Goal: Communication & Community: Answer question/provide support

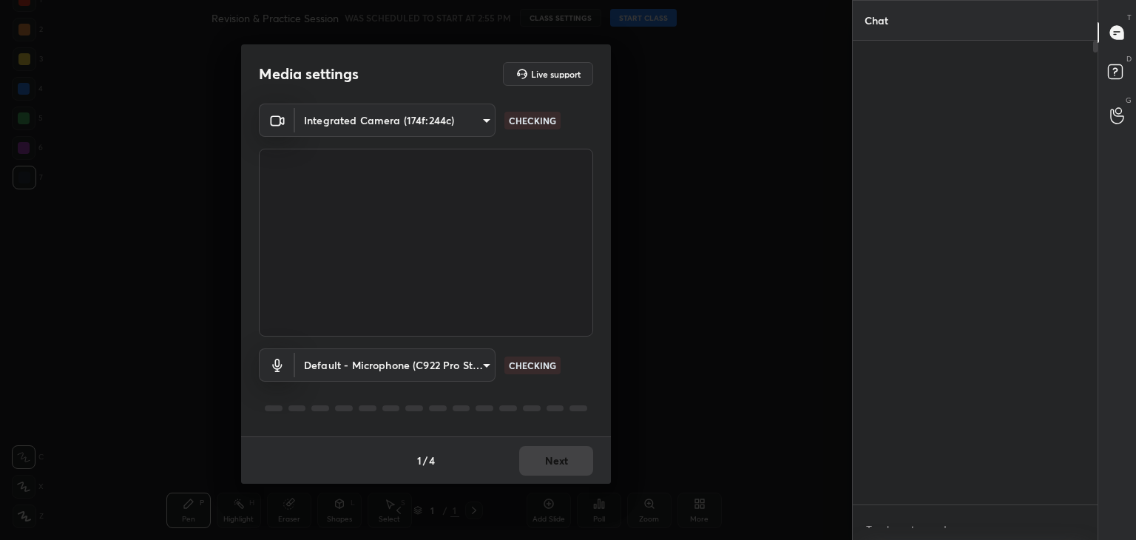
scroll to position [4, 4]
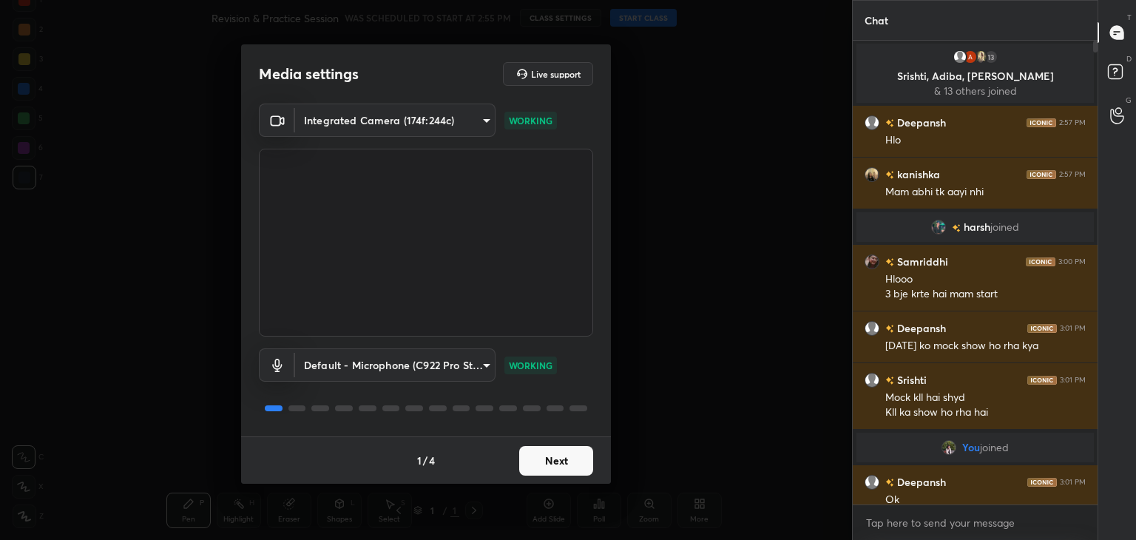
click at [481, 119] on body "1 2 3 4 5 6 7 C X Z C X Z E E Erase all H H Revision & Practice Session WAS SCH…" at bounding box center [568, 270] width 1136 height 540
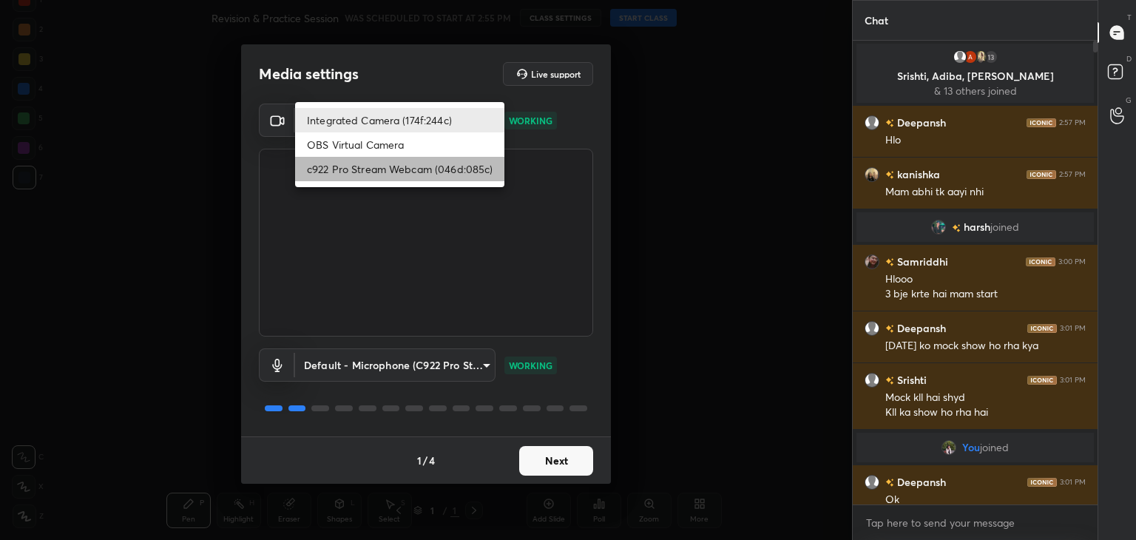
click at [394, 172] on li "c922 Pro Stream Webcam (046d:085c)" at bounding box center [399, 169] width 209 height 24
type input "f7e14f9eae584019fac656853839b828de9642280aac3f5edf549983189ec2f9"
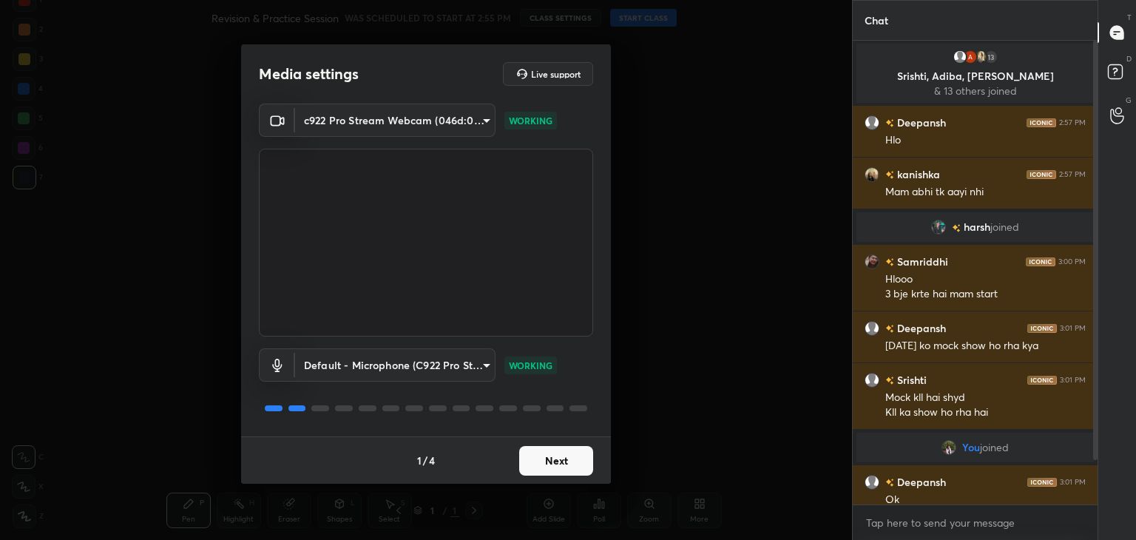
click at [565, 465] on button "Next" at bounding box center [556, 461] width 74 height 30
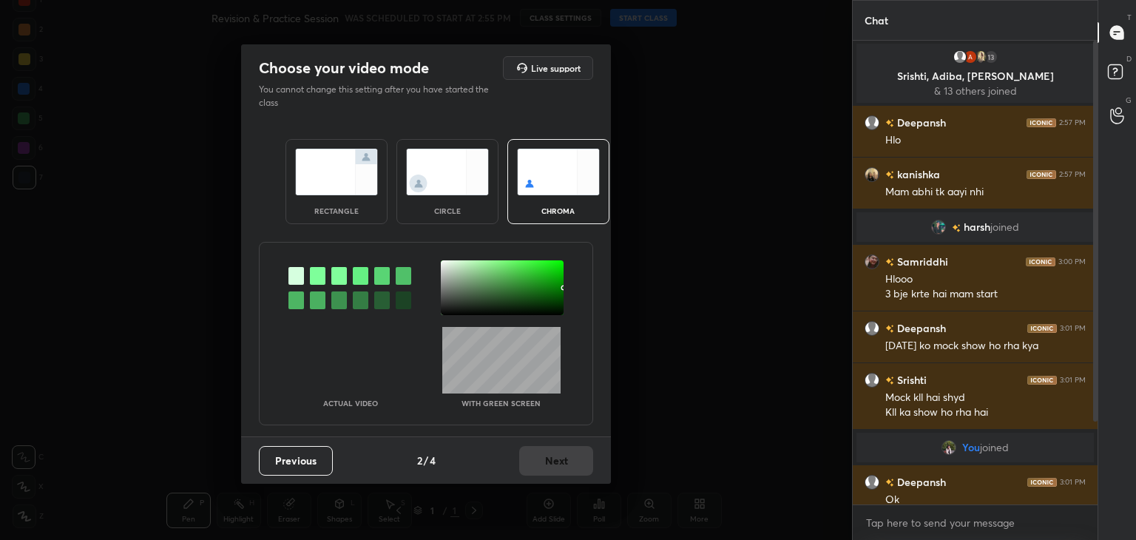
click at [442, 175] on img at bounding box center [447, 172] width 83 height 47
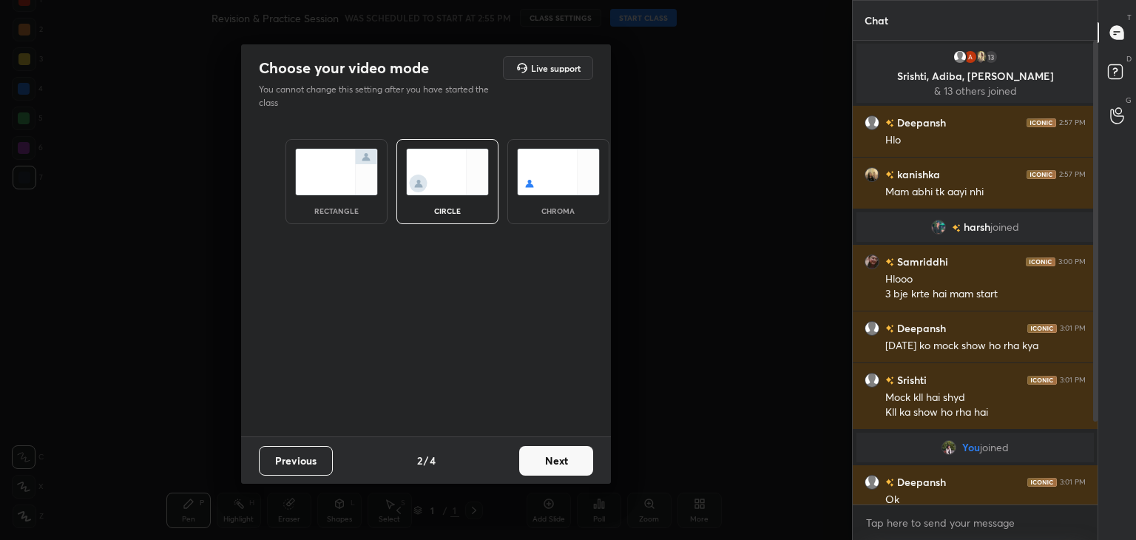
click at [552, 466] on button "Next" at bounding box center [556, 461] width 74 height 30
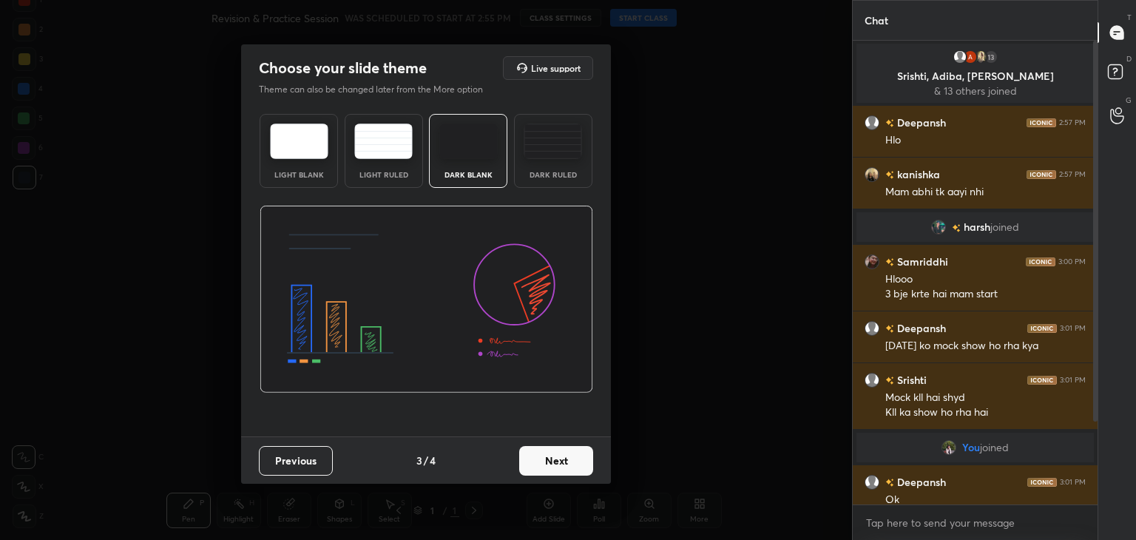
click at [552, 466] on button "Next" at bounding box center [556, 461] width 74 height 30
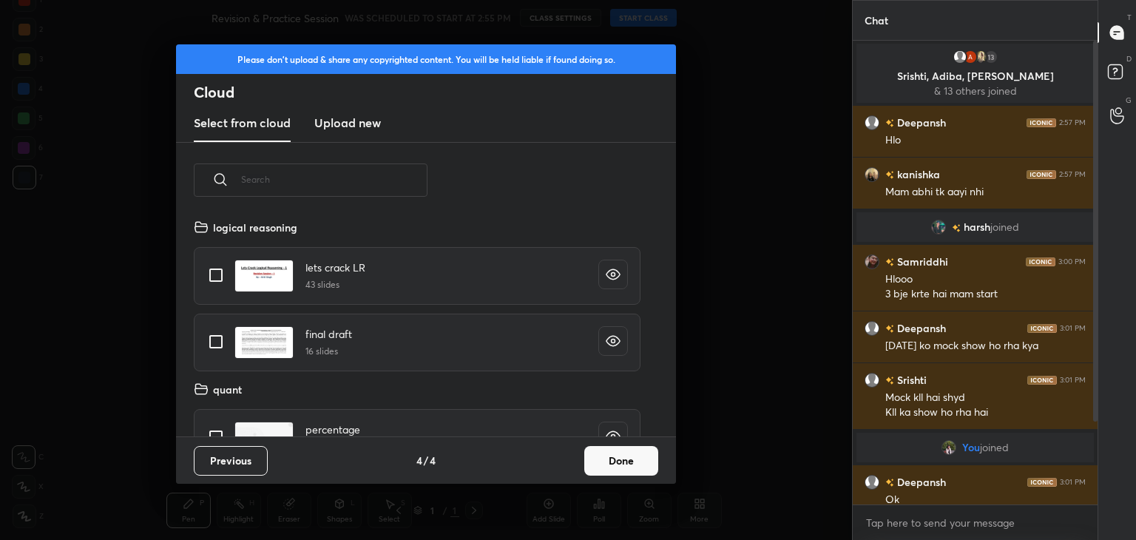
scroll to position [219, 475]
drag, startPoint x: 577, startPoint y: 468, endPoint x: 640, endPoint y: 459, distance: 63.4
click at [640, 459] on div "Previous 4 / 4 Done" at bounding box center [426, 460] width 500 height 47
click at [640, 459] on button "Done" at bounding box center [621, 461] width 74 height 30
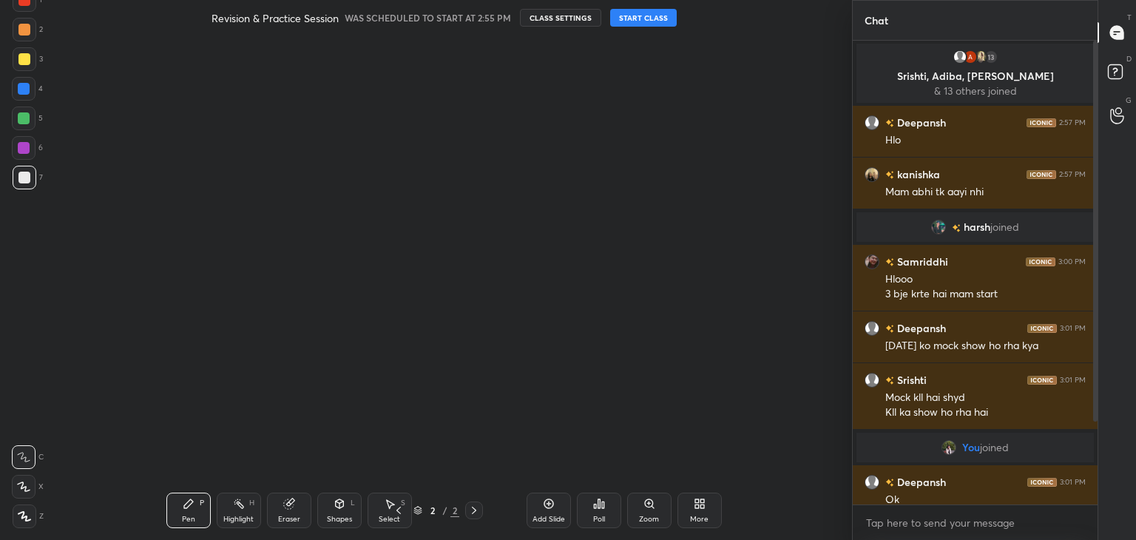
click at [648, 21] on button "START CLASS" at bounding box center [643, 18] width 67 height 18
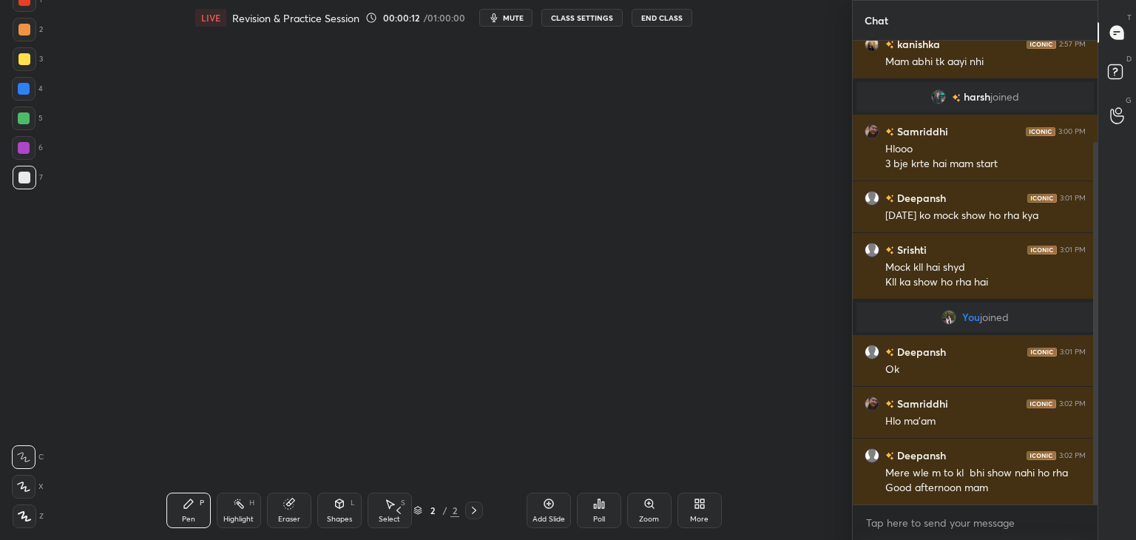
drag, startPoint x: 1094, startPoint y: 130, endPoint x: 1095, endPoint y: 109, distance: 20.8
click at [1095, 109] on div at bounding box center [1093, 273] width 9 height 464
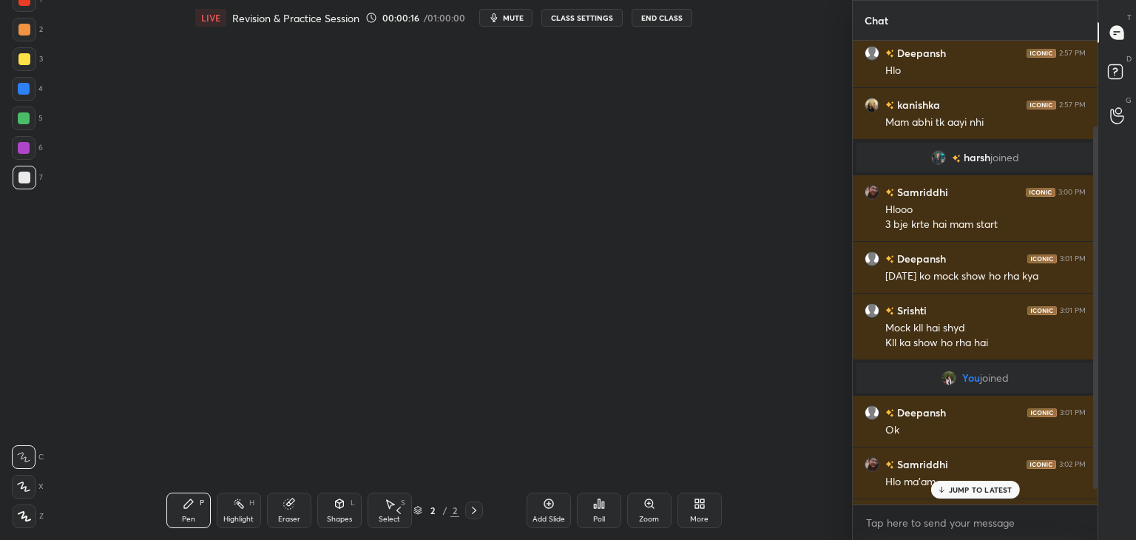
scroll to position [0, 0]
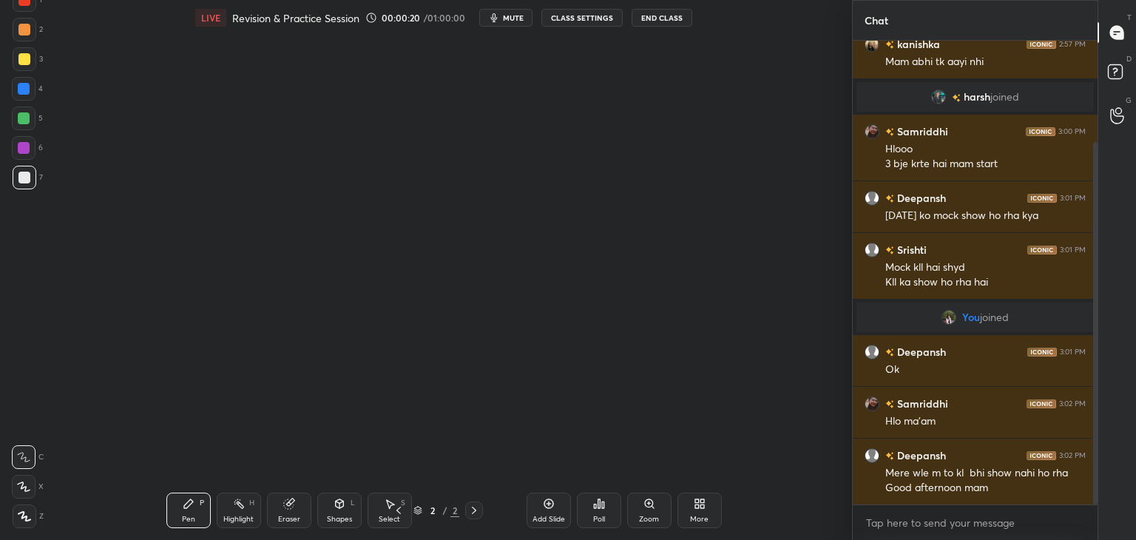
drag, startPoint x: 1097, startPoint y: 454, endPoint x: 1130, endPoint y: 574, distance: 124.4
click at [1130, 0] on html "1 2 3 4 5 6 7 C X Z C X Z E E Erase all H H LIVE Revision & Practice Session 00…" at bounding box center [568, 0] width 1136 height 0
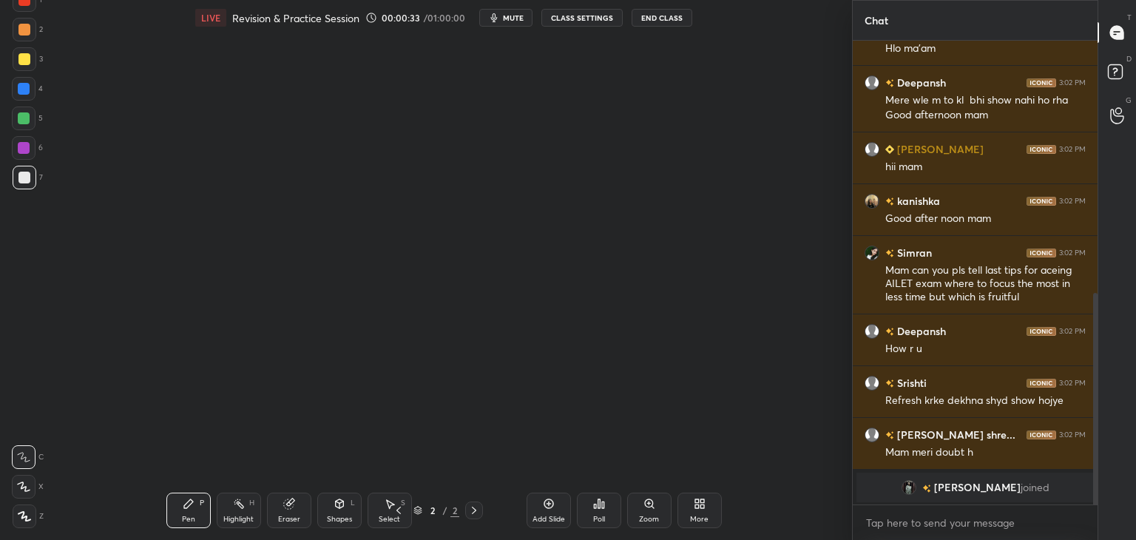
scroll to position [555, 0]
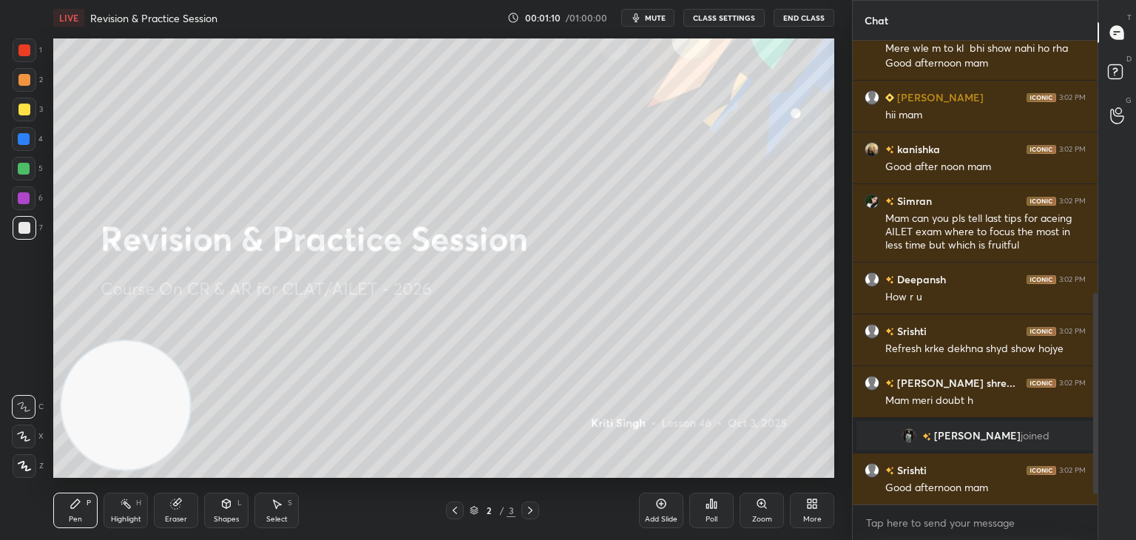
click at [656, 509] on icon at bounding box center [662, 504] width 12 height 12
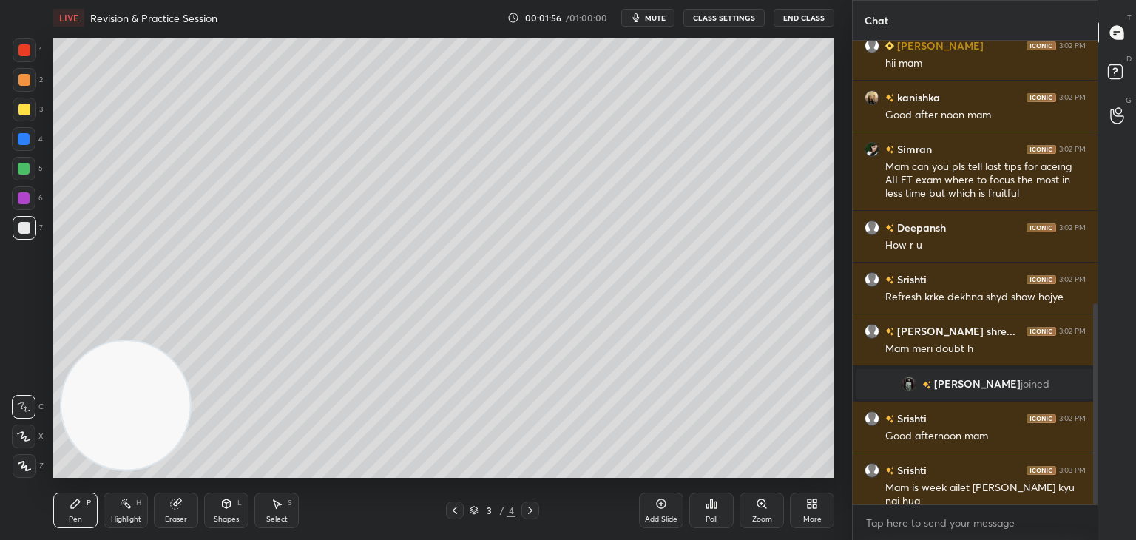
scroll to position [685, 0]
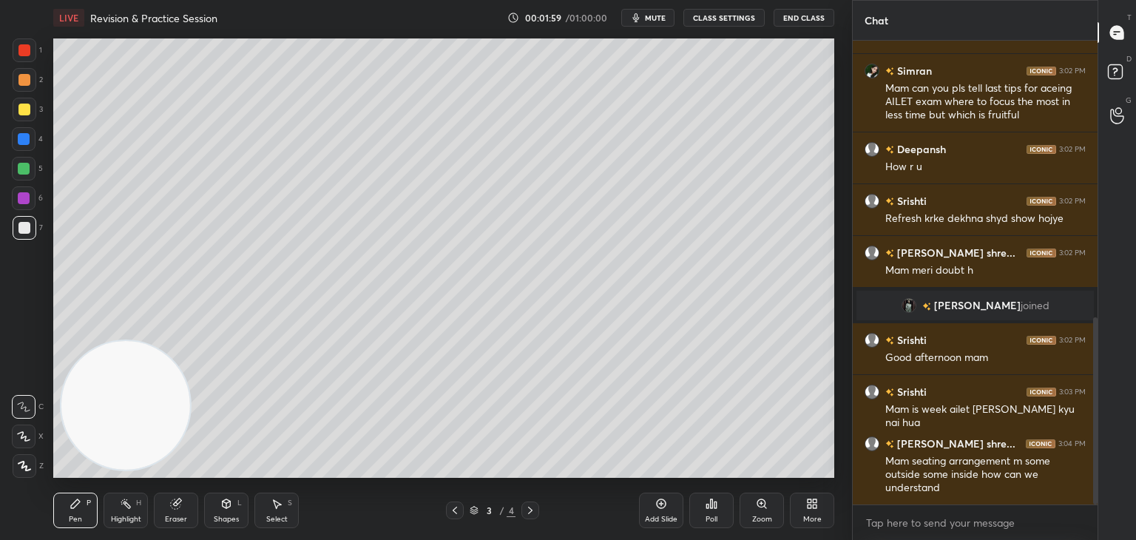
click at [174, 510] on icon at bounding box center [176, 504] width 12 height 12
click at [27, 439] on icon at bounding box center [24, 437] width 12 height 13
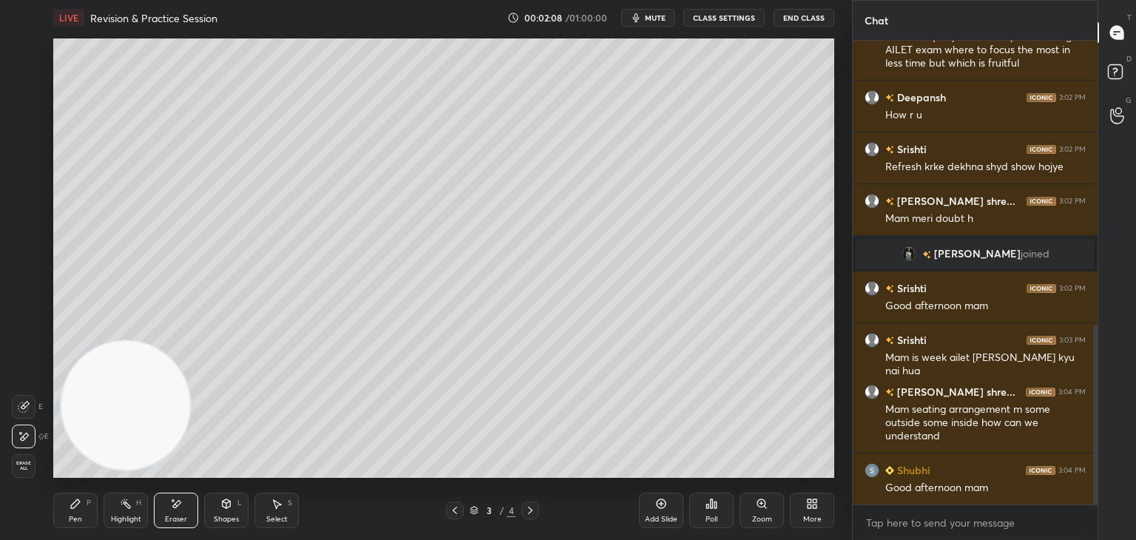
click at [83, 513] on div "Pen P" at bounding box center [75, 511] width 44 height 36
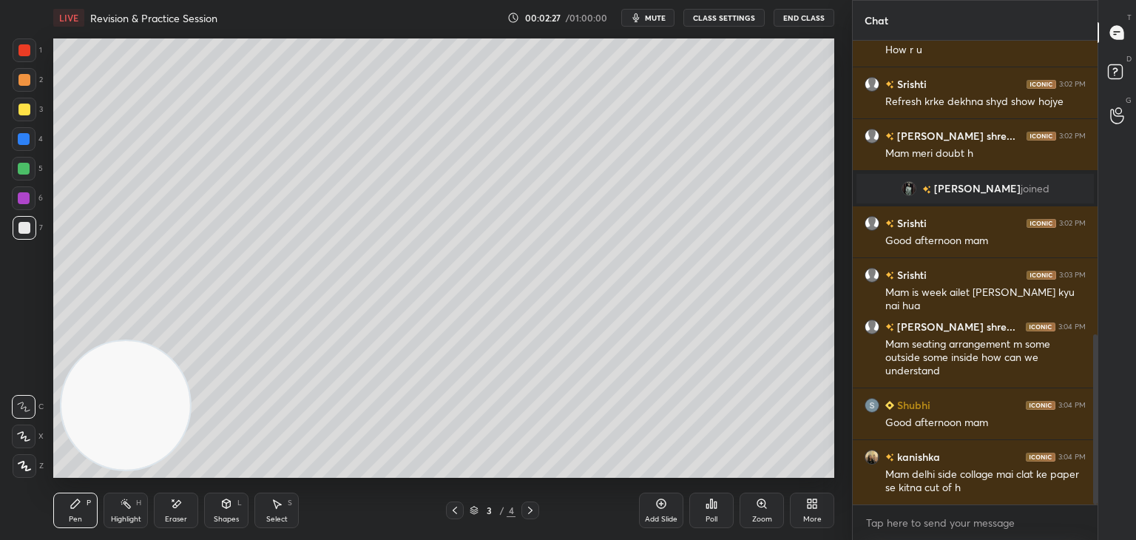
scroll to position [854, 0]
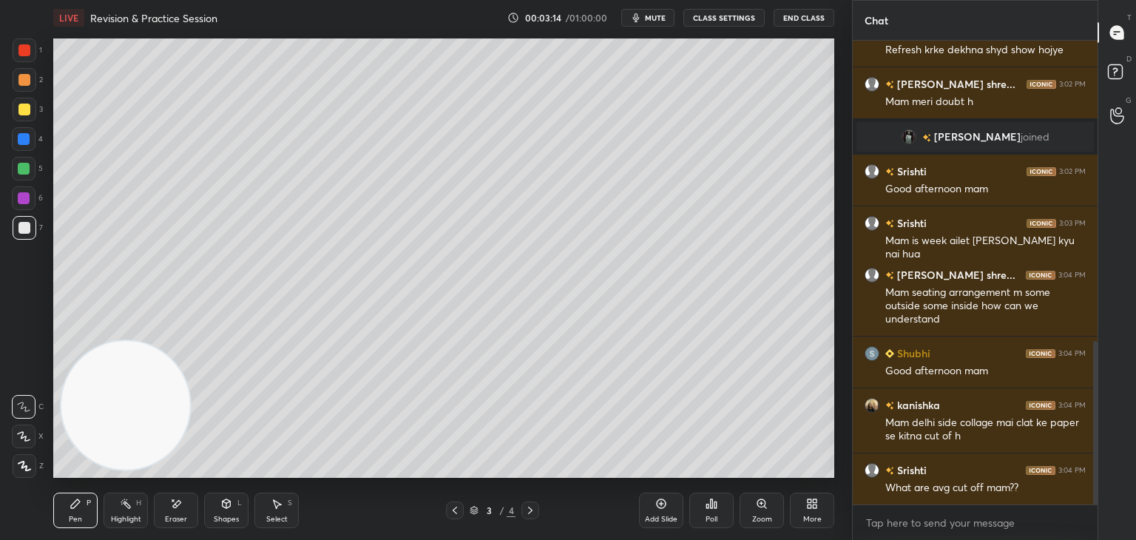
click at [663, 505] on icon at bounding box center [662, 504] width 12 height 12
click at [29, 115] on div at bounding box center [25, 110] width 24 height 24
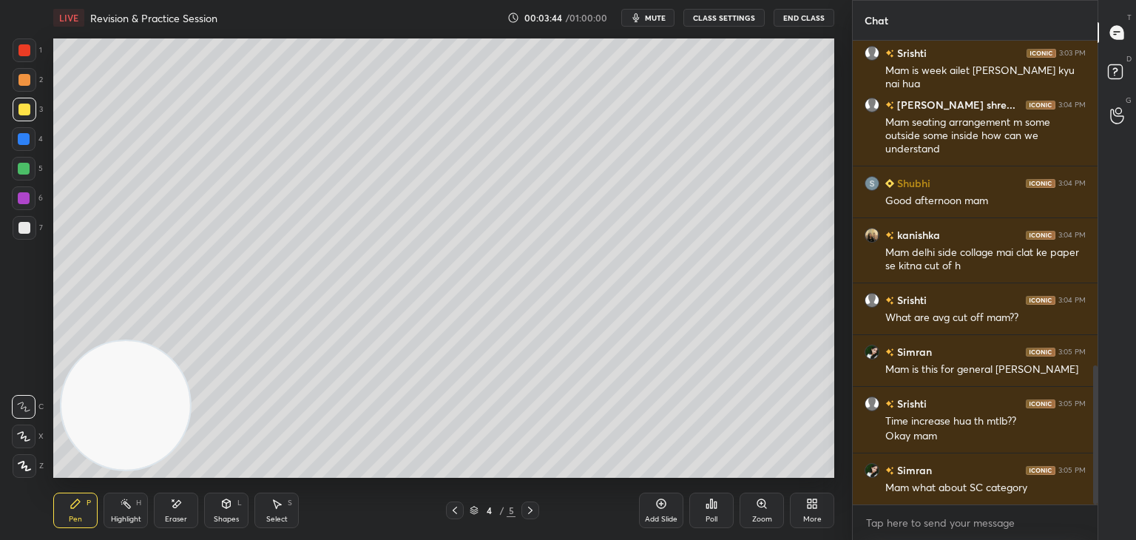
scroll to position [1089, 0]
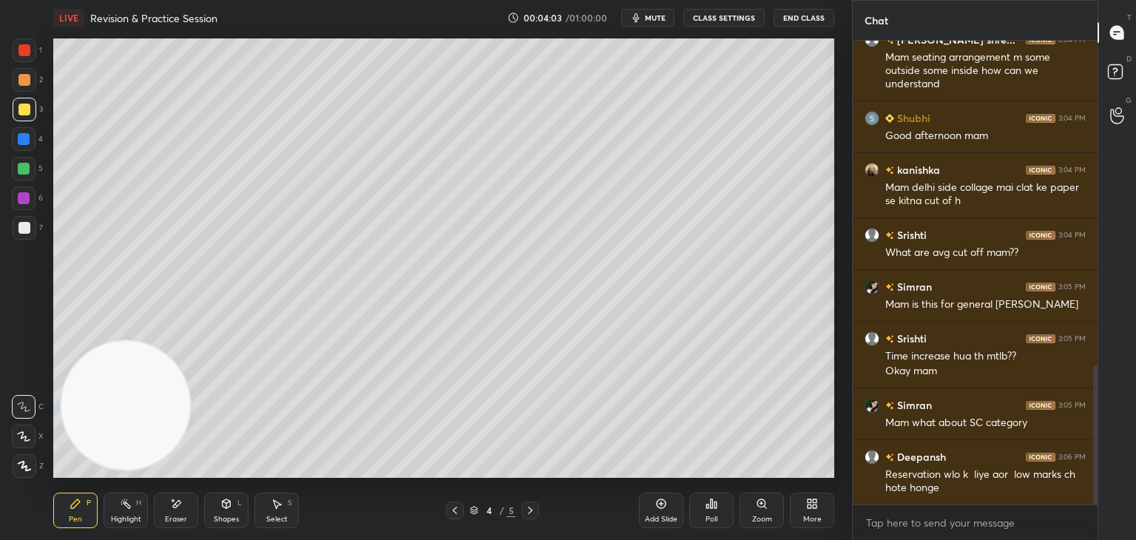
click at [660, 505] on icon at bounding box center [662, 504] width 12 height 12
click at [181, 513] on div "Eraser" at bounding box center [176, 511] width 44 height 36
click at [79, 506] on icon at bounding box center [76, 504] width 12 height 12
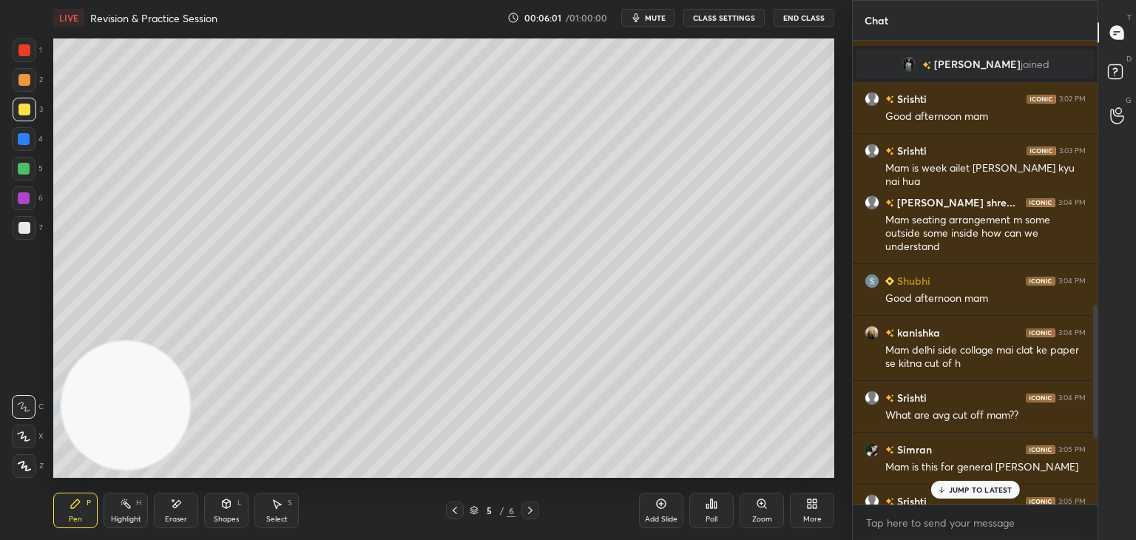
scroll to position [933, 0]
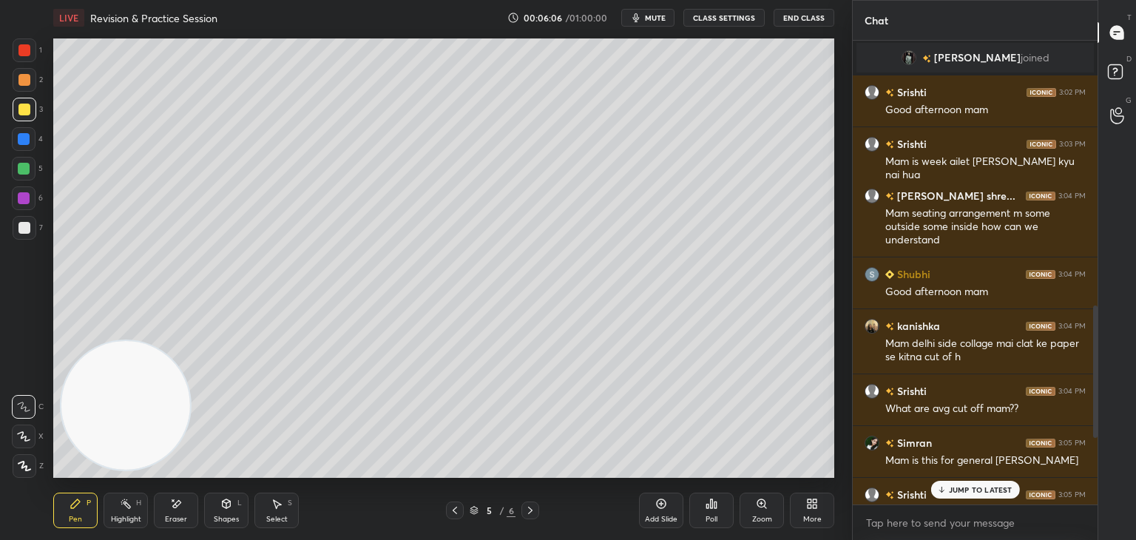
click at [962, 491] on p "JUMP TO LATEST" at bounding box center [981, 489] width 64 height 9
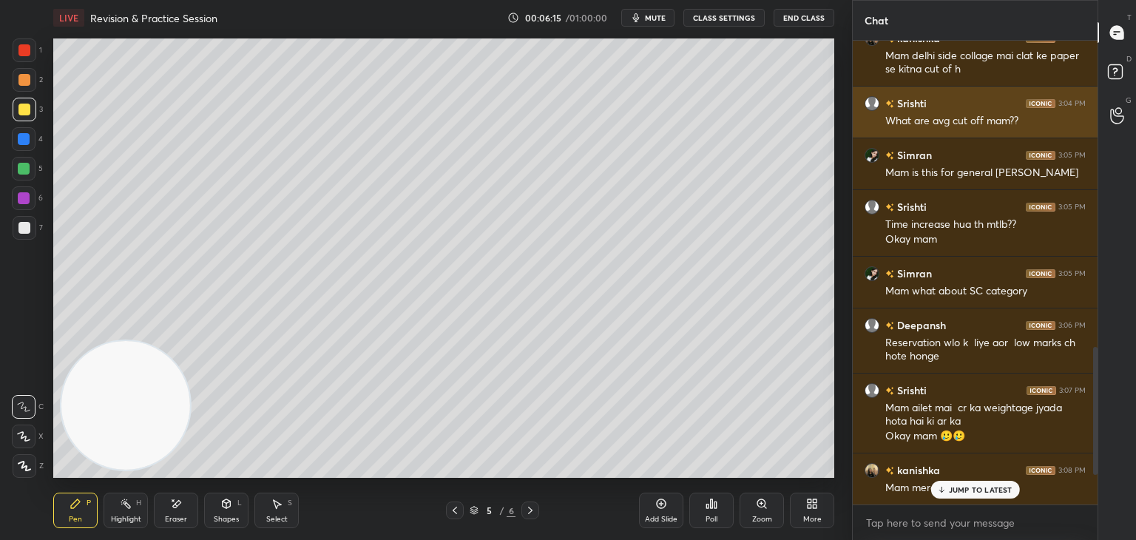
scroll to position [1052, 0]
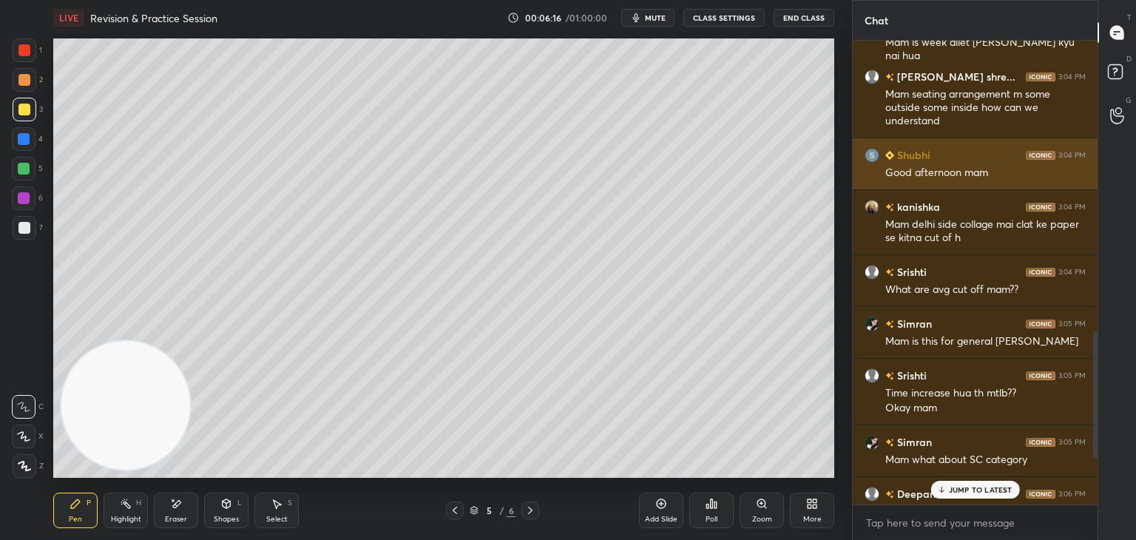
click at [915, 143] on div "Shubhi 3:04 PM Good afternoon mam" at bounding box center [975, 163] width 245 height 51
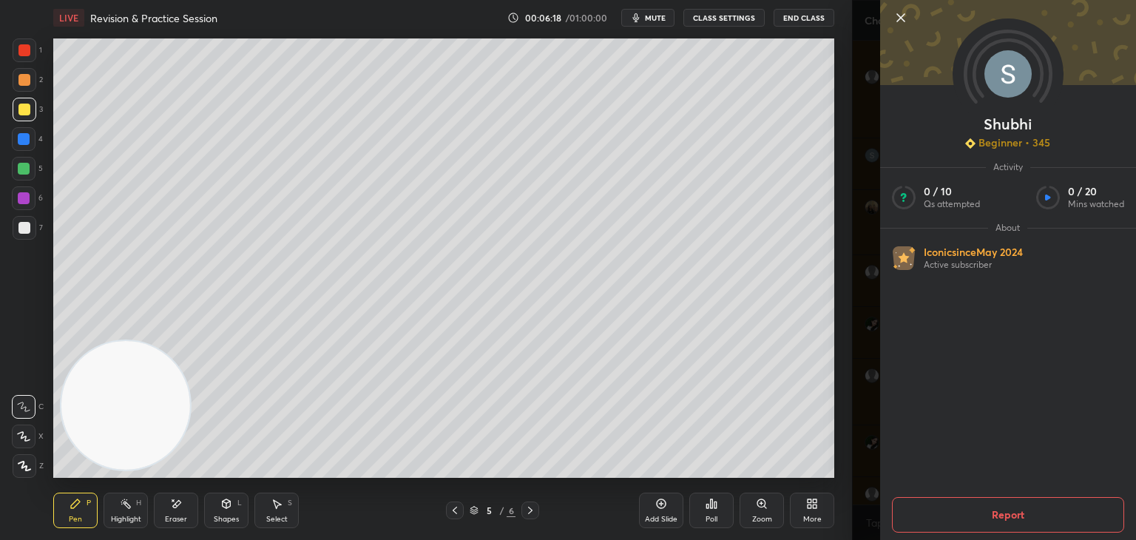
click at [899, 18] on icon at bounding box center [901, 18] width 18 height 18
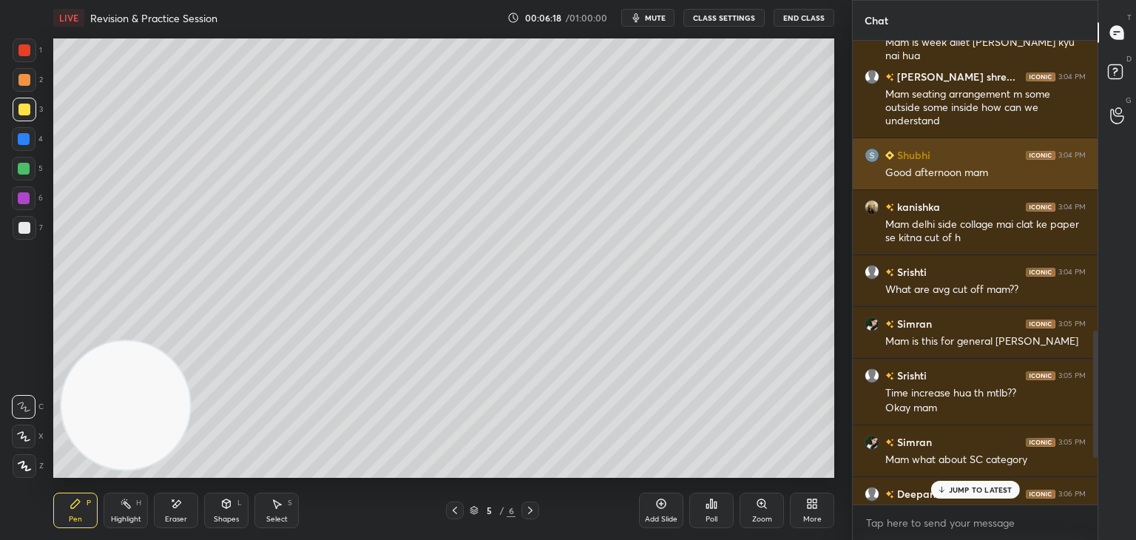
click at [850, 140] on div "1 2 3 4 5 6 7 C X Z E E Erase all H H LIVE Revision & Practice Session 00:06:18…" at bounding box center [426, 270] width 852 height 540
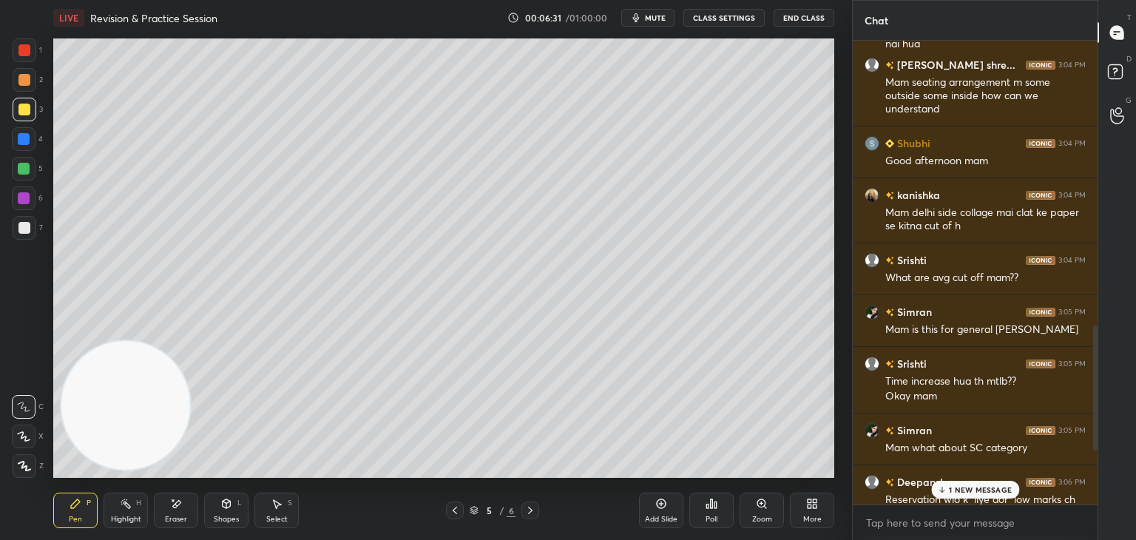
scroll to position [1068, 0]
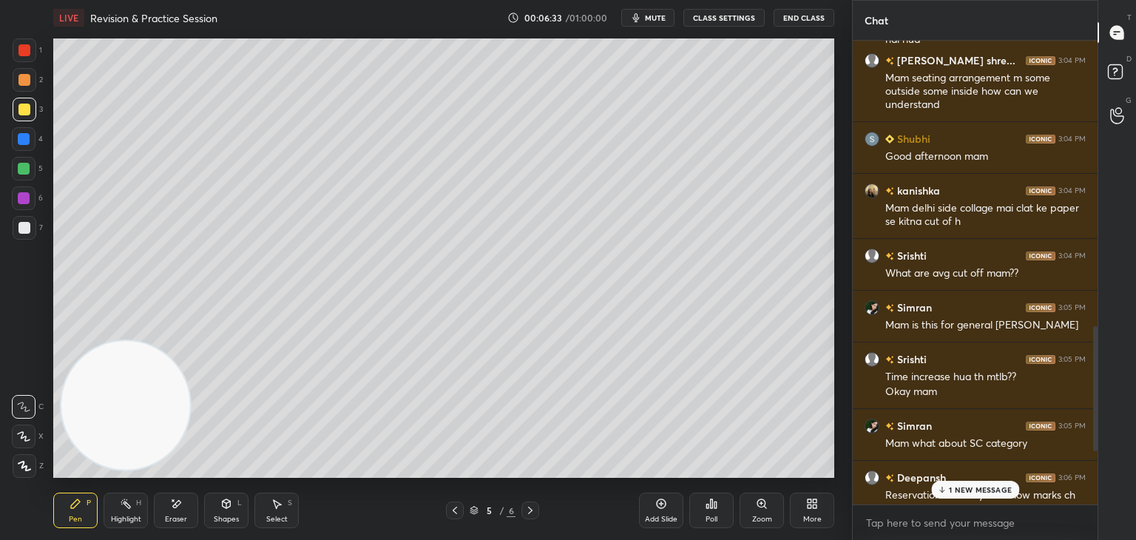
click at [965, 488] on p "1 NEW MESSAGE" at bounding box center [980, 489] width 63 height 9
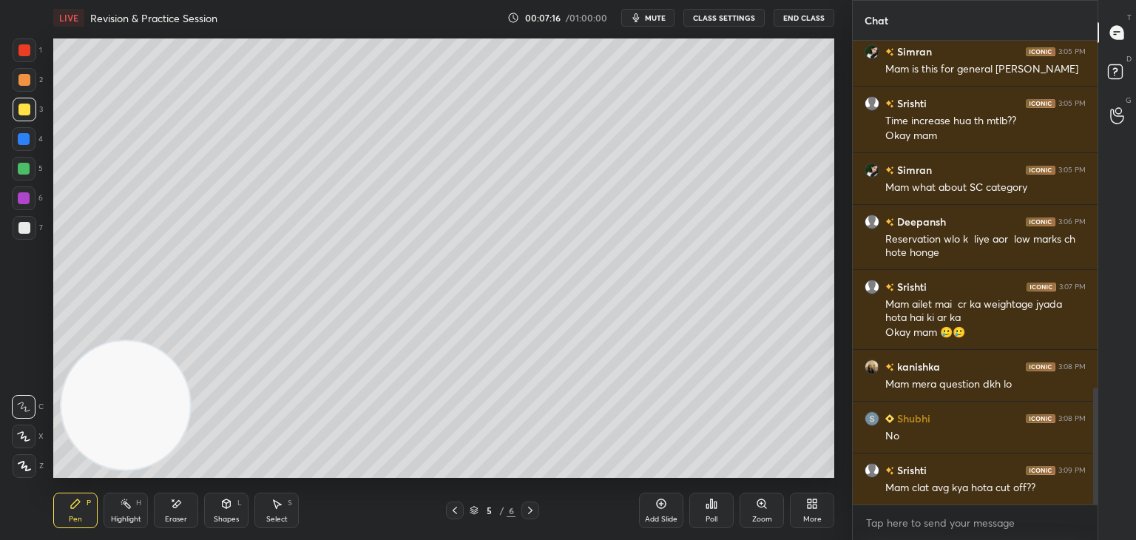
scroll to position [1376, 0]
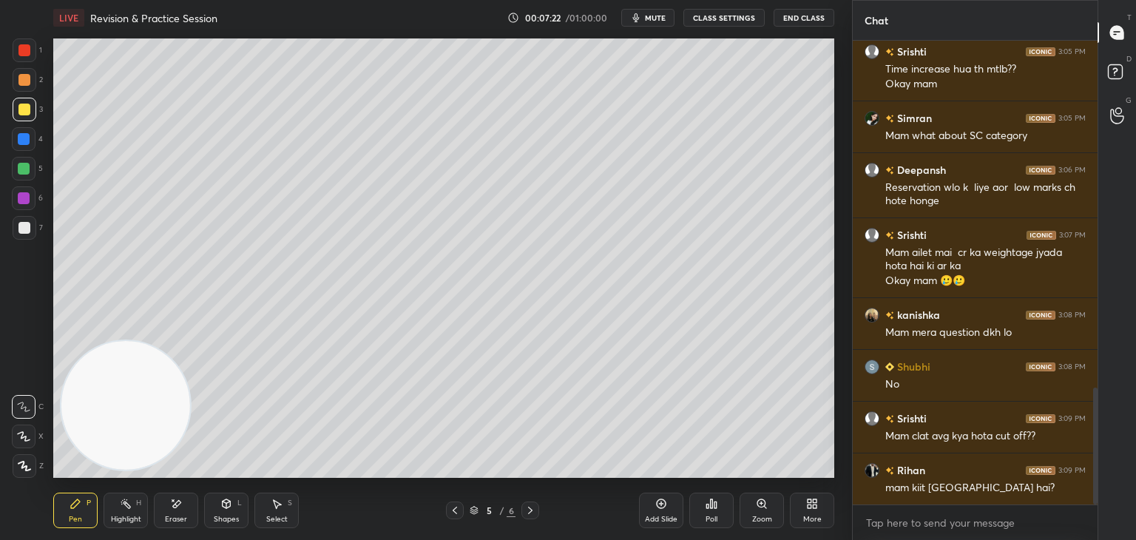
click at [658, 508] on icon at bounding box center [662, 504] width 12 height 12
click at [30, 223] on div at bounding box center [25, 228] width 24 height 24
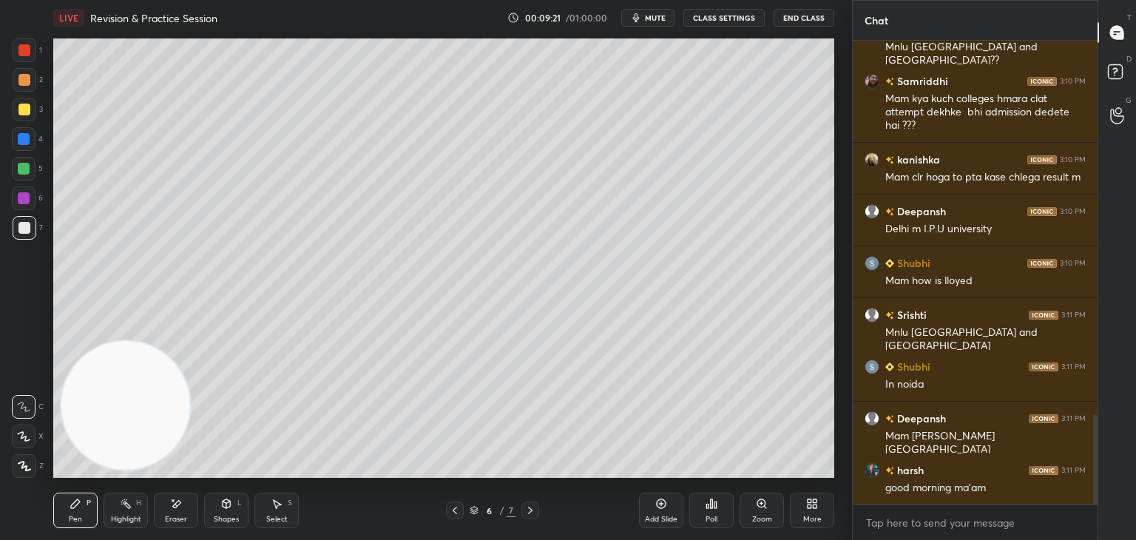
scroll to position [1950, 0]
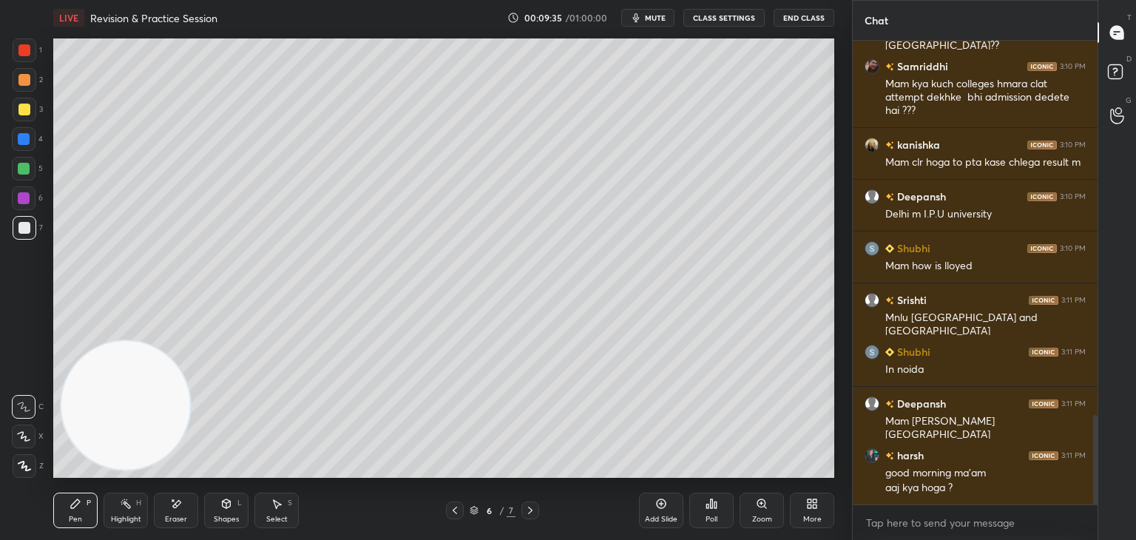
click at [661, 505] on icon at bounding box center [661, 504] width 4 height 4
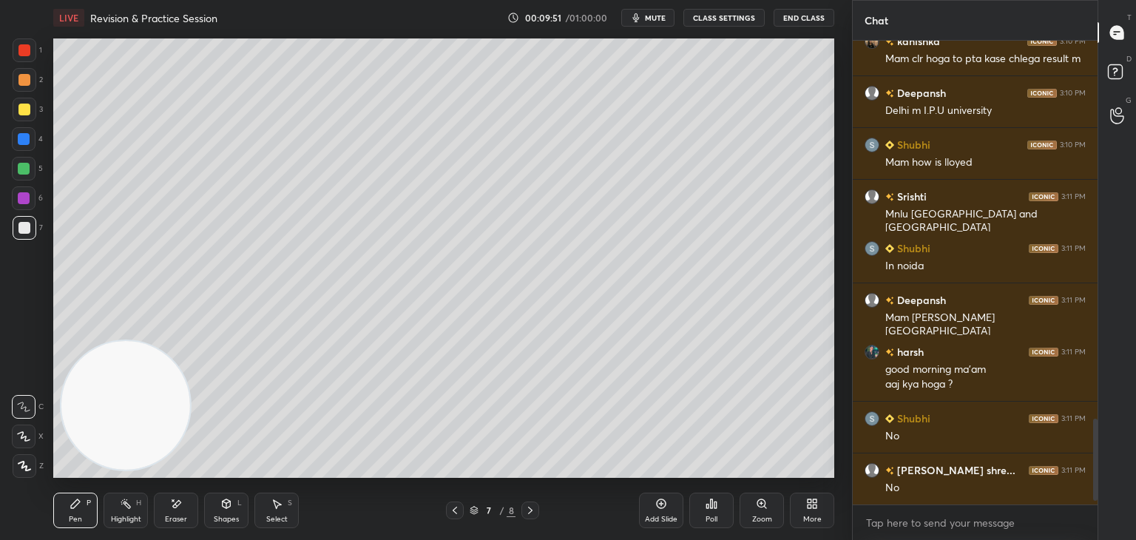
scroll to position [2171, 0]
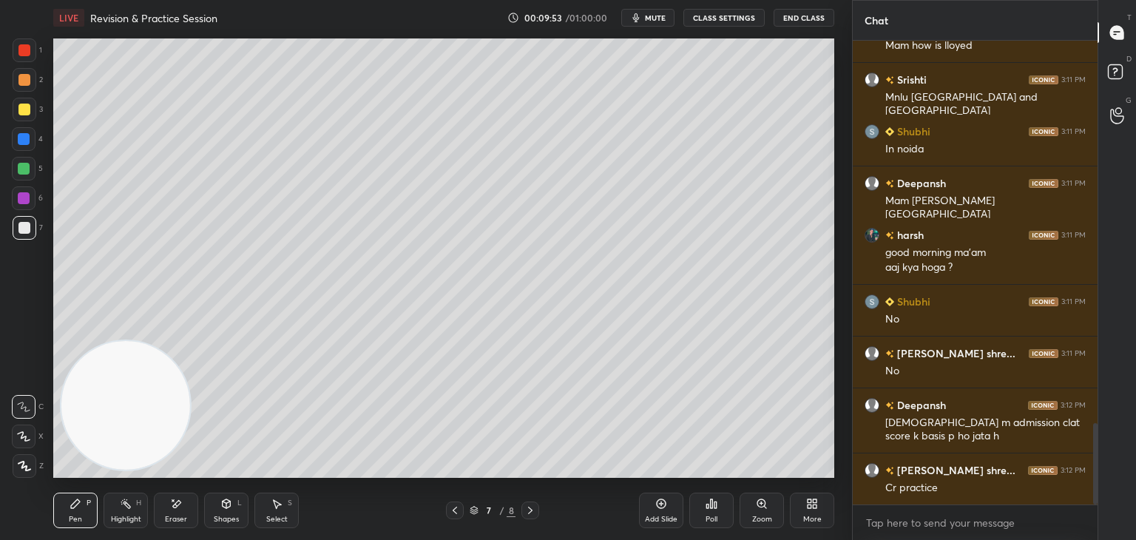
click at [815, 512] on div "More" at bounding box center [812, 511] width 44 height 36
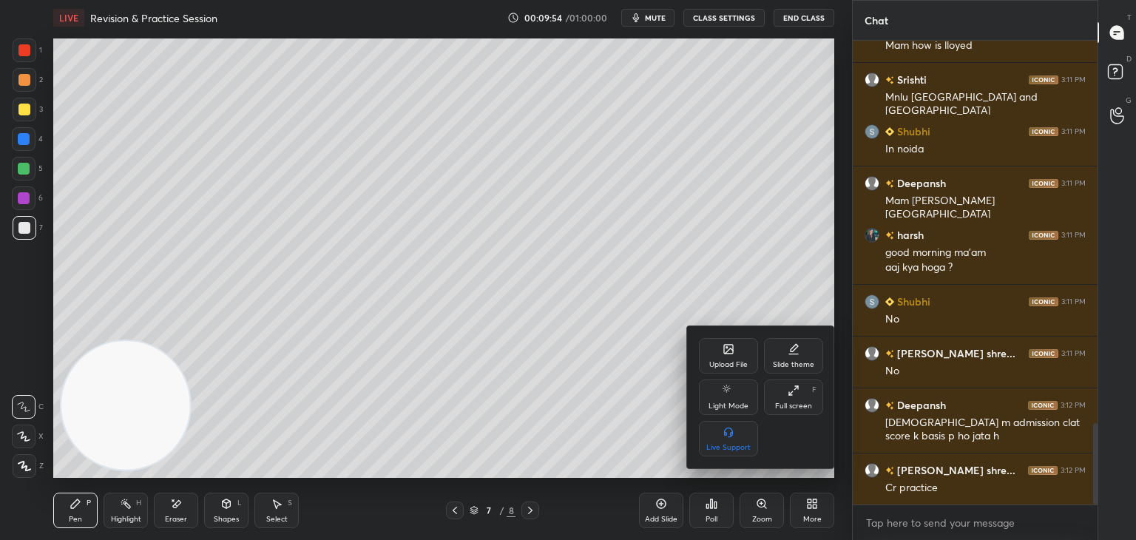
click at [738, 355] on div "Upload File" at bounding box center [728, 356] width 59 height 36
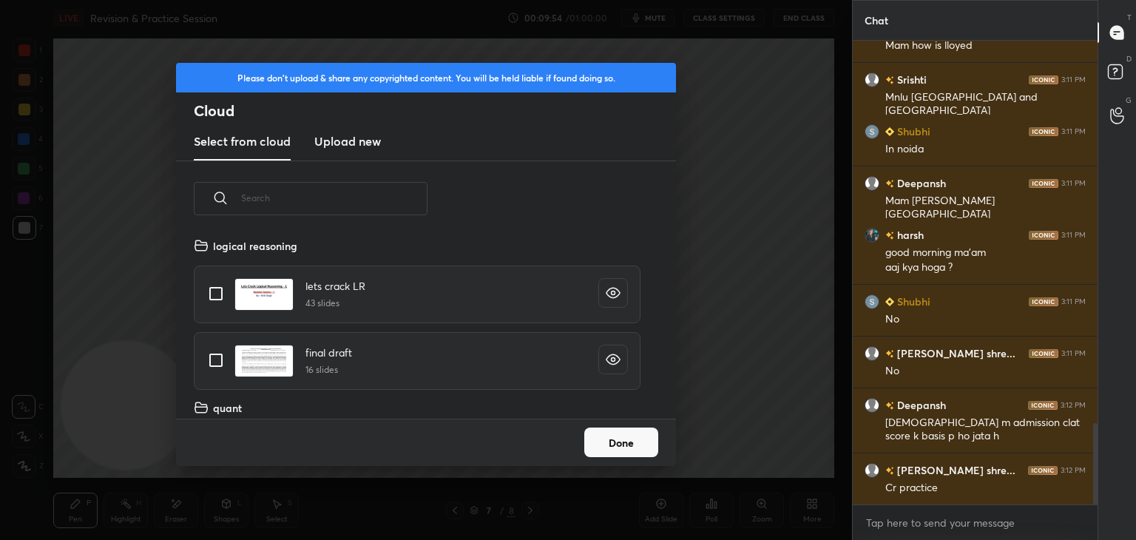
scroll to position [182, 475]
click at [372, 141] on h3 "Upload new" at bounding box center [347, 141] width 67 height 18
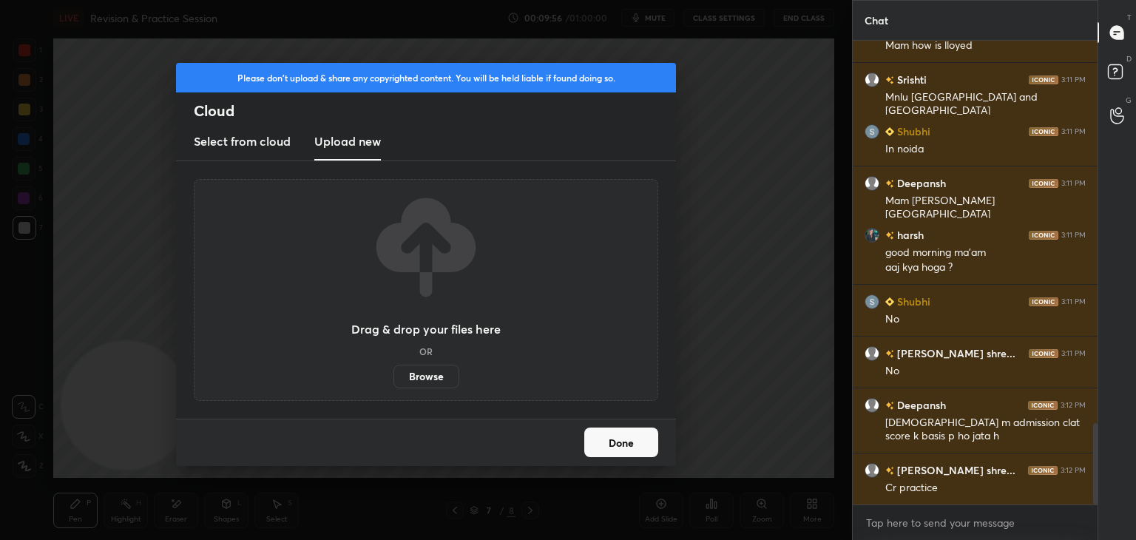
click at [426, 380] on label "Browse" at bounding box center [427, 377] width 66 height 24
click at [394, 380] on input "Browse" at bounding box center [394, 377] width 0 height 24
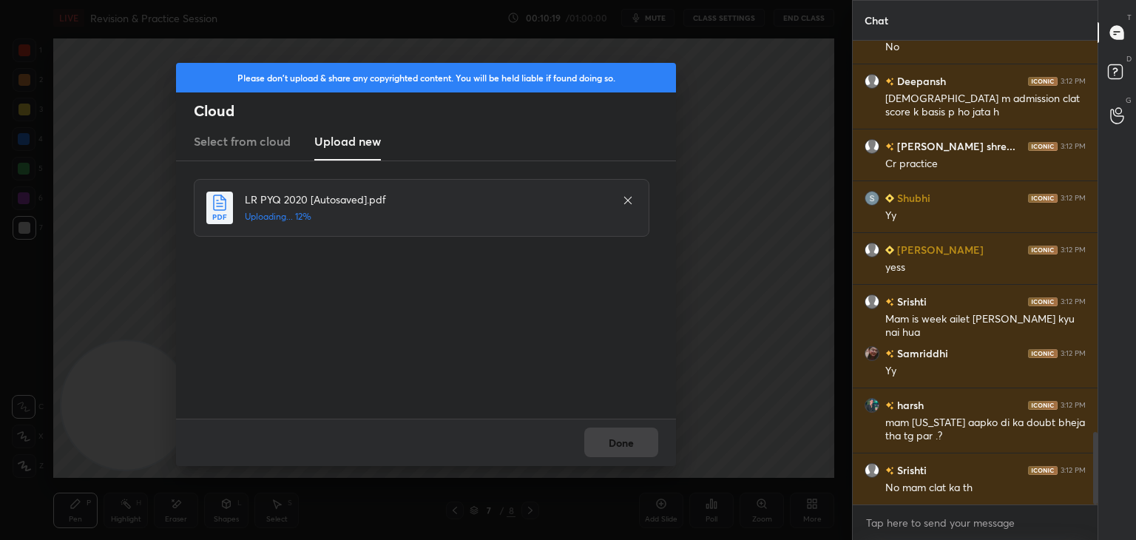
scroll to position [2547, 0]
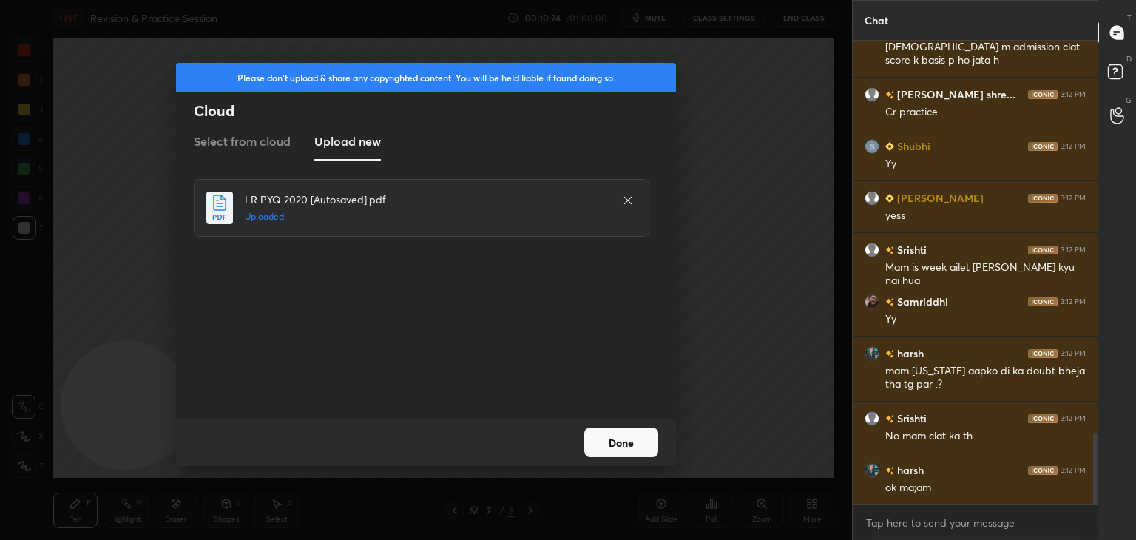
click at [627, 443] on button "Done" at bounding box center [621, 443] width 74 height 30
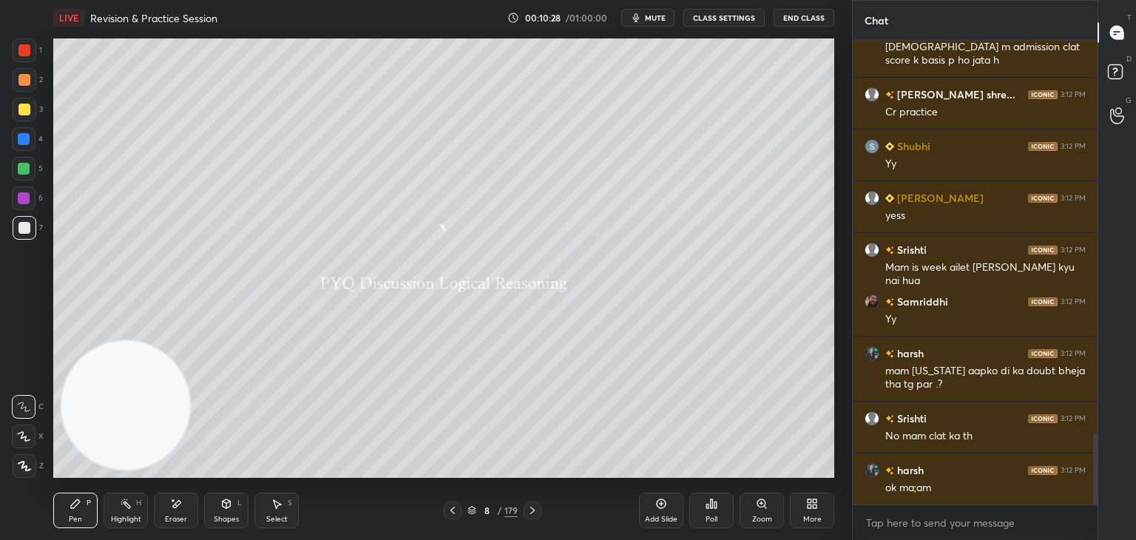
click at [29, 468] on icon at bounding box center [24, 466] width 13 height 10
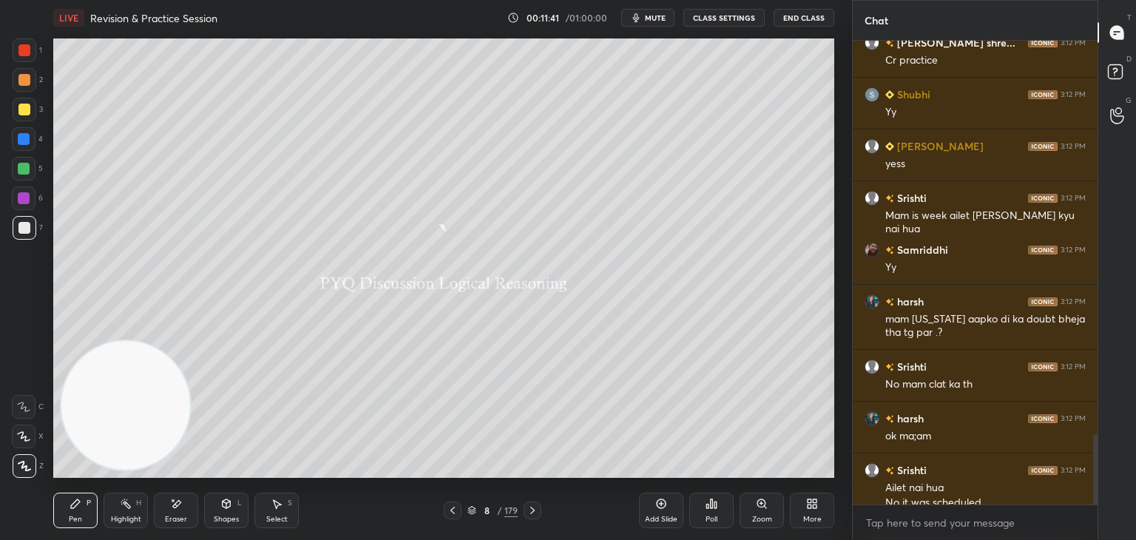
scroll to position [2613, 0]
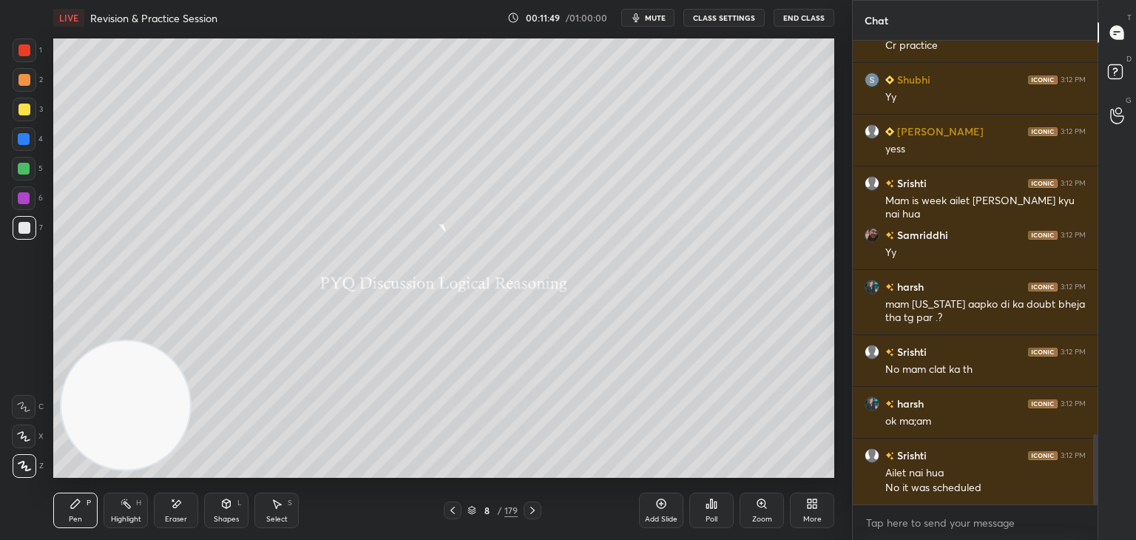
click at [26, 238] on div at bounding box center [25, 228] width 24 height 24
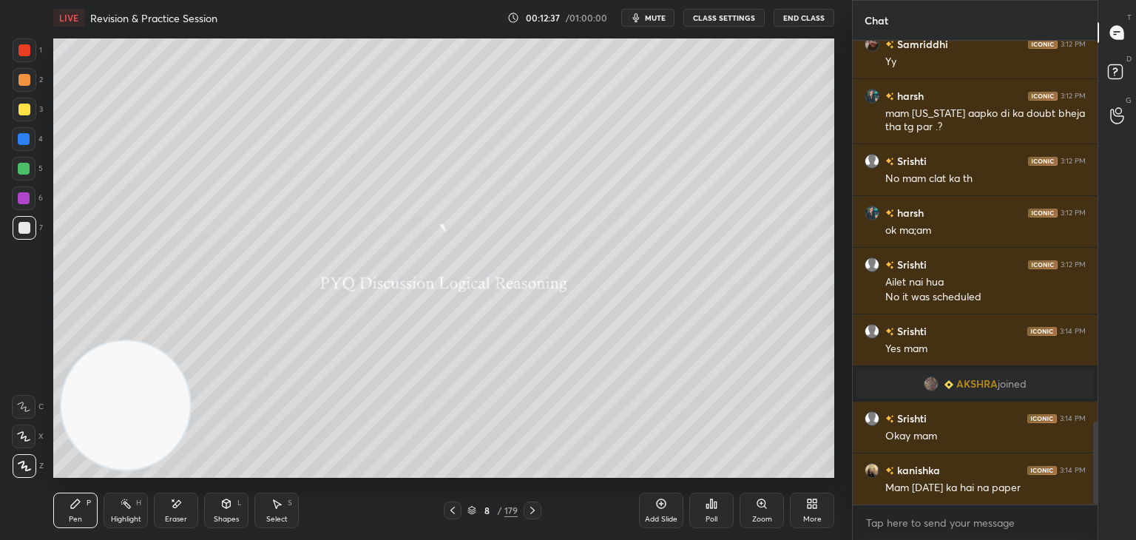
scroll to position [2191, 0]
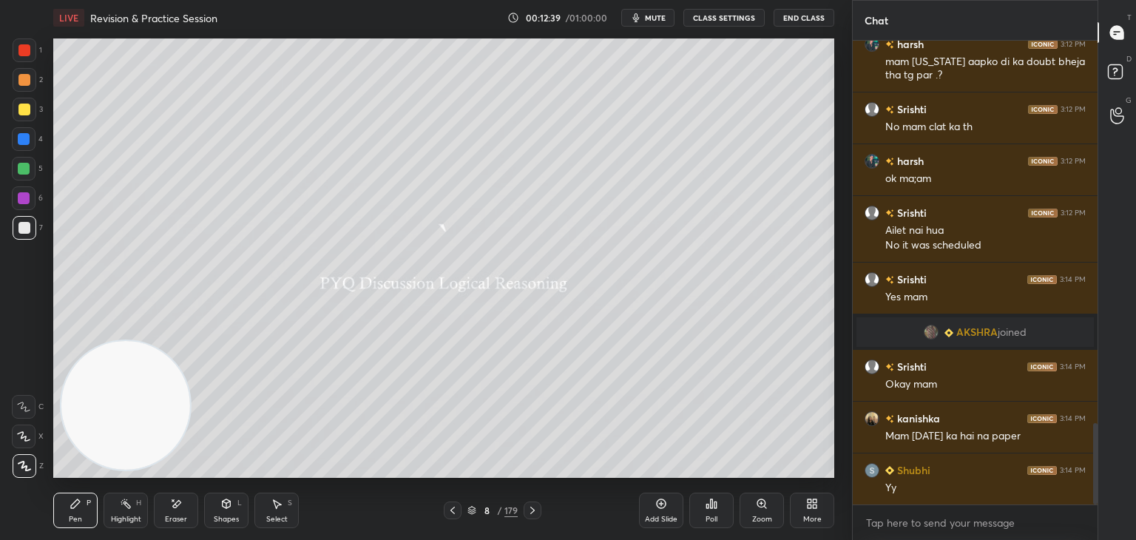
click at [469, 510] on icon at bounding box center [471, 509] width 7 height 4
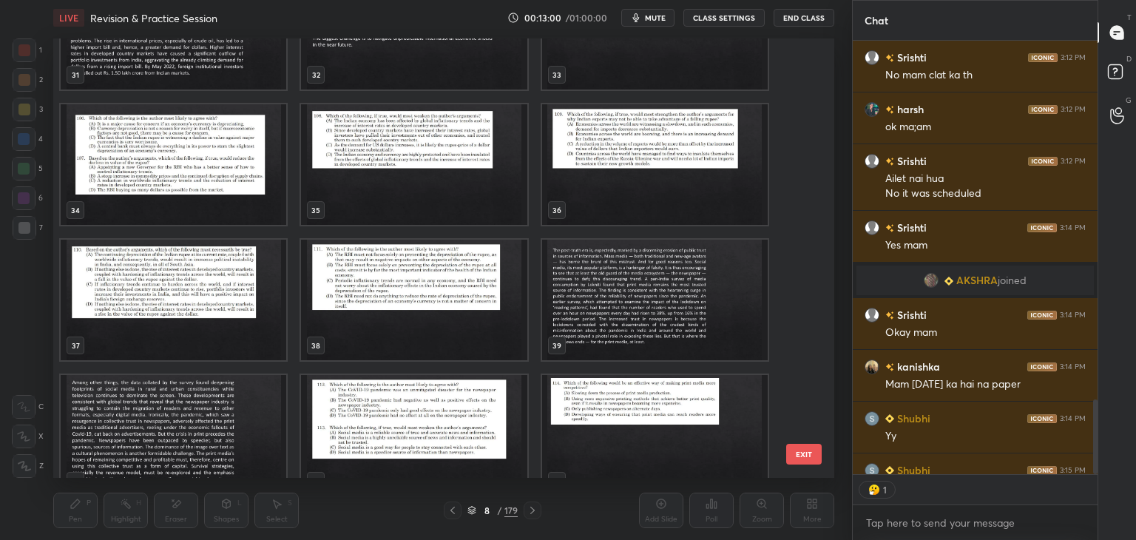
scroll to position [5, 4]
click at [596, 297] on img "grid" at bounding box center [655, 300] width 226 height 121
click at [592, 303] on img "grid" at bounding box center [655, 300] width 226 height 121
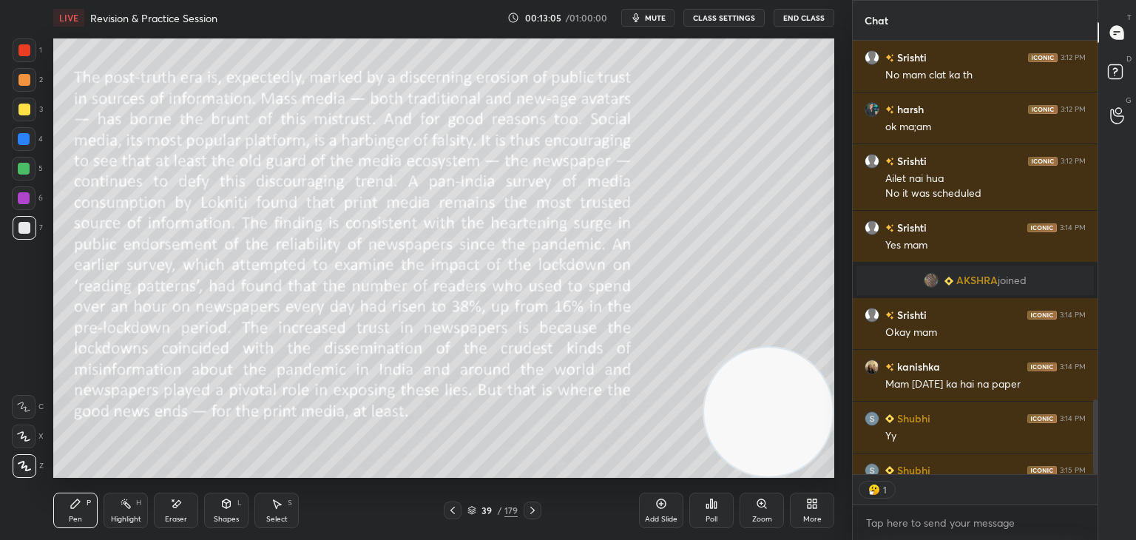
scroll to position [2273, 0]
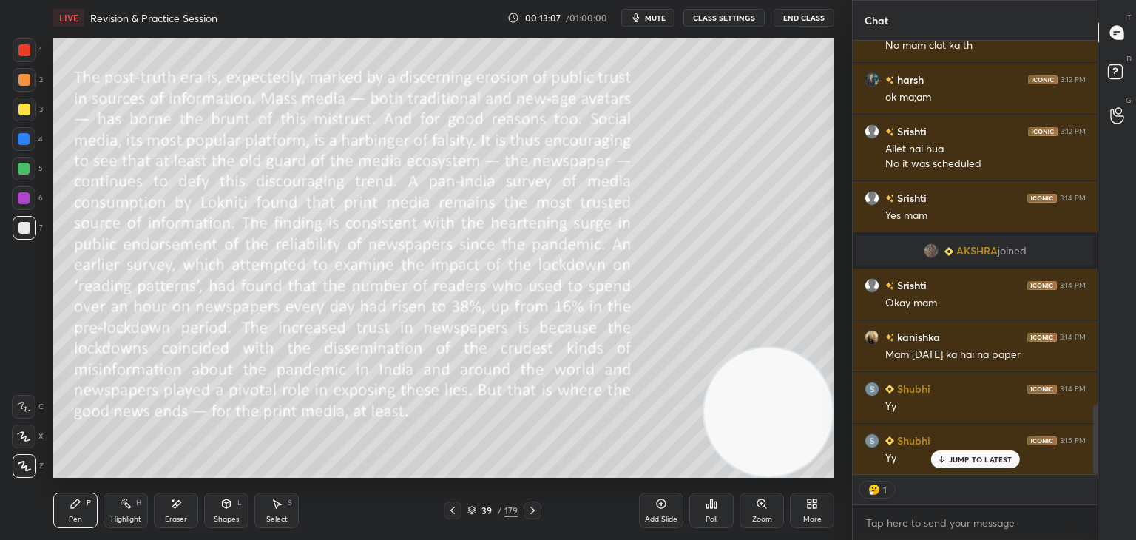
click at [18, 118] on div at bounding box center [25, 110] width 24 height 24
type textarea "x"
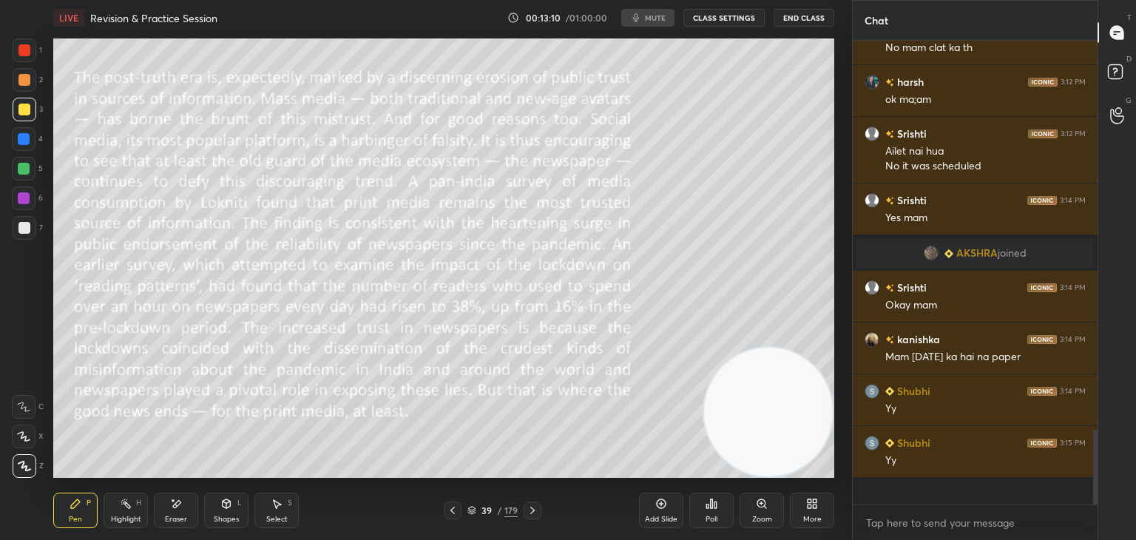
scroll to position [459, 240]
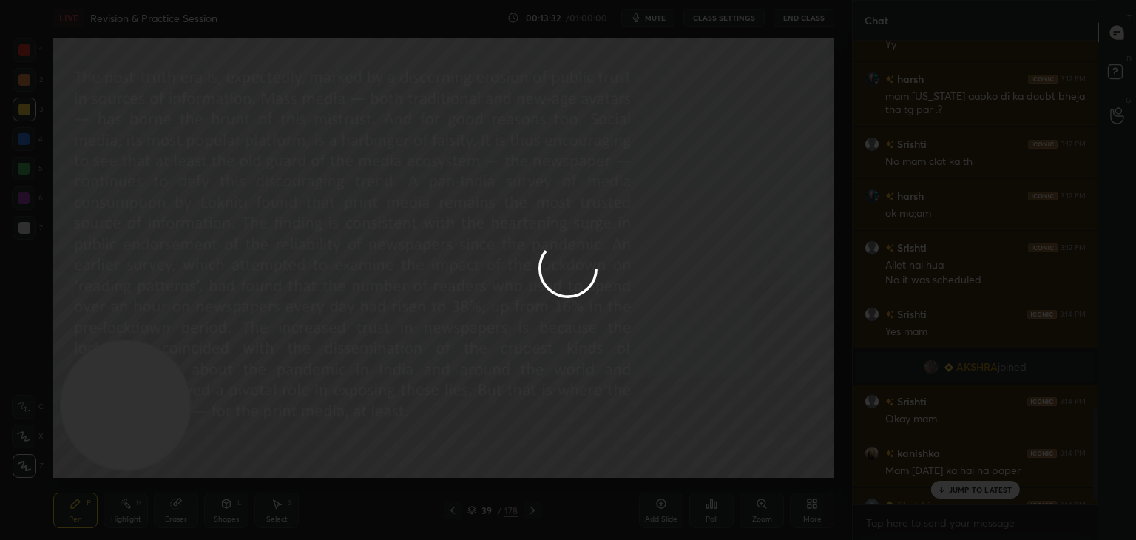
scroll to position [1925, 0]
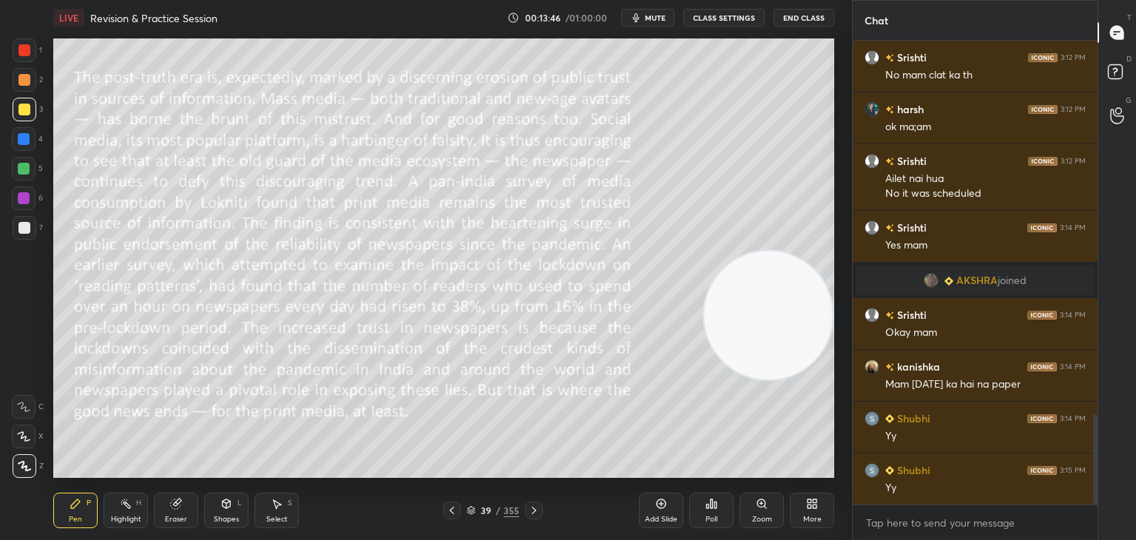
click at [652, 19] on span "mute" at bounding box center [655, 18] width 21 height 10
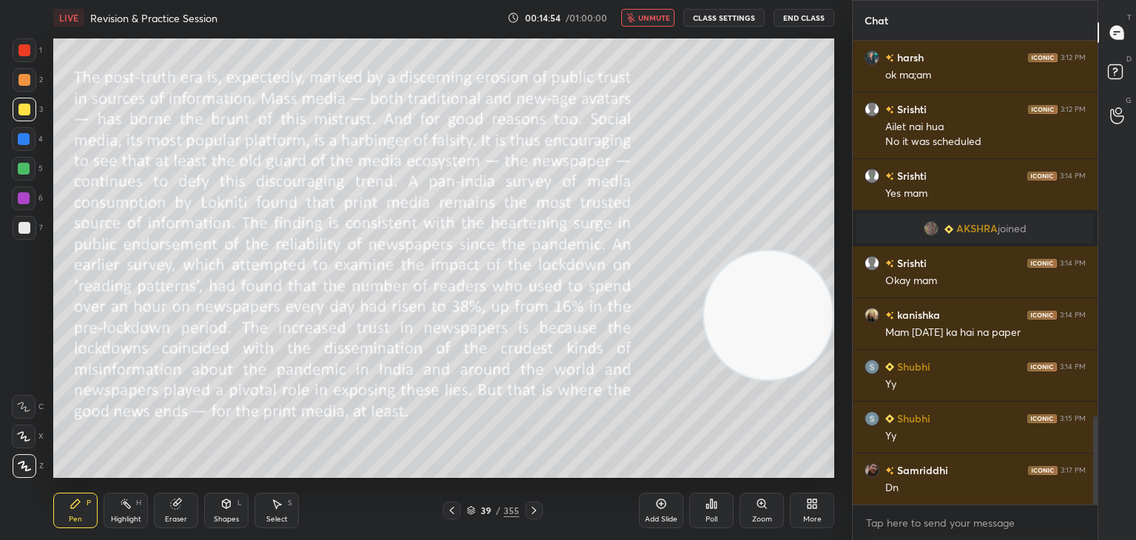
click at [651, 22] on button "unmute" at bounding box center [647, 18] width 53 height 18
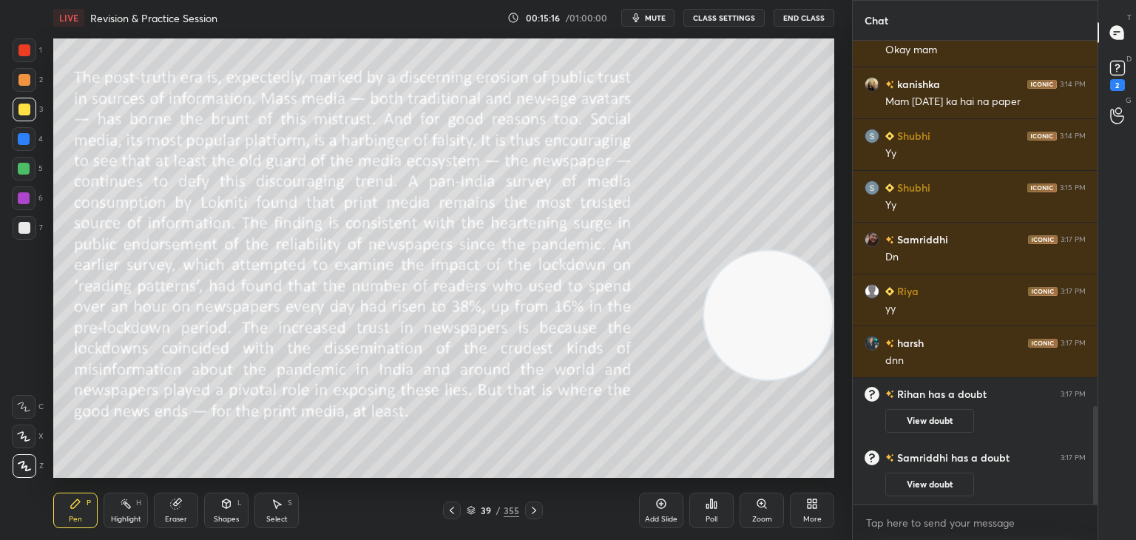
scroll to position [1730, 0]
click at [1116, 73] on rect at bounding box center [1118, 68] width 14 height 14
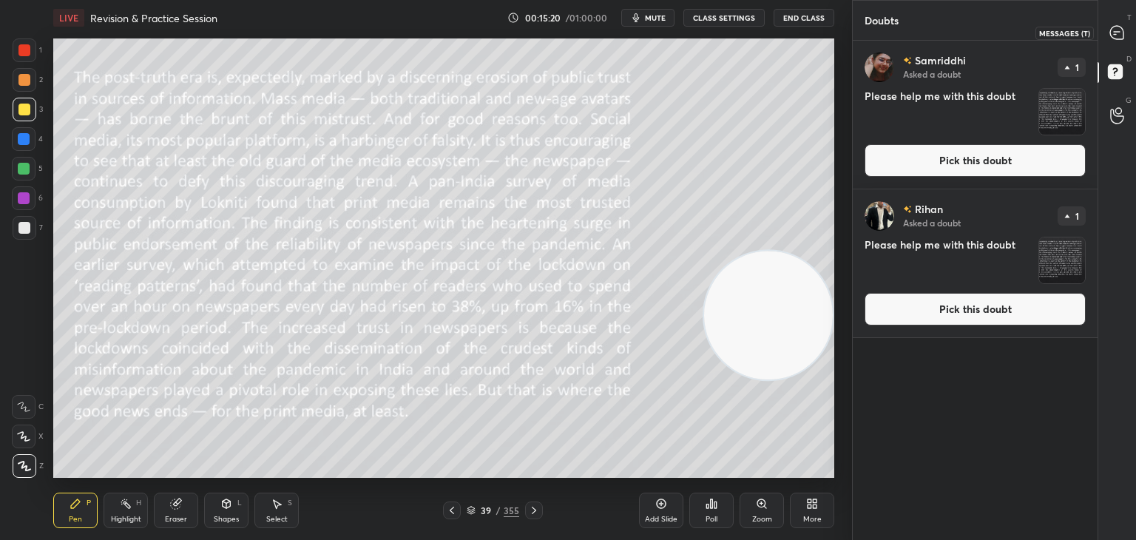
click at [1123, 26] on icon at bounding box center [1118, 33] width 16 height 16
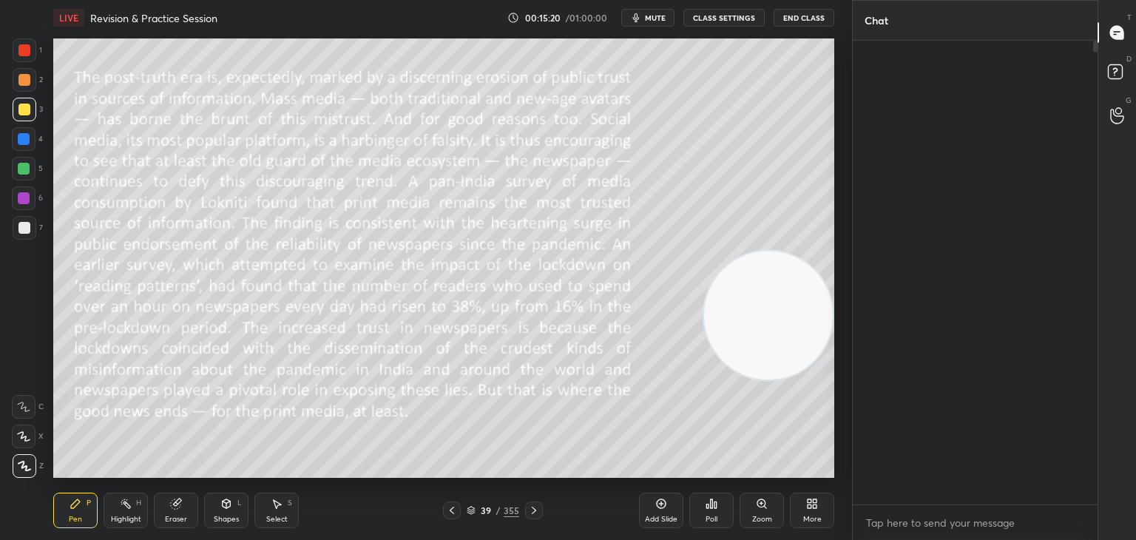
scroll to position [459, 240]
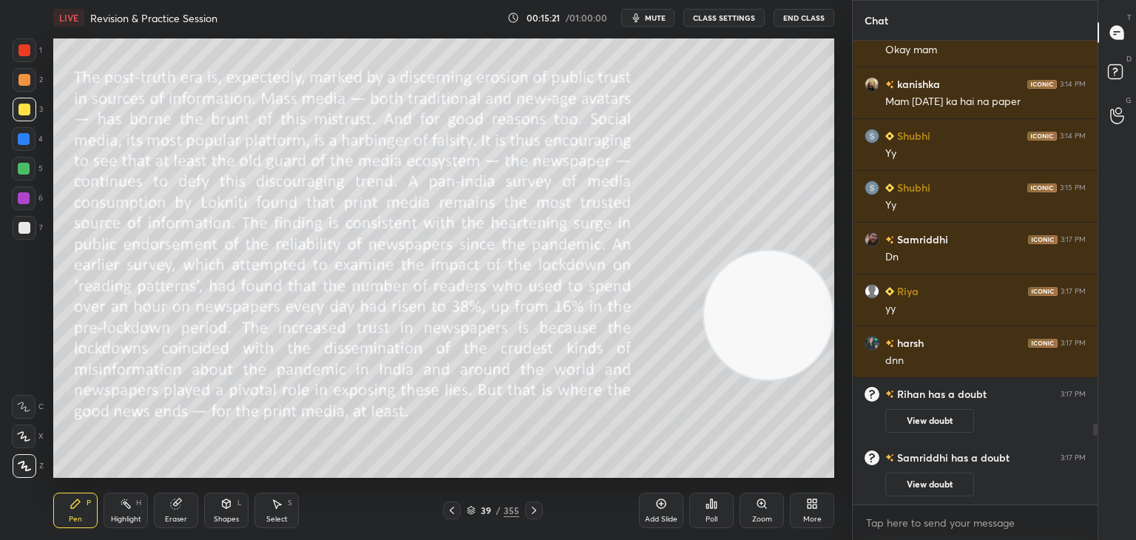
click at [533, 510] on icon at bounding box center [534, 510] width 4 height 7
click at [655, 20] on span "mute" at bounding box center [655, 18] width 21 height 10
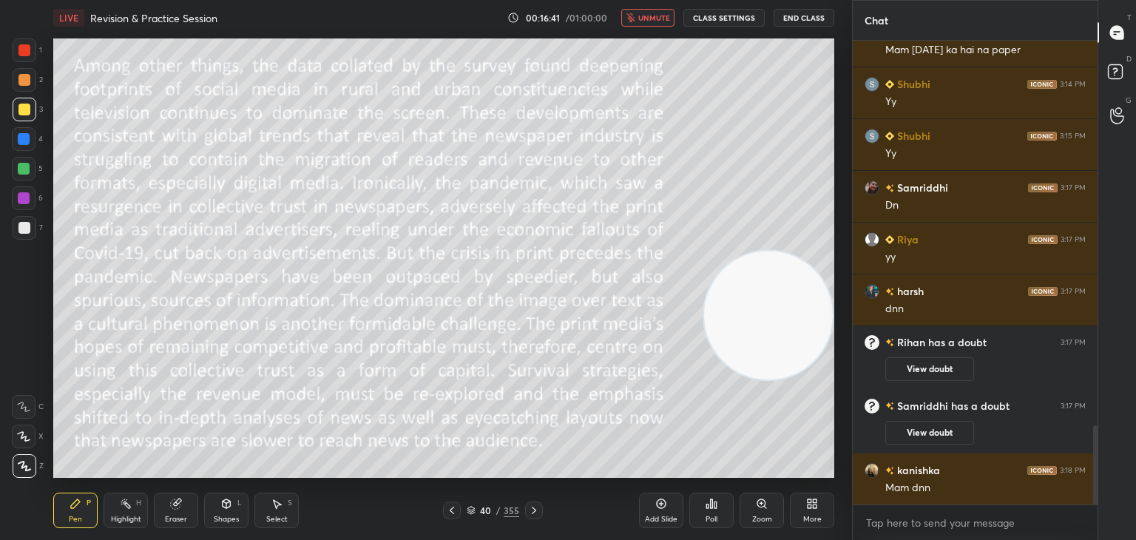
click at [667, 12] on button "unmute" at bounding box center [647, 18] width 53 height 18
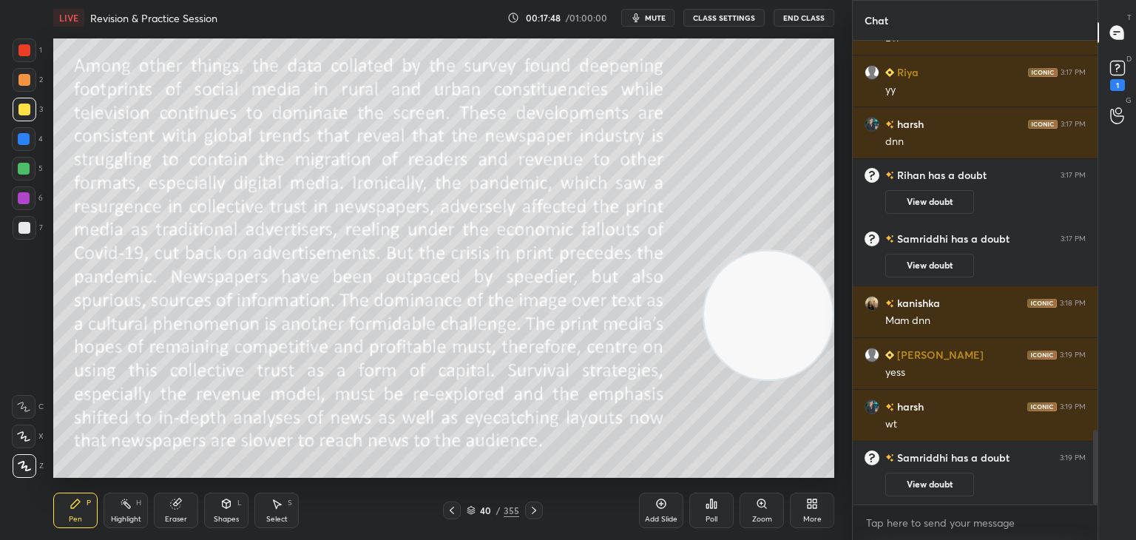
scroll to position [2427, 0]
click at [536, 508] on icon at bounding box center [534, 511] width 12 height 12
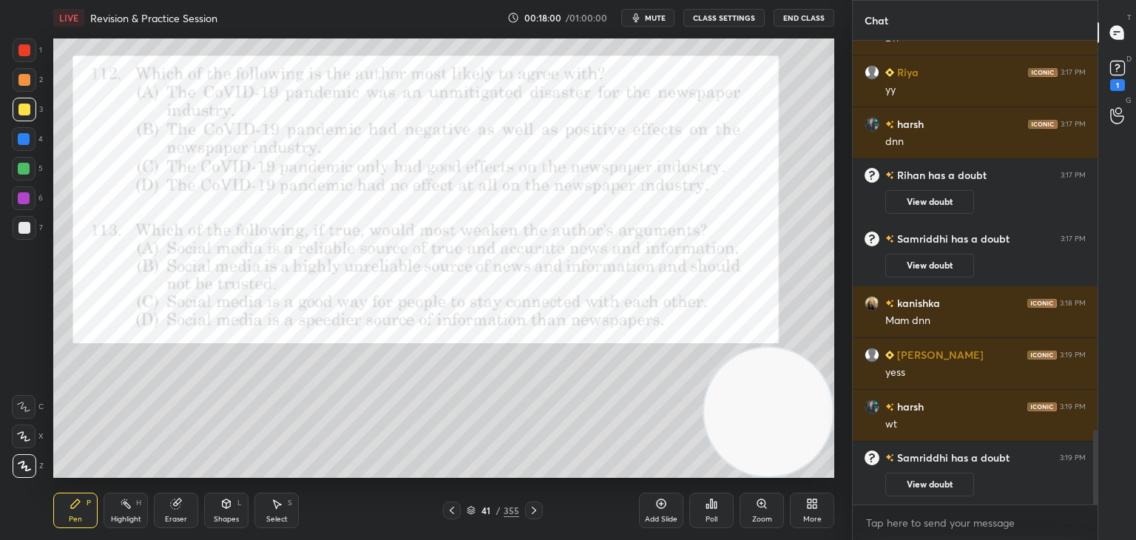
click at [22, 42] on div at bounding box center [25, 50] width 24 height 24
type textarea "x"
click at [712, 510] on div "Poll" at bounding box center [712, 511] width 44 height 36
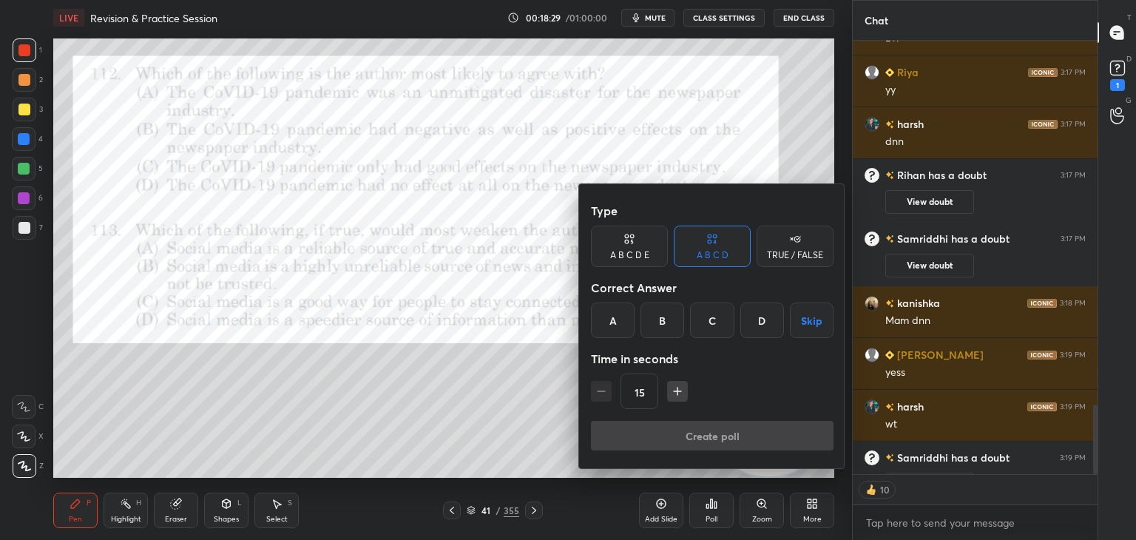
click at [657, 314] on div "B" at bounding box center [663, 321] width 44 height 36
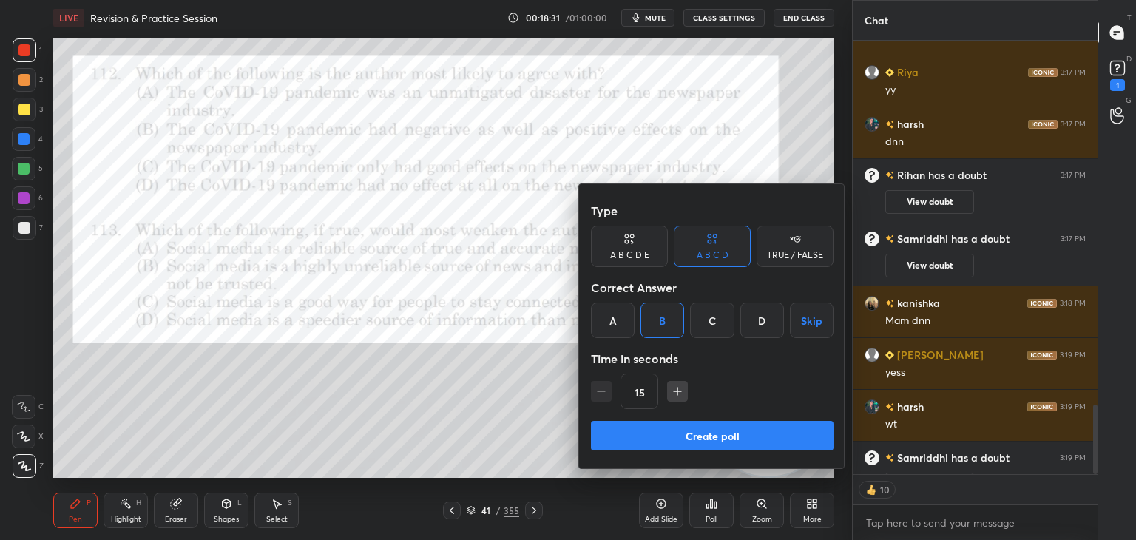
click at [679, 397] on icon "button" at bounding box center [677, 391] width 15 height 15
type input "30"
click at [681, 437] on button "Create poll" at bounding box center [712, 436] width 243 height 30
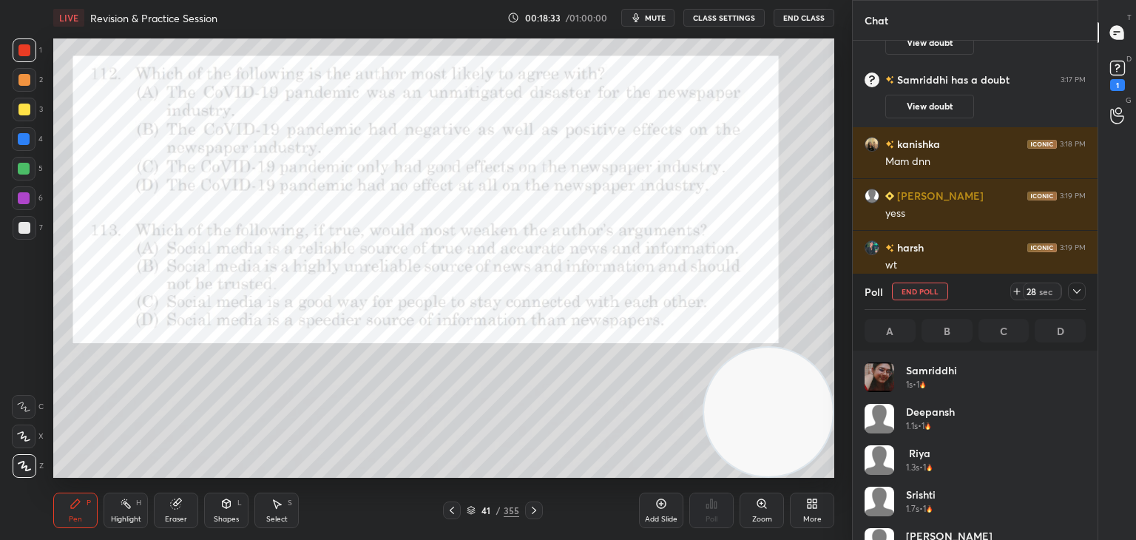
scroll to position [4, 4]
click at [1073, 292] on icon at bounding box center [1077, 292] width 12 height 12
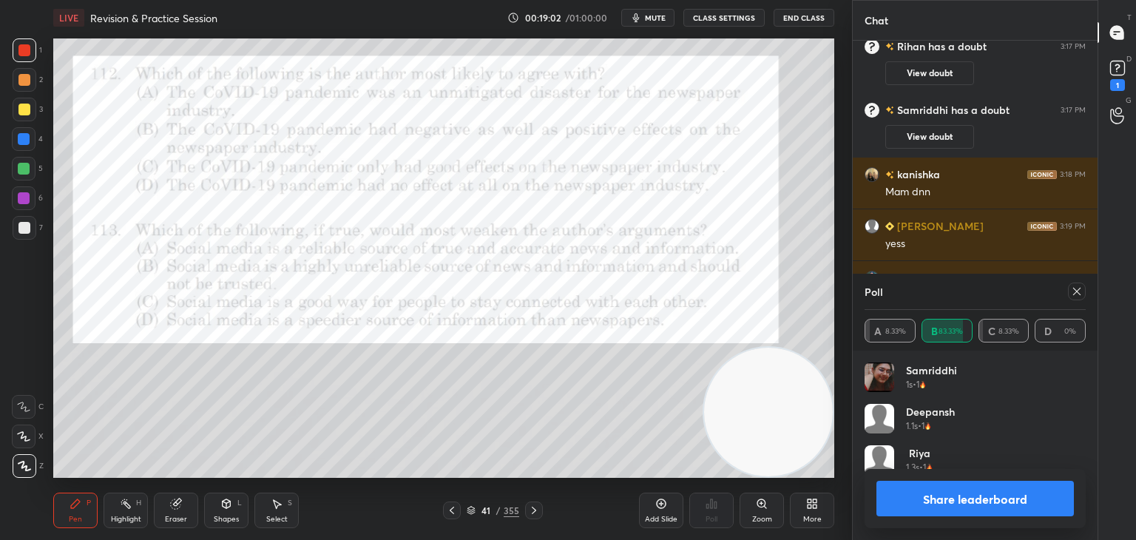
scroll to position [173, 217]
click at [1074, 295] on icon at bounding box center [1077, 292] width 12 height 12
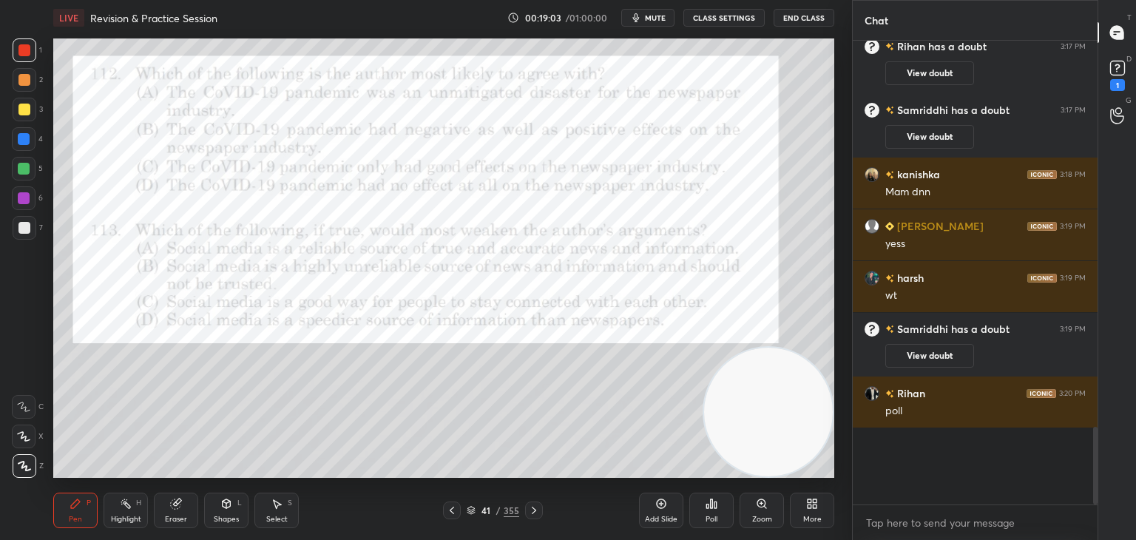
scroll to position [4, 4]
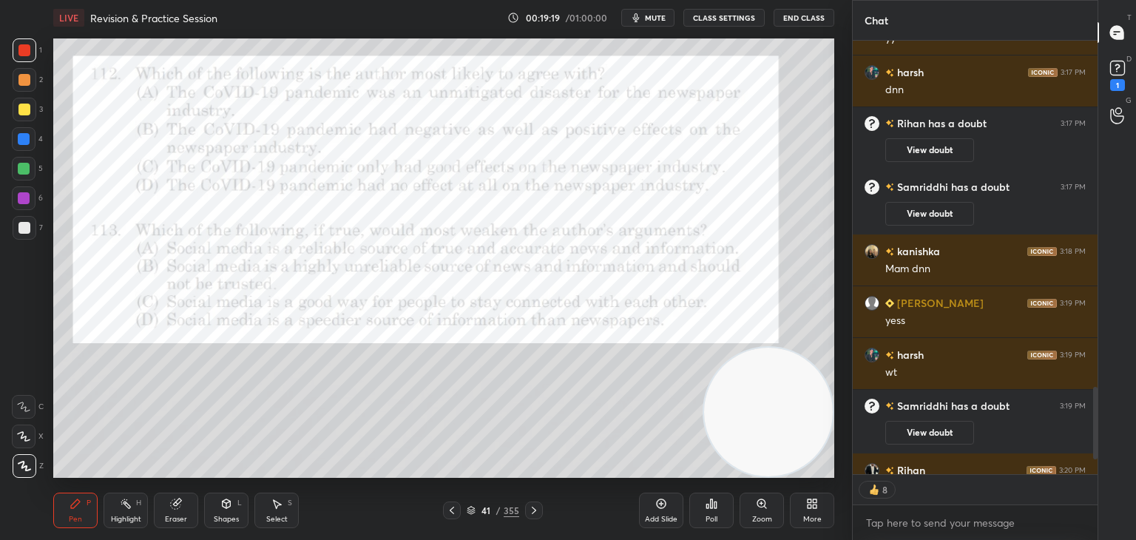
click at [713, 500] on icon at bounding box center [712, 504] width 12 height 12
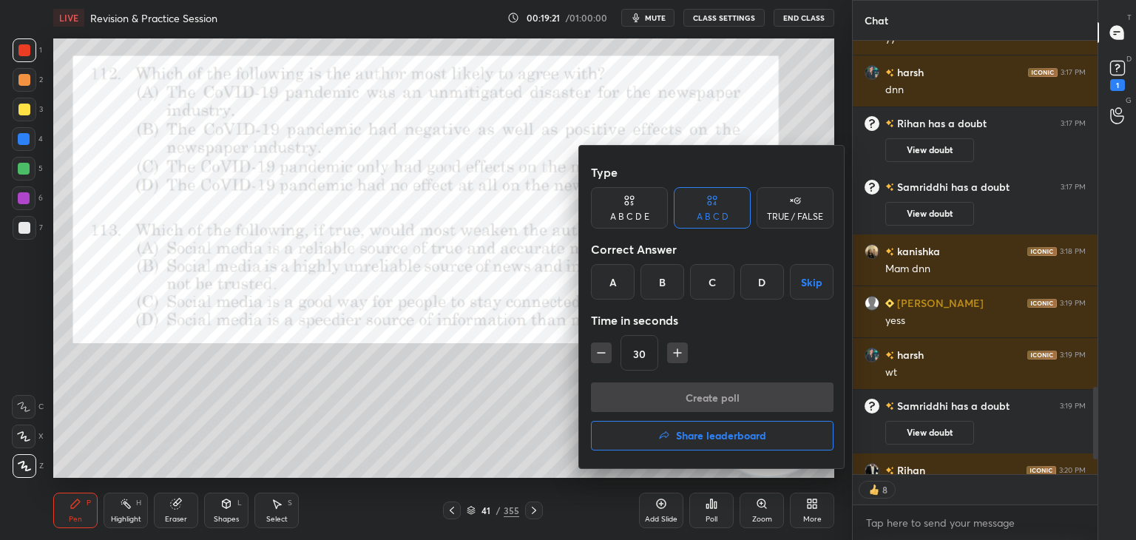
click at [616, 286] on div "A" at bounding box center [613, 282] width 44 height 36
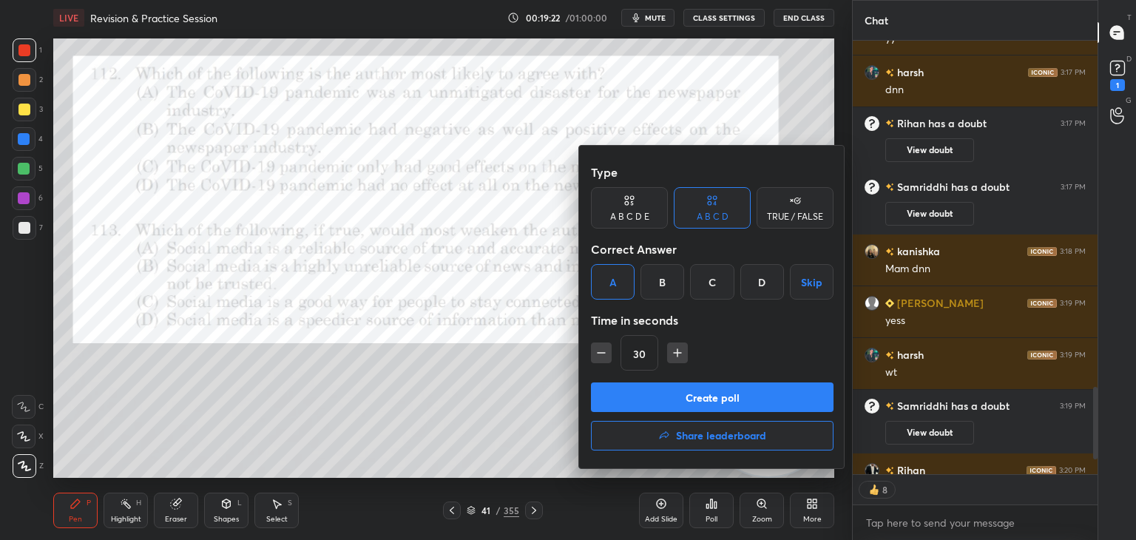
click at [687, 395] on button "Create poll" at bounding box center [712, 398] width 243 height 30
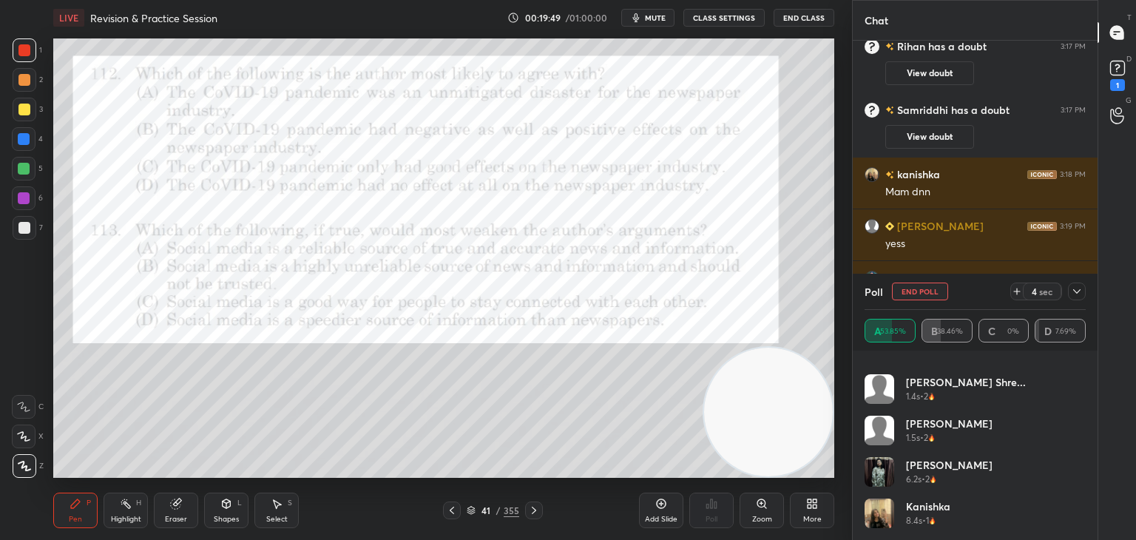
click at [917, 289] on button "End Poll" at bounding box center [920, 292] width 56 height 18
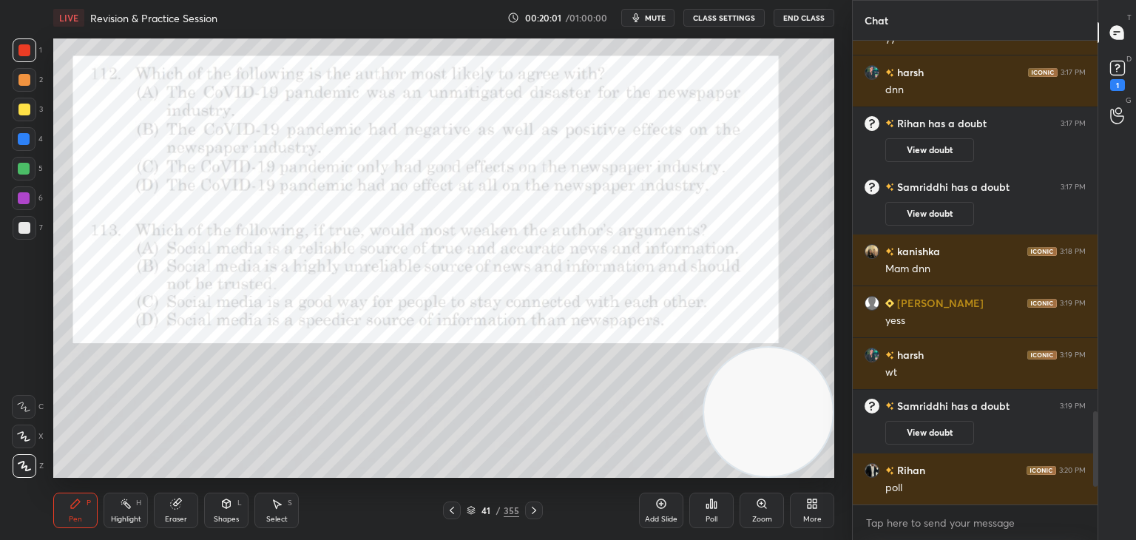
click at [454, 513] on icon at bounding box center [452, 510] width 4 height 7
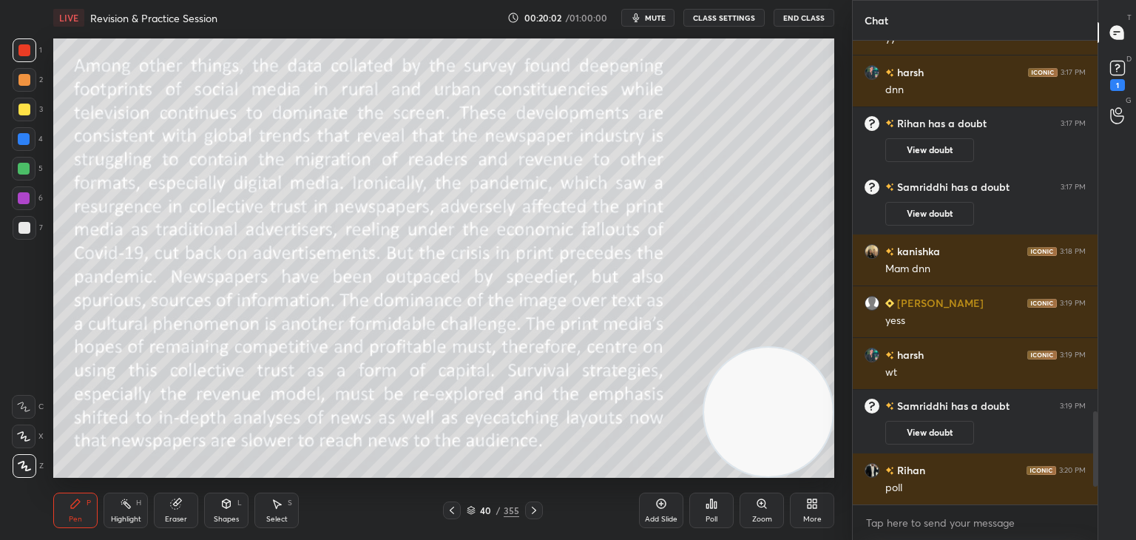
click at [454, 511] on icon at bounding box center [452, 511] width 12 height 12
click at [533, 511] on icon at bounding box center [534, 511] width 12 height 12
click at [533, 510] on icon at bounding box center [534, 511] width 12 height 12
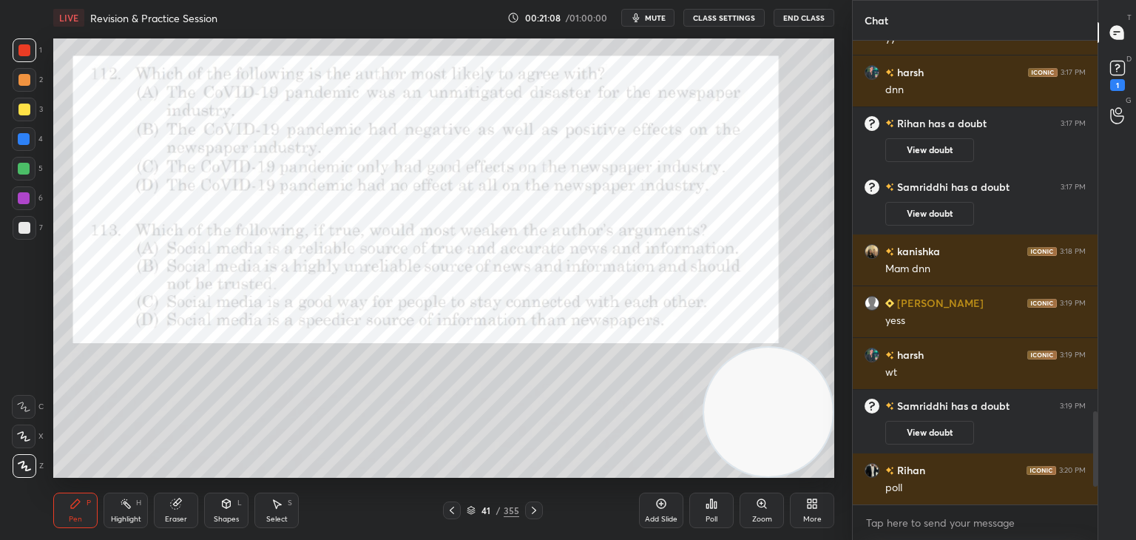
click at [529, 514] on icon at bounding box center [534, 511] width 12 height 12
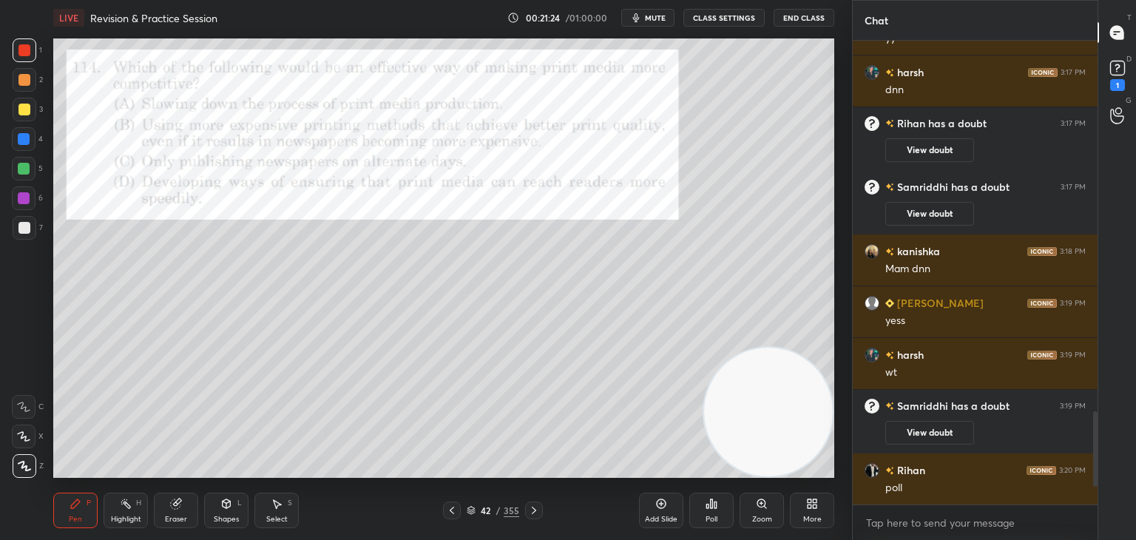
click at [715, 507] on icon at bounding box center [716, 505] width 2 height 7
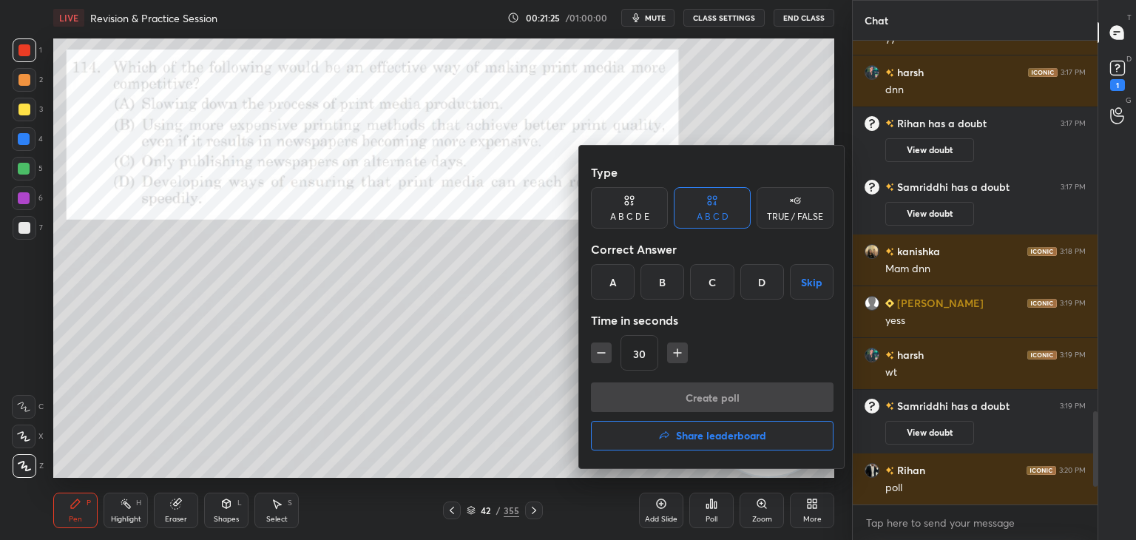
click at [762, 285] on div "D" at bounding box center [763, 282] width 44 height 36
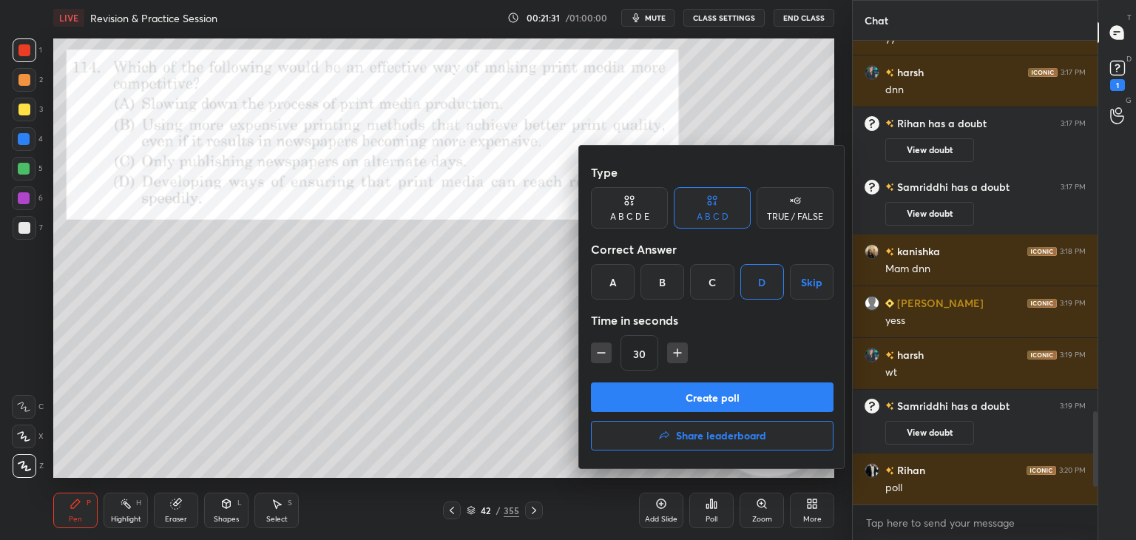
click at [726, 394] on button "Create poll" at bounding box center [712, 398] width 243 height 30
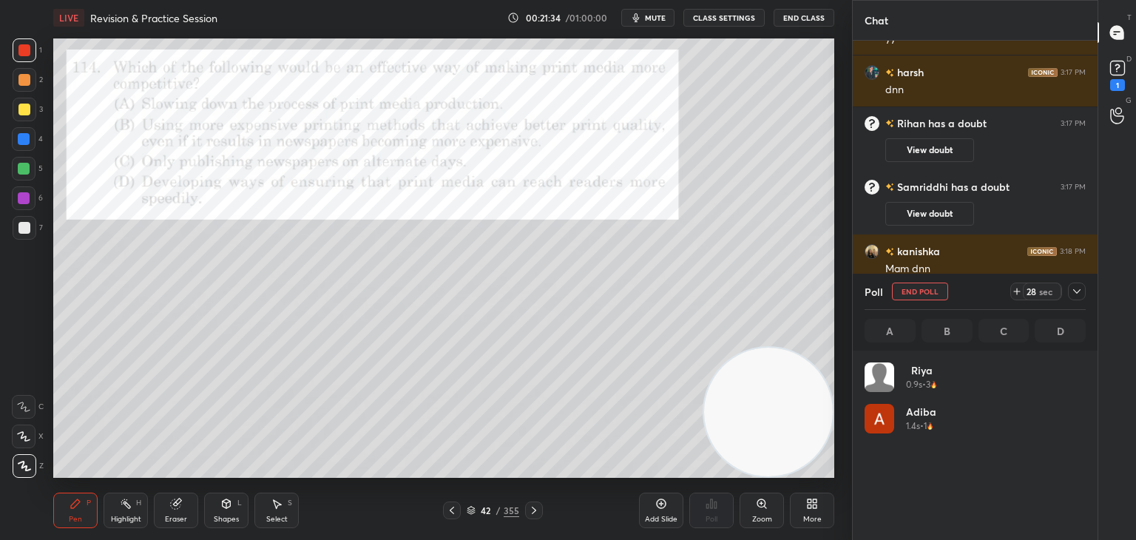
scroll to position [173, 217]
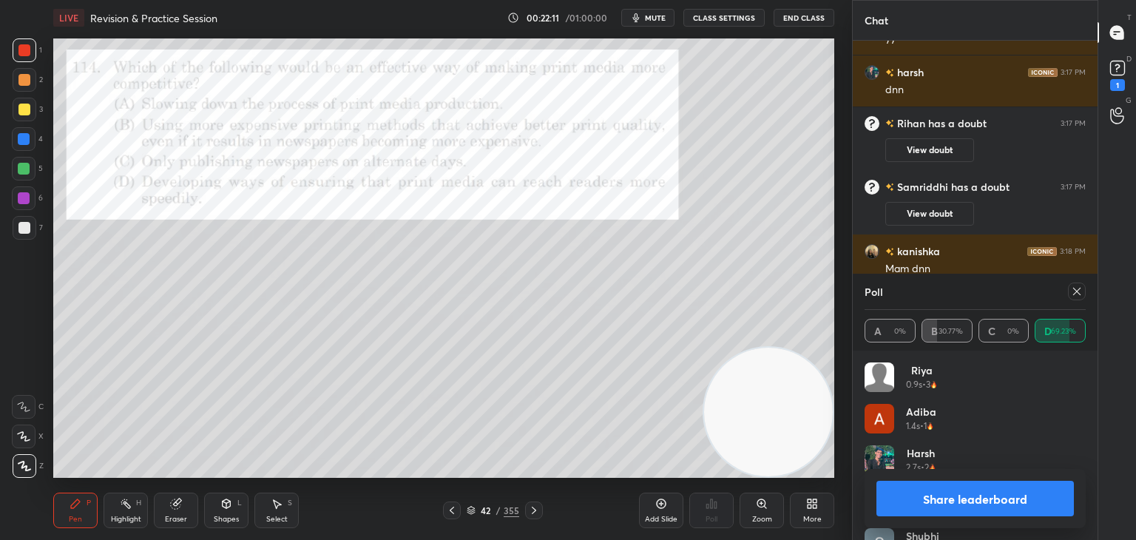
click at [1071, 300] on div at bounding box center [1074, 292] width 24 height 18
click at [1074, 306] on div "Poll" at bounding box center [975, 292] width 221 height 36
click at [1076, 299] on div at bounding box center [1077, 292] width 18 height 18
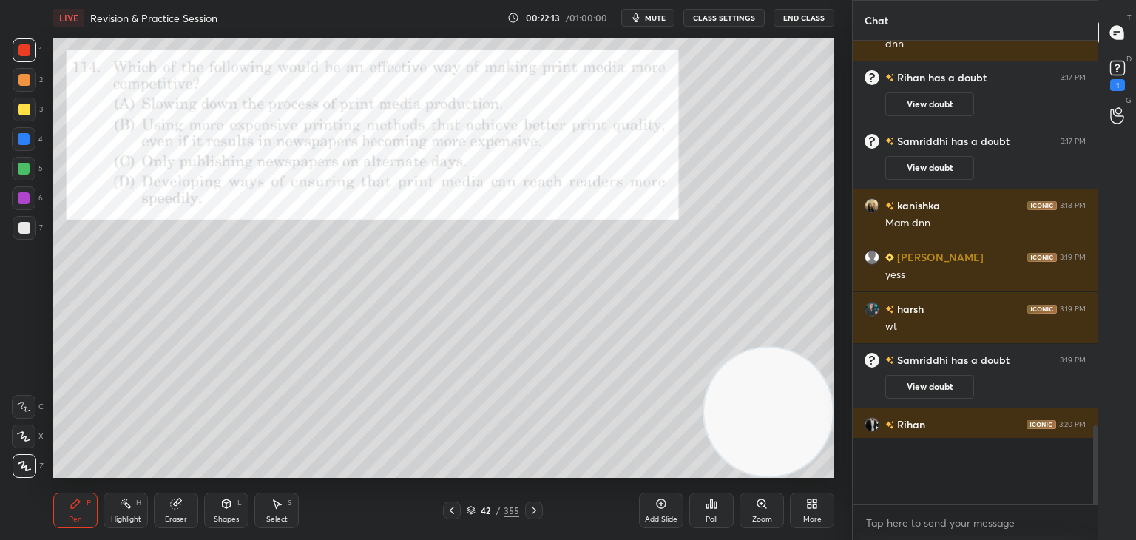
scroll to position [5, 4]
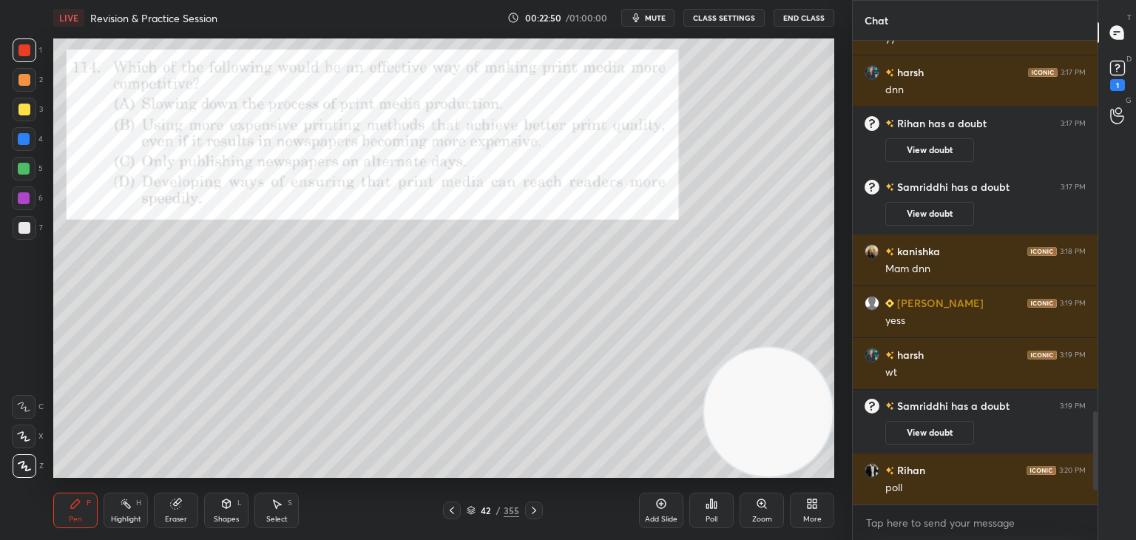
click at [537, 509] on icon at bounding box center [534, 511] width 12 height 12
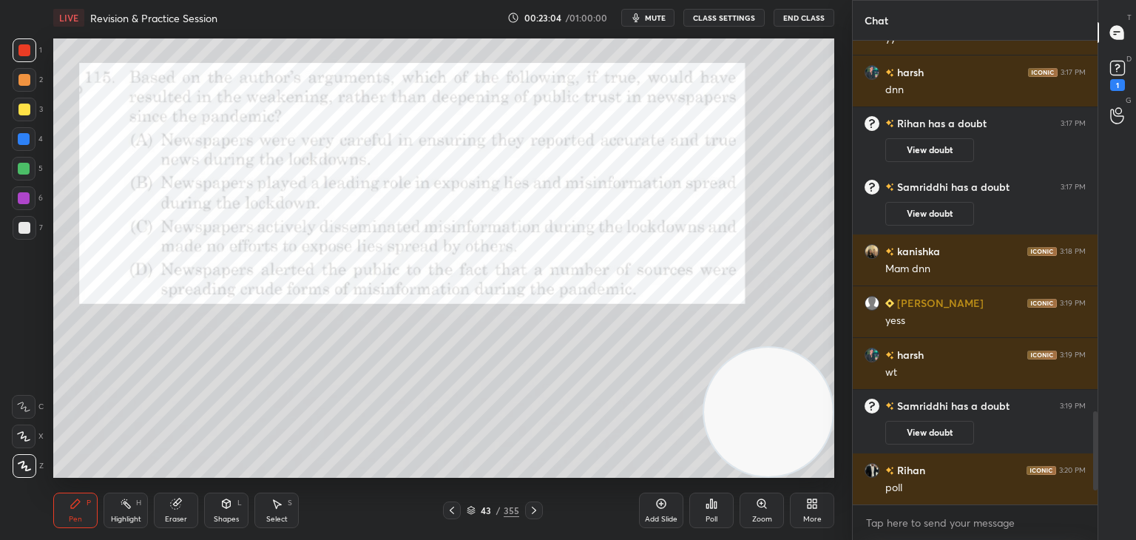
click at [786, 22] on button "End Class" at bounding box center [804, 18] width 61 height 18
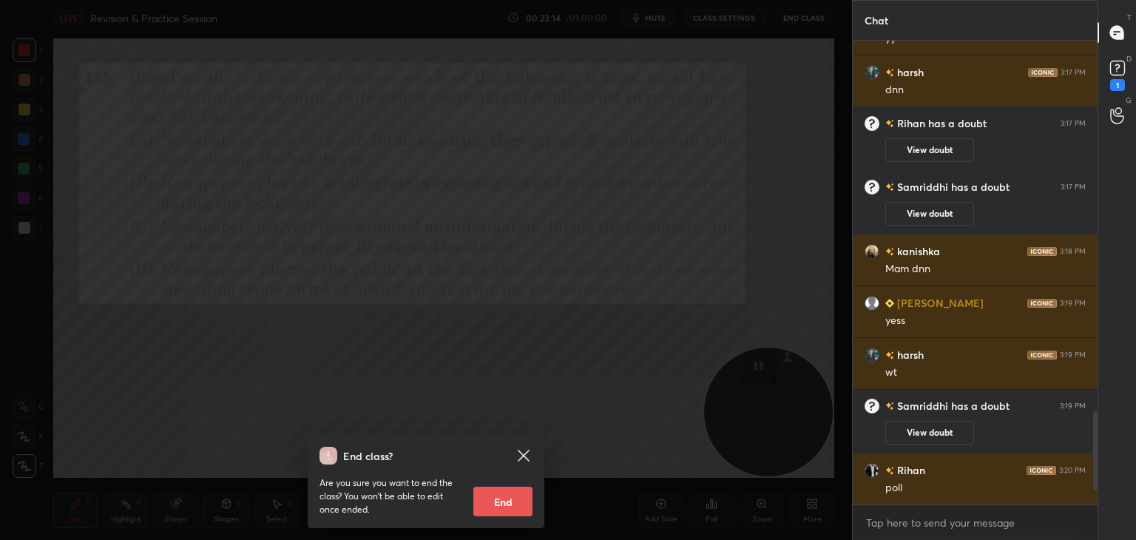
scroll to position [1891, 0]
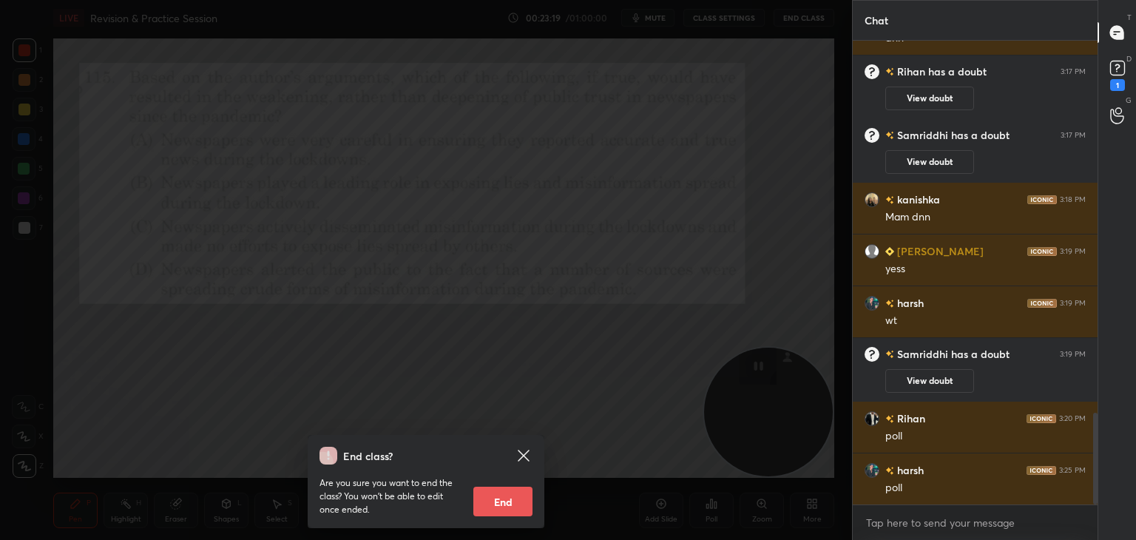
click at [513, 318] on div "End class? Are you sure you want to end the class? You won’t be able to edit on…" at bounding box center [426, 270] width 852 height 540
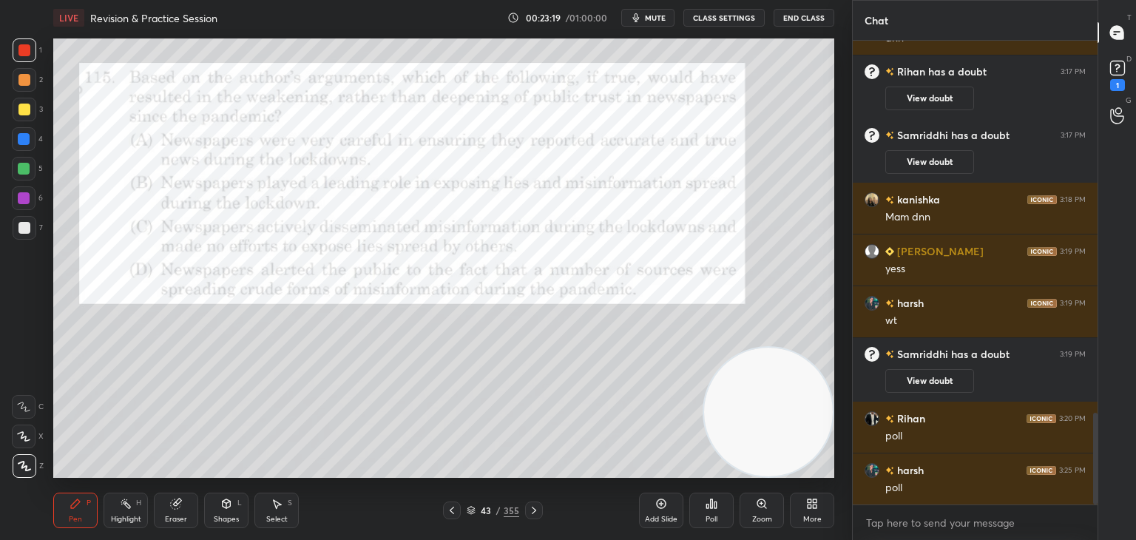
click at [719, 507] on div "Poll" at bounding box center [712, 511] width 44 height 36
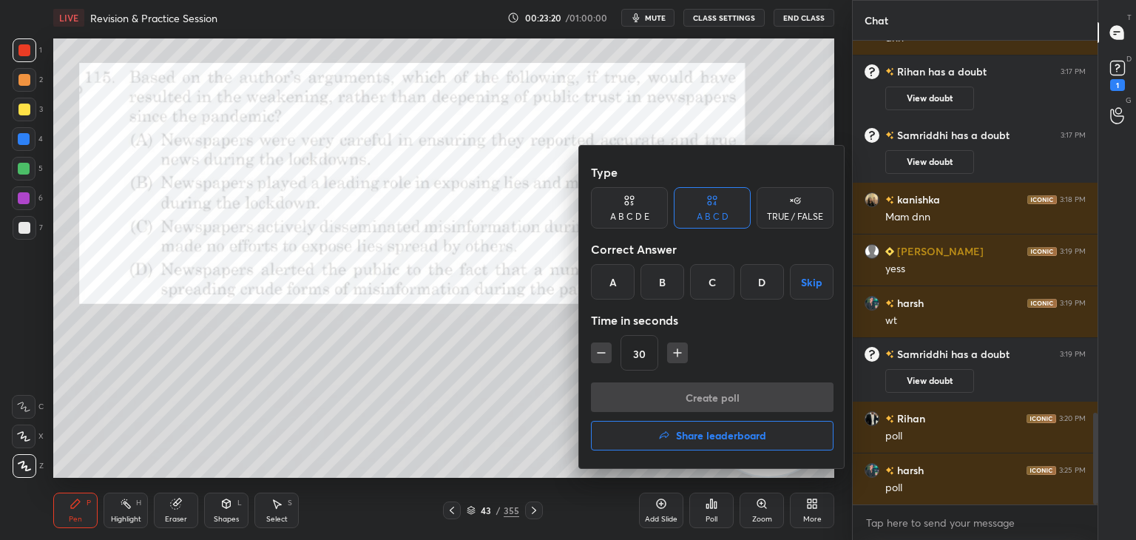
click at [710, 291] on div "C" at bounding box center [712, 282] width 44 height 36
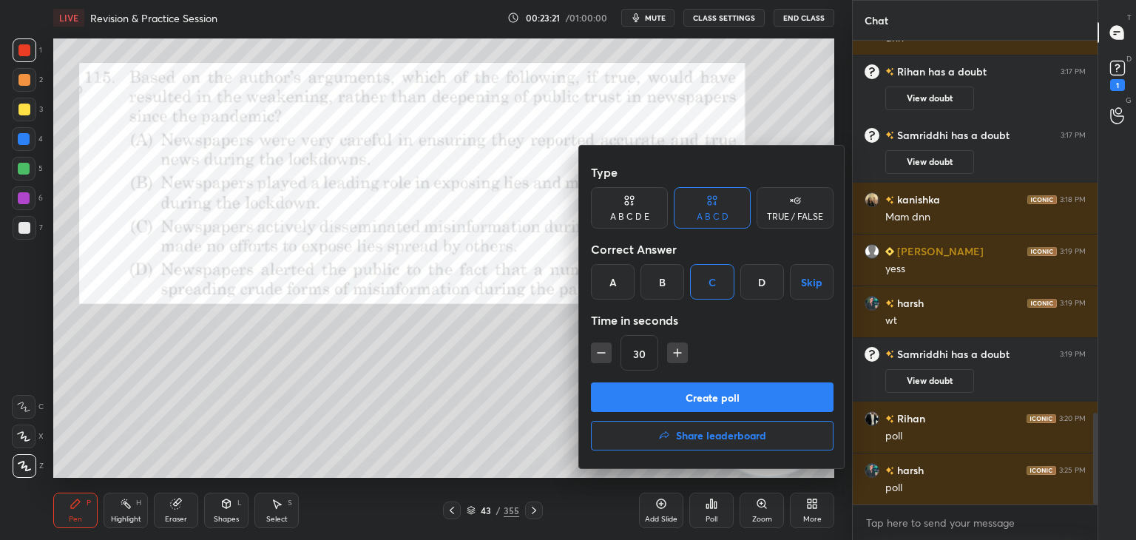
click at [702, 403] on button "Create poll" at bounding box center [712, 398] width 243 height 30
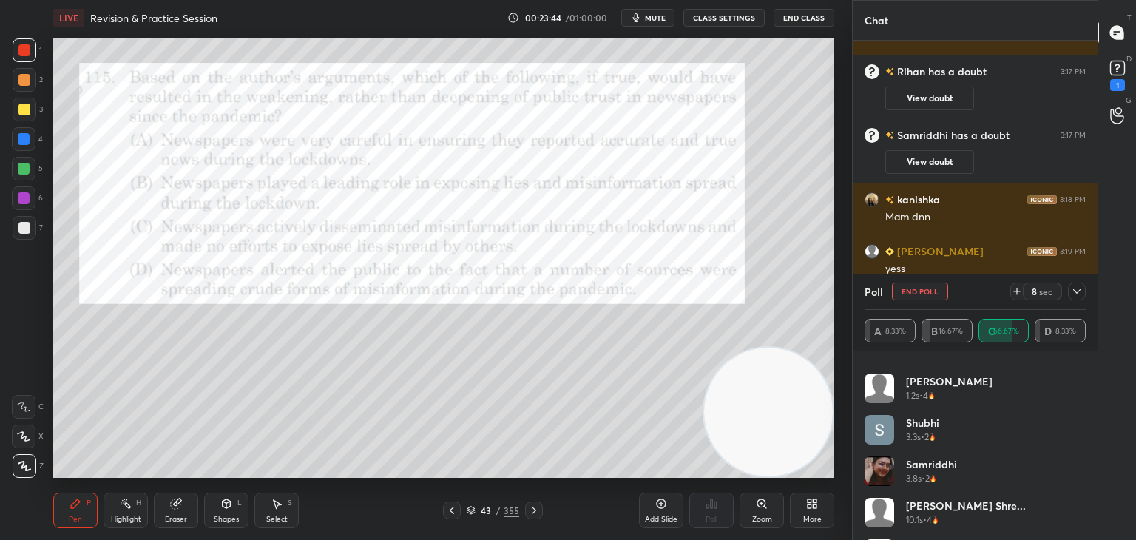
scroll to position [154, 0]
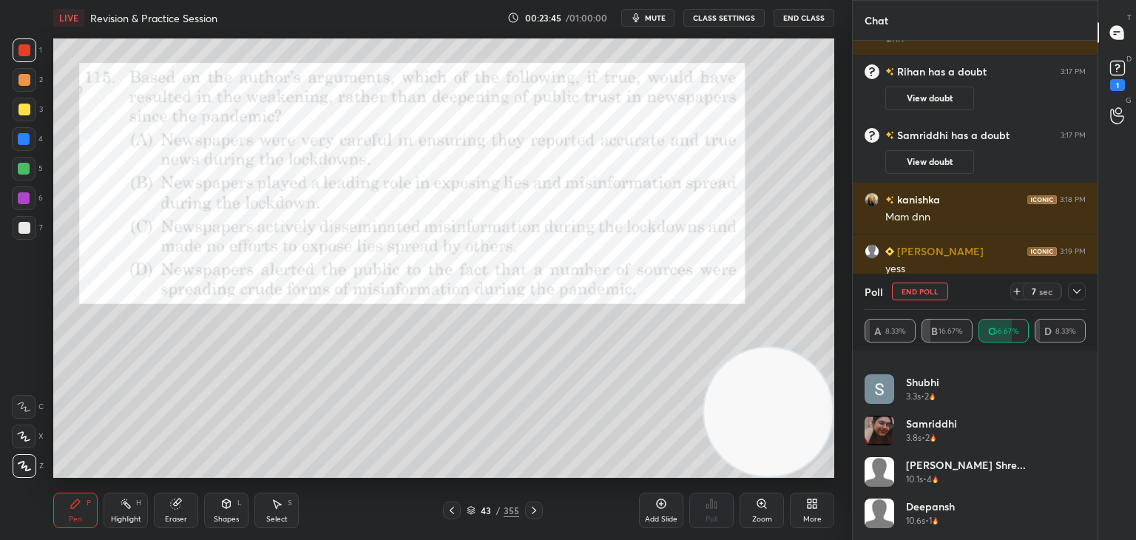
click at [930, 294] on button "End Poll" at bounding box center [920, 292] width 56 height 18
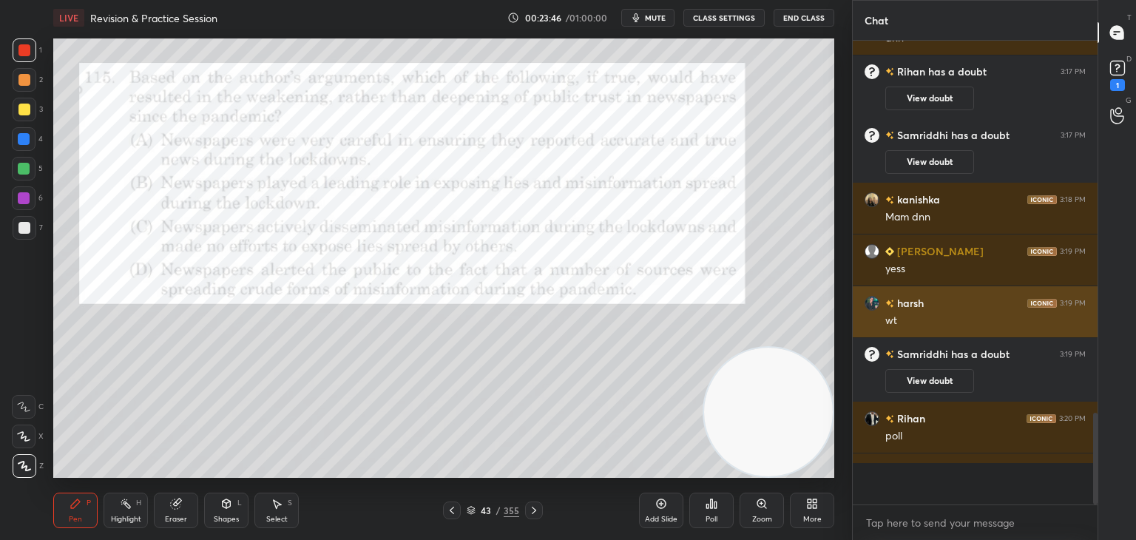
scroll to position [0, 0]
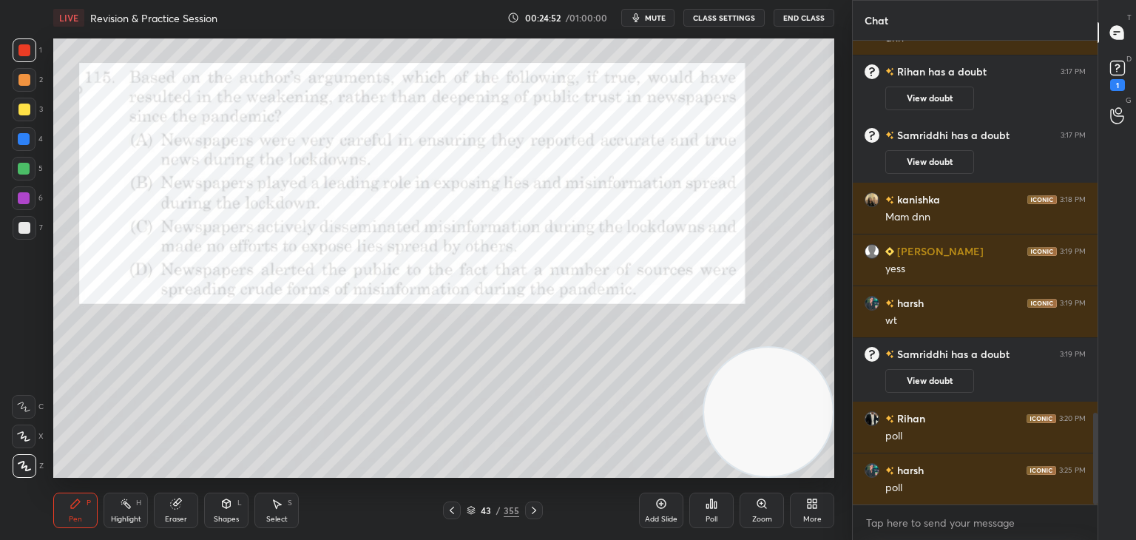
click at [473, 510] on icon at bounding box center [471, 509] width 7 height 4
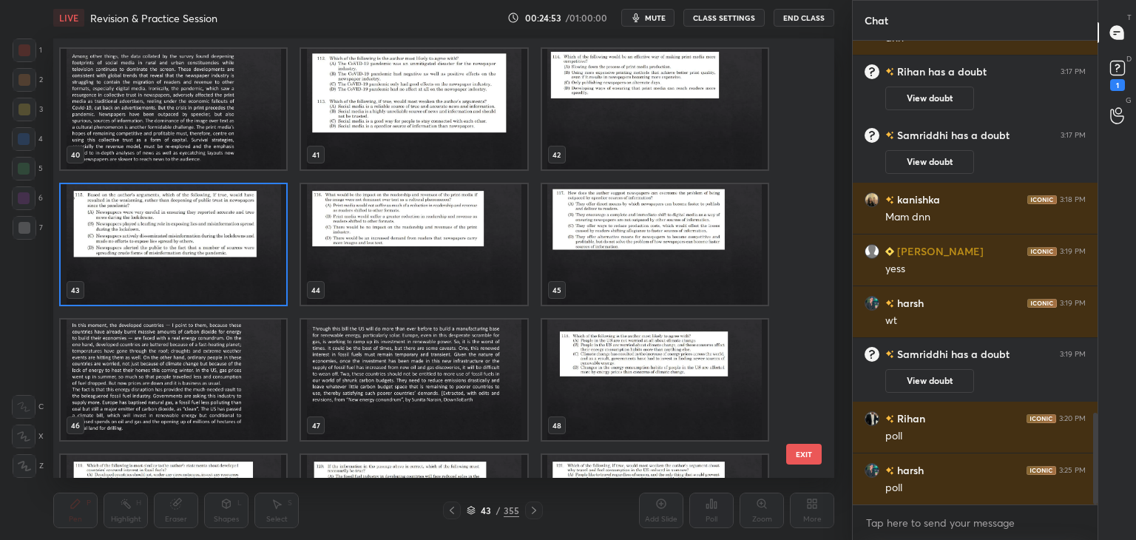
scroll to position [1758, 0]
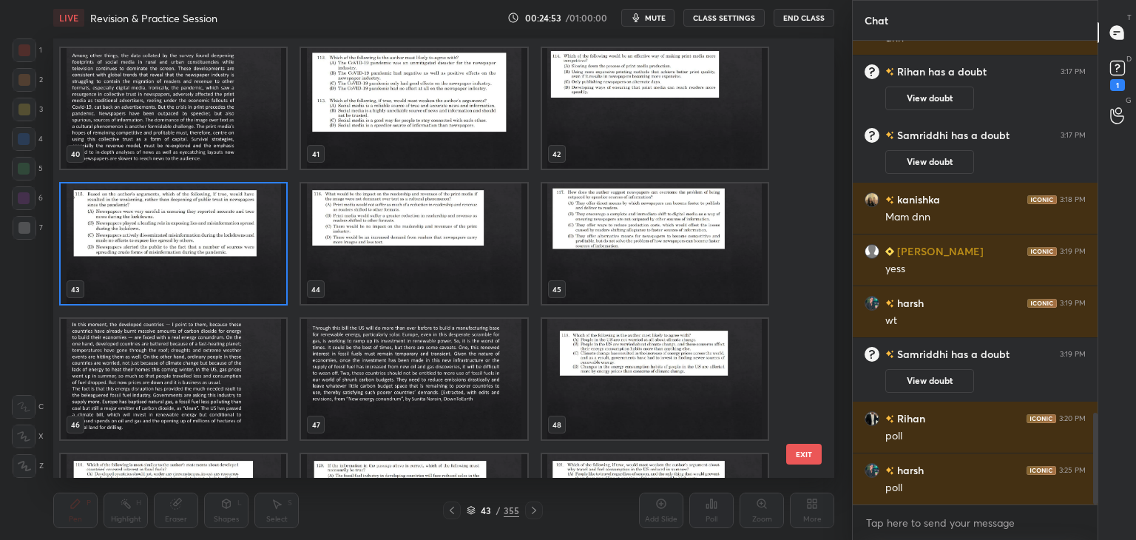
click at [458, 281] on img "grid" at bounding box center [414, 243] width 226 height 121
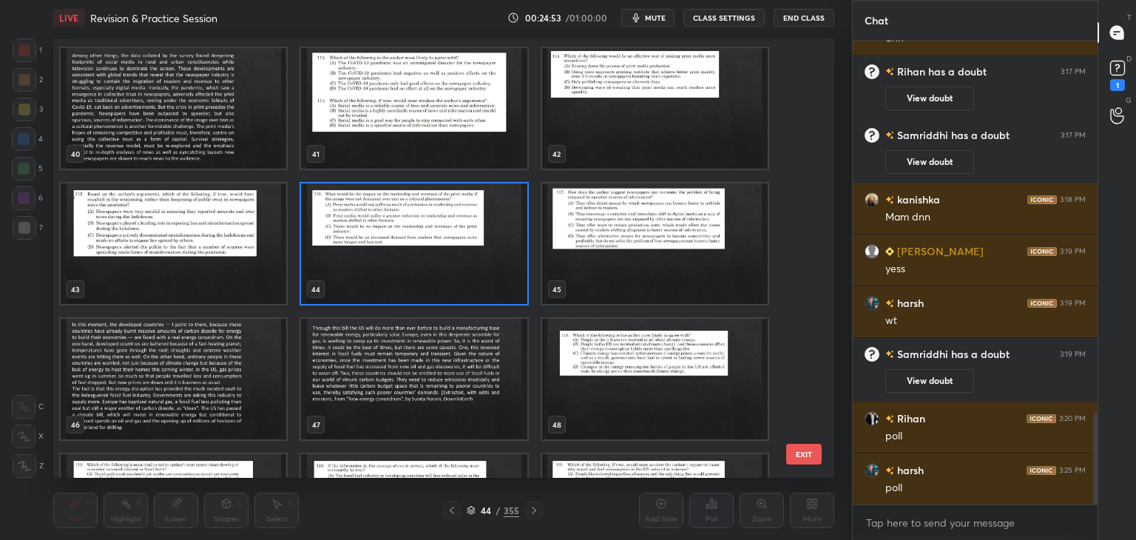
click at [462, 282] on img "grid" at bounding box center [414, 243] width 226 height 121
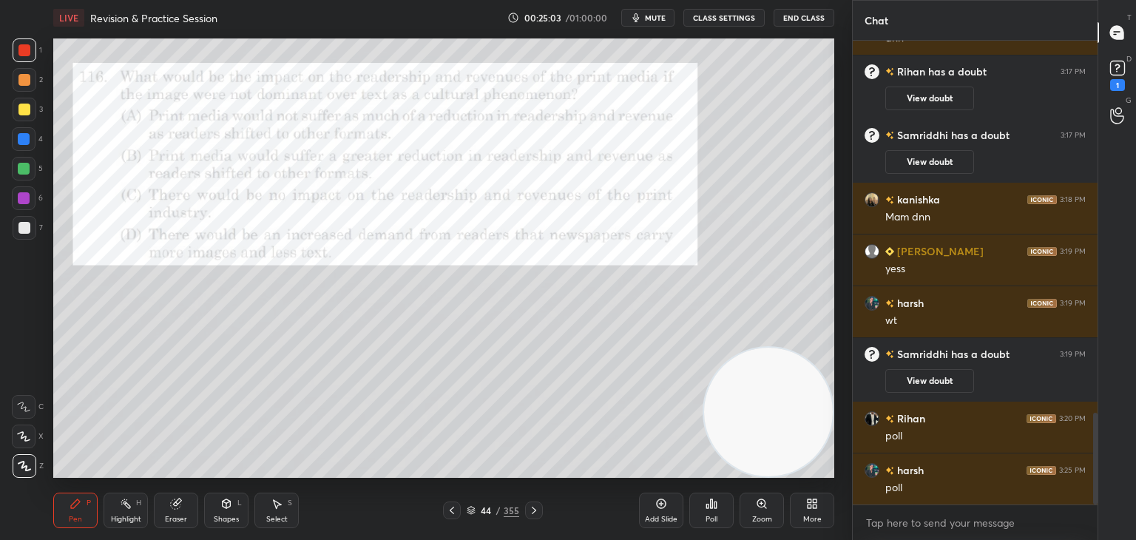
click at [666, 16] on span "mute" at bounding box center [655, 18] width 21 height 10
click at [0, 223] on div "1 2 3 4 5 6 7 C X Z C X Z E E Erase all H H" at bounding box center [23, 257] width 47 height 439
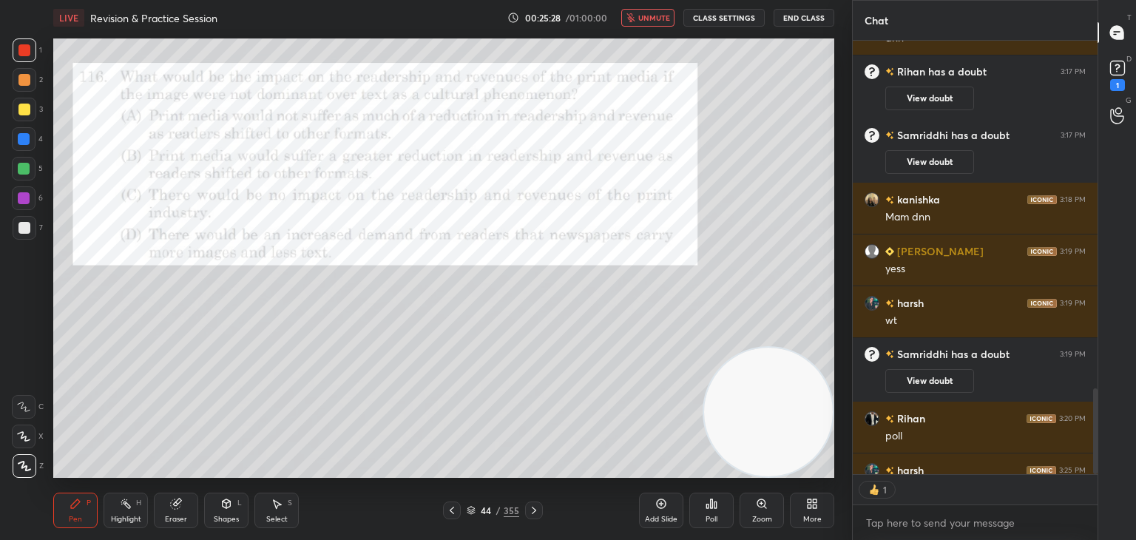
scroll to position [430, 240]
click at [670, 9] on button "unmute" at bounding box center [647, 18] width 53 height 18
click at [713, 471] on div "Poll" at bounding box center [712, 510] width 44 height 83
click at [707, 516] on div "Poll" at bounding box center [712, 519] width 12 height 7
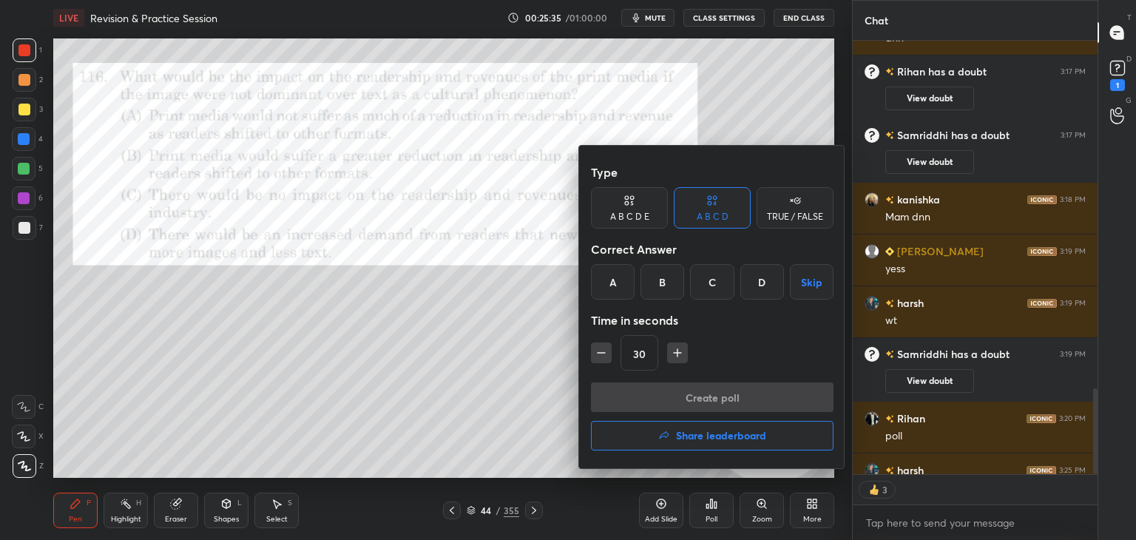
click at [624, 276] on div "A" at bounding box center [613, 282] width 44 height 36
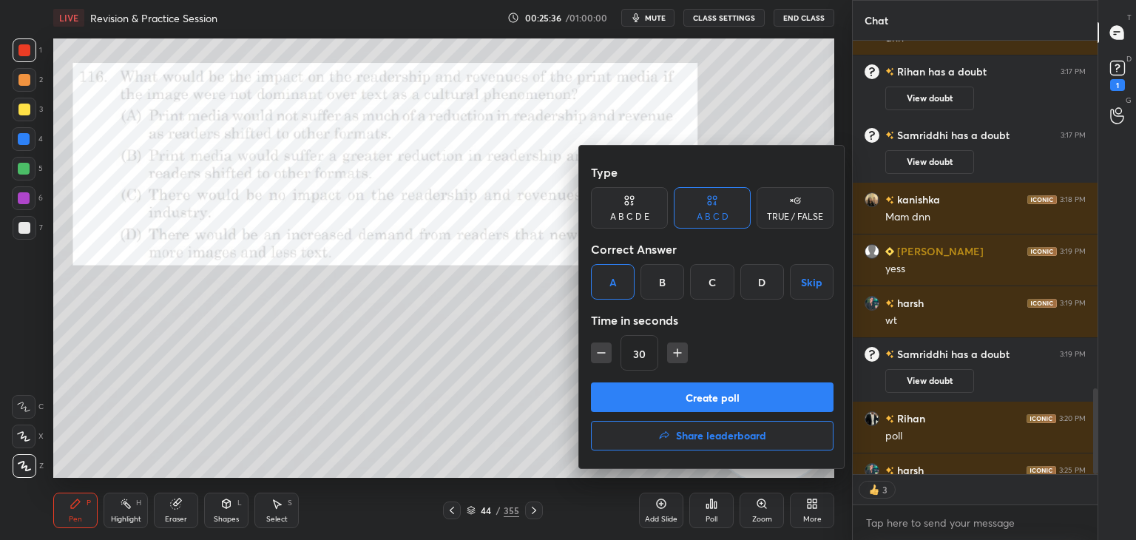
click at [651, 403] on button "Create poll" at bounding box center [712, 398] width 243 height 30
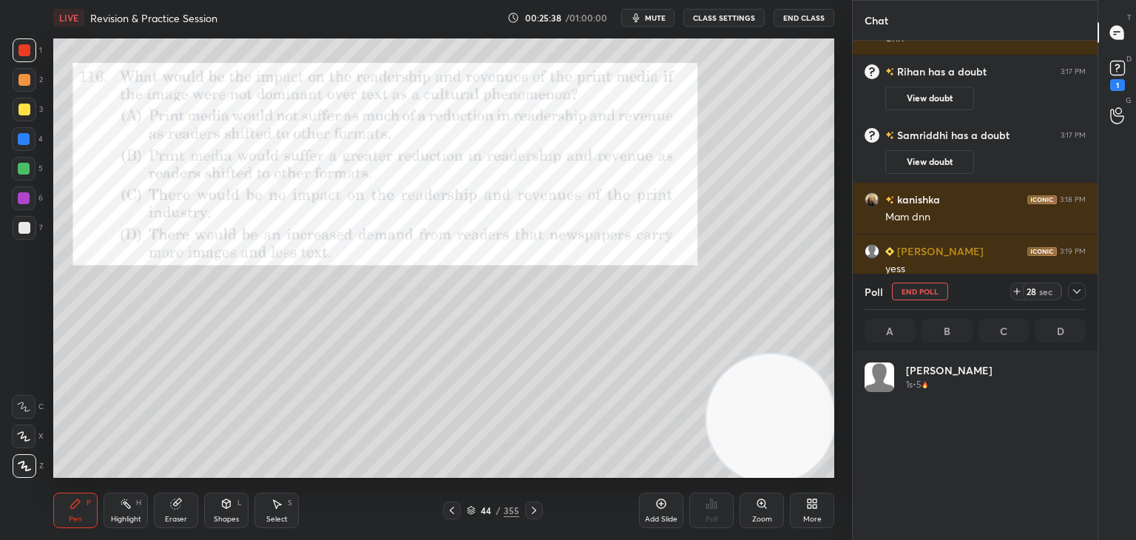
scroll to position [1968, 0]
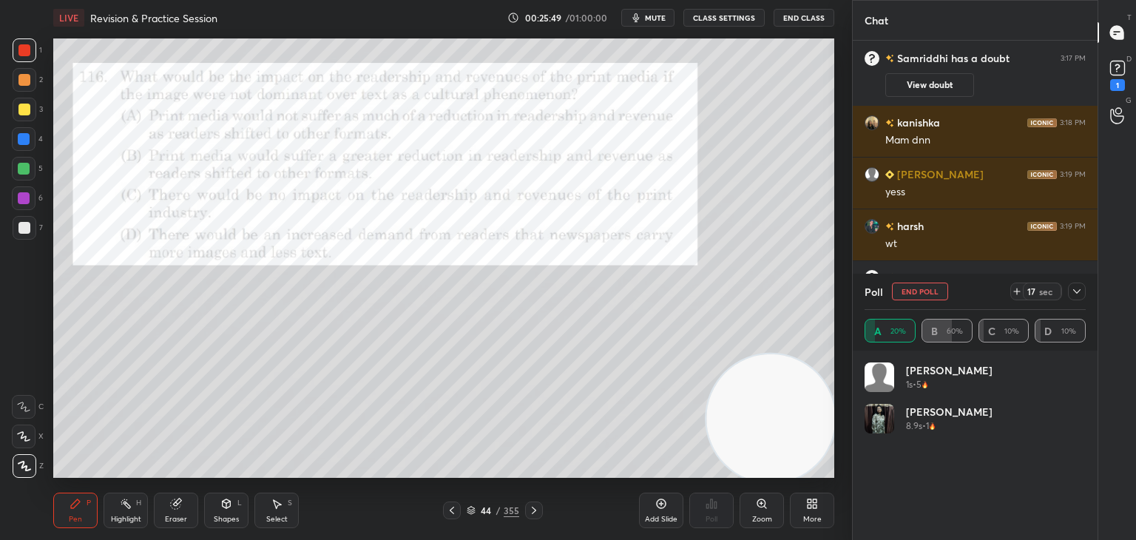
click at [1078, 291] on icon at bounding box center [1077, 292] width 12 height 12
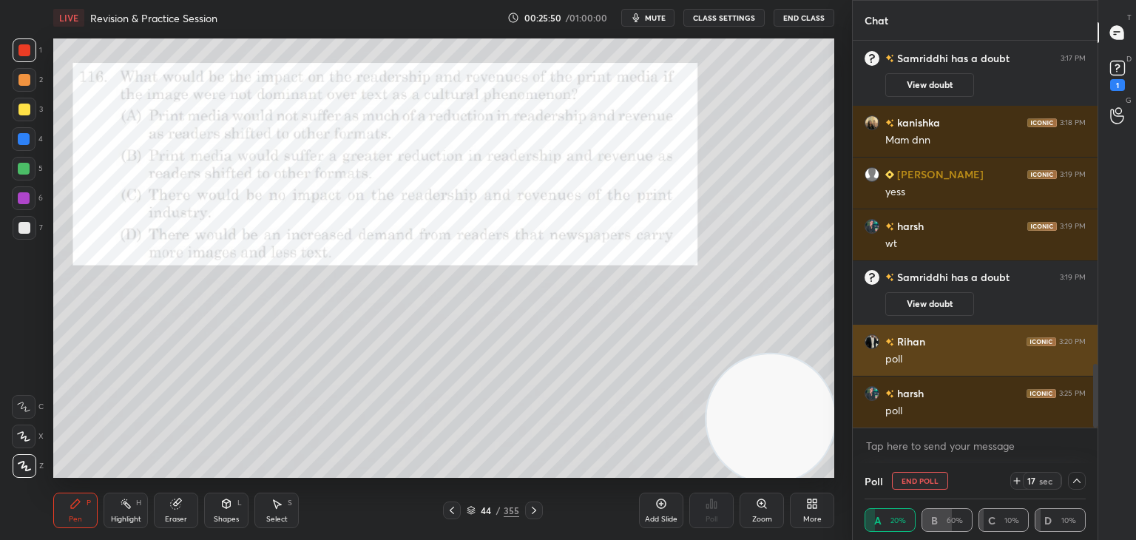
scroll to position [0, 4]
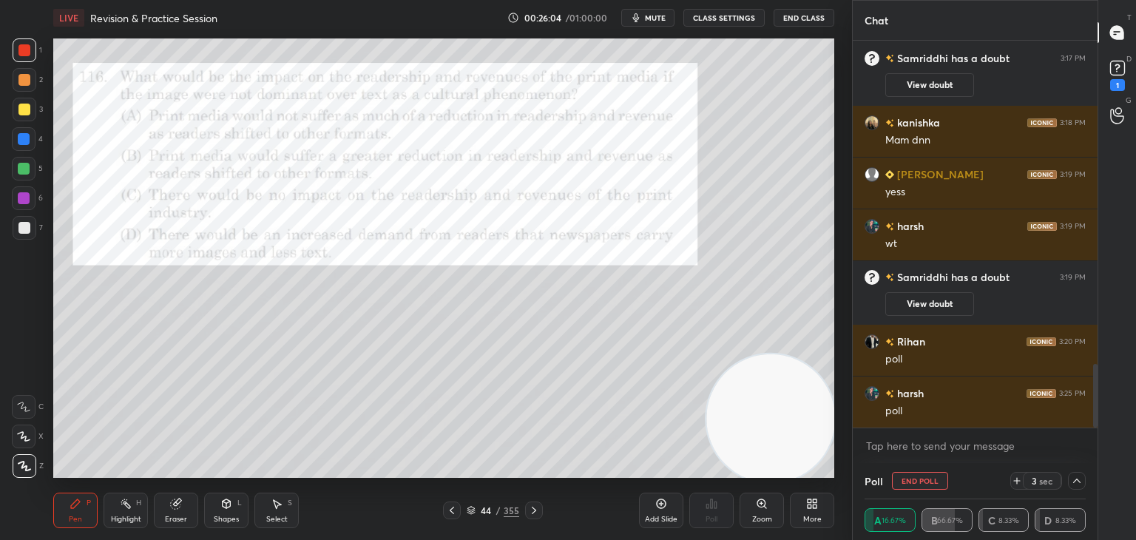
click at [917, 482] on button "End Poll" at bounding box center [920, 481] width 56 height 18
type textarea "x"
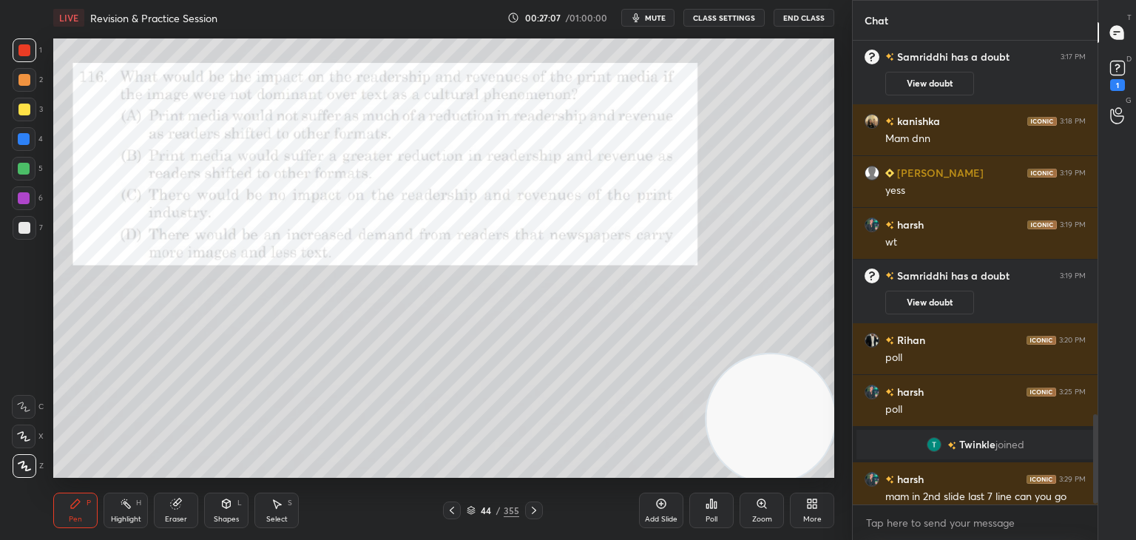
scroll to position [1949, 0]
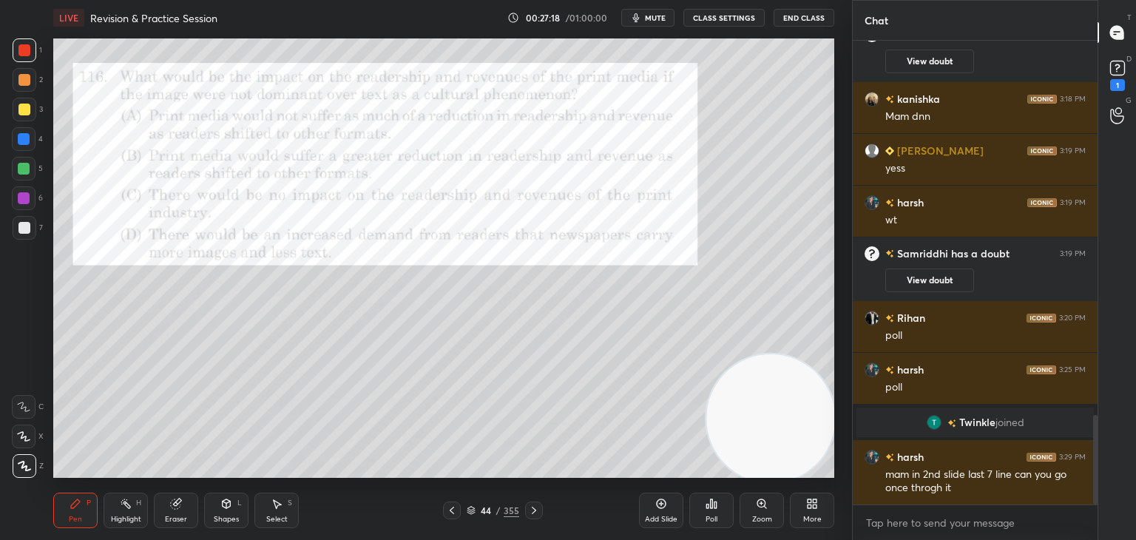
click at [473, 512] on icon at bounding box center [471, 512] width 7 height 2
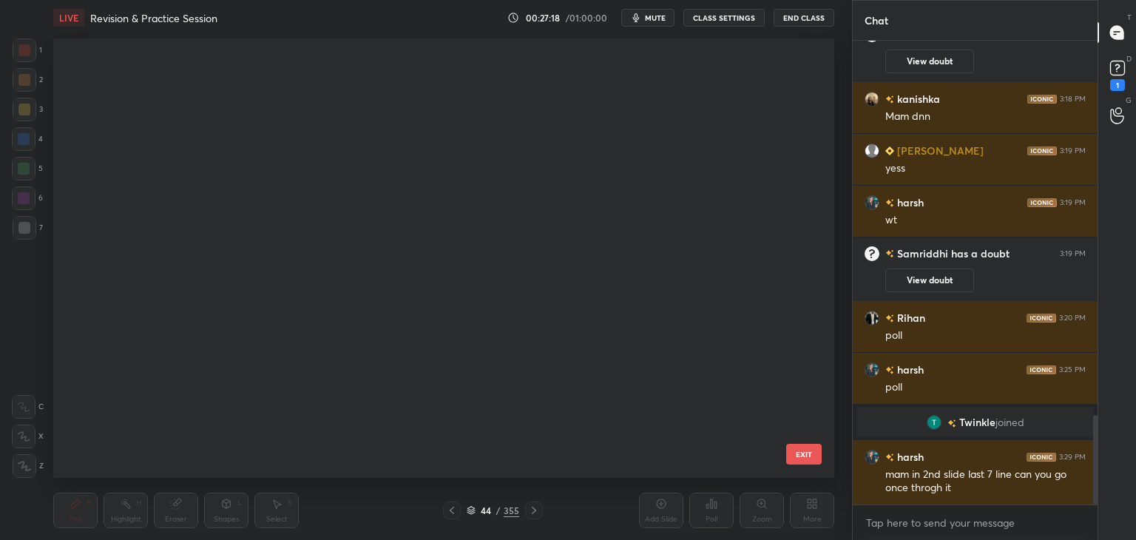
scroll to position [435, 774]
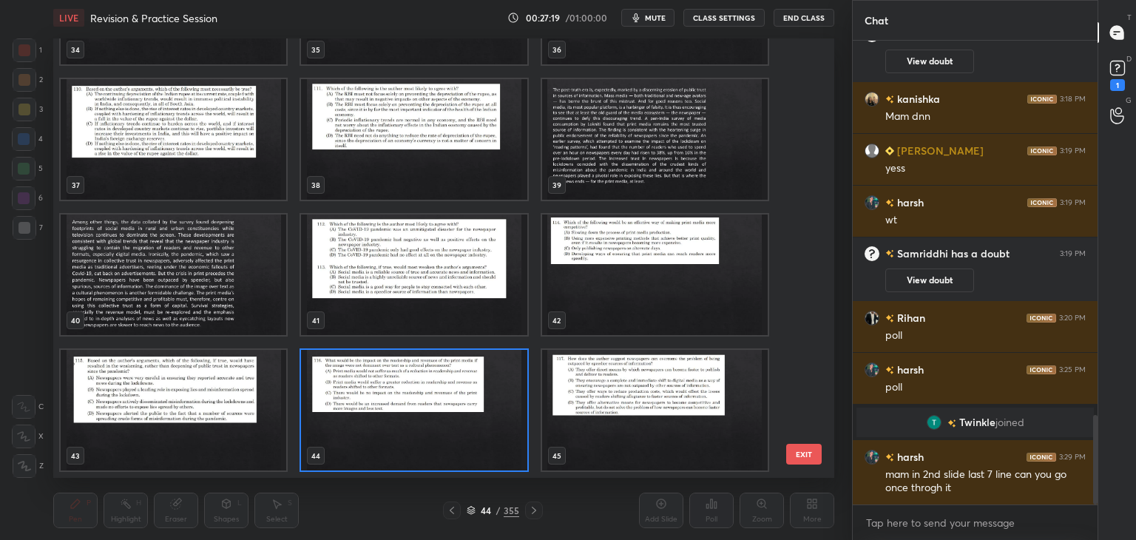
click at [252, 248] on img "grid" at bounding box center [174, 275] width 226 height 121
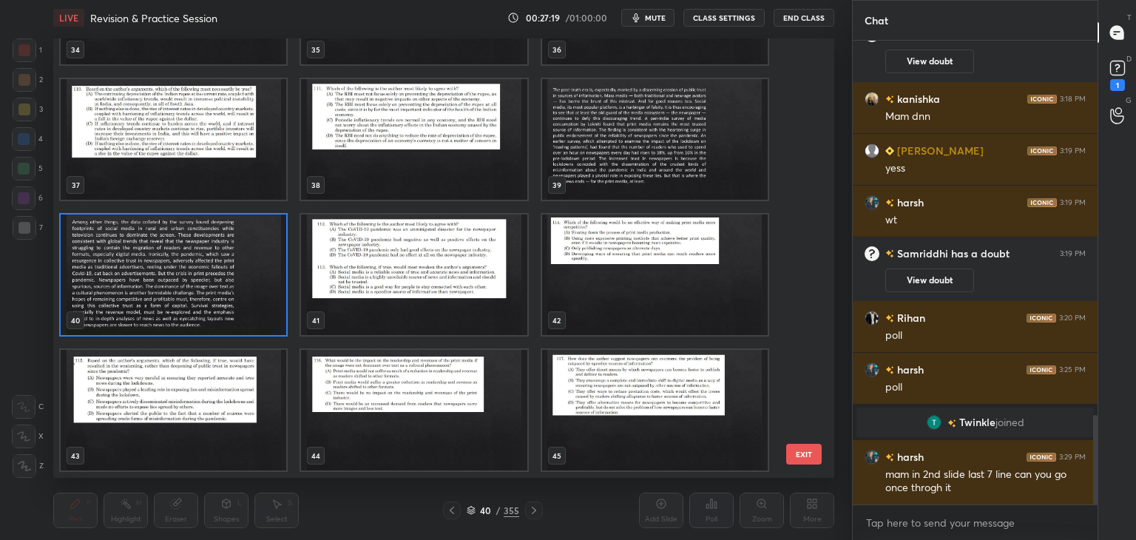
click at [255, 248] on img "grid" at bounding box center [174, 275] width 226 height 121
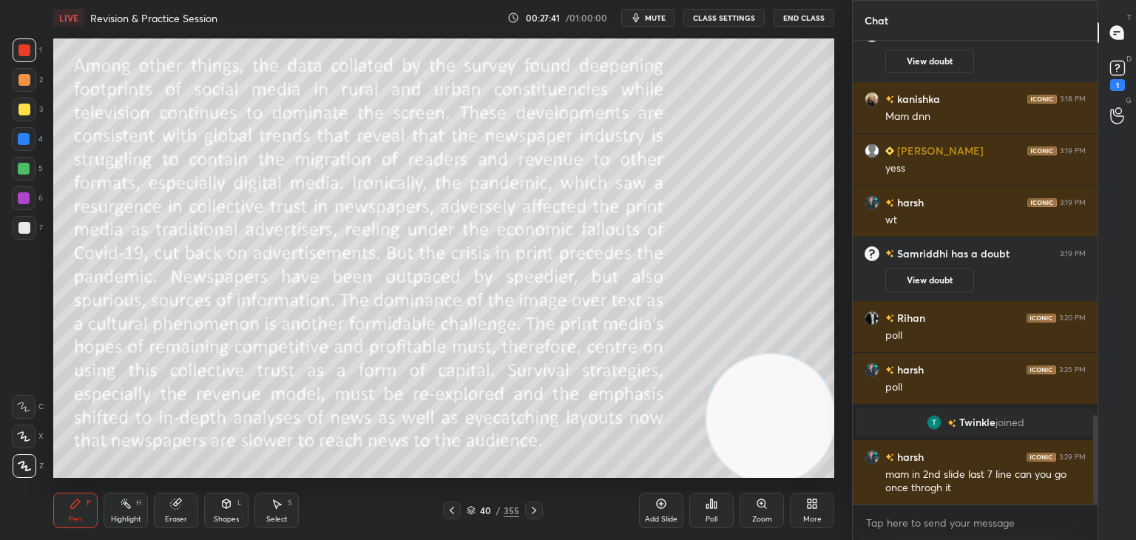
click at [469, 513] on icon at bounding box center [471, 513] width 7 height 2
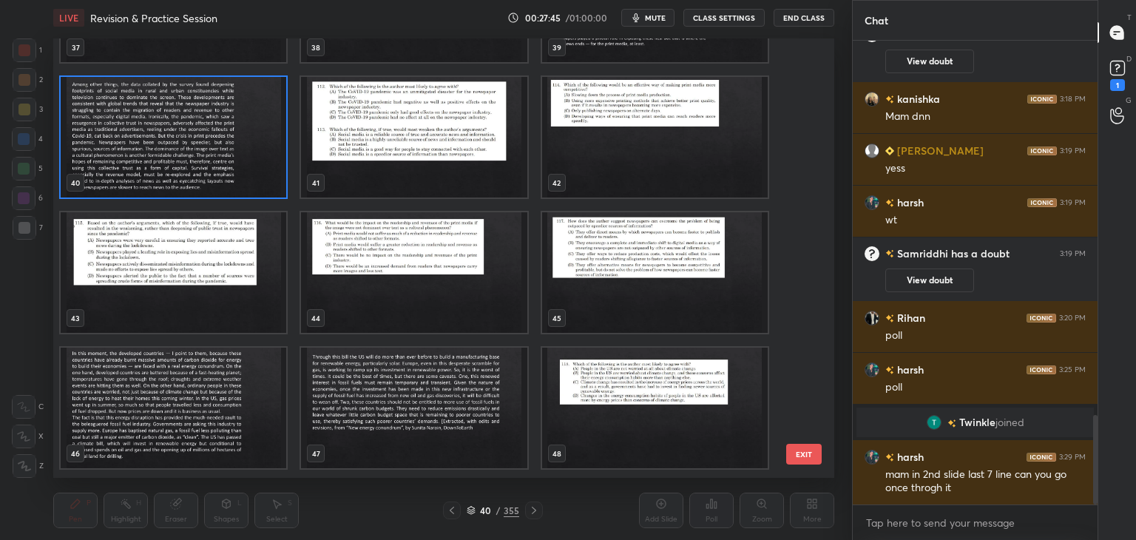
scroll to position [1730, 0]
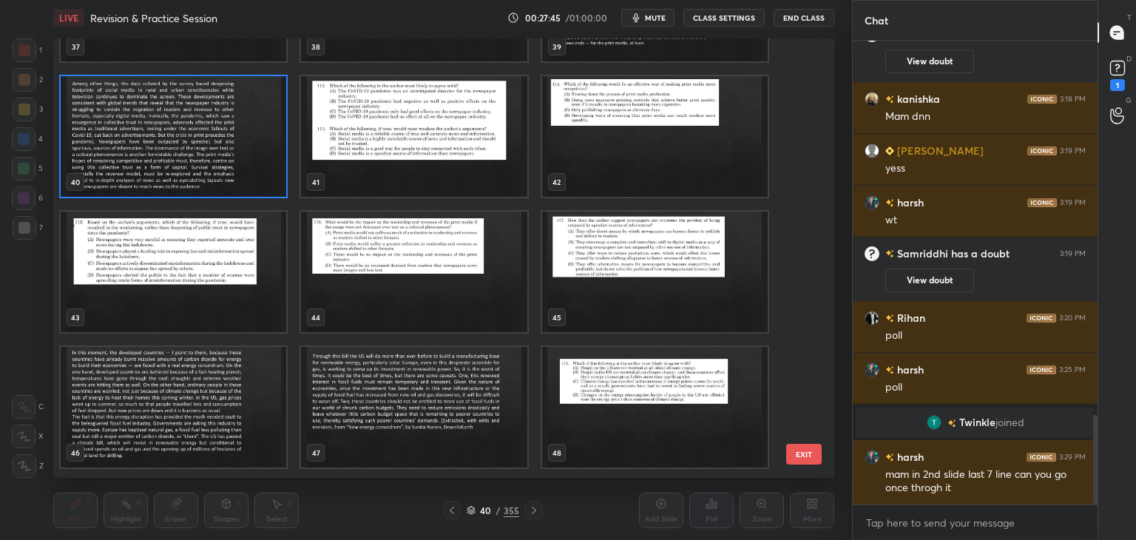
click at [472, 280] on img "grid" at bounding box center [414, 272] width 226 height 121
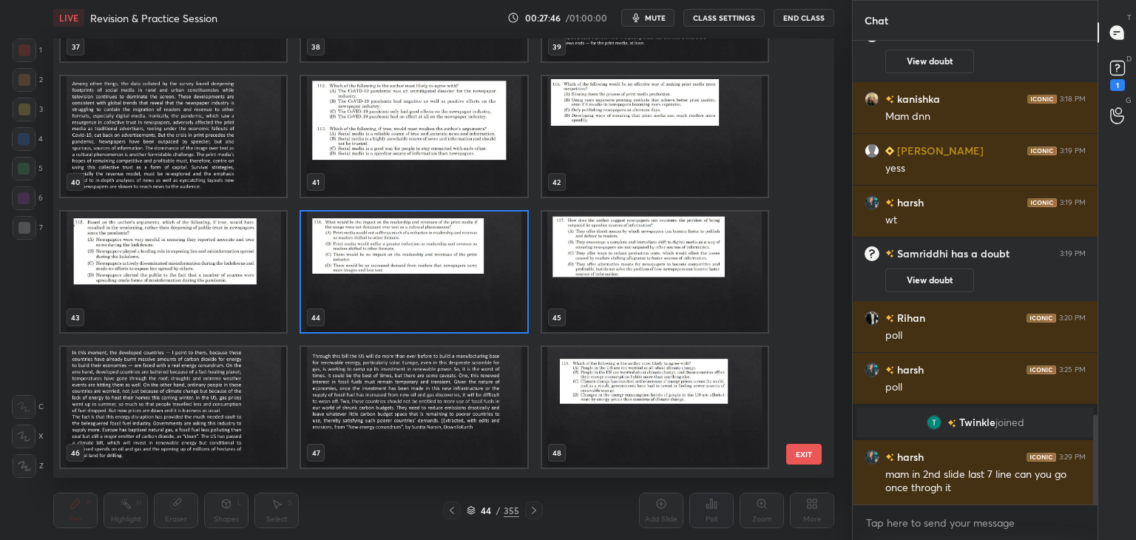
click at [471, 289] on img "grid" at bounding box center [414, 272] width 226 height 121
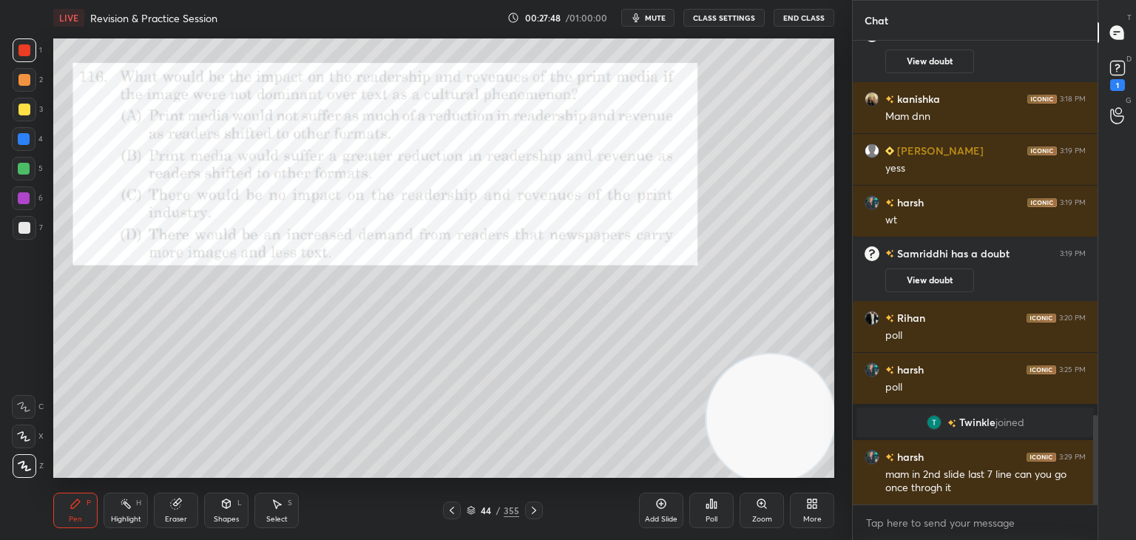
click at [178, 513] on div "Eraser" at bounding box center [176, 511] width 44 height 36
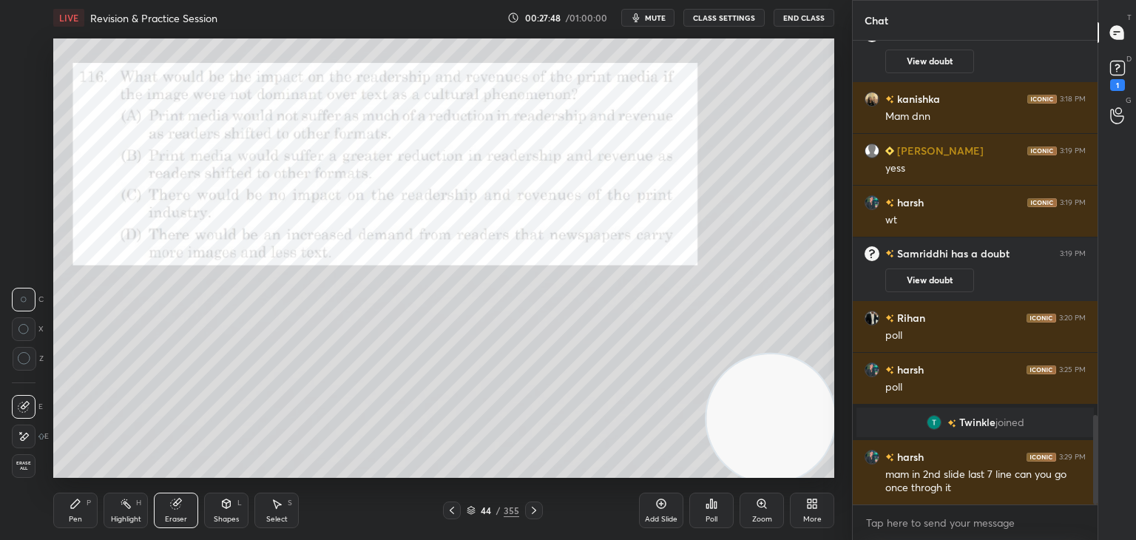
click at [24, 467] on span "Erase all" at bounding box center [24, 466] width 22 height 10
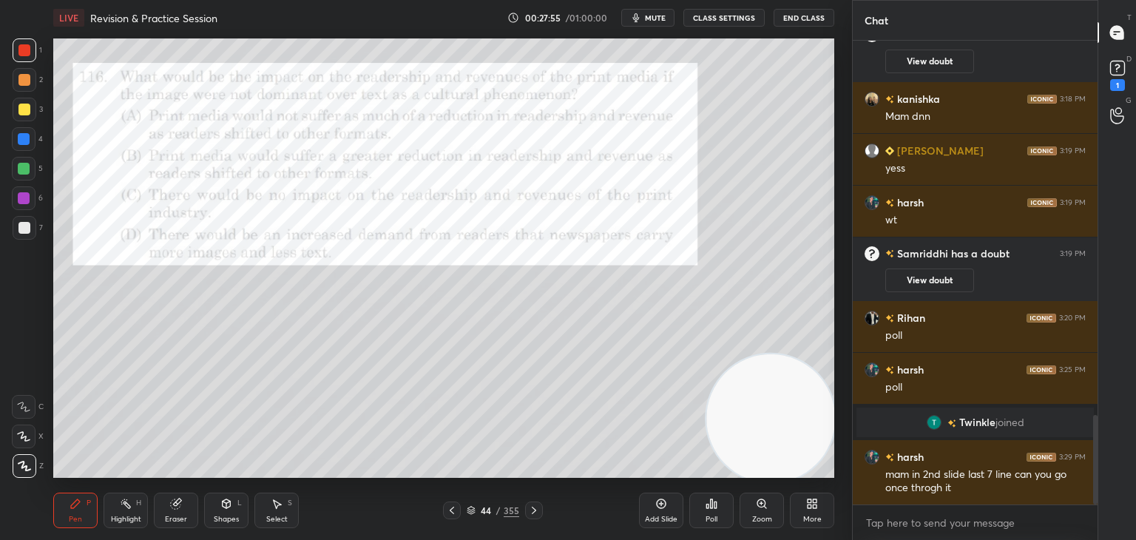
scroll to position [2001, 0]
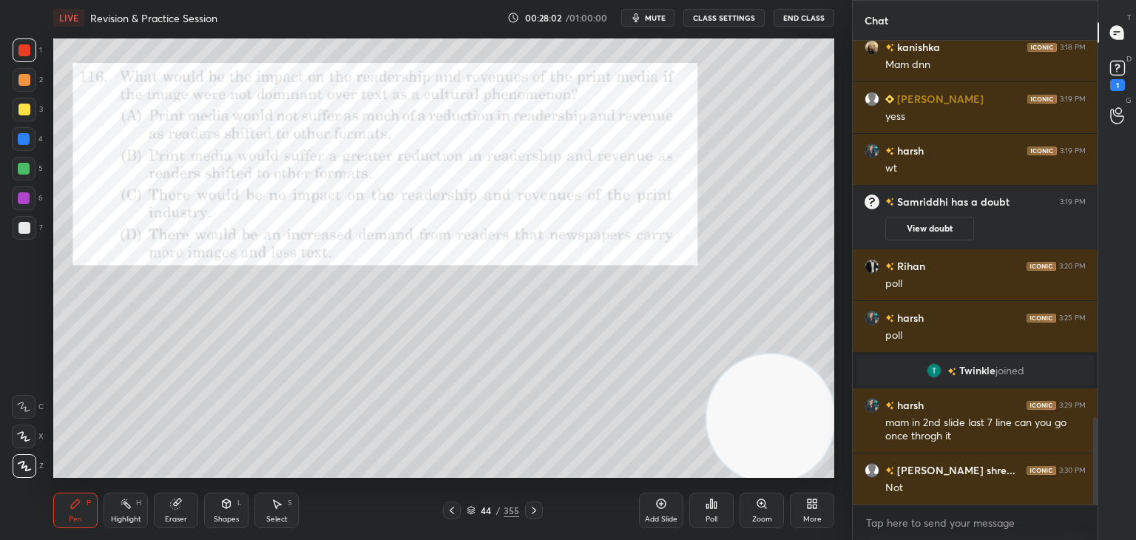
click at [128, 508] on rect at bounding box center [127, 505] width 7 height 7
click at [27, 471] on icon at bounding box center [24, 466] width 12 height 12
click at [67, 525] on div "Pen P" at bounding box center [75, 511] width 44 height 36
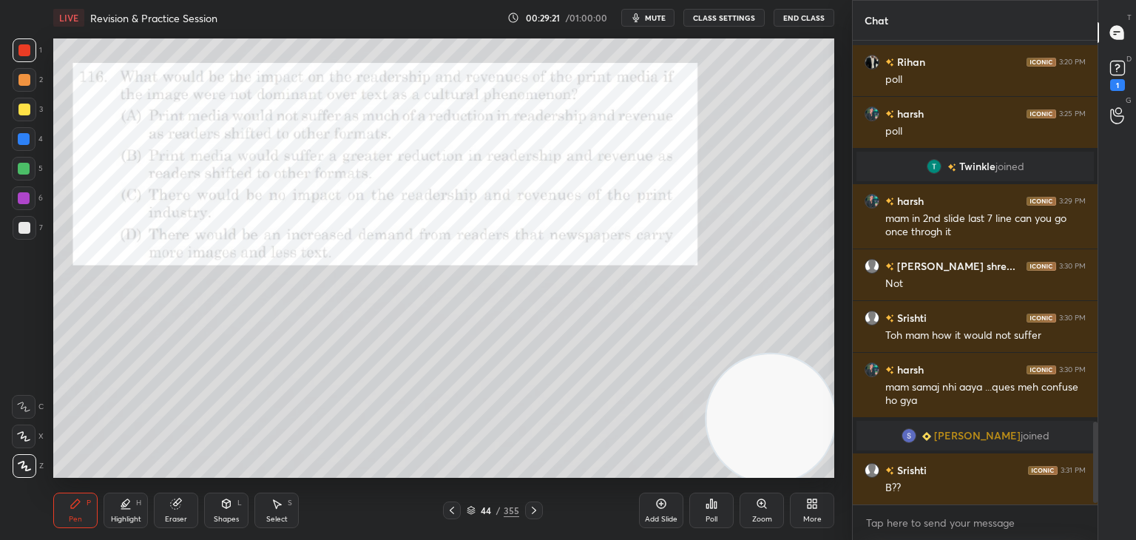
scroll to position [2197, 0]
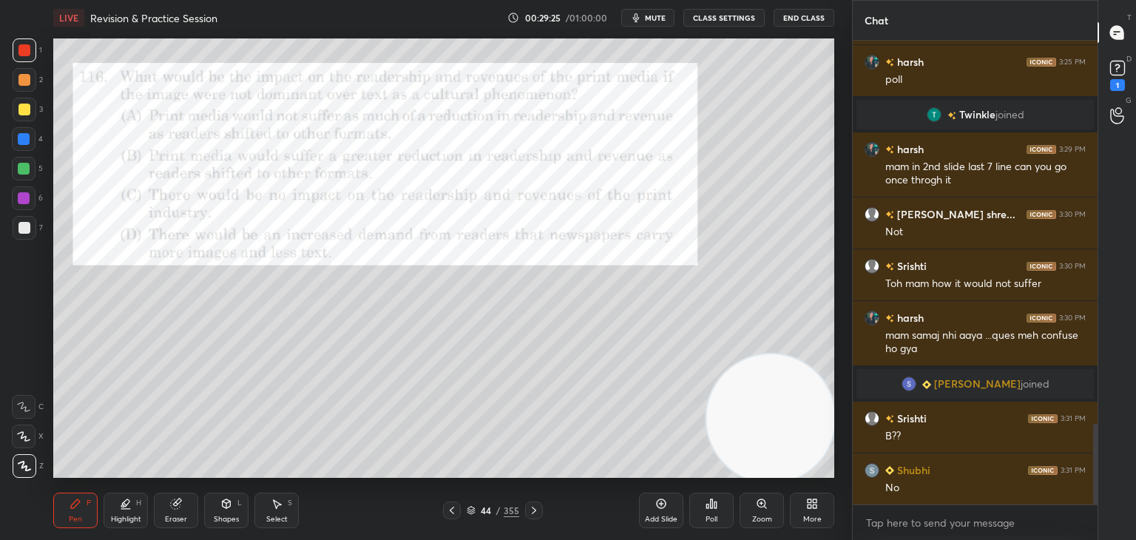
click at [174, 516] on div "Eraser" at bounding box center [176, 519] width 22 height 7
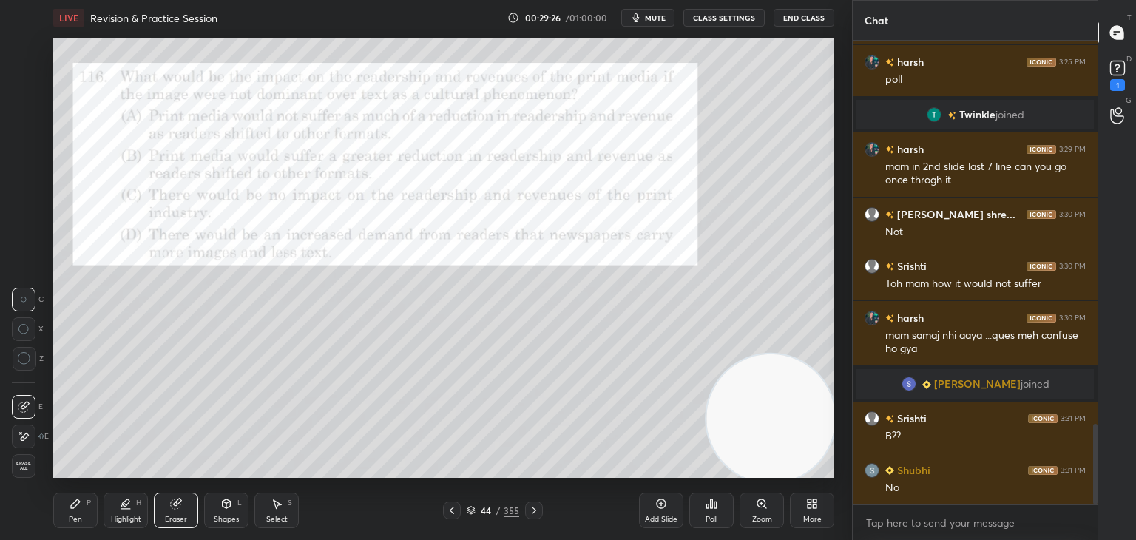
click at [25, 439] on icon at bounding box center [25, 436] width 8 height 7
click at [67, 520] on div "Pen P" at bounding box center [75, 511] width 44 height 36
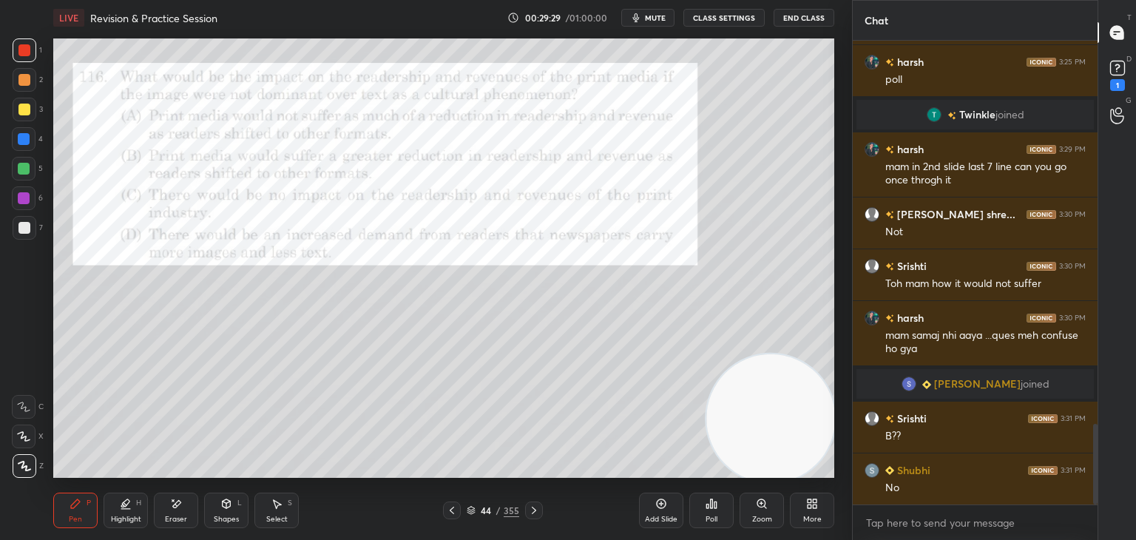
click at [181, 513] on div "Eraser" at bounding box center [176, 511] width 44 height 36
click at [85, 520] on div "Pen P" at bounding box center [75, 511] width 44 height 36
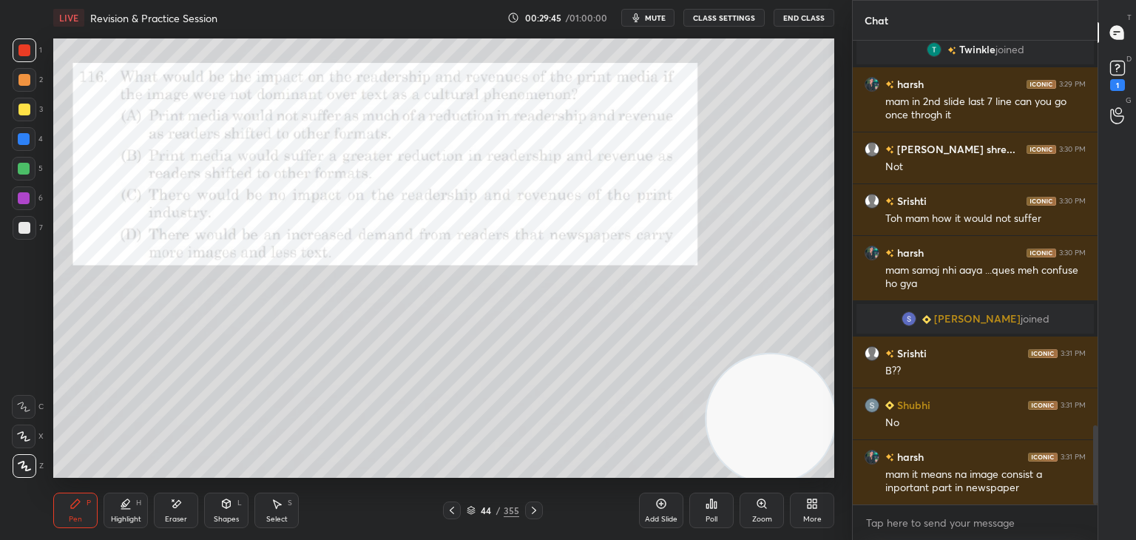
scroll to position [2314, 0]
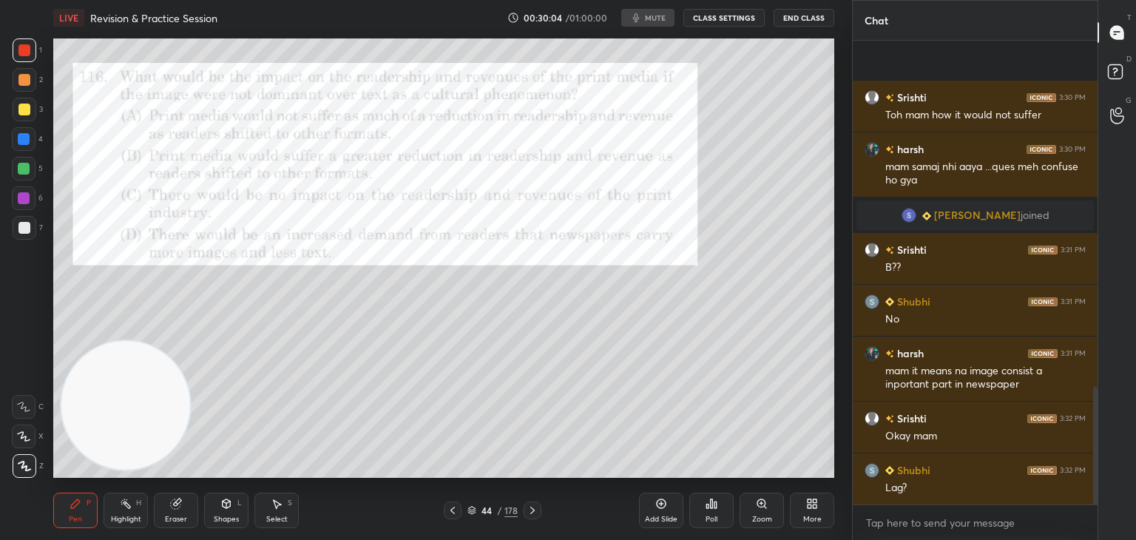
scroll to position [1369, 0]
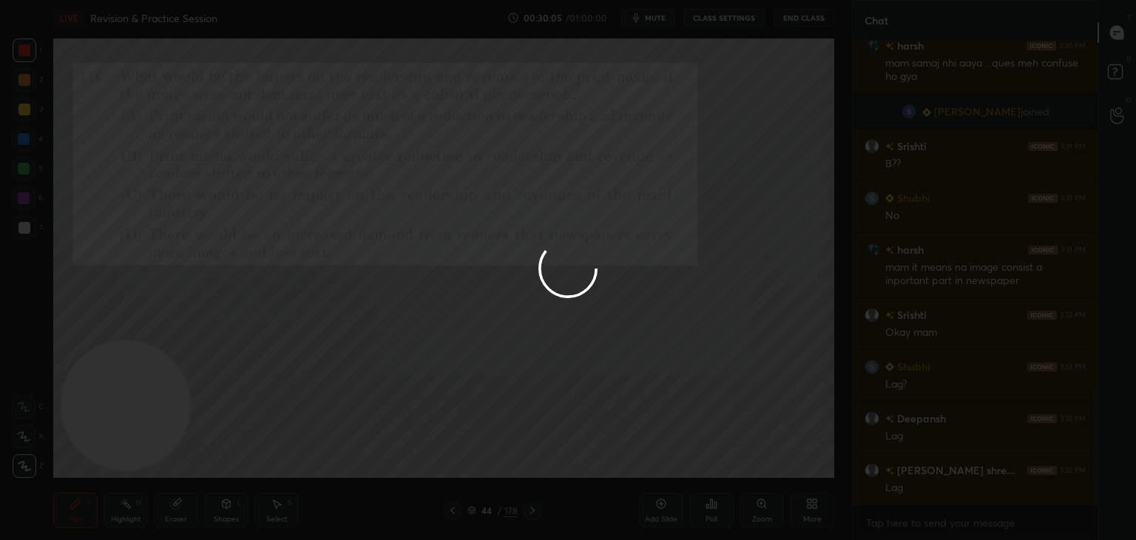
click at [186, 524] on div at bounding box center [568, 270] width 1136 height 540
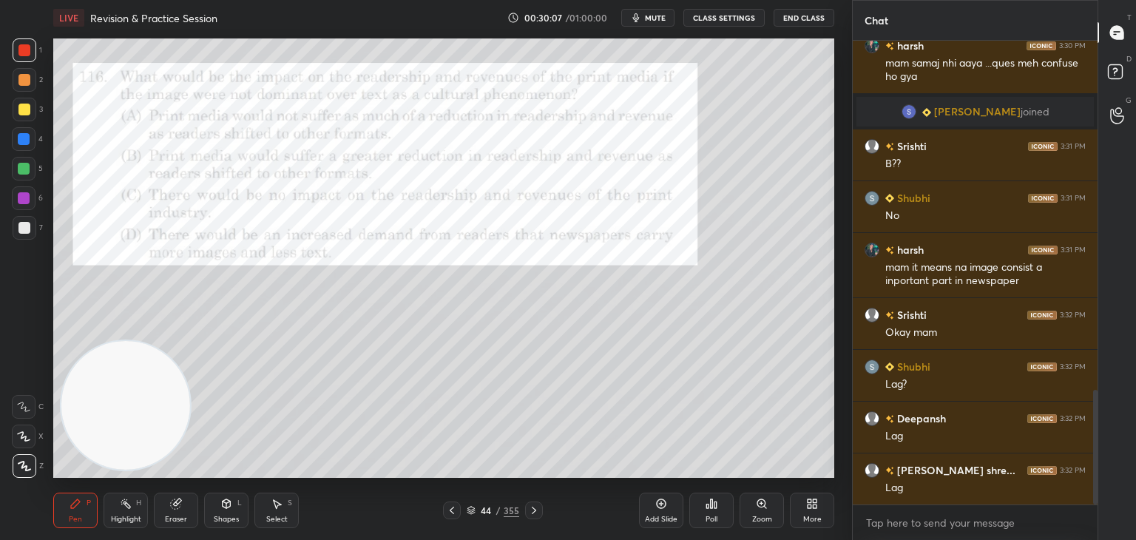
scroll to position [1421, 0]
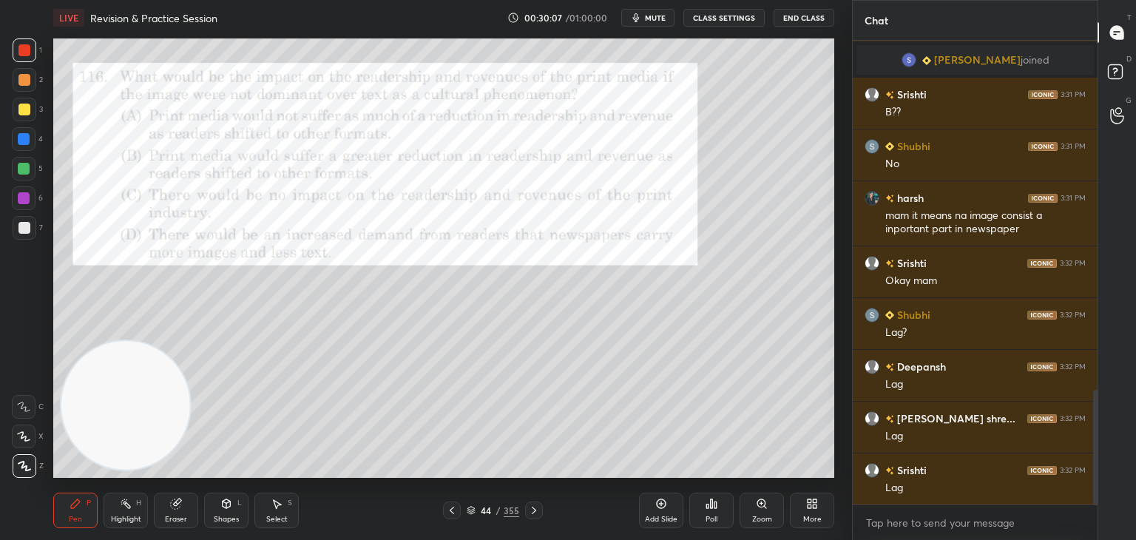
click at [189, 516] on div "Eraser" at bounding box center [176, 511] width 44 height 36
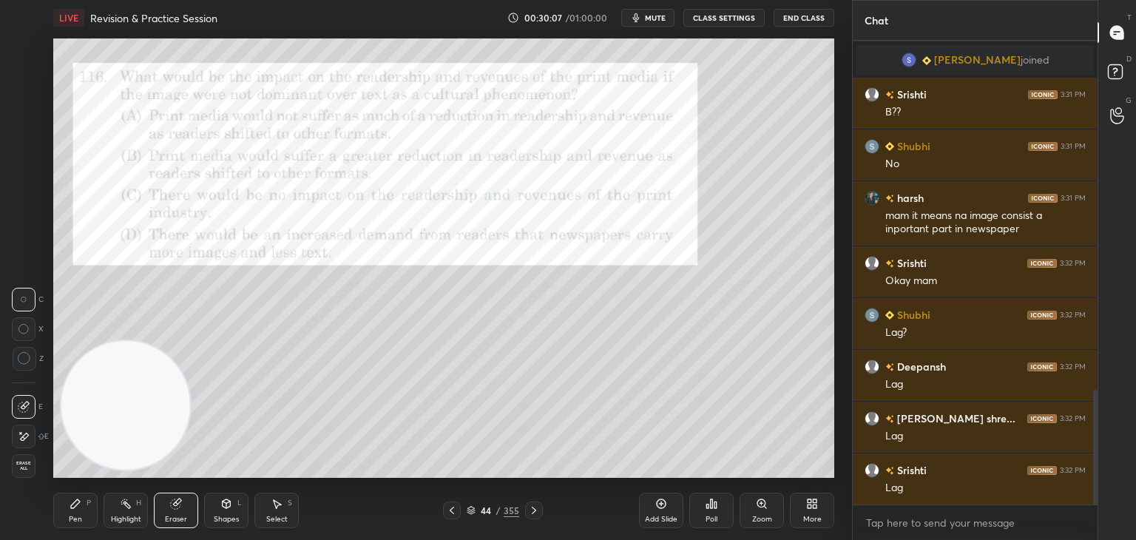
click at [27, 468] on span "Erase all" at bounding box center [24, 466] width 22 height 10
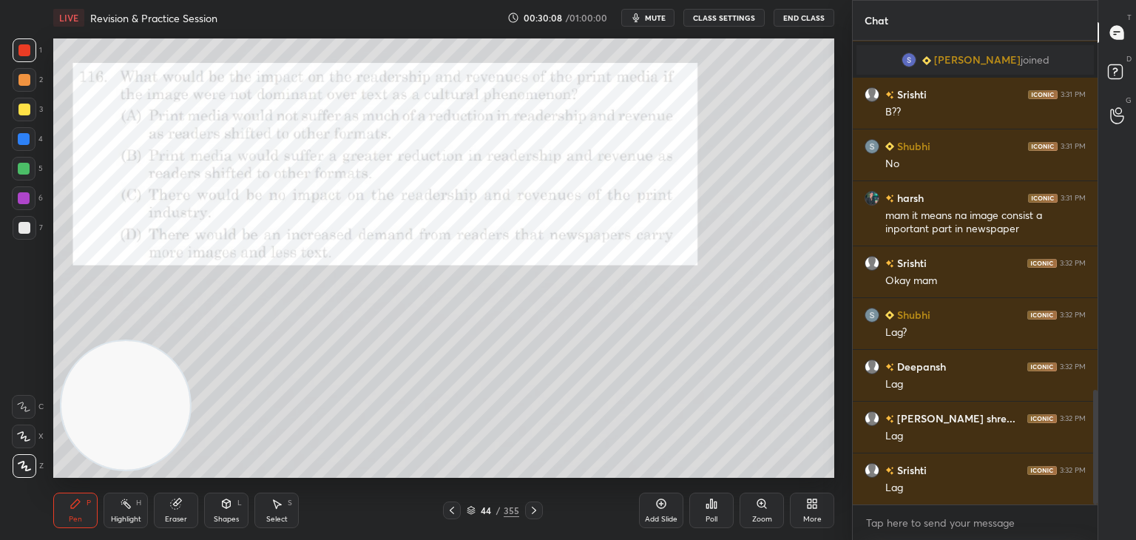
click at [471, 513] on icon at bounding box center [471, 510] width 9 height 9
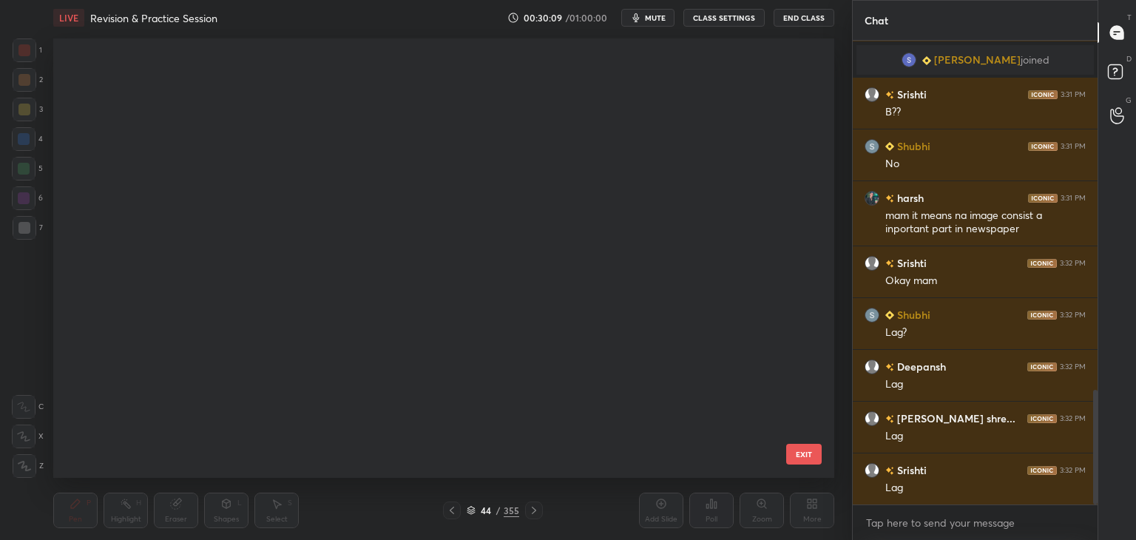
click at [473, 513] on icon at bounding box center [471, 510] width 9 height 9
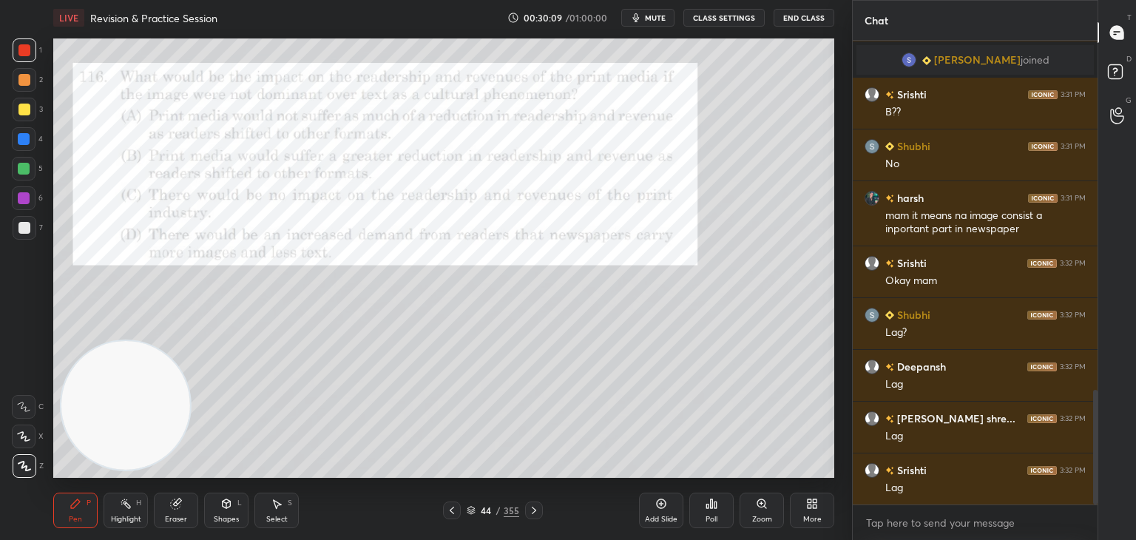
scroll to position [0, 0]
click at [479, 510] on div "44" at bounding box center [486, 510] width 15 height 9
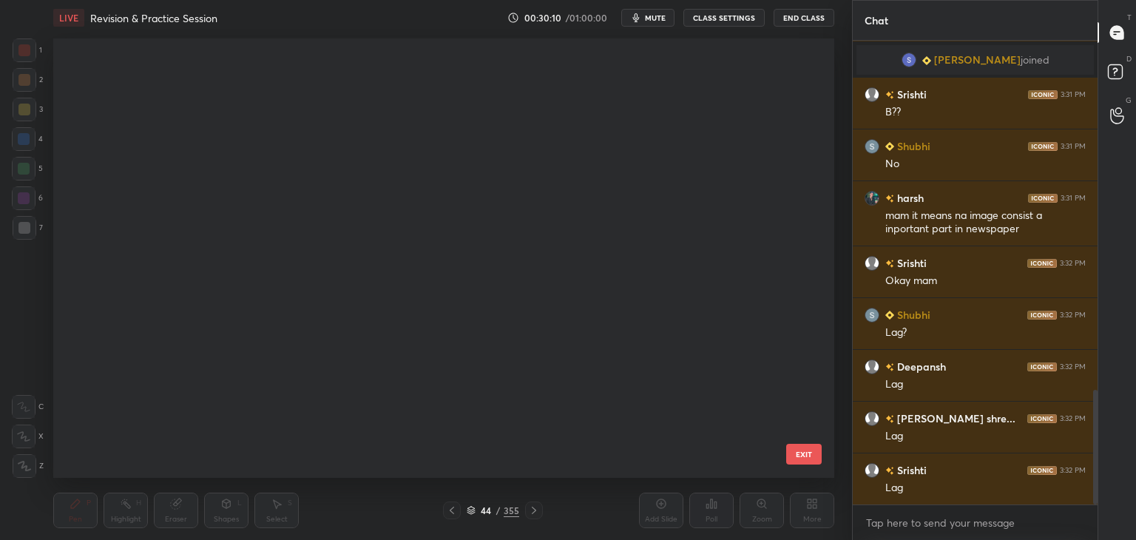
scroll to position [4, 7]
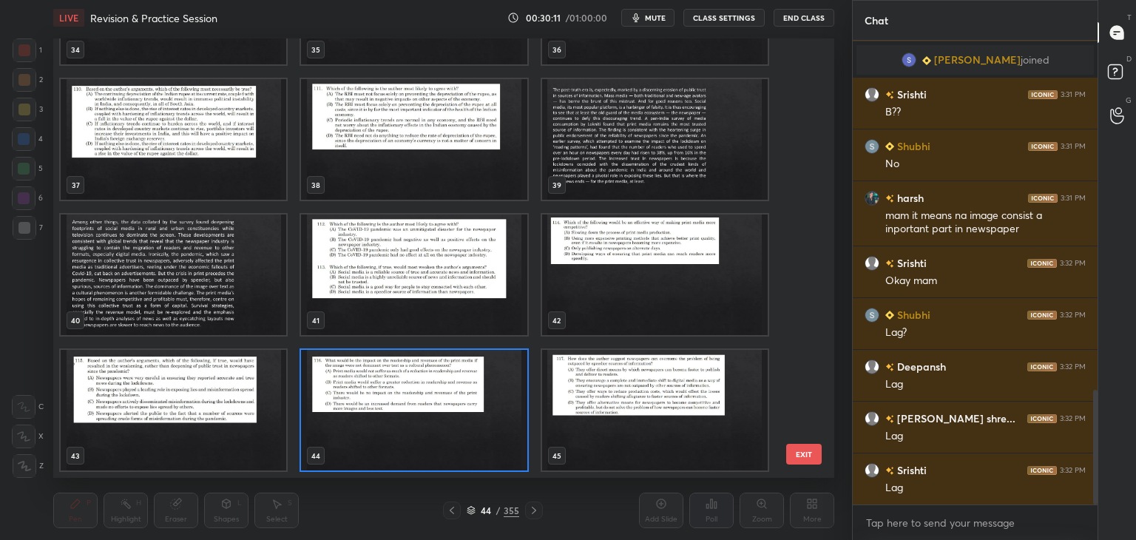
click at [599, 152] on img "grid" at bounding box center [655, 139] width 226 height 121
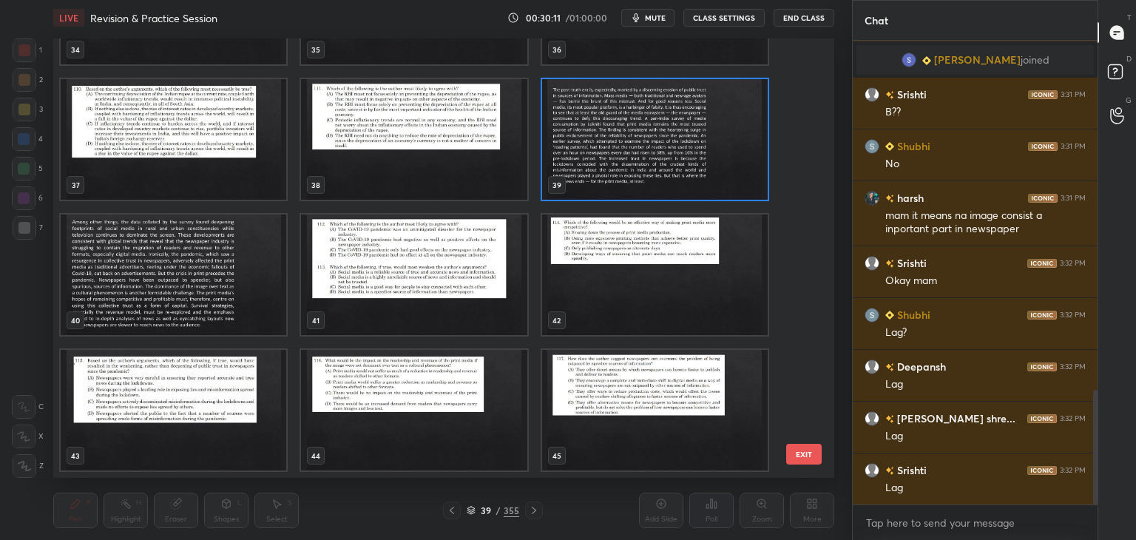
click at [599, 154] on img "grid" at bounding box center [655, 139] width 226 height 121
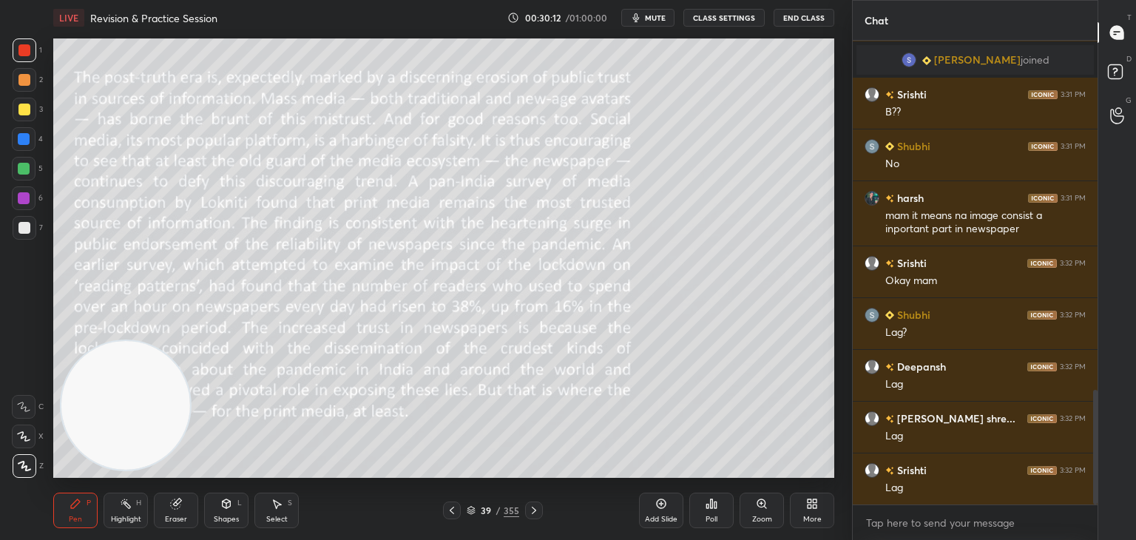
click at [537, 513] on icon at bounding box center [534, 511] width 12 height 12
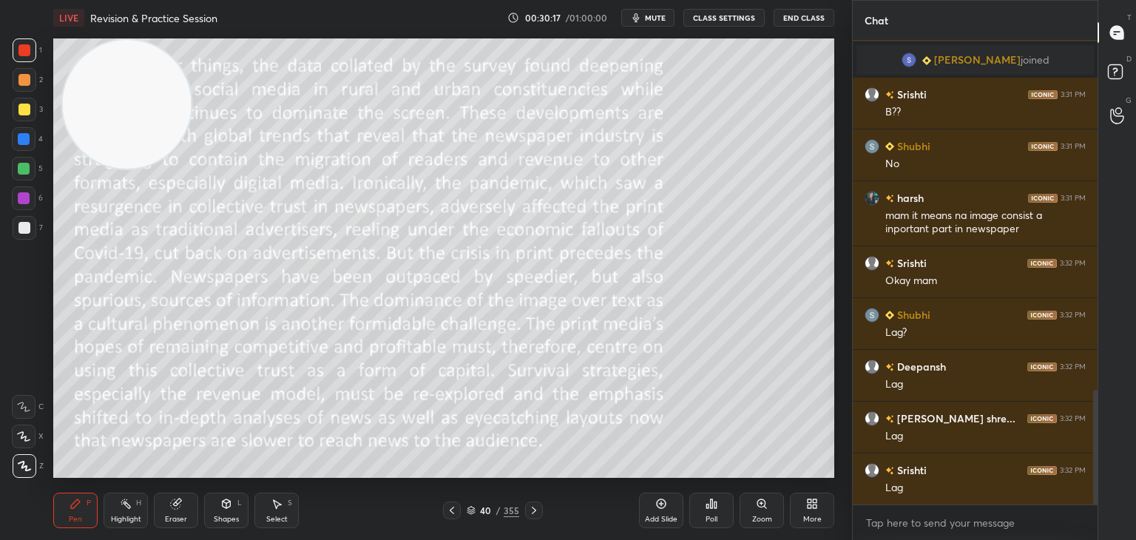
click at [24, 234] on div at bounding box center [24, 228] width 12 height 12
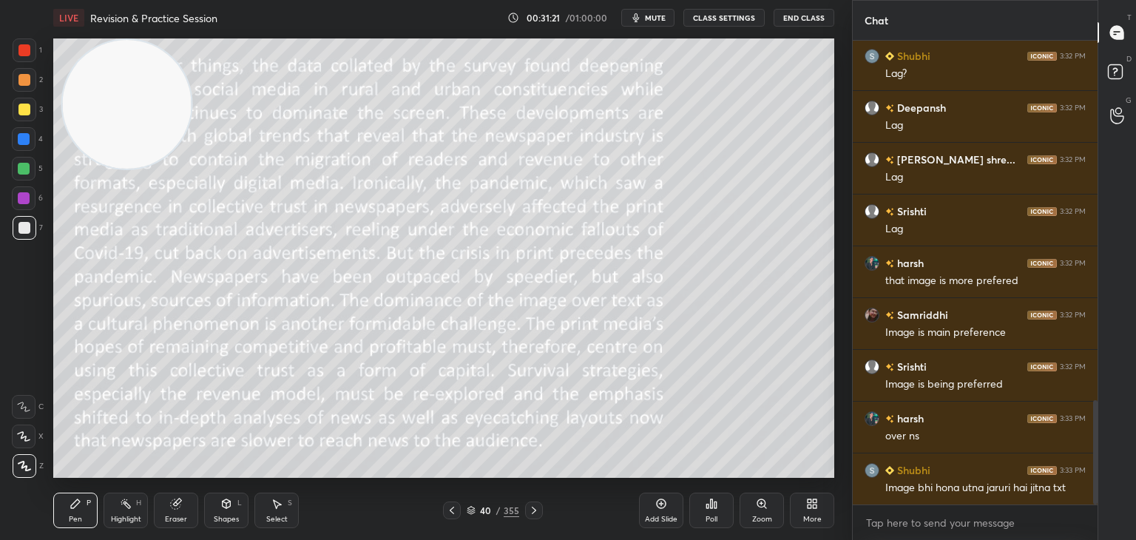
click at [473, 512] on icon at bounding box center [471, 512] width 7 height 2
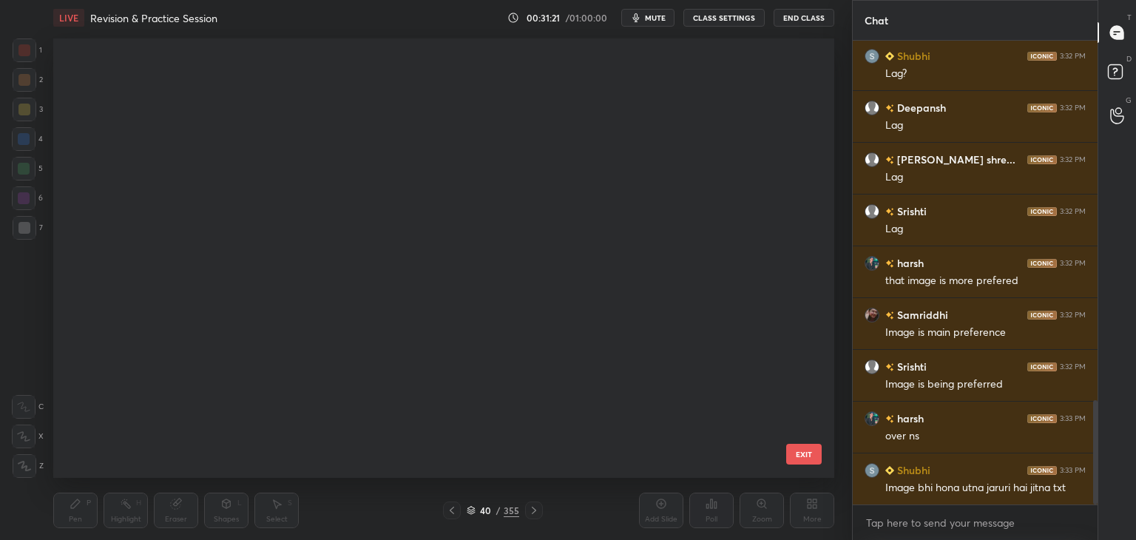
scroll to position [435, 774]
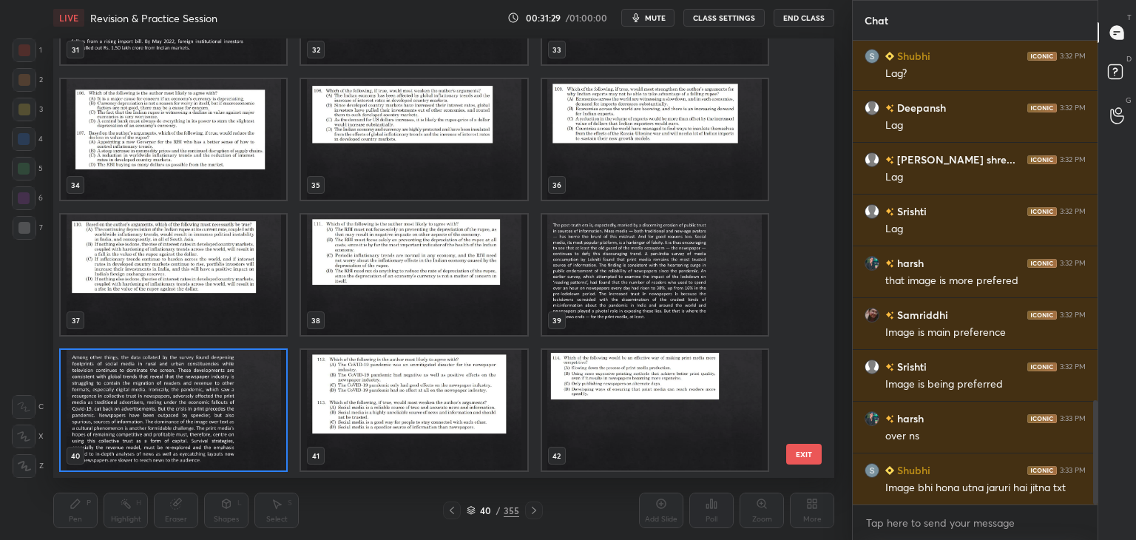
click at [283, 418] on img "grid" at bounding box center [174, 410] width 226 height 121
click at [295, 414] on div "41" at bounding box center [414, 410] width 240 height 135
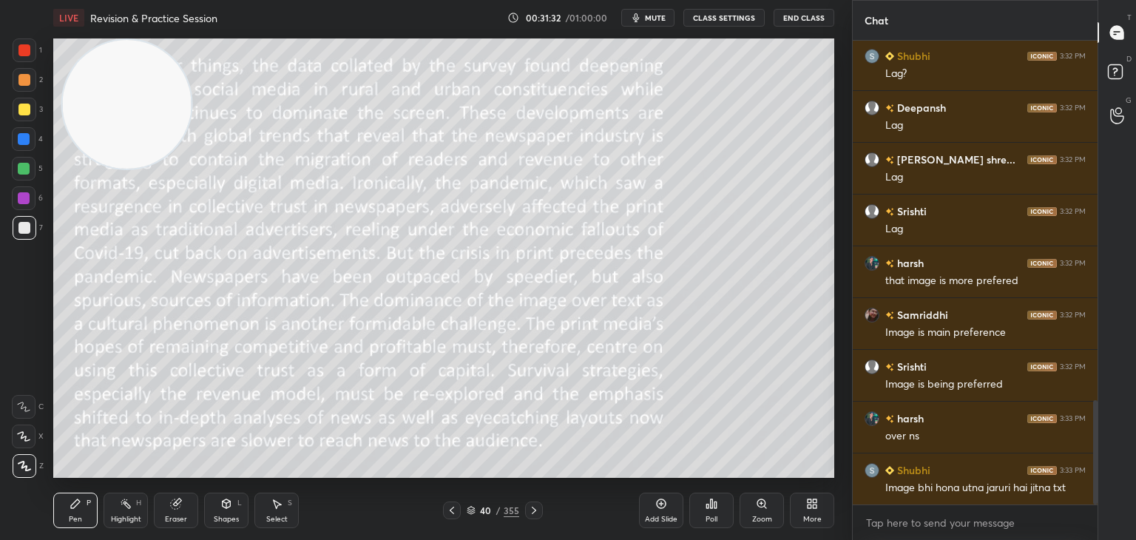
scroll to position [1620, 0]
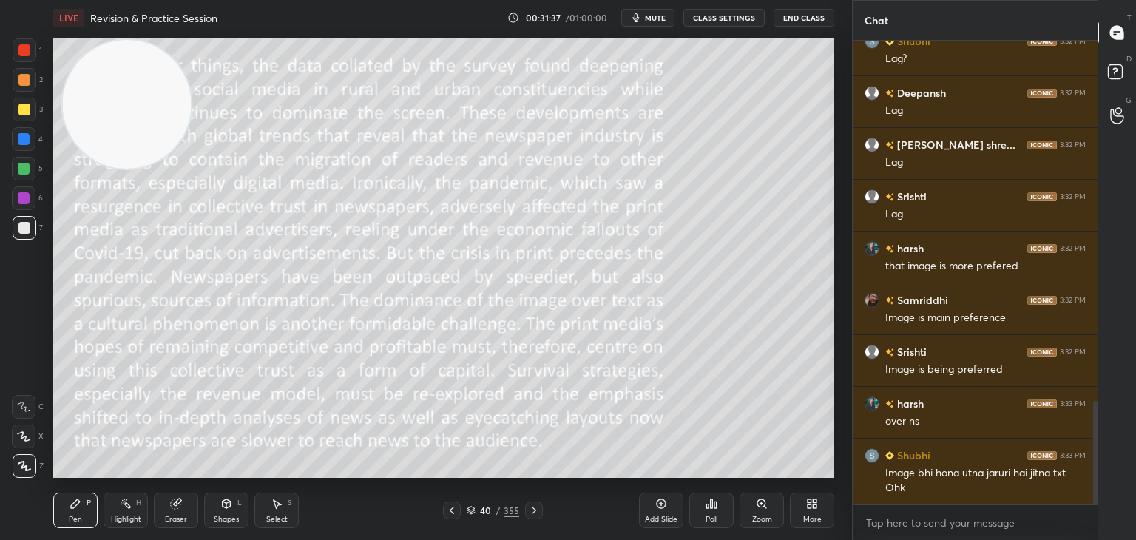
click at [471, 514] on icon at bounding box center [471, 513] width 7 height 2
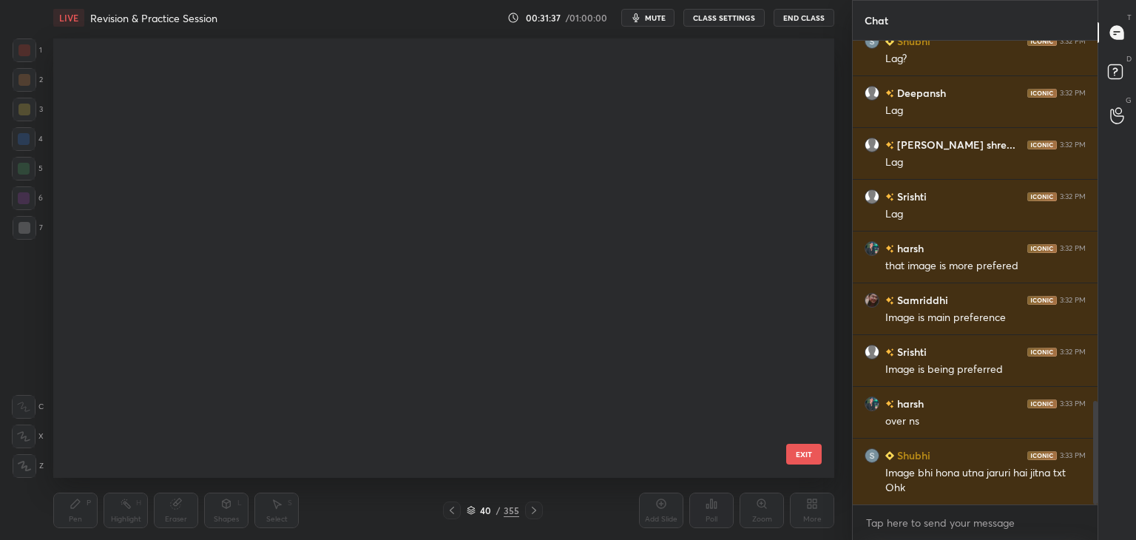
scroll to position [435, 774]
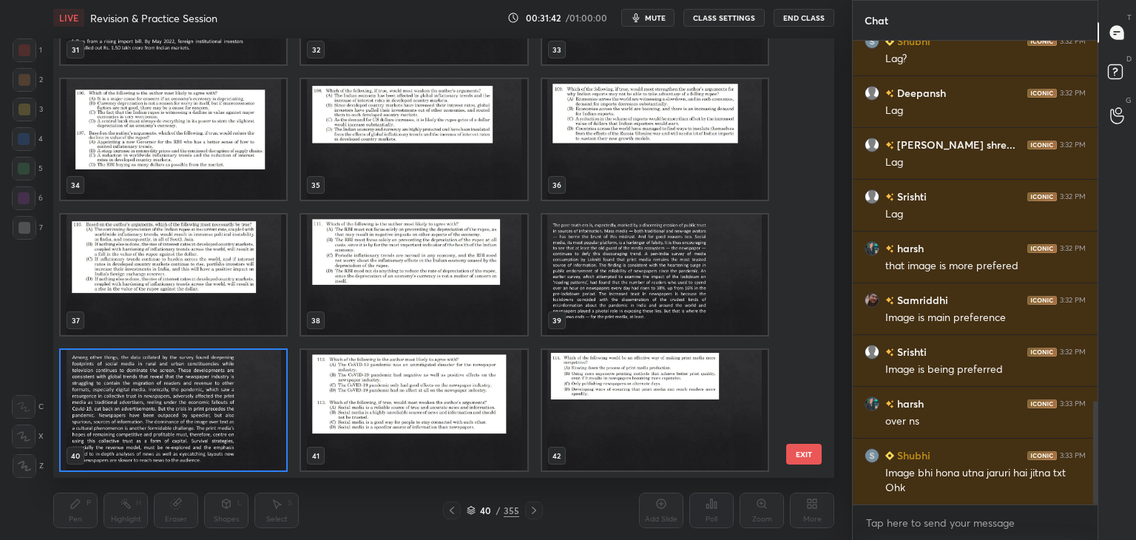
click at [266, 422] on img "grid" at bounding box center [174, 410] width 226 height 121
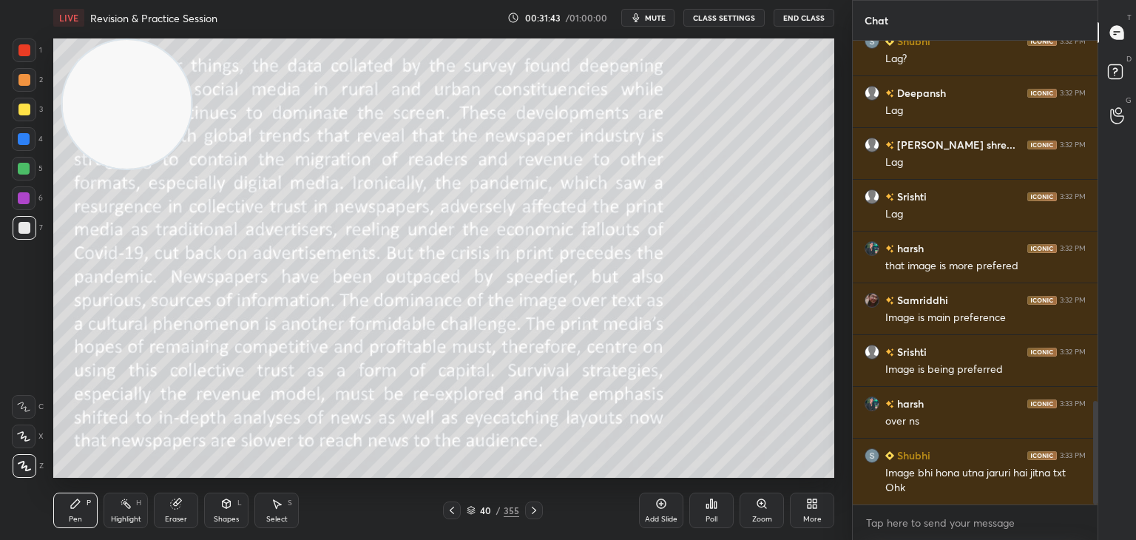
click at [266, 421] on img "grid" at bounding box center [174, 410] width 226 height 121
click at [468, 505] on div "40 / 355" at bounding box center [493, 510] width 53 height 13
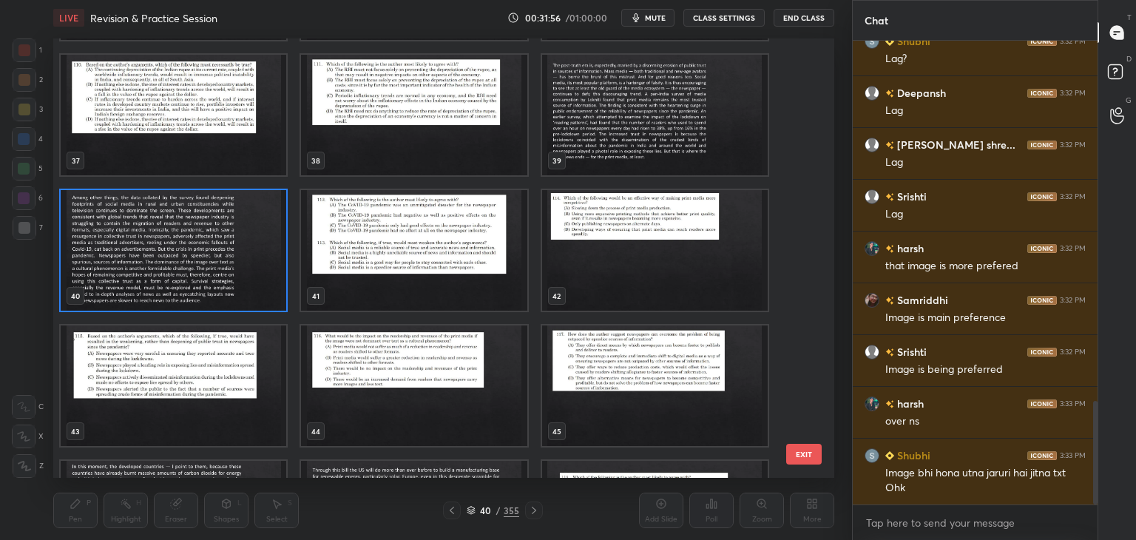
scroll to position [1619, 0]
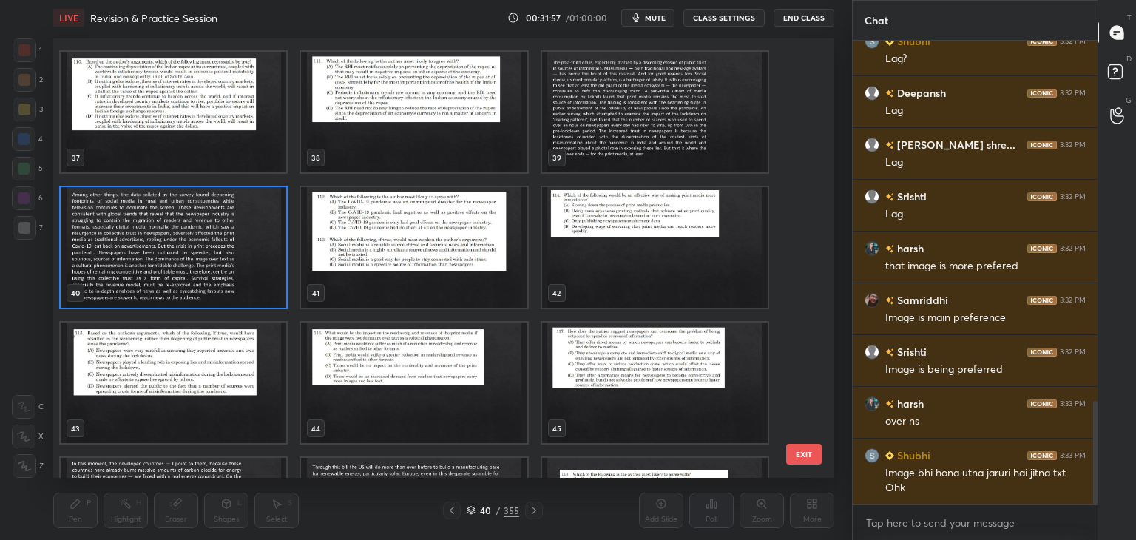
click at [365, 392] on img "grid" at bounding box center [414, 383] width 226 height 121
click at [351, 388] on img "grid" at bounding box center [414, 383] width 226 height 121
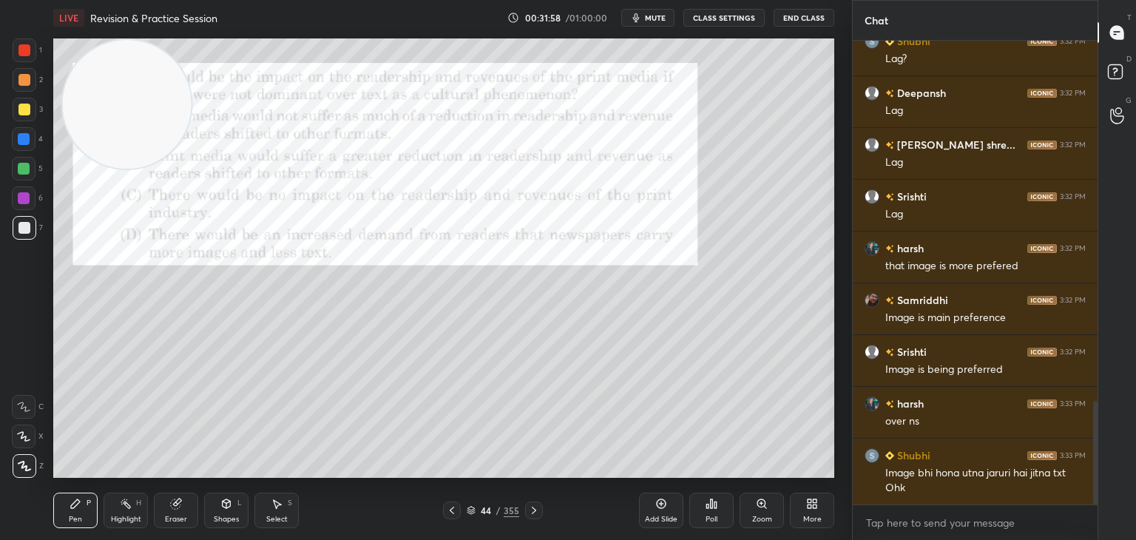
click at [448, 509] on icon at bounding box center [452, 511] width 12 height 12
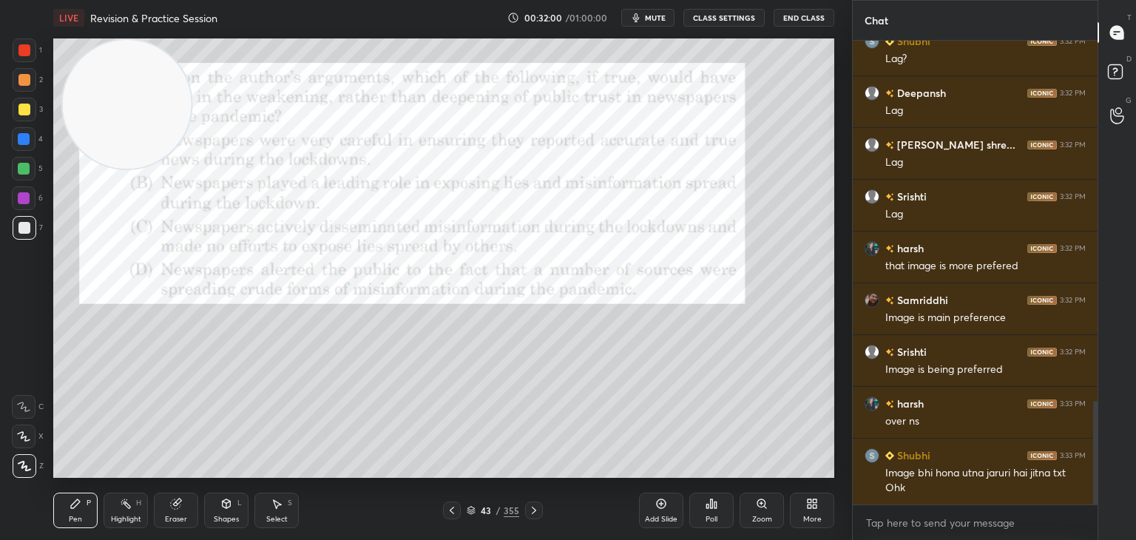
click at [534, 508] on icon at bounding box center [534, 511] width 12 height 12
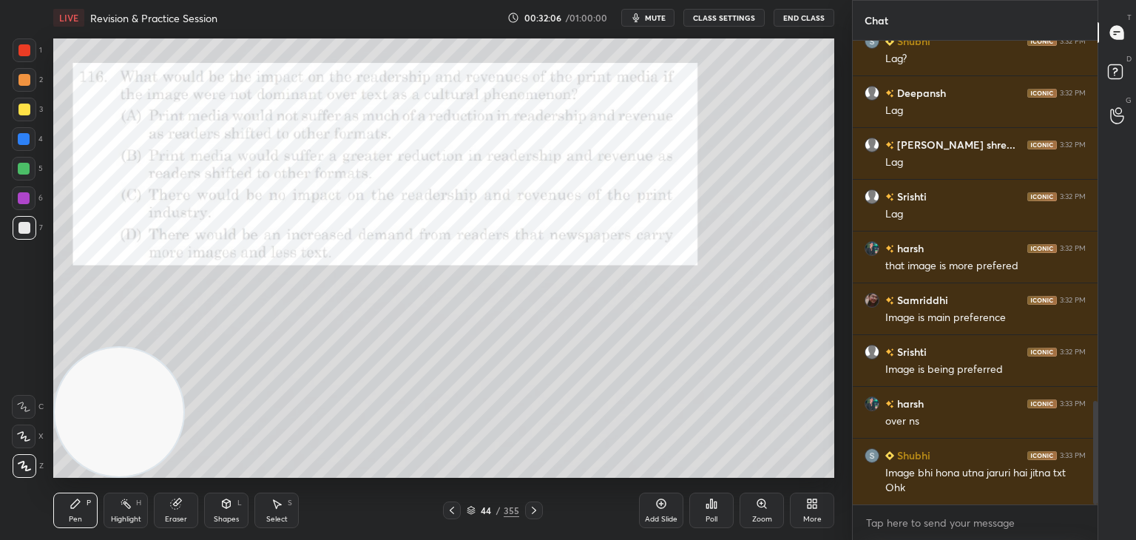
click at [26, 63] on div "1" at bounding box center [28, 53] width 30 height 30
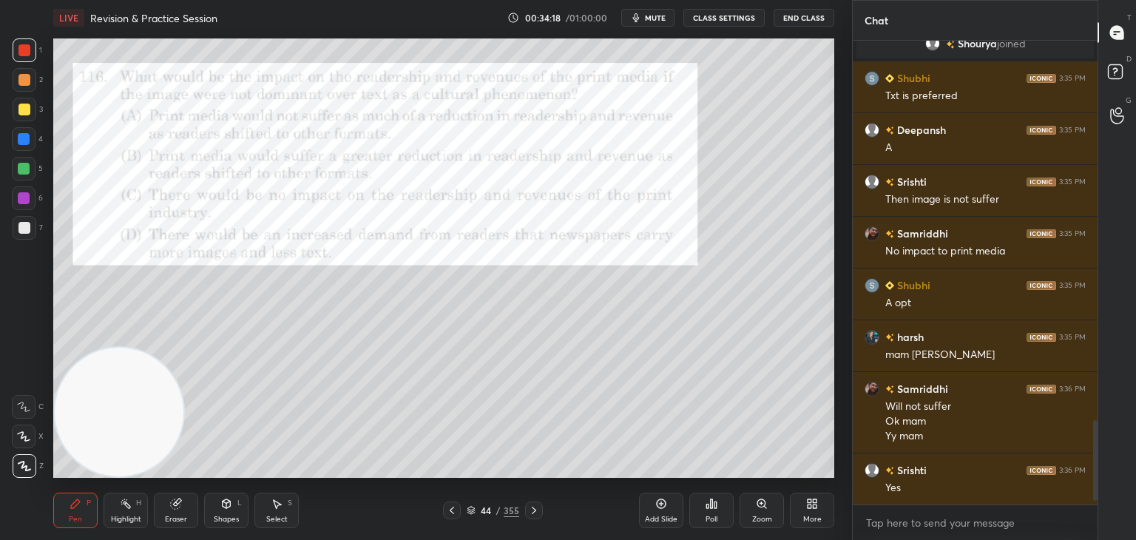
scroll to position [2193, 0]
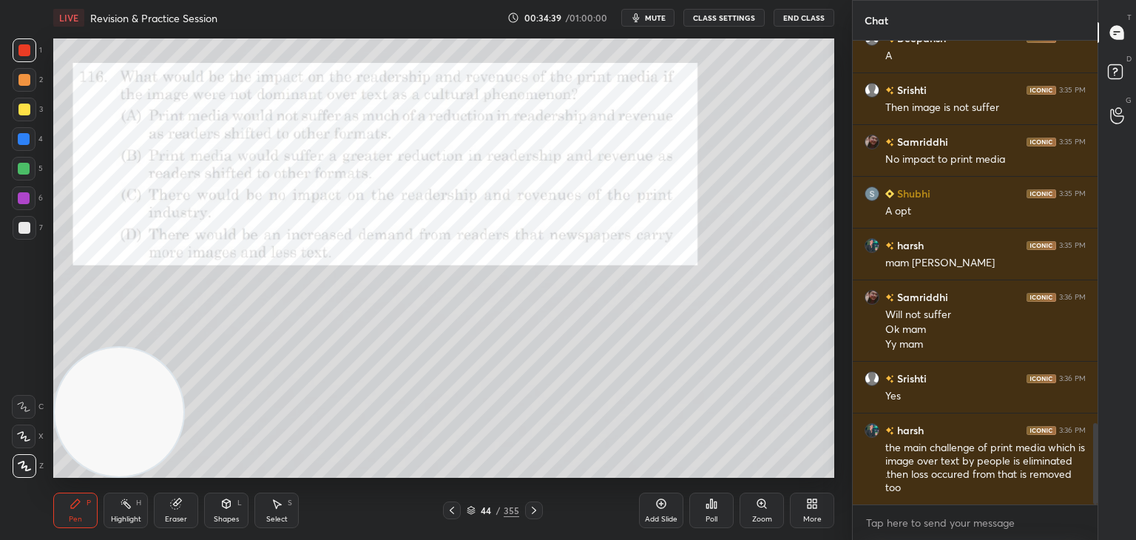
click at [474, 510] on icon at bounding box center [471, 509] width 7 height 4
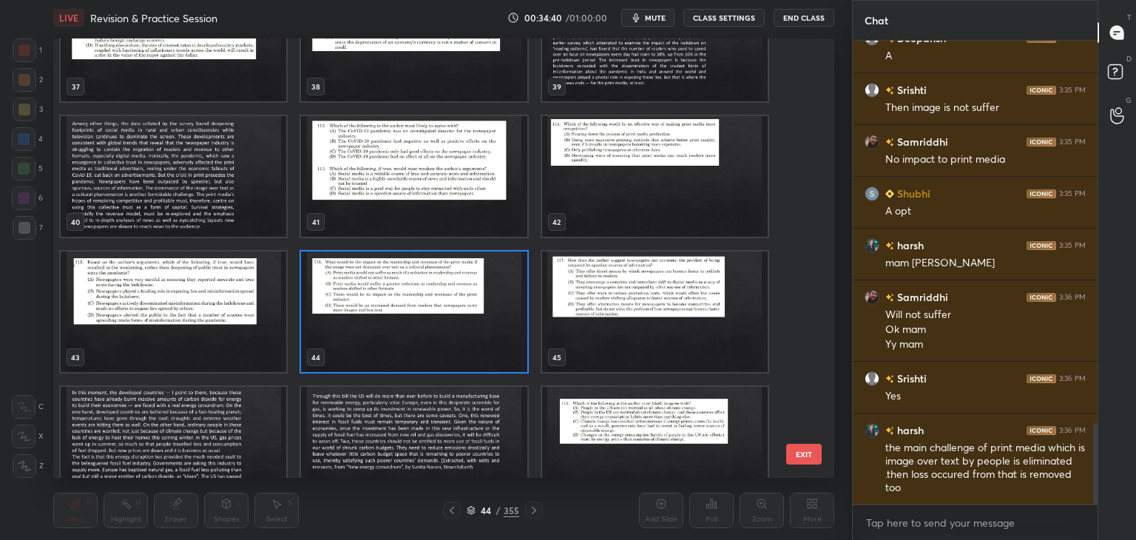
scroll to position [1716, 0]
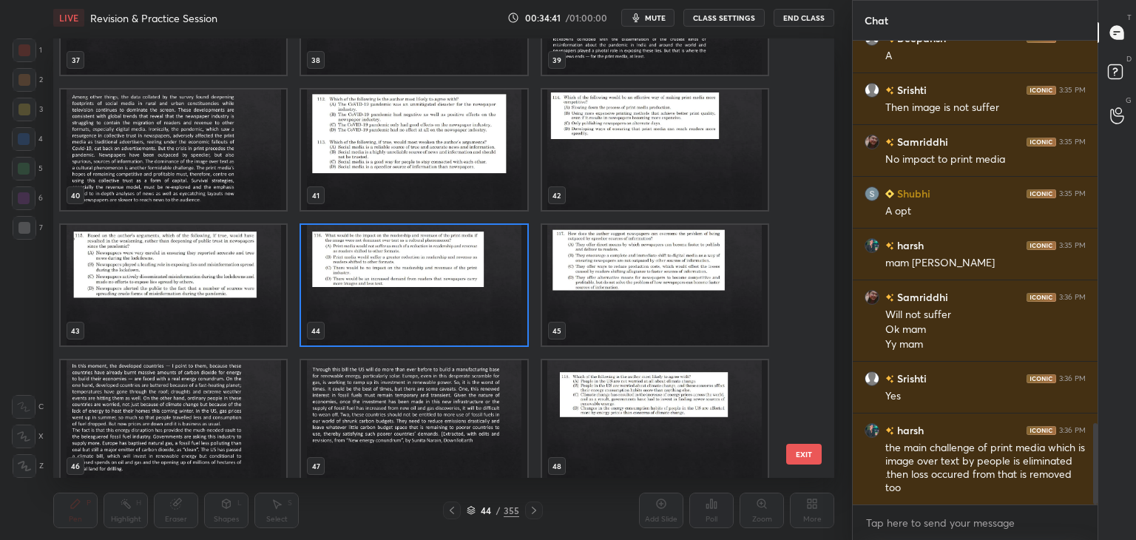
click at [649, 304] on img "grid" at bounding box center [655, 285] width 226 height 121
click at [641, 313] on img "grid" at bounding box center [655, 285] width 226 height 121
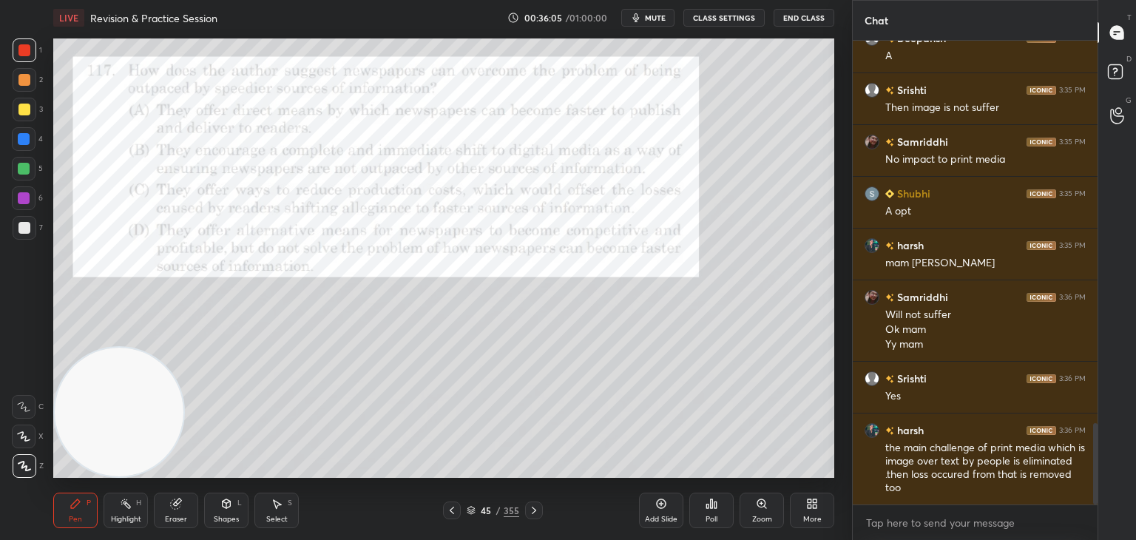
click at [719, 518] on div "Poll" at bounding box center [712, 511] width 44 height 36
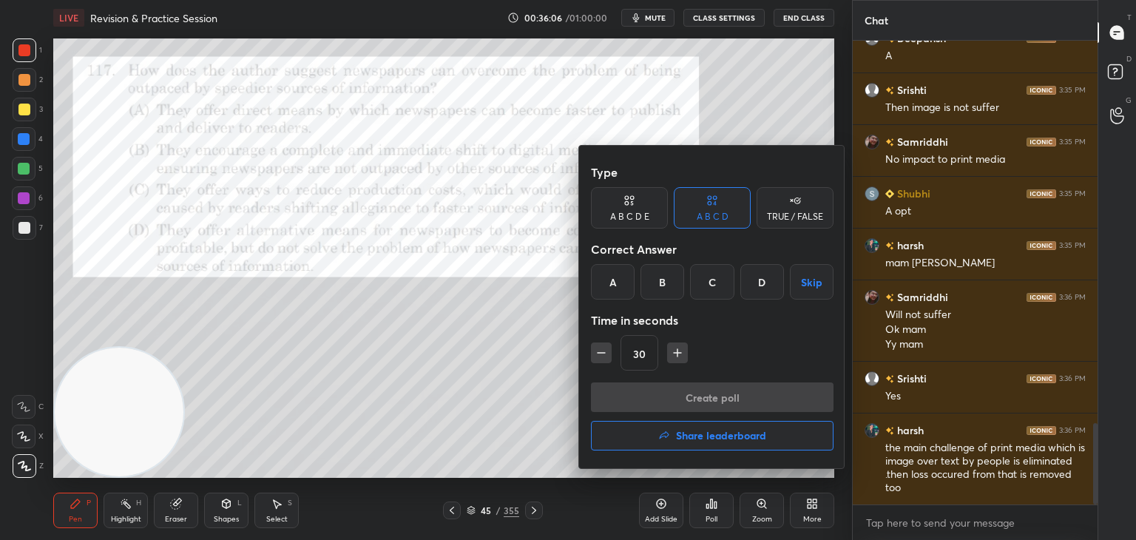
click at [763, 282] on div "D" at bounding box center [763, 282] width 44 height 36
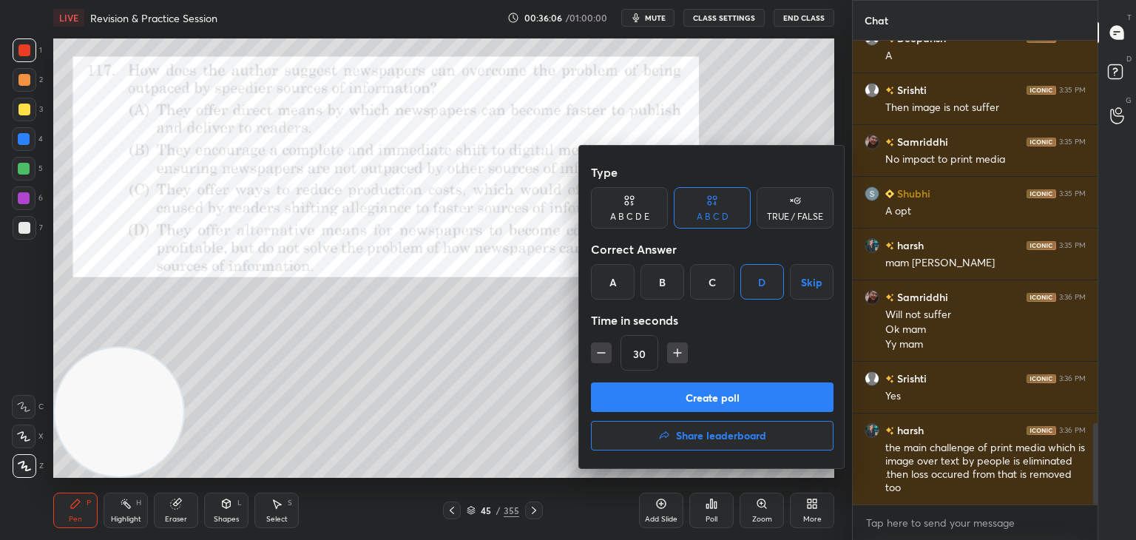
click at [708, 394] on button "Create poll" at bounding box center [712, 398] width 243 height 30
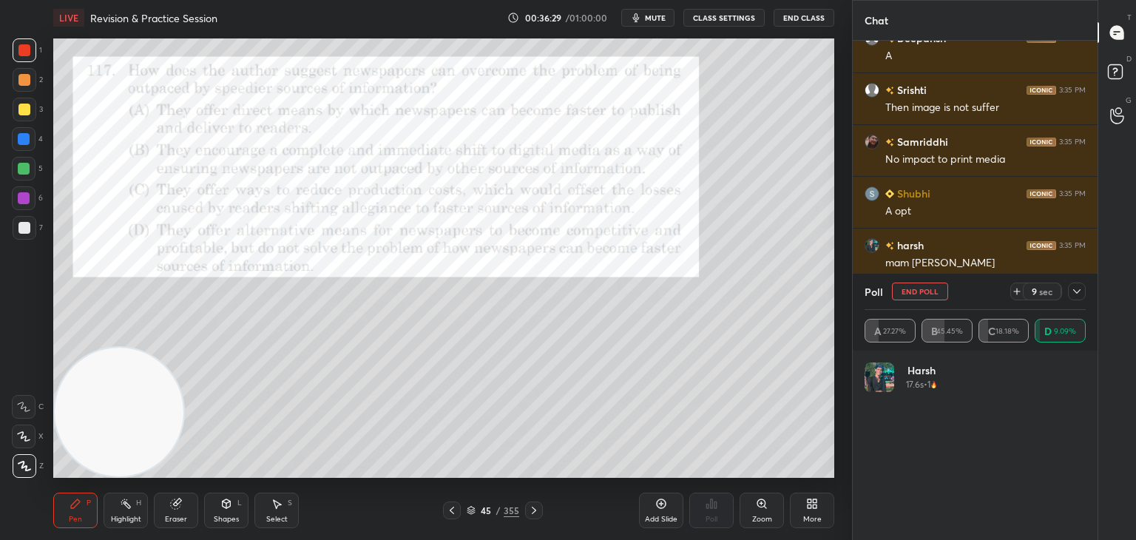
scroll to position [2322, 0]
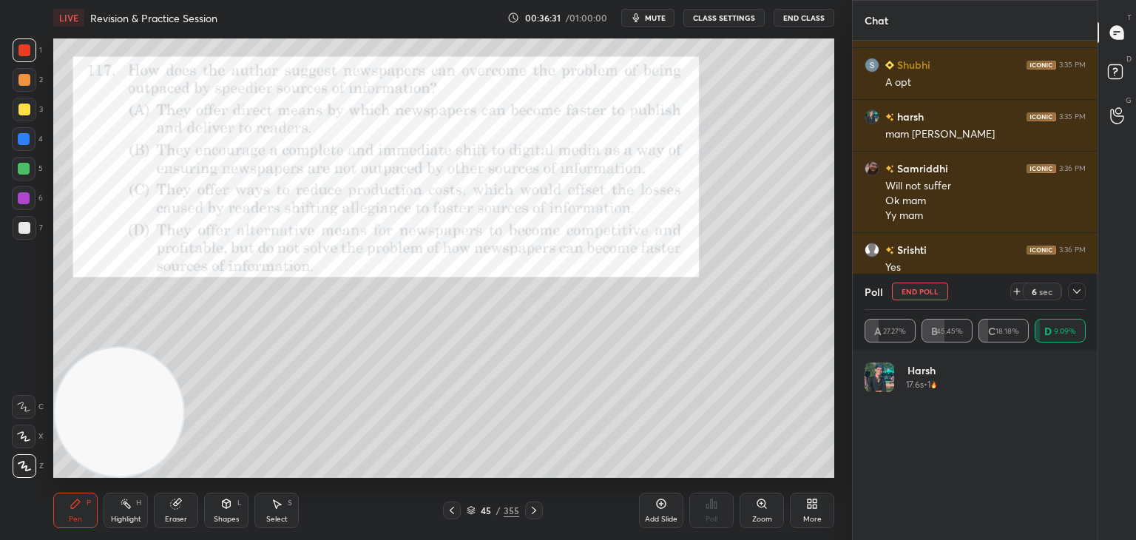
click at [1078, 293] on icon at bounding box center [1077, 292] width 12 height 12
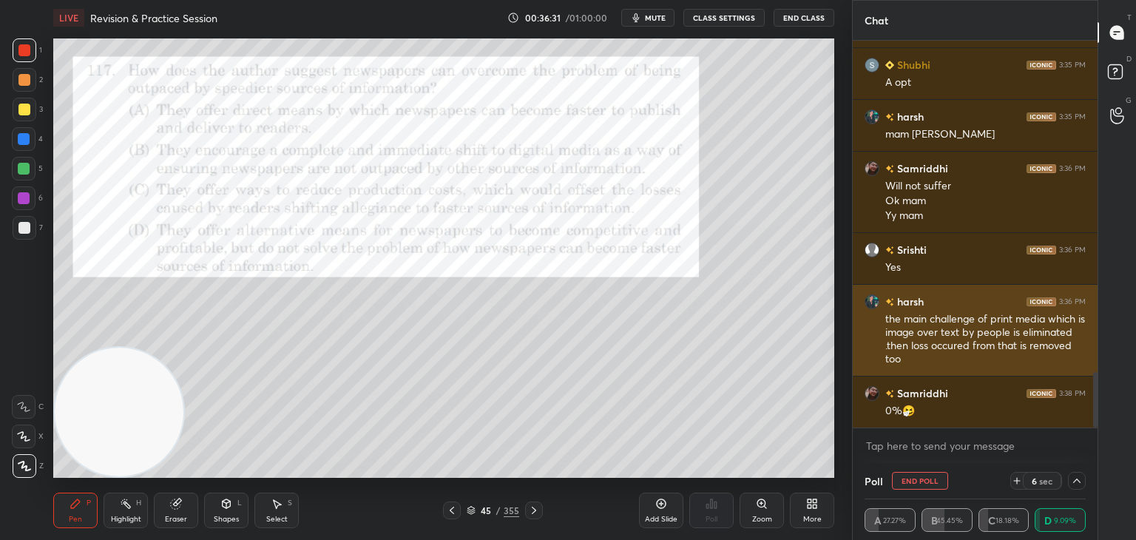
scroll to position [0, 4]
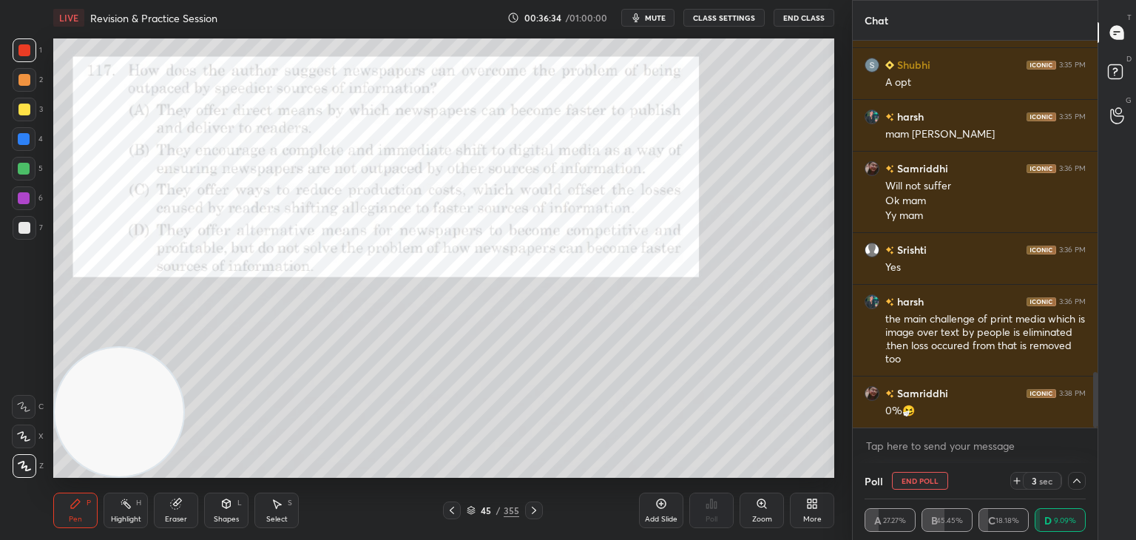
click at [931, 479] on button "End Poll" at bounding box center [920, 481] width 56 height 18
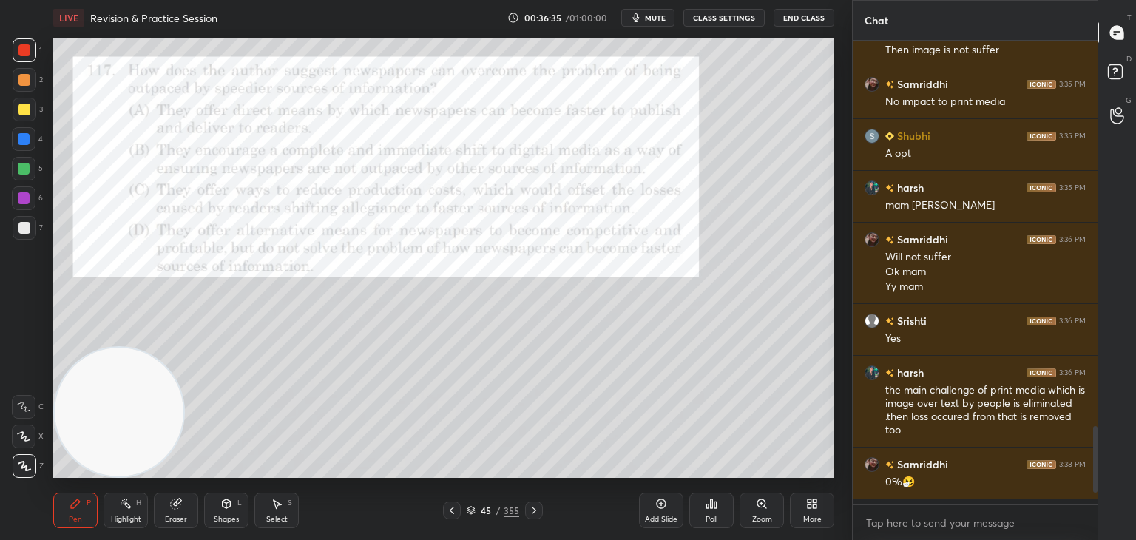
scroll to position [5, 4]
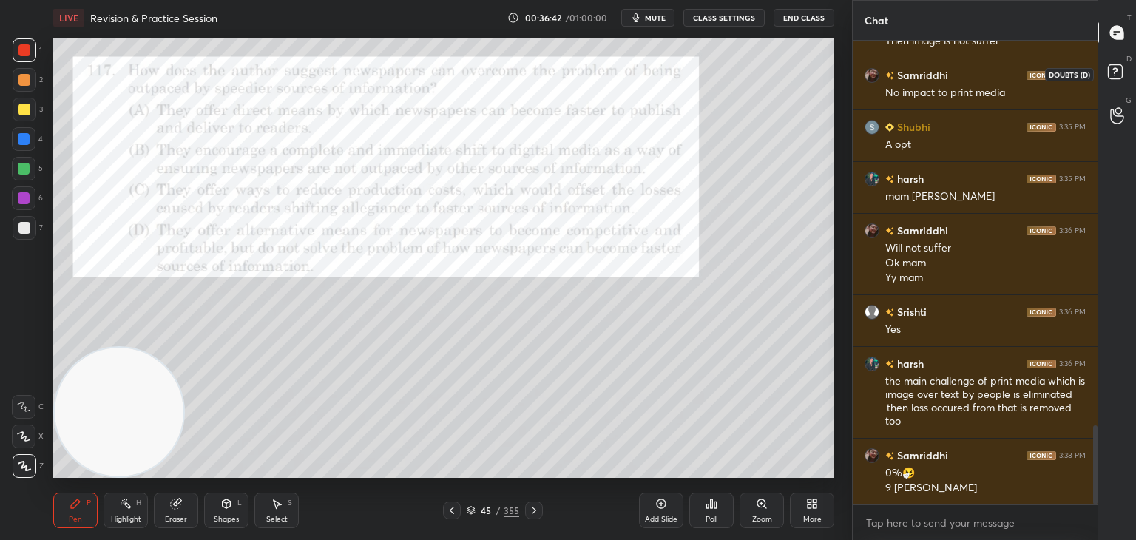
click at [1119, 76] on rect at bounding box center [1115, 72] width 14 height 14
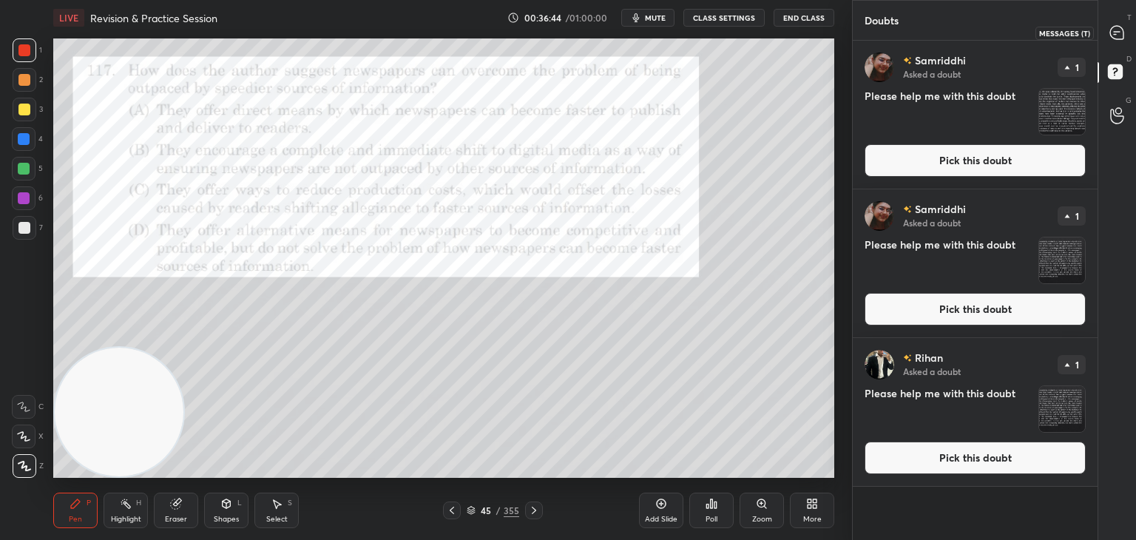
click at [1124, 36] on icon at bounding box center [1117, 32] width 13 height 13
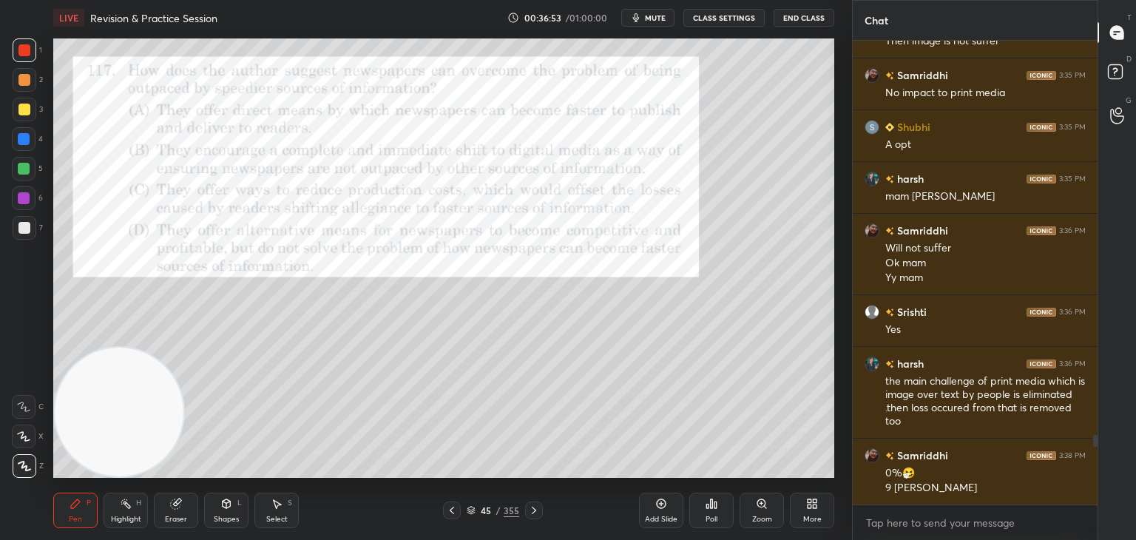
click at [468, 510] on icon at bounding box center [471, 510] width 9 height 9
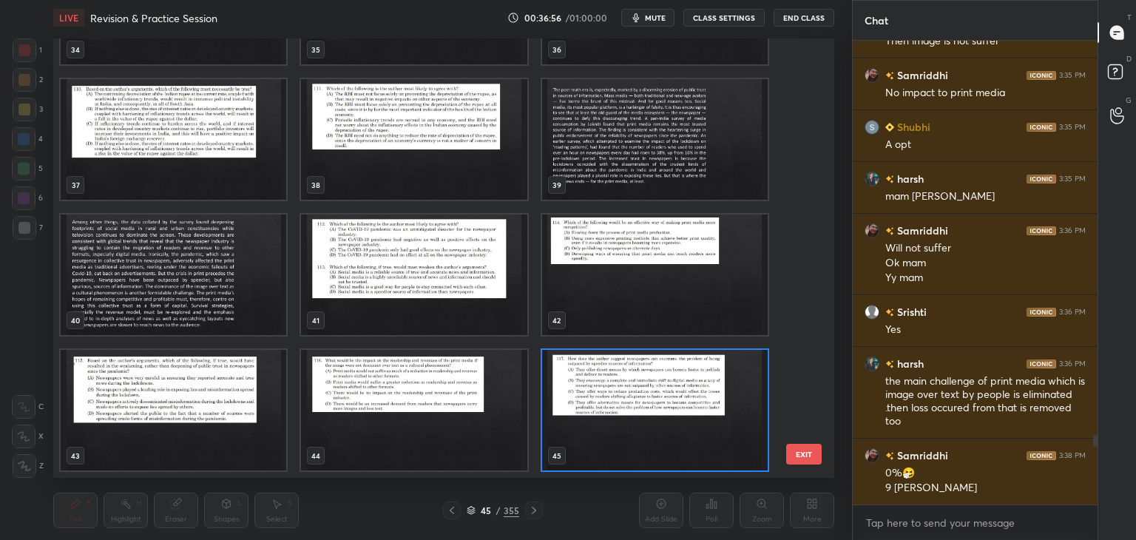
click at [661, 415] on img "grid" at bounding box center [655, 410] width 226 height 121
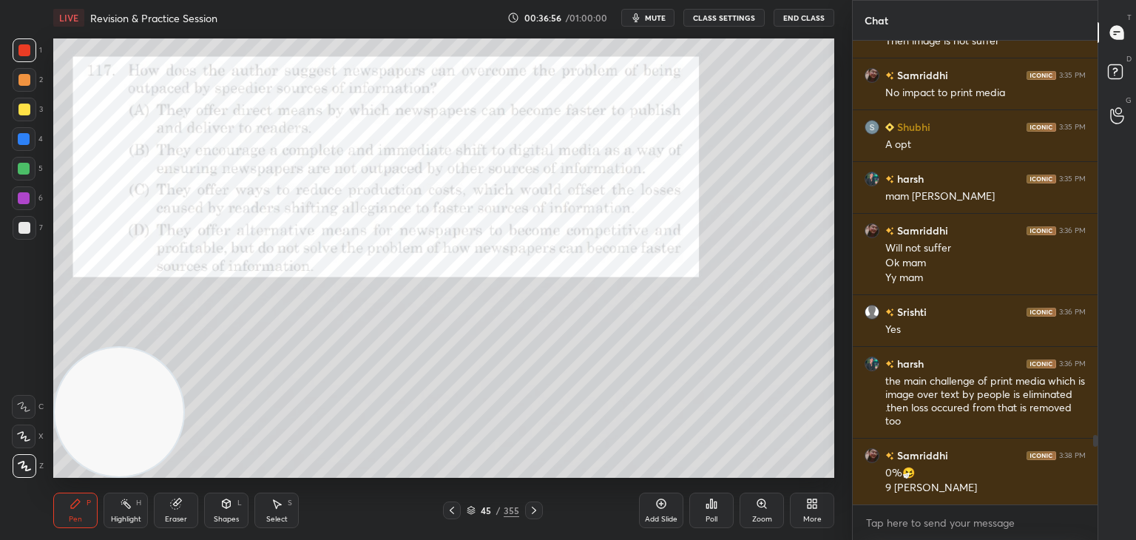
click at [662, 417] on img "grid" at bounding box center [655, 410] width 226 height 121
click at [474, 510] on icon at bounding box center [471, 509] width 7 height 4
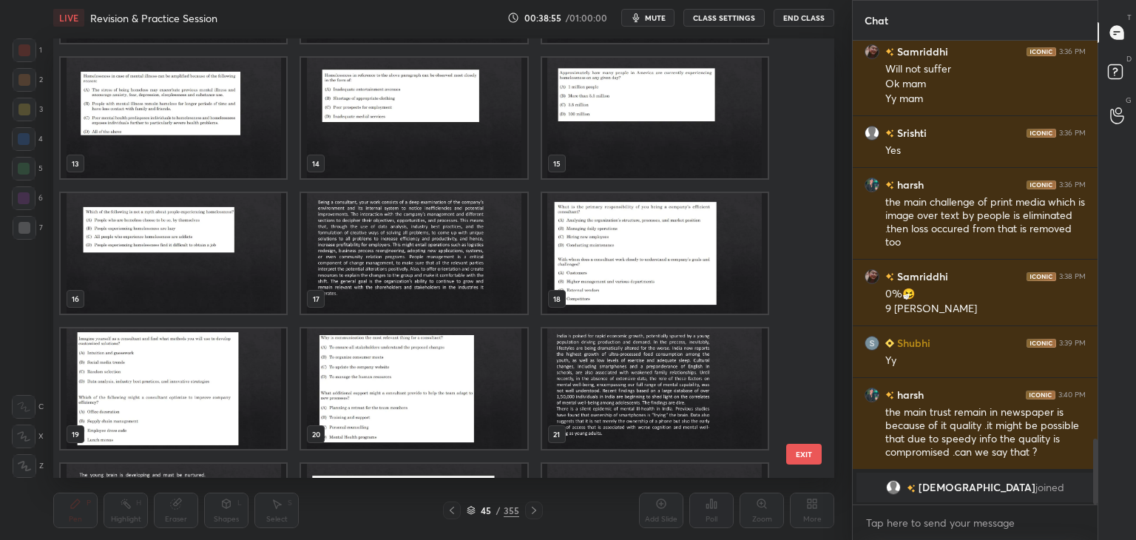
scroll to position [2273, 0]
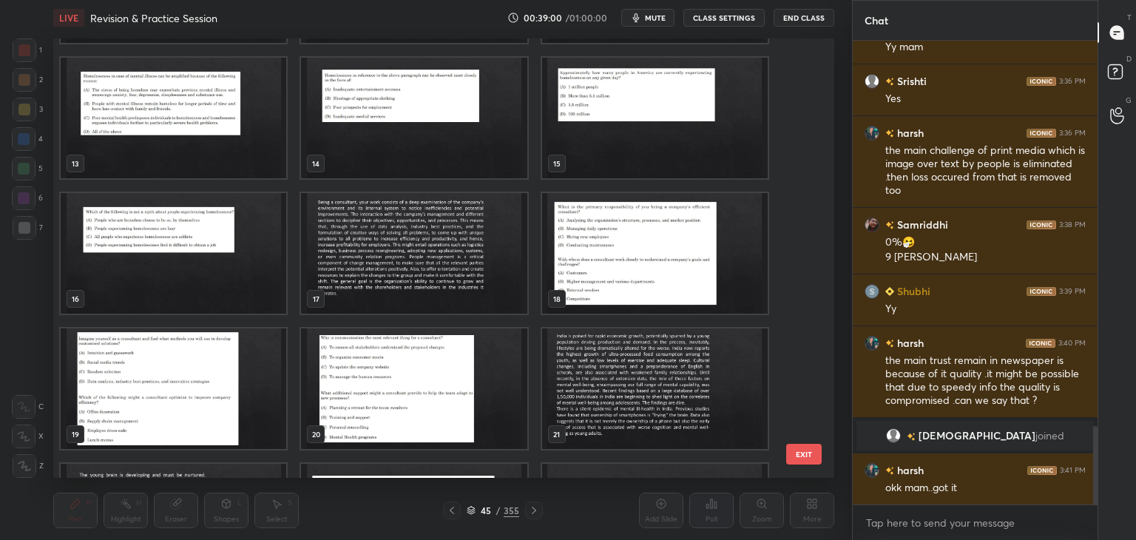
click at [448, 228] on img "grid" at bounding box center [414, 253] width 226 height 121
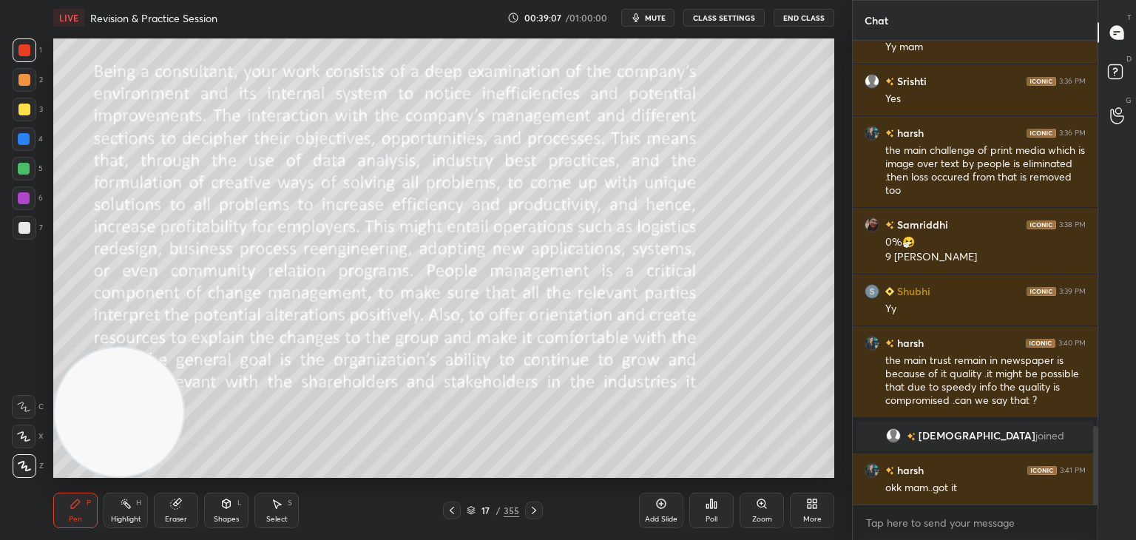
click at [655, 13] on span "mute" at bounding box center [655, 18] width 21 height 10
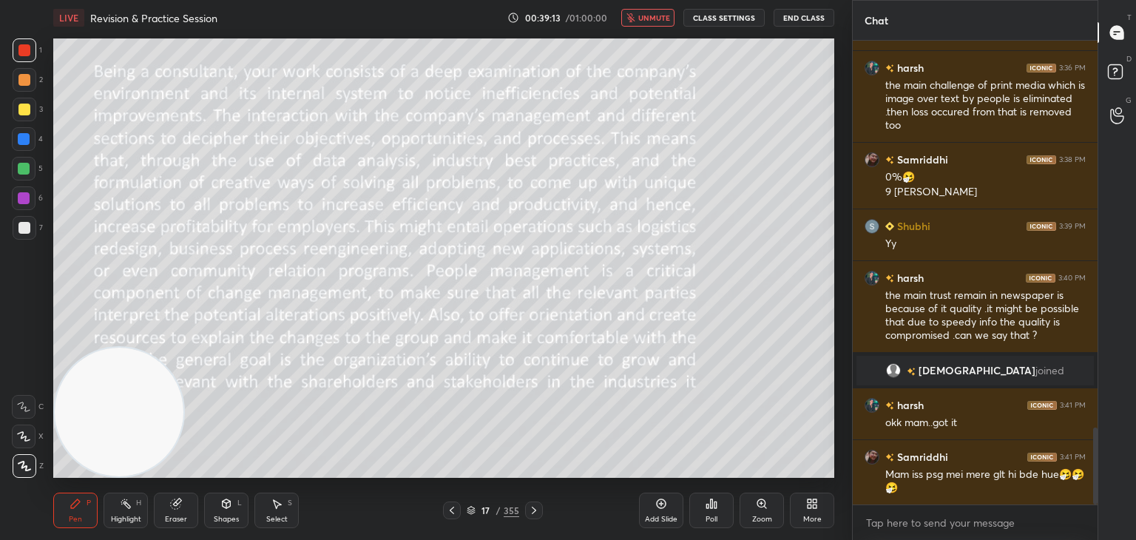
click at [655, 13] on span "unmute" at bounding box center [654, 18] width 32 height 10
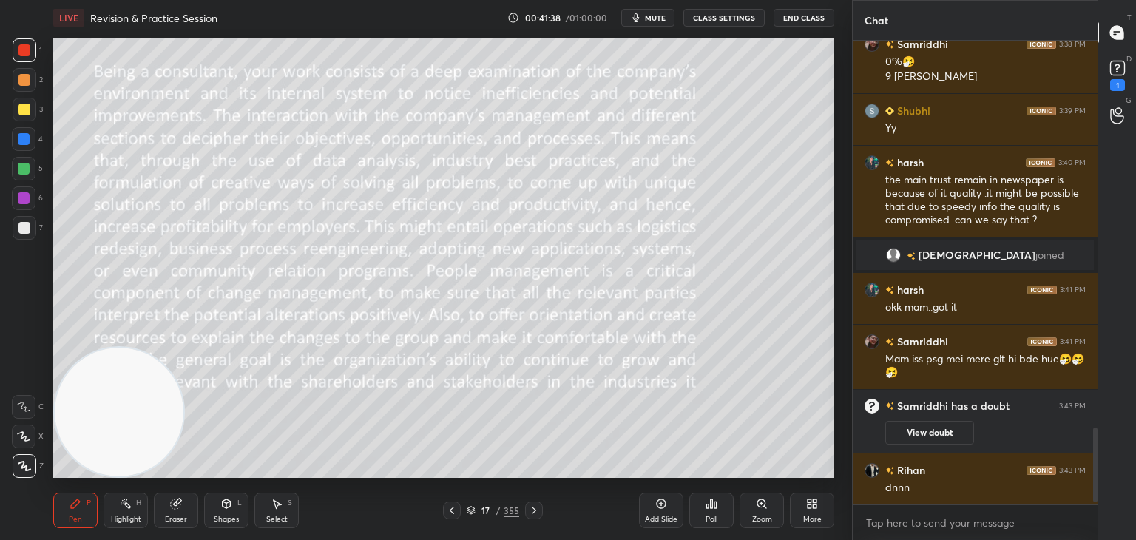
scroll to position [4, 4]
click at [1116, 78] on icon at bounding box center [1118, 68] width 22 height 22
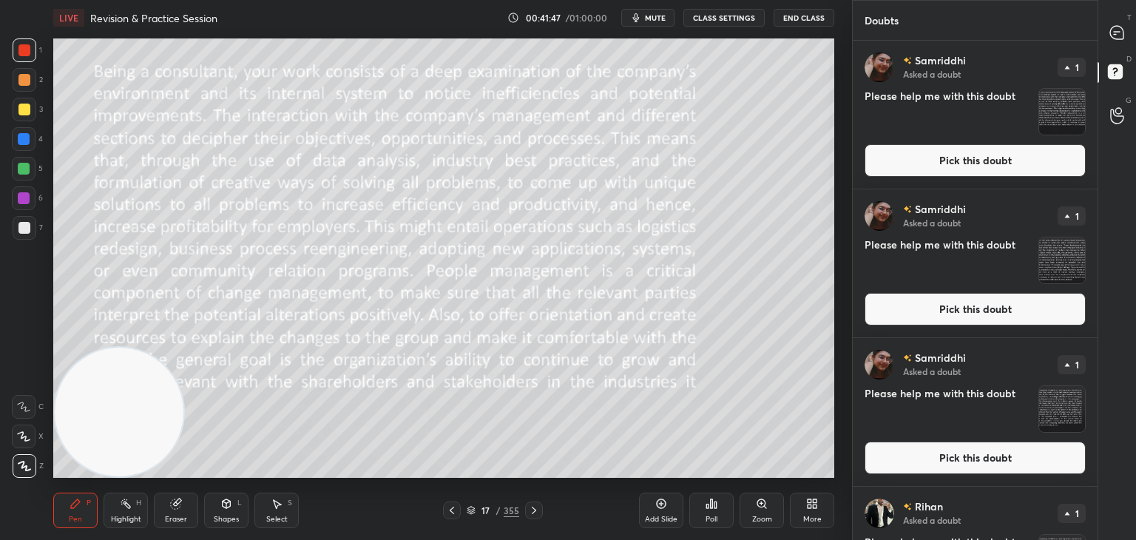
click at [1033, 181] on div "Samriddhi Asked a doubt 1 Please help me with this doubt Pick this doubt" at bounding box center [975, 115] width 245 height 148
click at [1124, 33] on icon at bounding box center [1117, 32] width 13 height 13
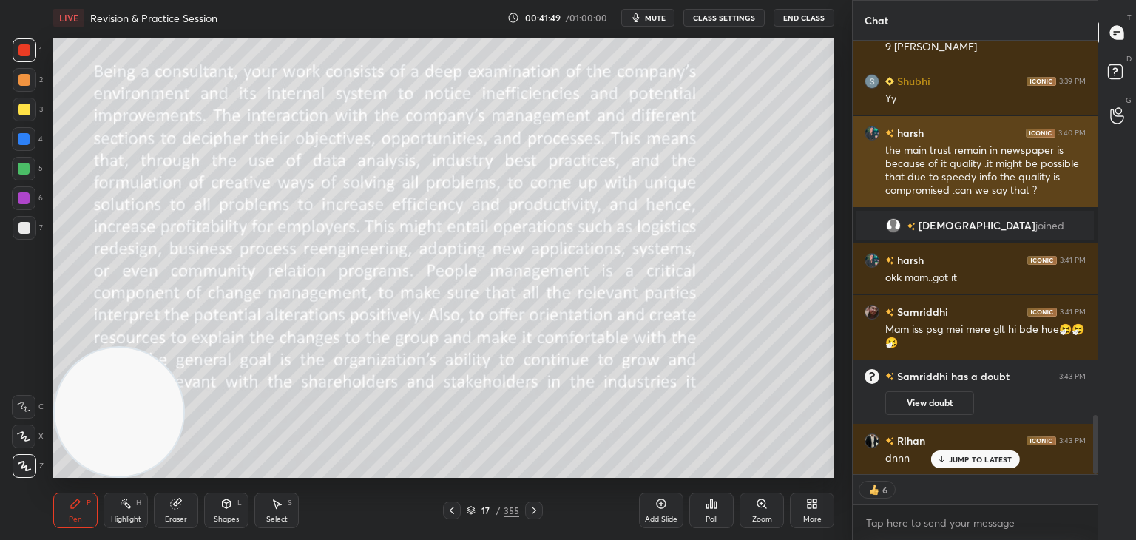
scroll to position [430, 240]
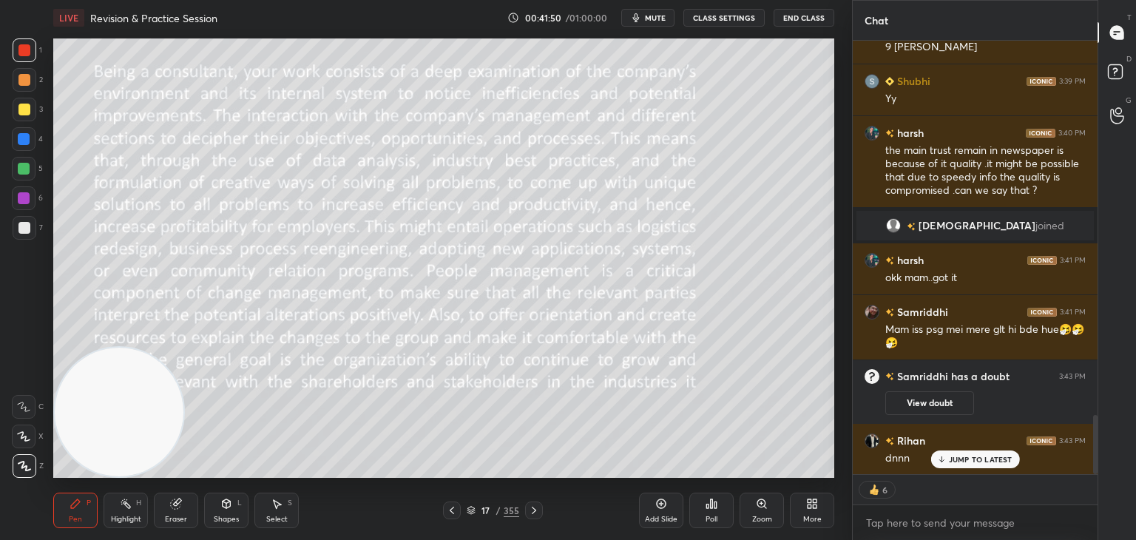
click at [977, 220] on span "yesha" at bounding box center [977, 226] width 117 height 12
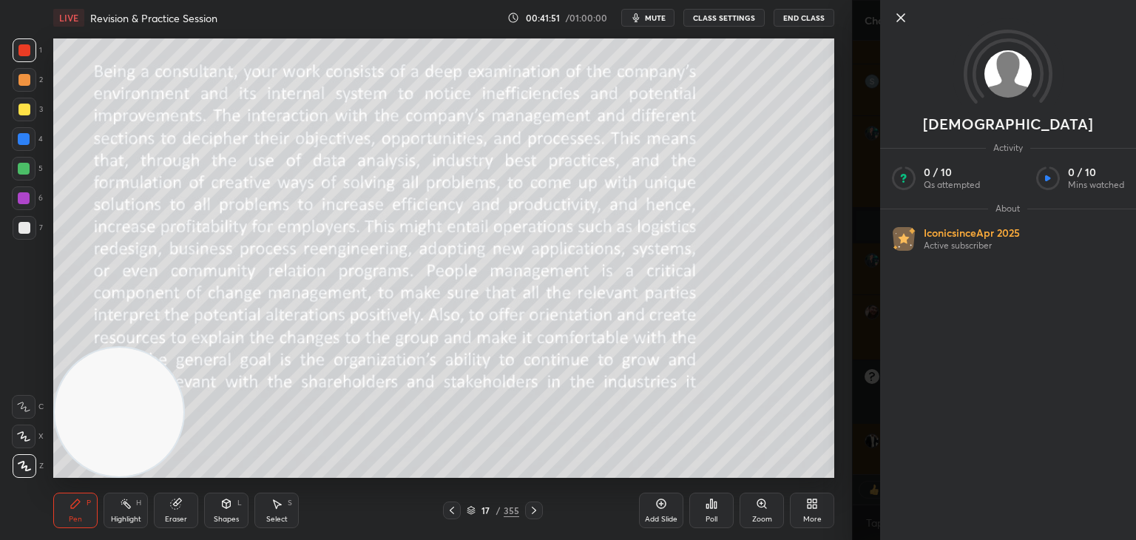
click at [897, 18] on icon at bounding box center [901, 18] width 18 height 18
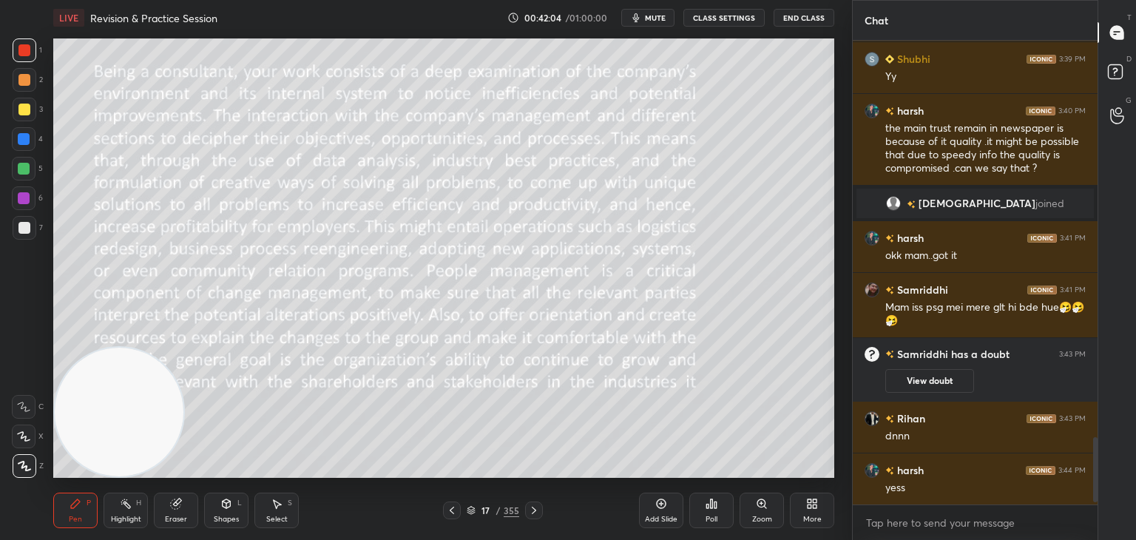
scroll to position [2751, 0]
click at [536, 511] on icon at bounding box center [534, 511] width 12 height 12
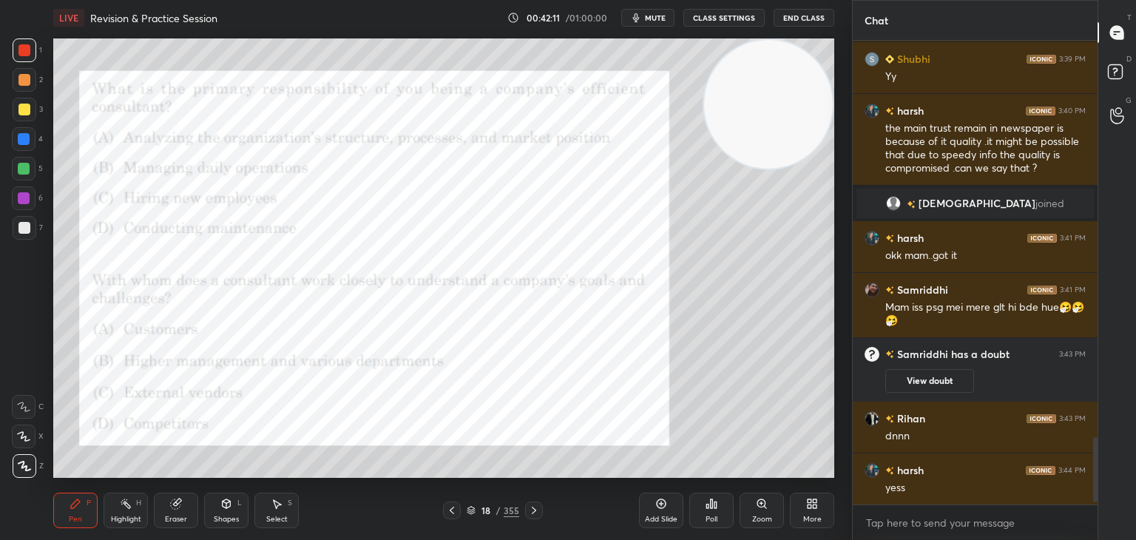
click at [30, 108] on div at bounding box center [25, 110] width 24 height 24
click at [706, 508] on icon at bounding box center [712, 504] width 12 height 12
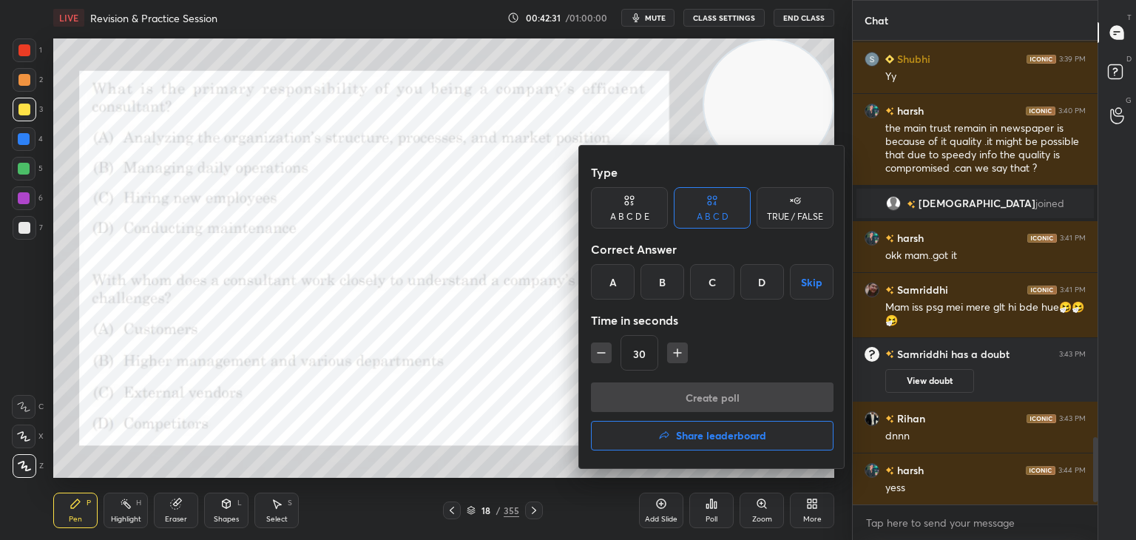
click at [611, 301] on div "Type A B C D E A B C D TRUE / FALSE Correct Answer A B C D Skip Time in seconds…" at bounding box center [712, 270] width 243 height 225
click at [619, 285] on div "A" at bounding box center [613, 282] width 44 height 36
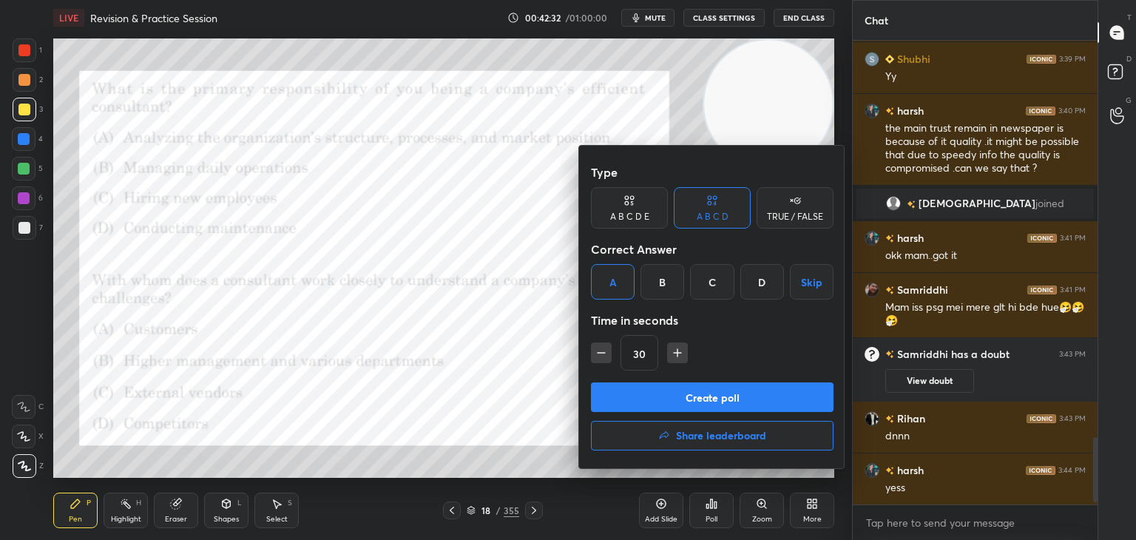
click at [677, 392] on button "Create poll" at bounding box center [712, 398] width 243 height 30
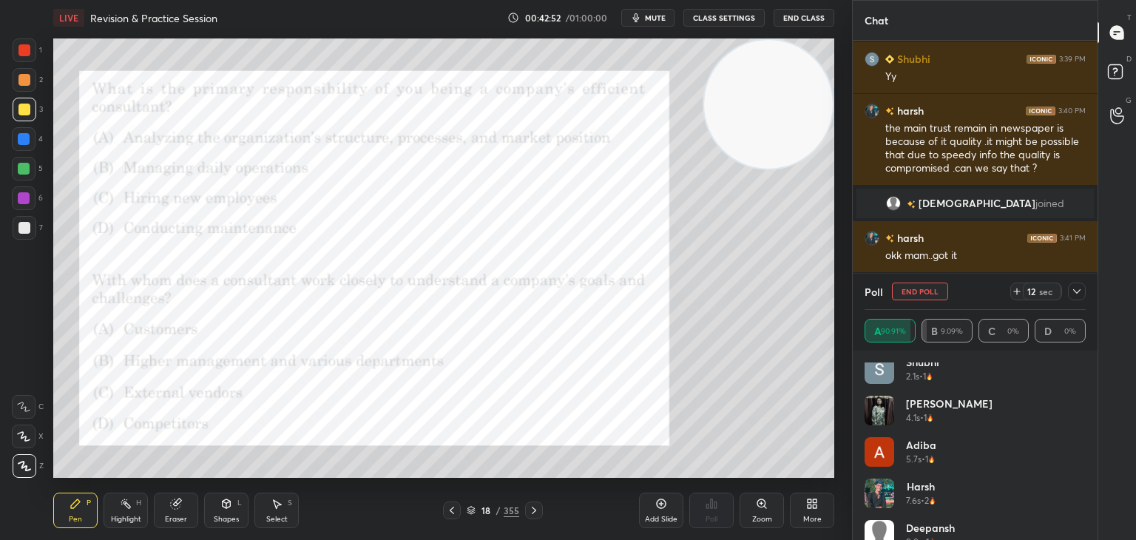
scroll to position [0, 0]
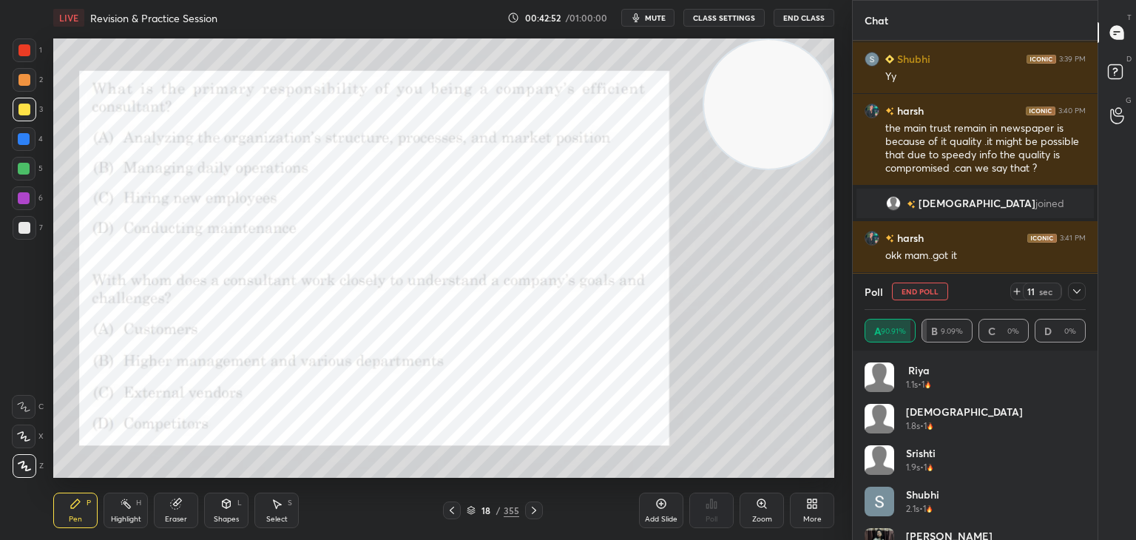
click at [920, 290] on button "End Poll" at bounding box center [920, 292] width 56 height 18
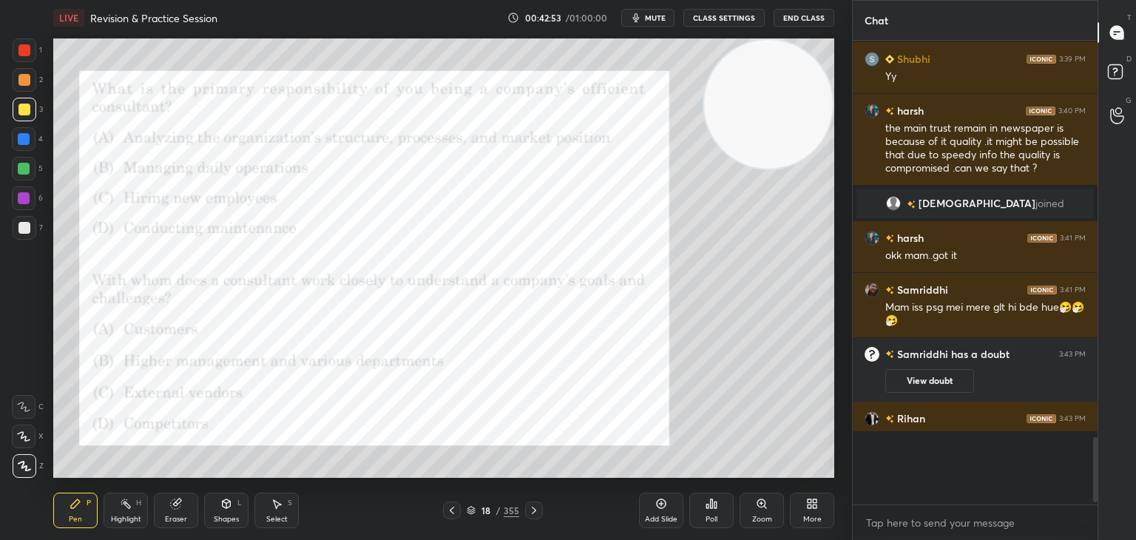
scroll to position [4, 4]
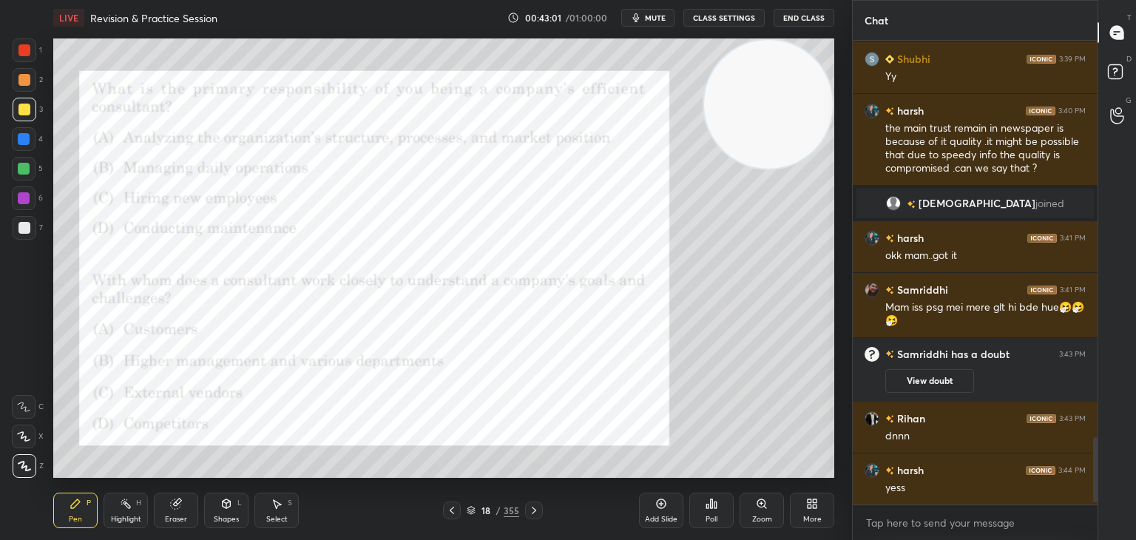
click at [28, 51] on div at bounding box center [24, 50] width 12 height 12
click at [722, 510] on div "Poll" at bounding box center [712, 511] width 44 height 36
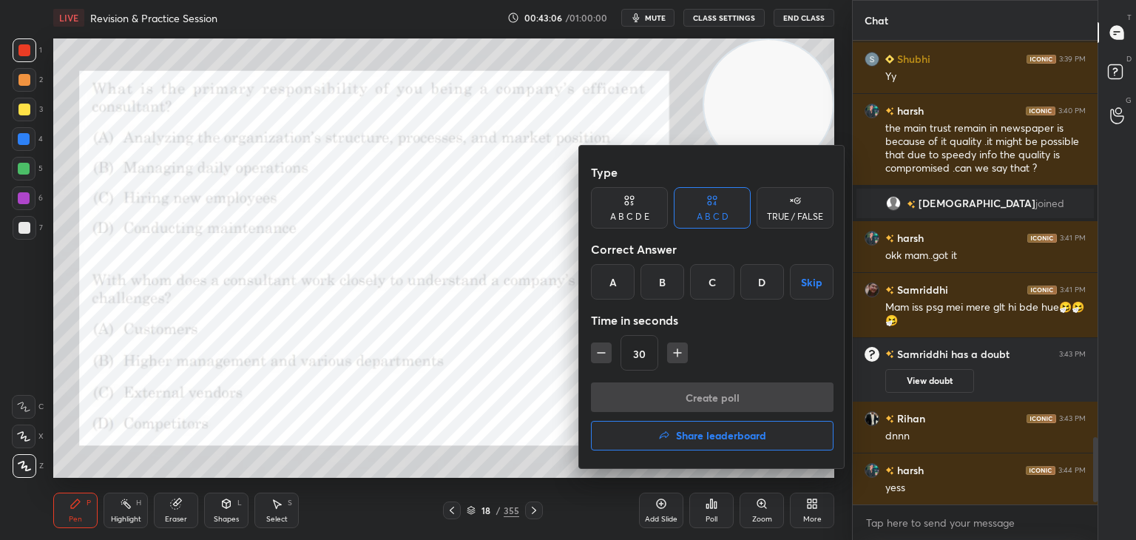
click at [660, 289] on div "B" at bounding box center [663, 282] width 44 height 36
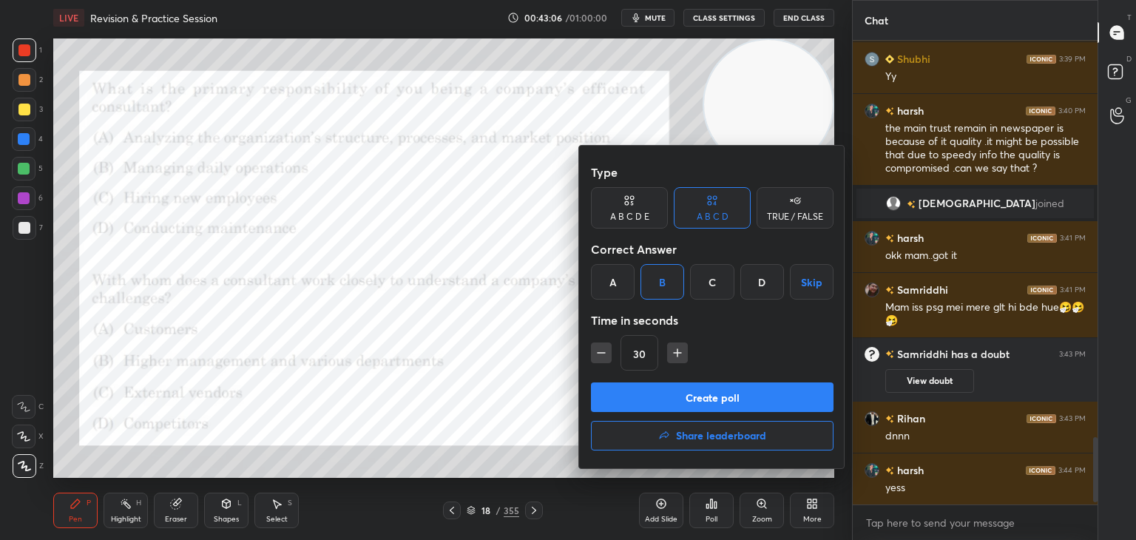
click at [665, 396] on button "Create poll" at bounding box center [712, 398] width 243 height 30
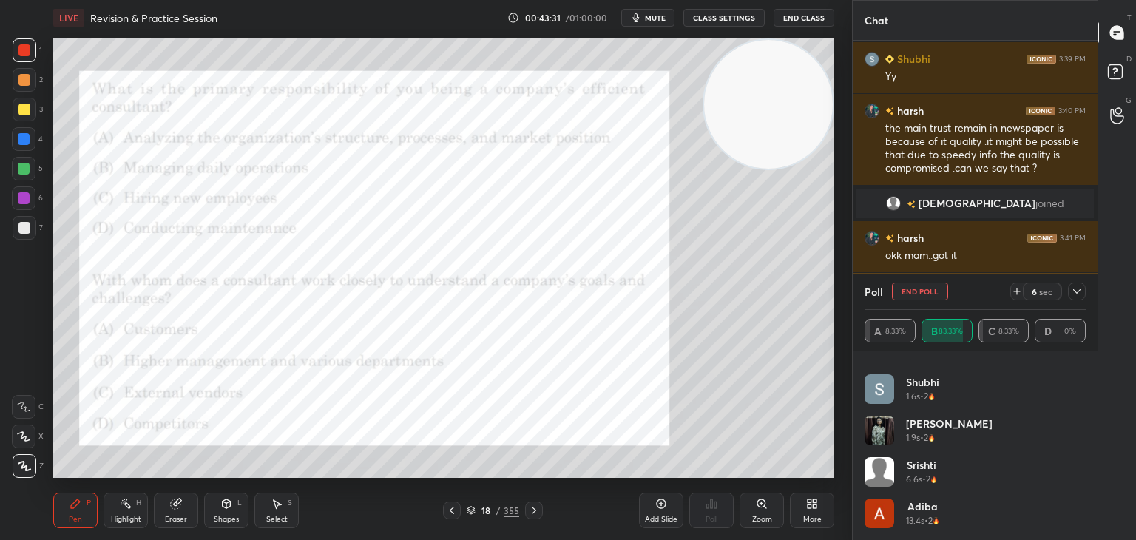
click at [914, 290] on button "End Poll" at bounding box center [920, 292] width 56 height 18
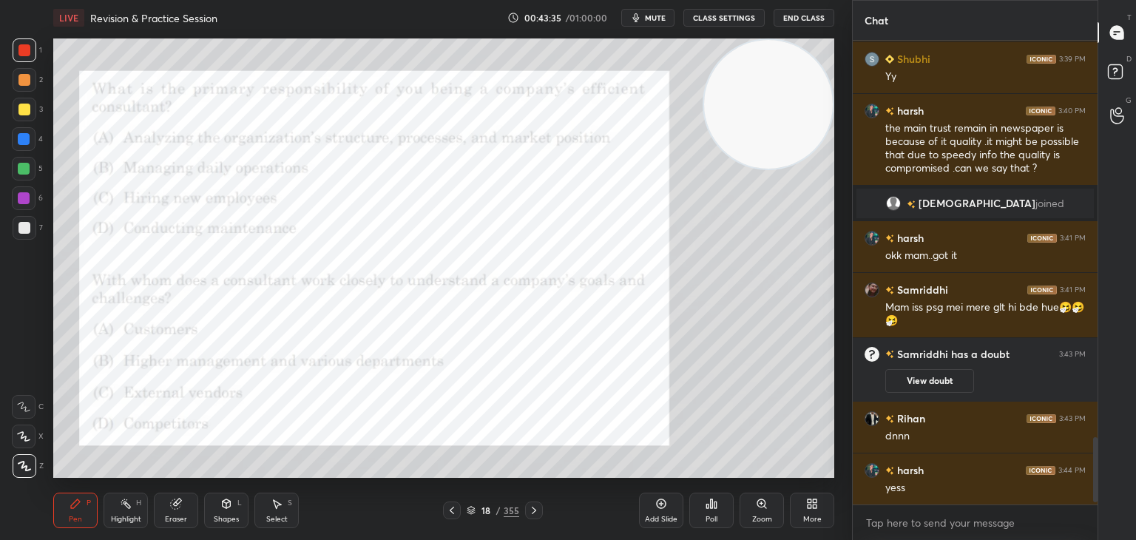
click at [536, 510] on icon at bounding box center [534, 511] width 12 height 12
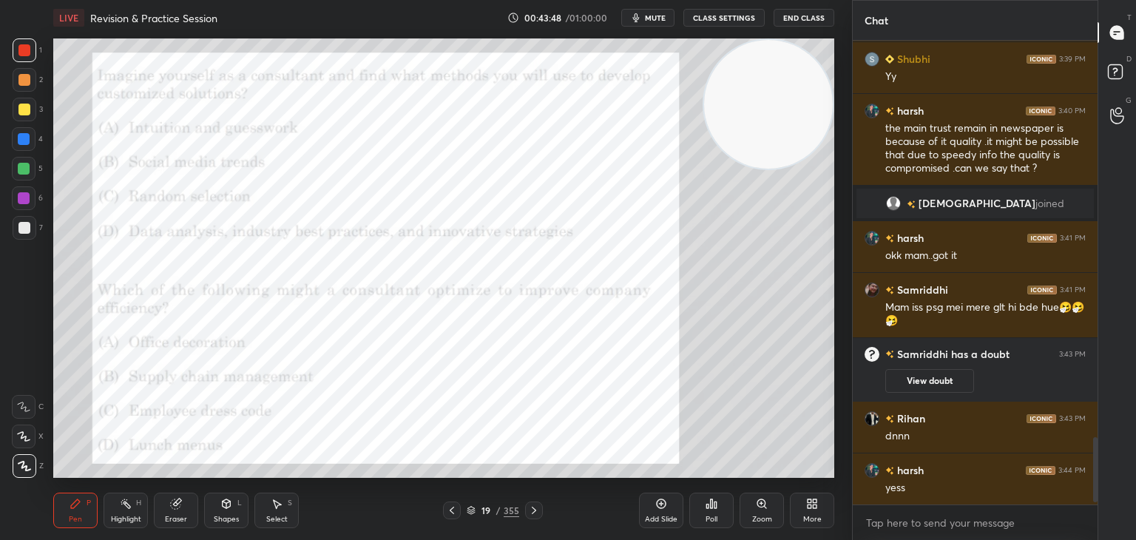
click at [717, 513] on div "Poll" at bounding box center [712, 511] width 44 height 36
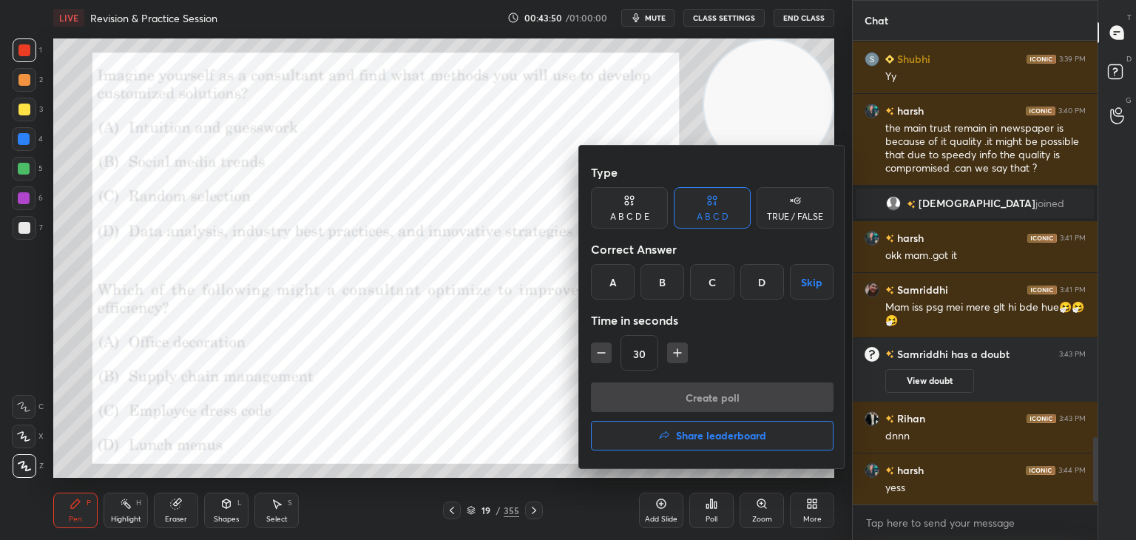
click at [764, 285] on div "D" at bounding box center [763, 282] width 44 height 36
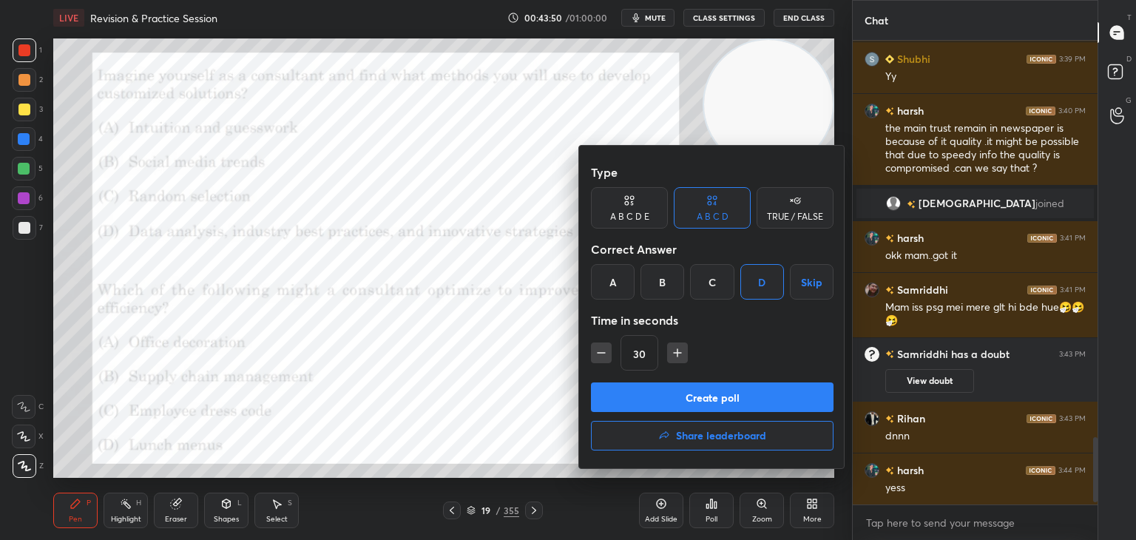
click at [746, 393] on button "Create poll" at bounding box center [712, 398] width 243 height 30
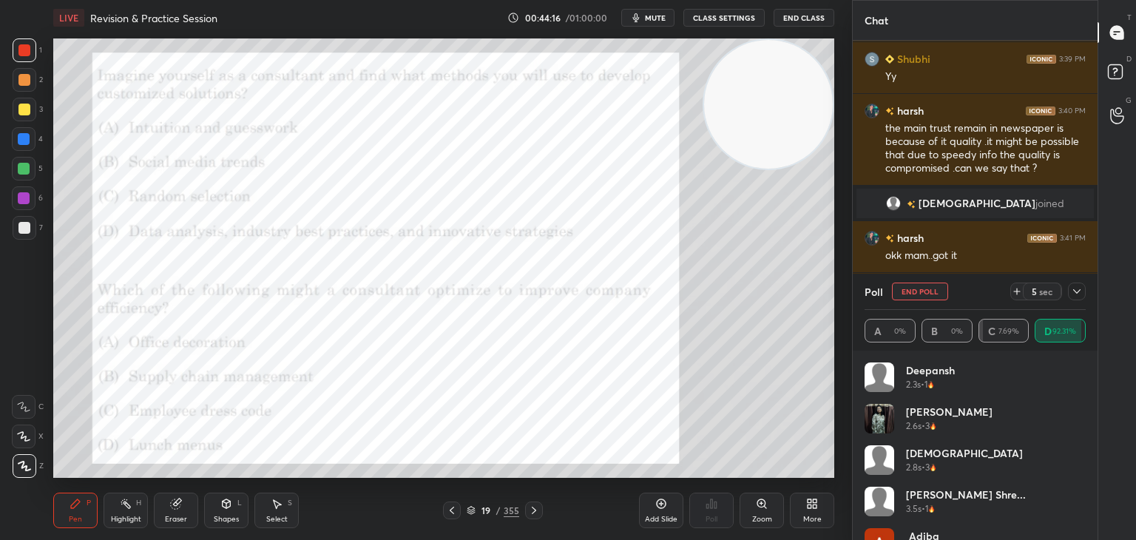
scroll to position [320, 0]
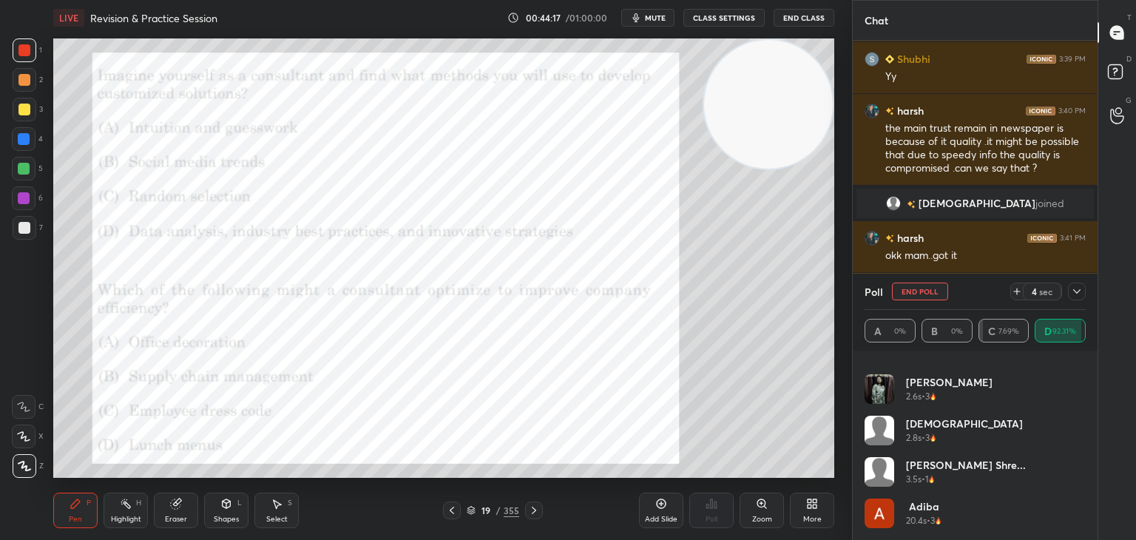
click at [912, 293] on button "End Poll" at bounding box center [920, 292] width 56 height 18
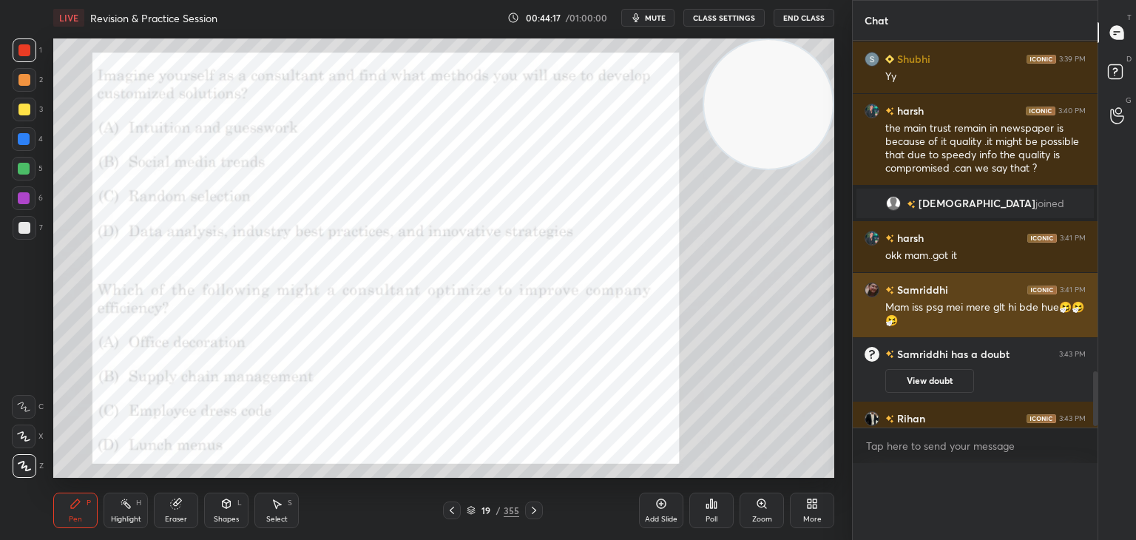
scroll to position [53, 217]
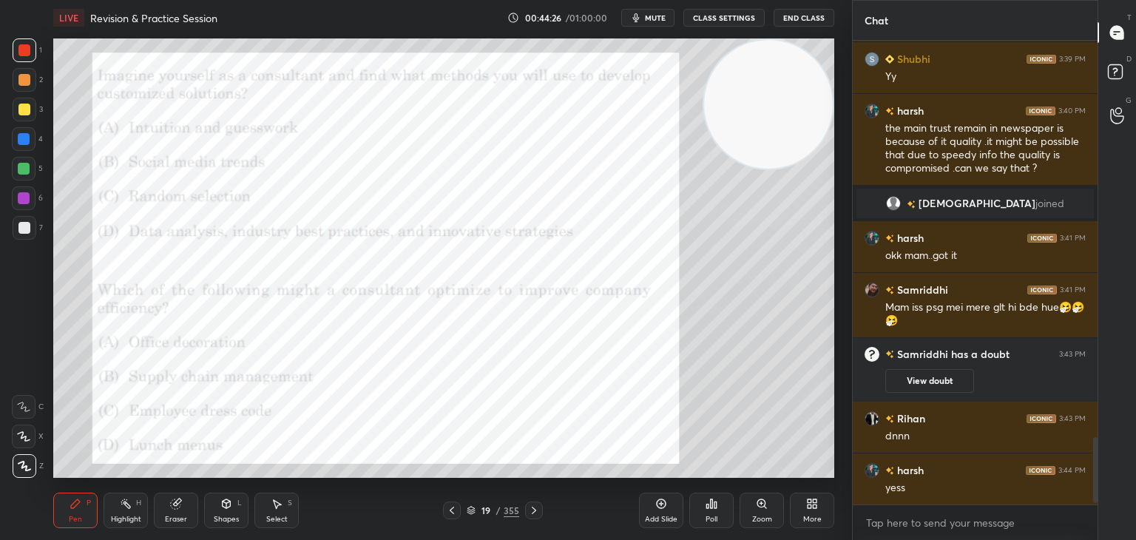
click at [722, 511] on div "Poll" at bounding box center [712, 511] width 44 height 36
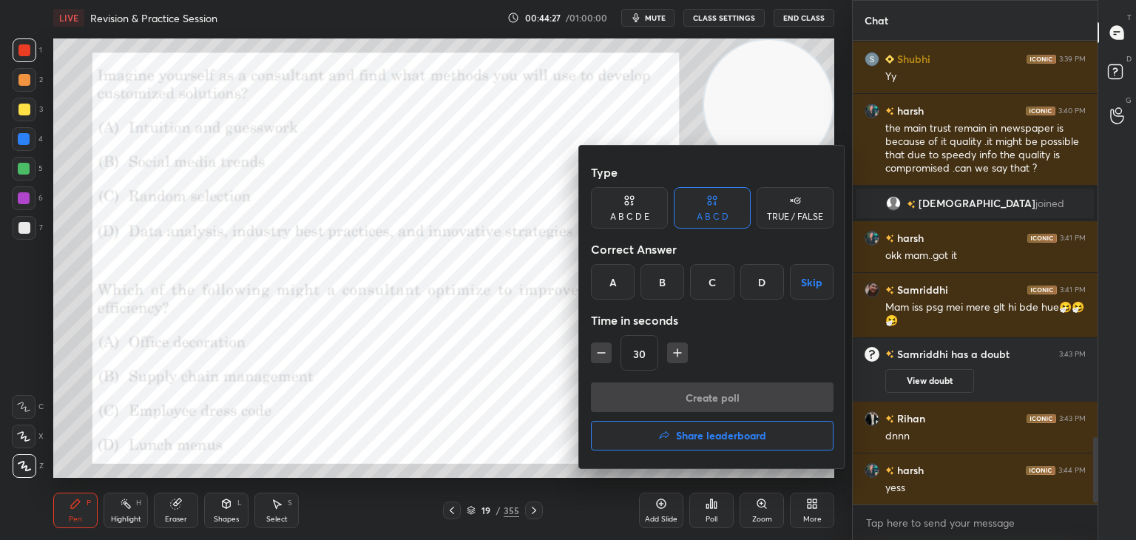
click at [668, 282] on div "B" at bounding box center [663, 282] width 44 height 36
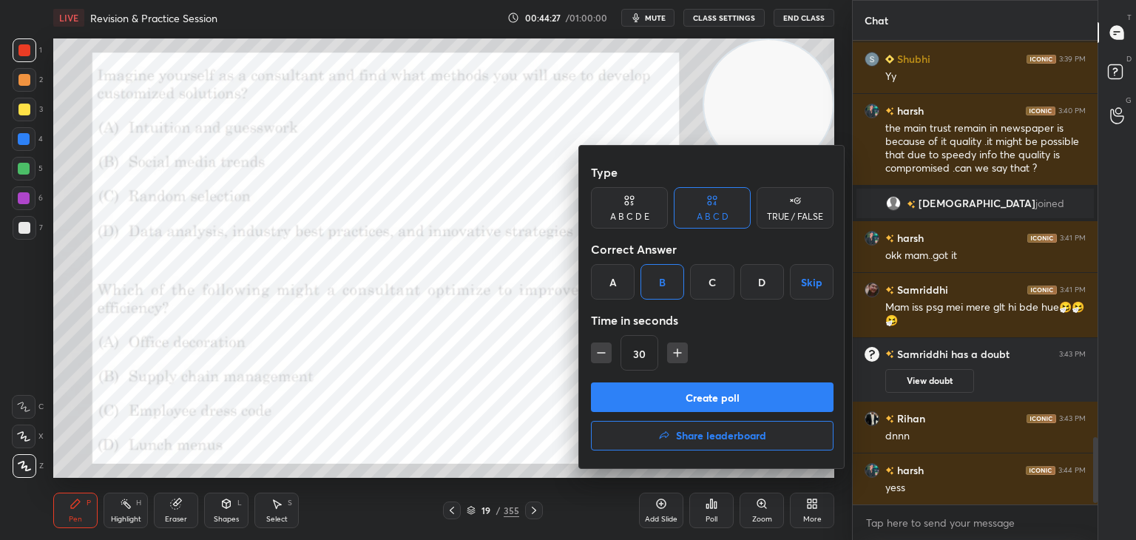
click at [680, 397] on button "Create poll" at bounding box center [712, 398] width 243 height 30
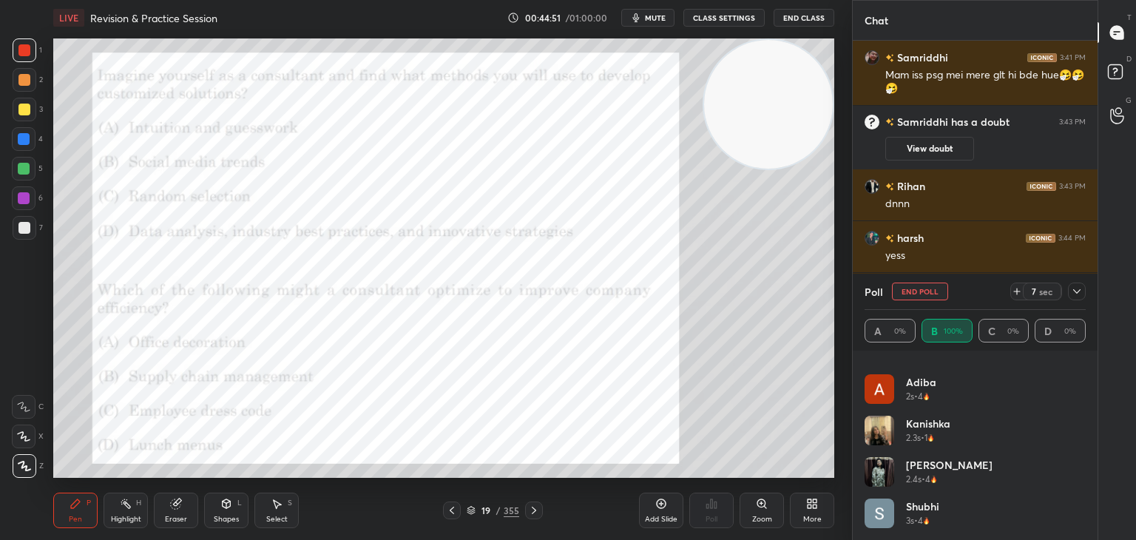
click at [923, 293] on button "End Poll" at bounding box center [920, 292] width 56 height 18
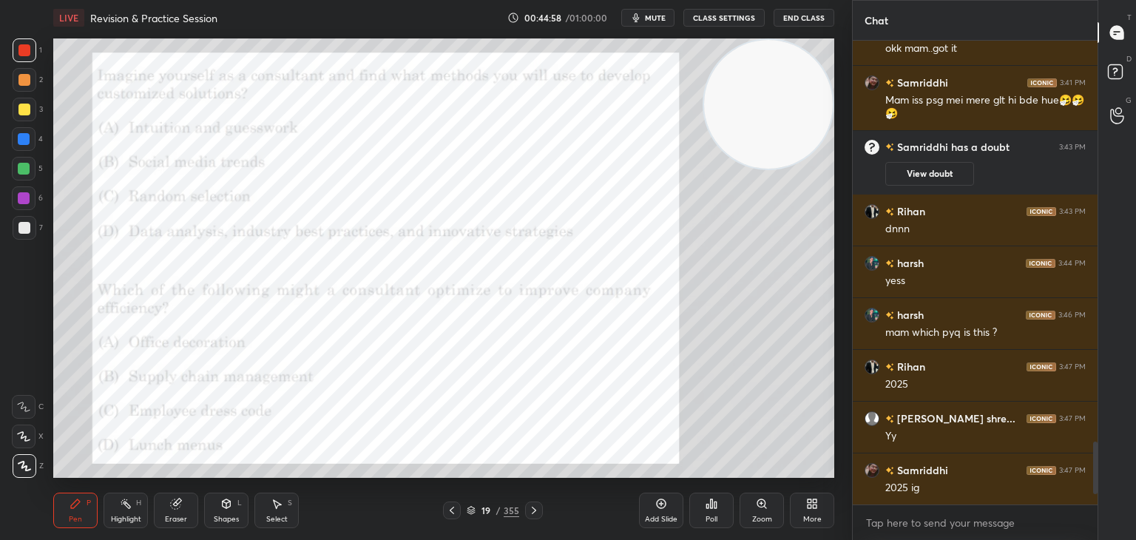
click at [532, 505] on icon at bounding box center [534, 511] width 12 height 12
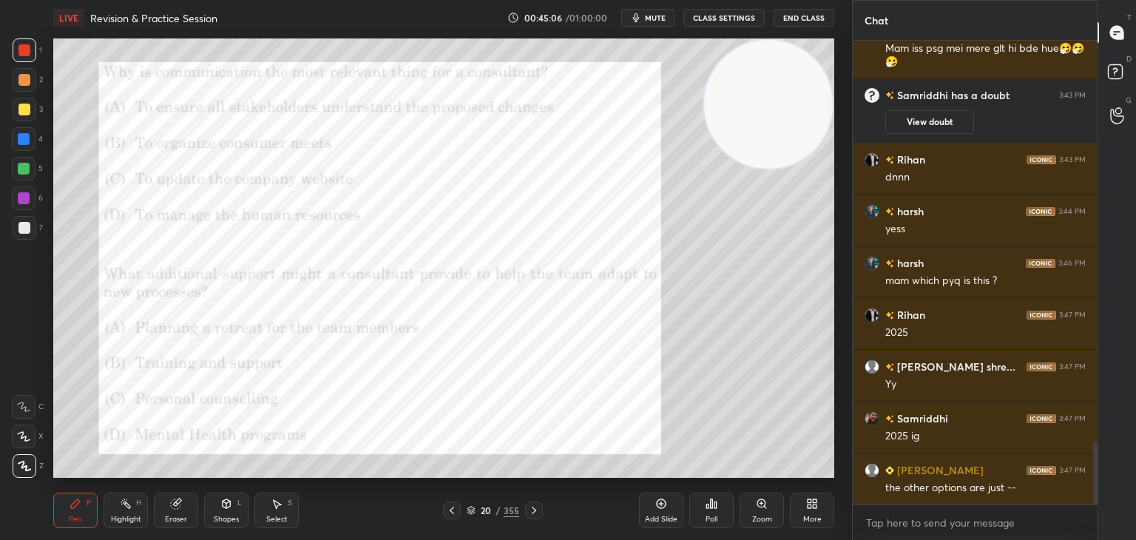
click at [721, 513] on div "Poll" at bounding box center [712, 511] width 44 height 36
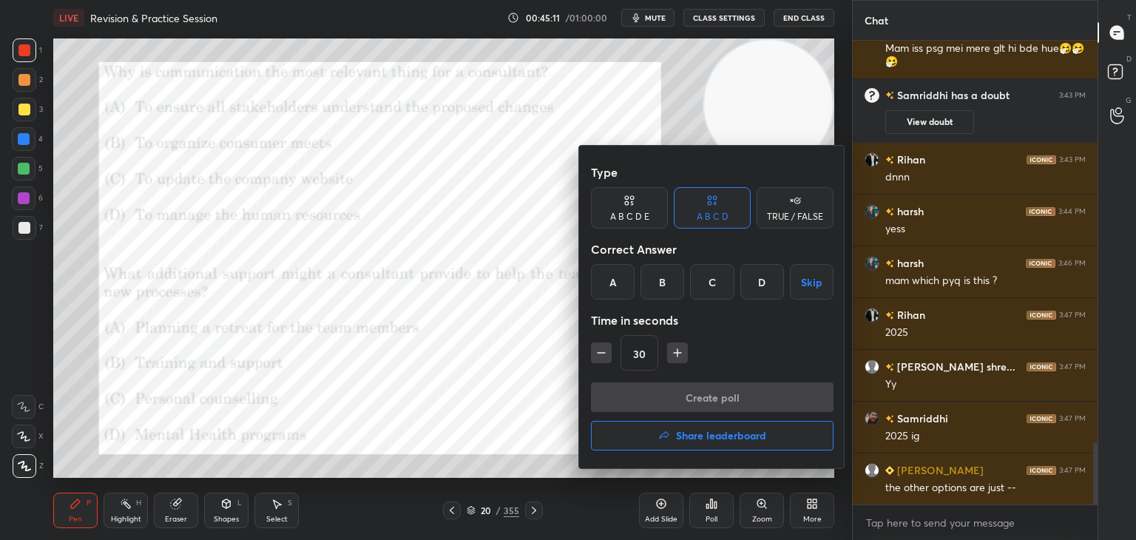
click at [620, 288] on div "A" at bounding box center [613, 282] width 44 height 36
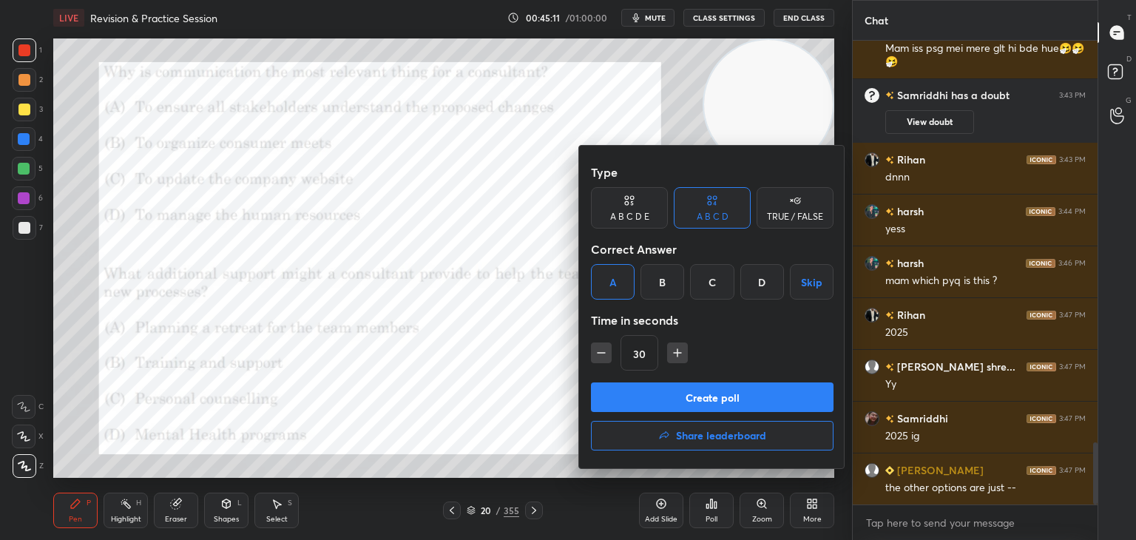
click at [677, 391] on button "Create poll" at bounding box center [712, 398] width 243 height 30
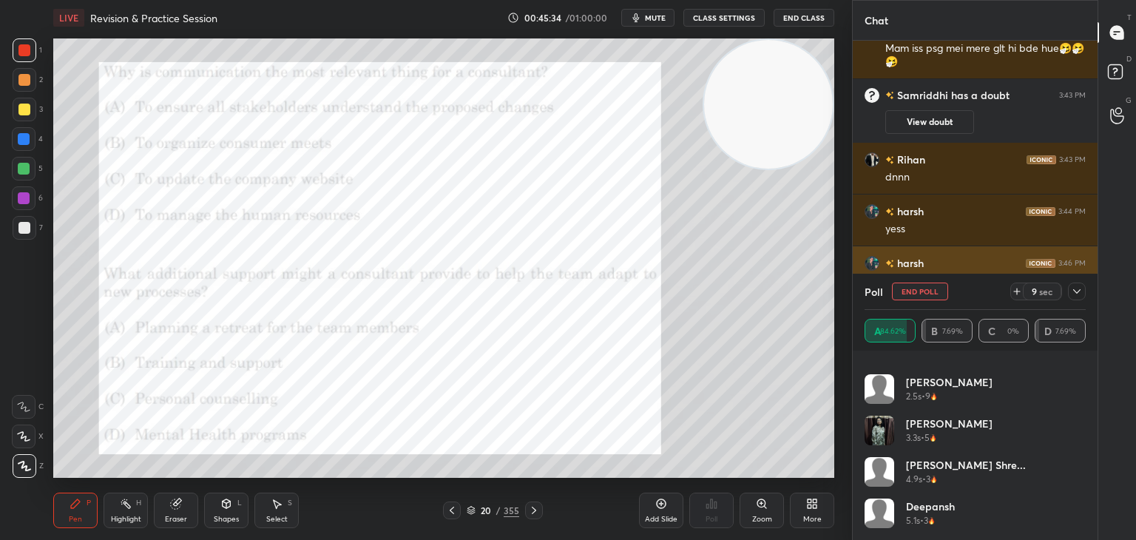
click at [927, 292] on button "End Poll" at bounding box center [920, 292] width 56 height 18
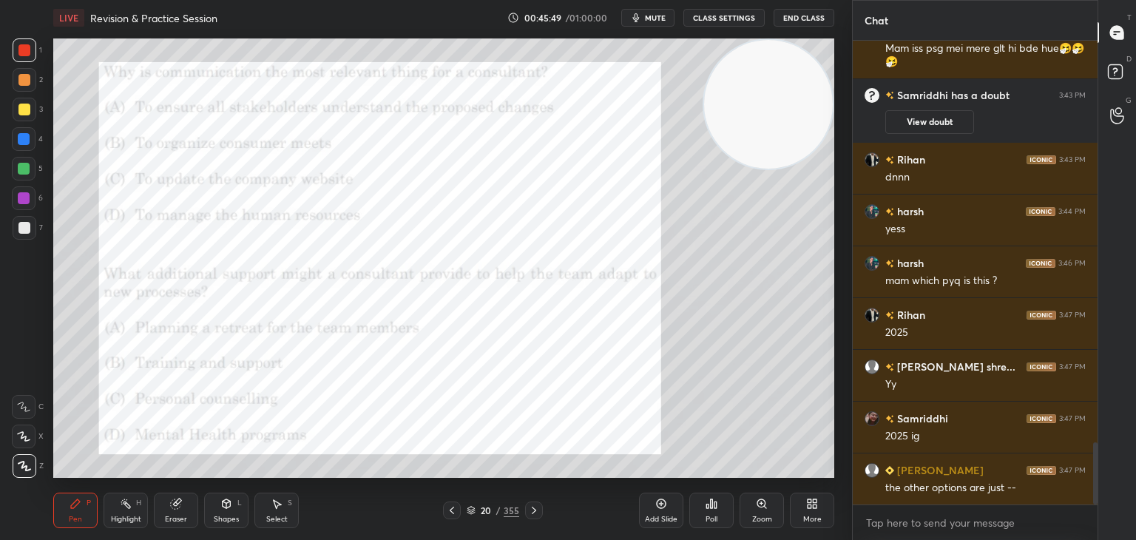
click at [712, 514] on div "Poll" at bounding box center [712, 511] width 44 height 36
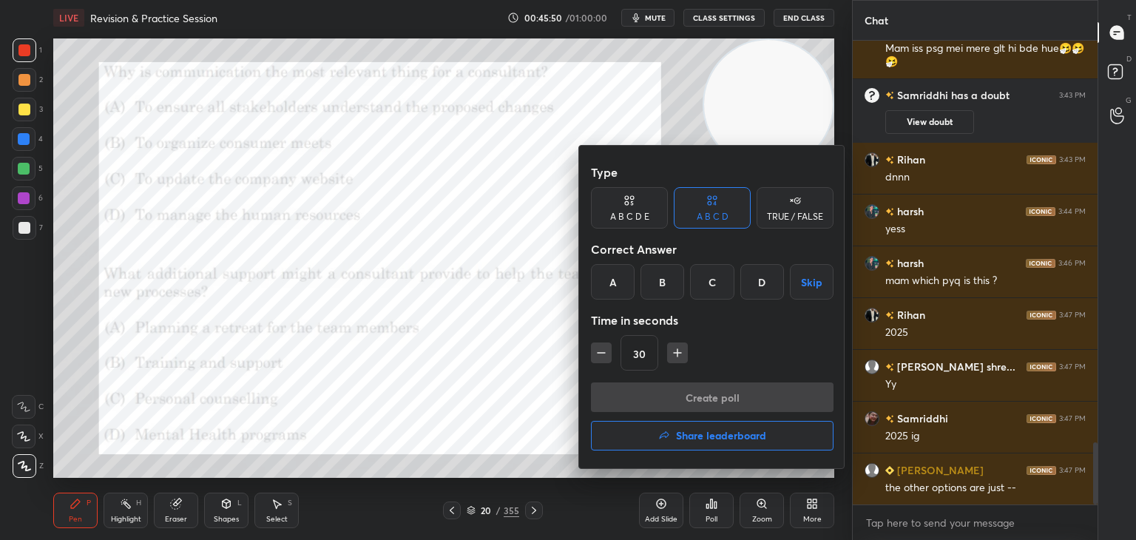
click at [658, 282] on div "B" at bounding box center [663, 282] width 44 height 36
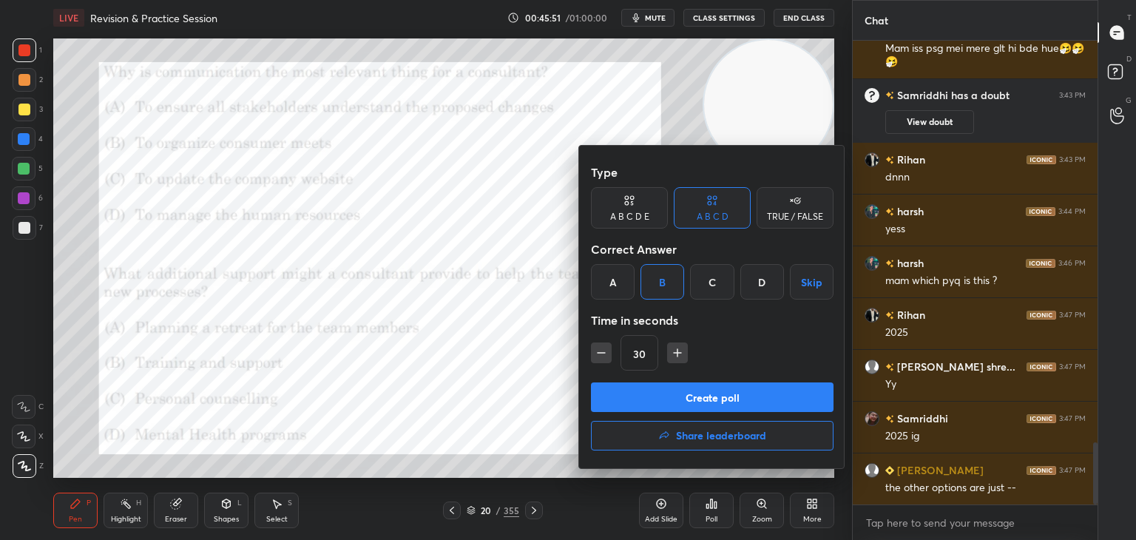
click at [712, 399] on button "Create poll" at bounding box center [712, 398] width 243 height 30
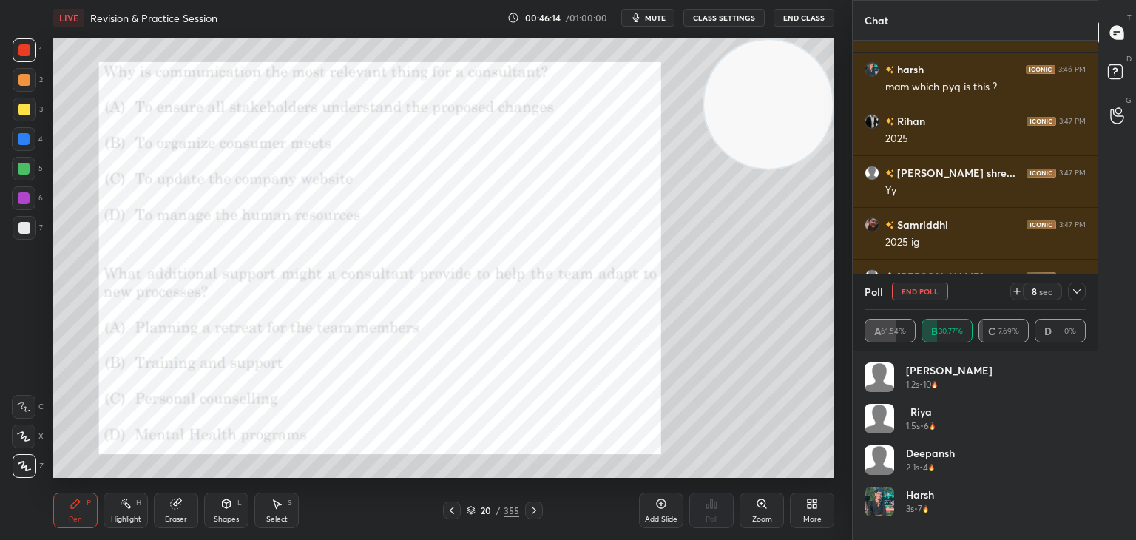
scroll to position [3255, 0]
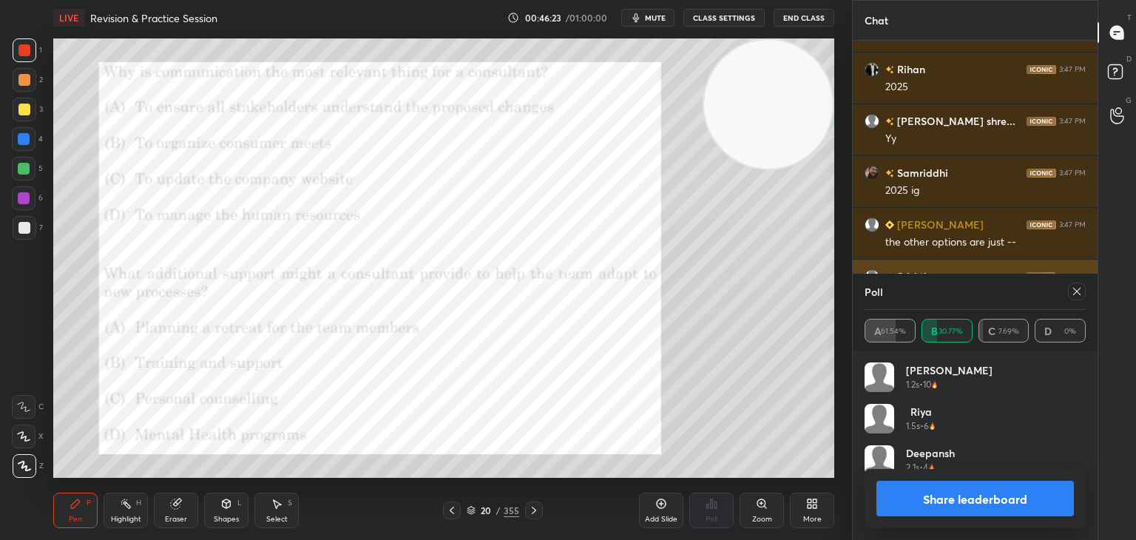
click at [1076, 295] on icon at bounding box center [1077, 292] width 12 height 12
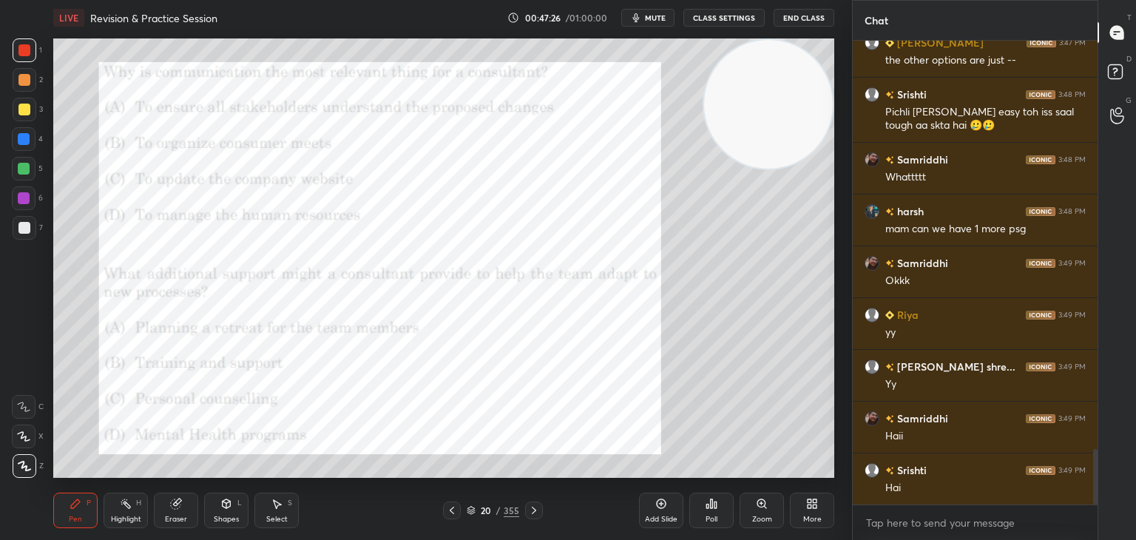
scroll to position [3489, 0]
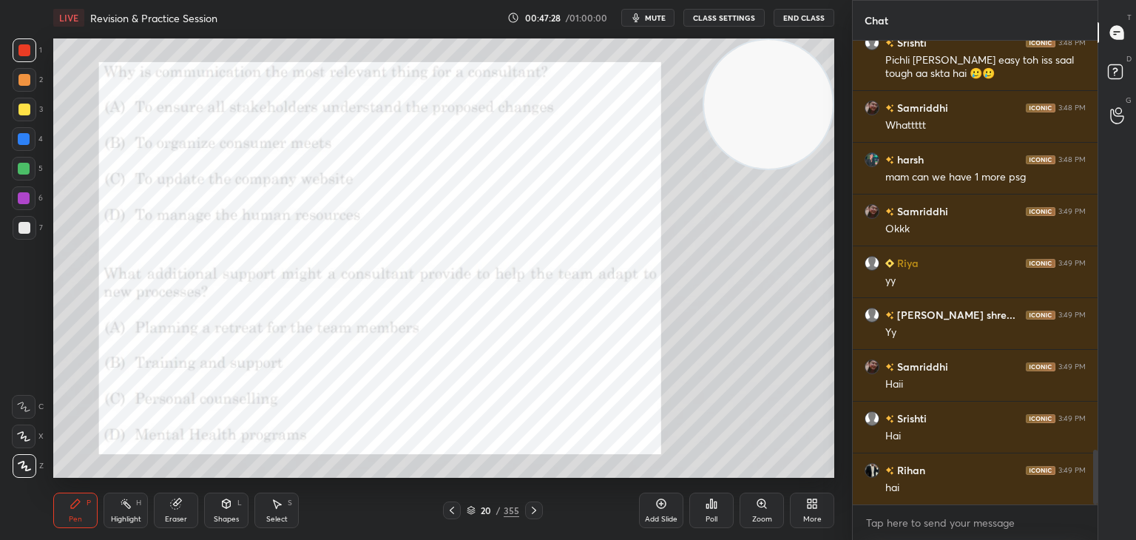
click at [19, 229] on div at bounding box center [24, 228] width 12 height 12
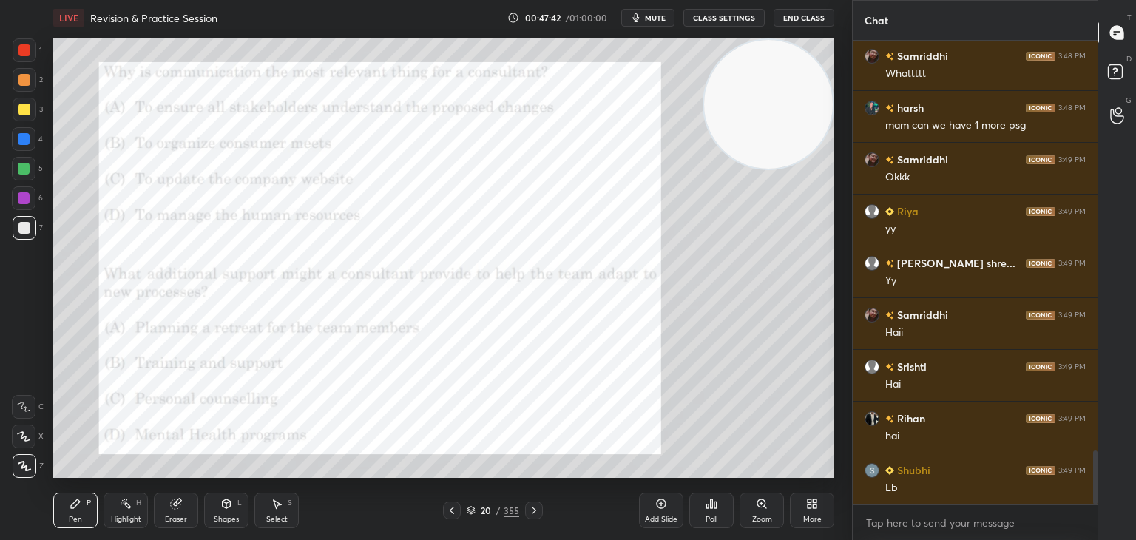
click at [720, 513] on div "Poll" at bounding box center [712, 511] width 44 height 36
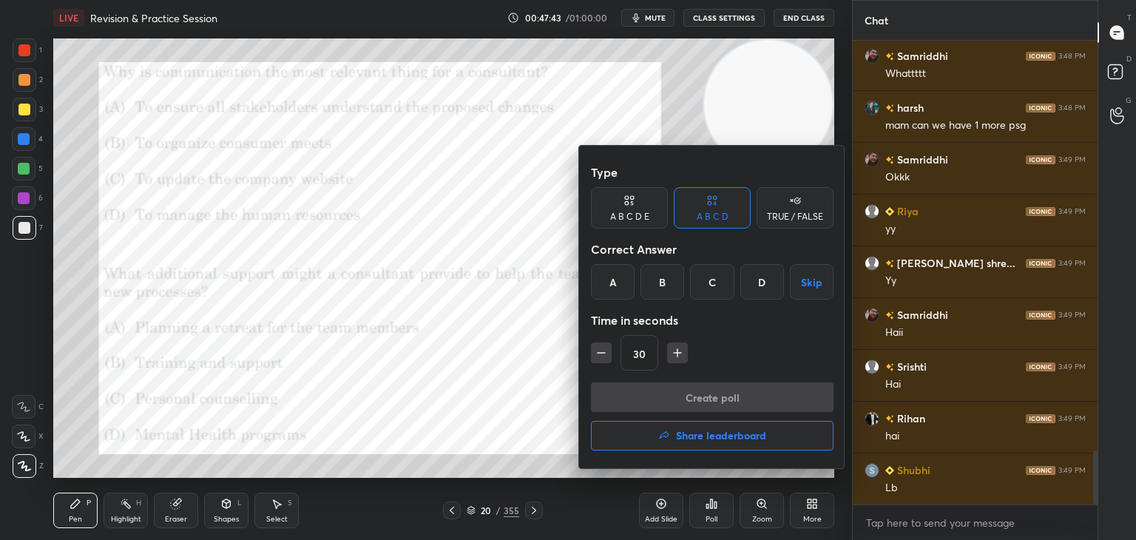
scroll to position [3593, 0]
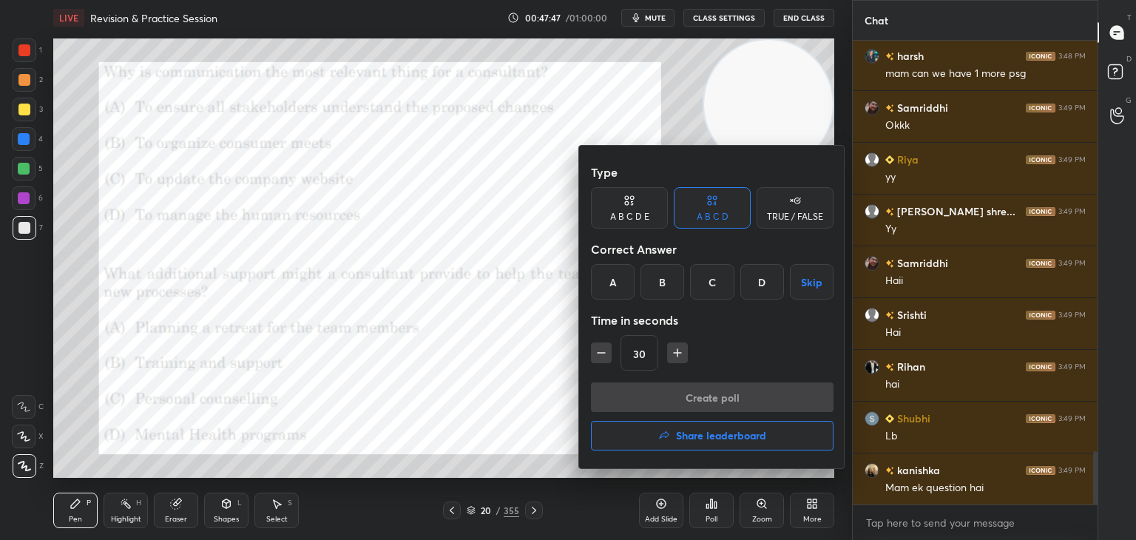
click at [516, 400] on div at bounding box center [568, 270] width 1136 height 540
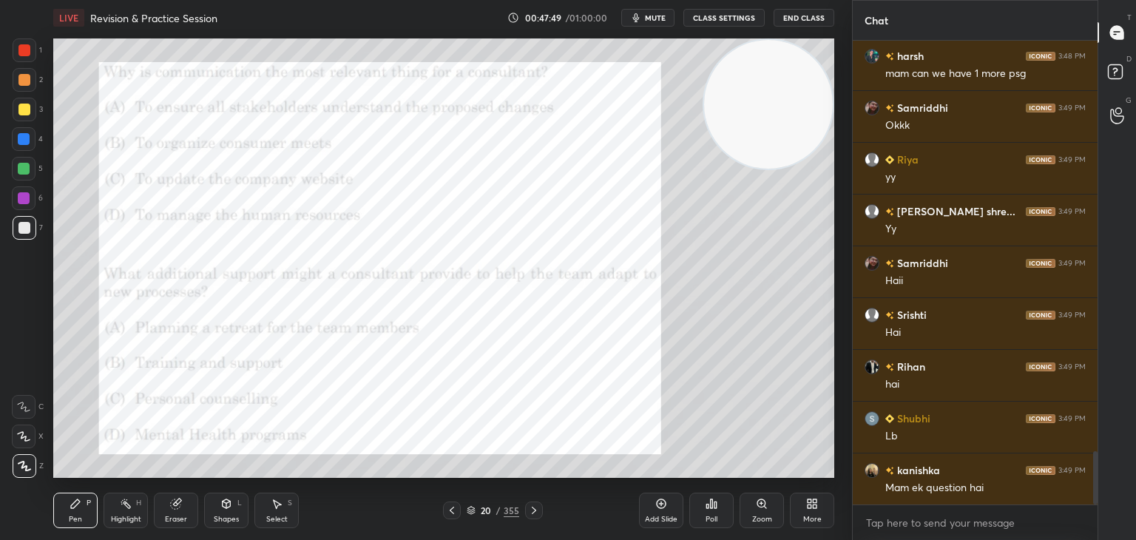
click at [656, 505] on icon at bounding box center [662, 504] width 12 height 12
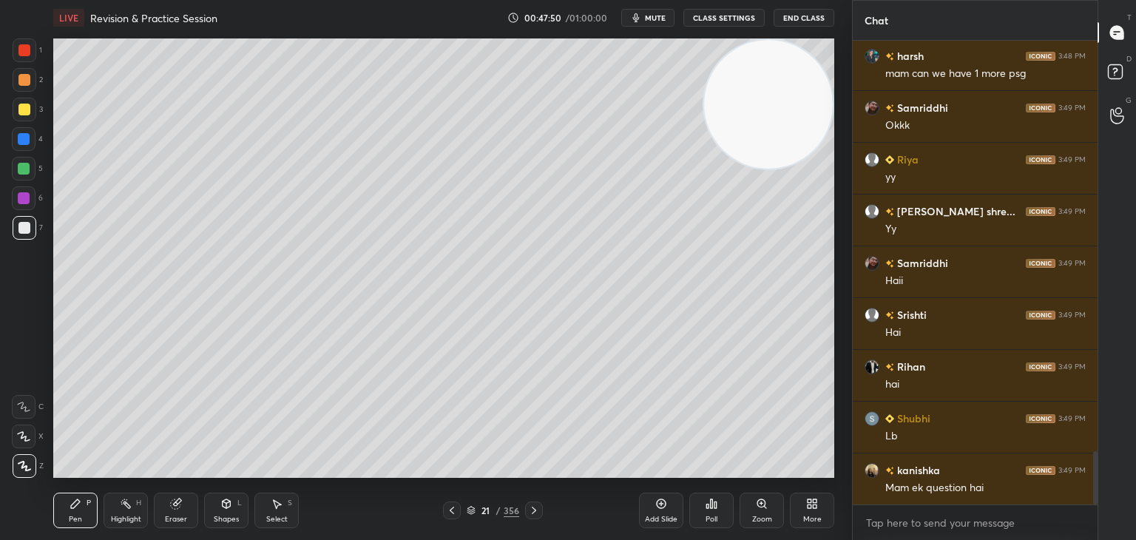
click at [27, 113] on div at bounding box center [24, 110] width 12 height 12
click at [24, 235] on div at bounding box center [25, 228] width 24 height 24
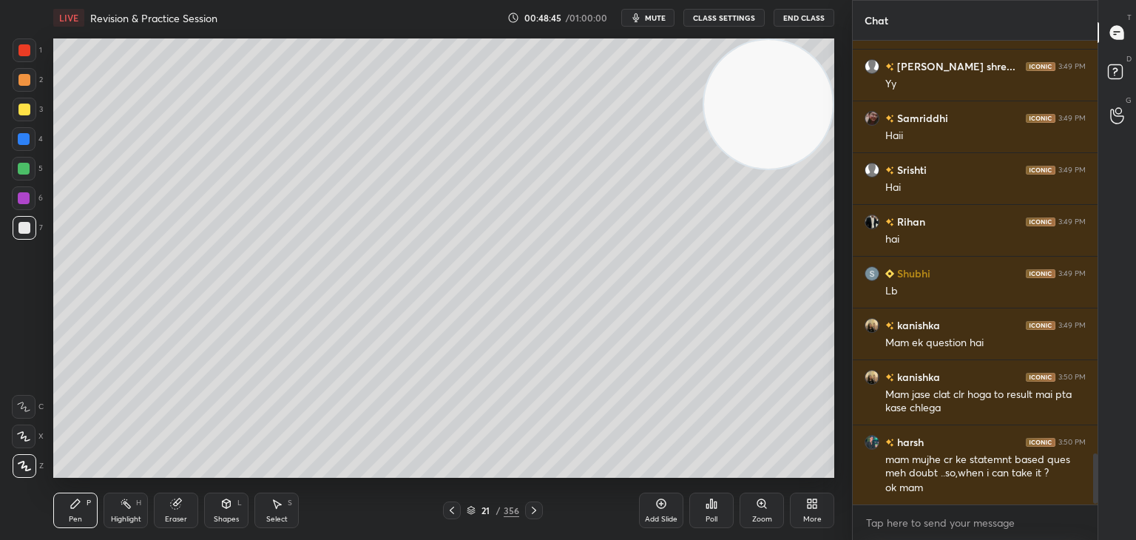
scroll to position [3790, 0]
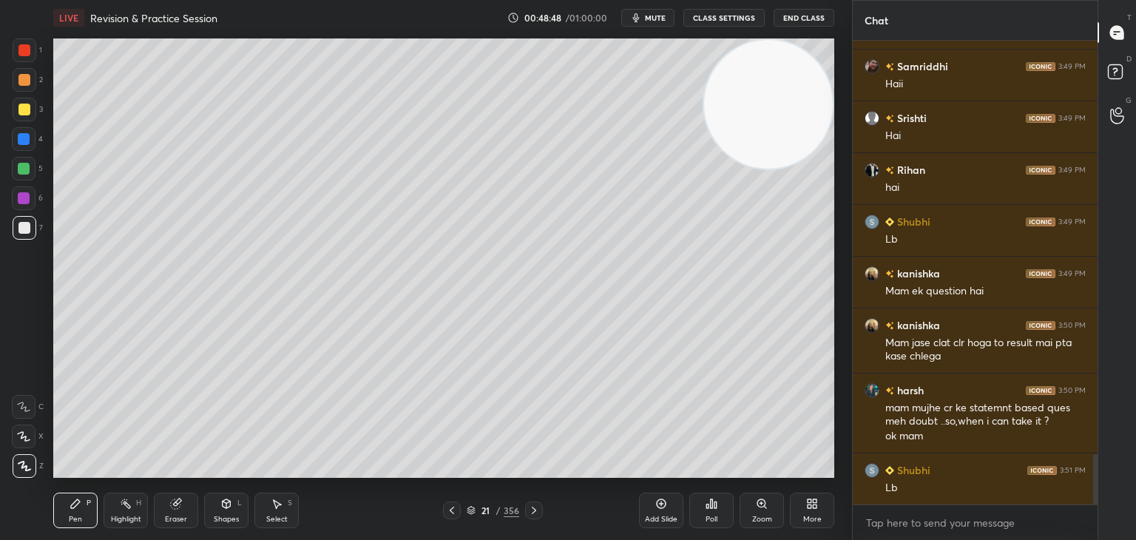
click at [715, 508] on icon at bounding box center [716, 505] width 2 height 7
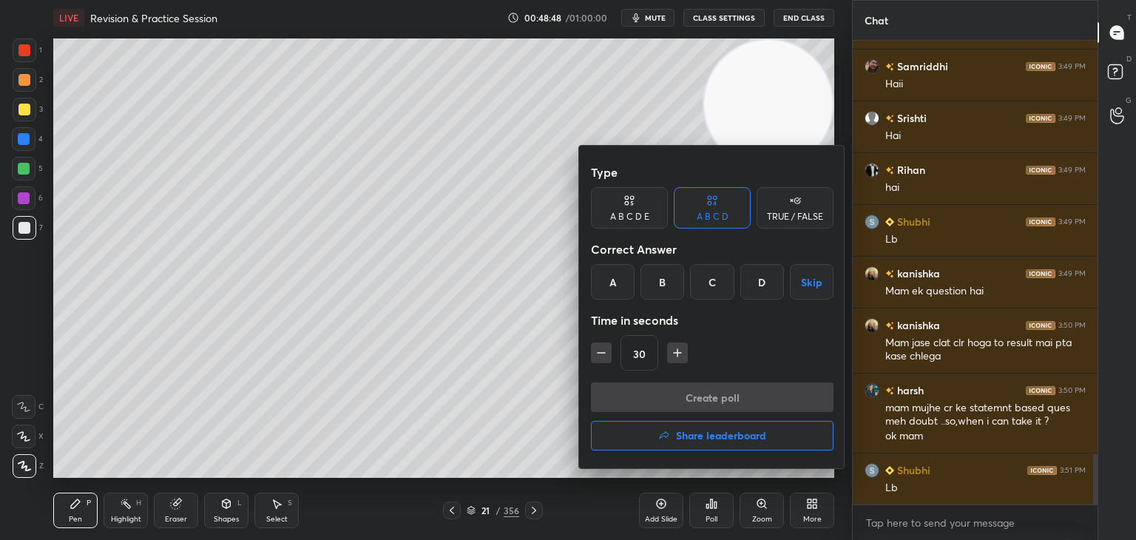
click at [684, 431] on h4 "Share leaderboard" at bounding box center [721, 436] width 90 height 10
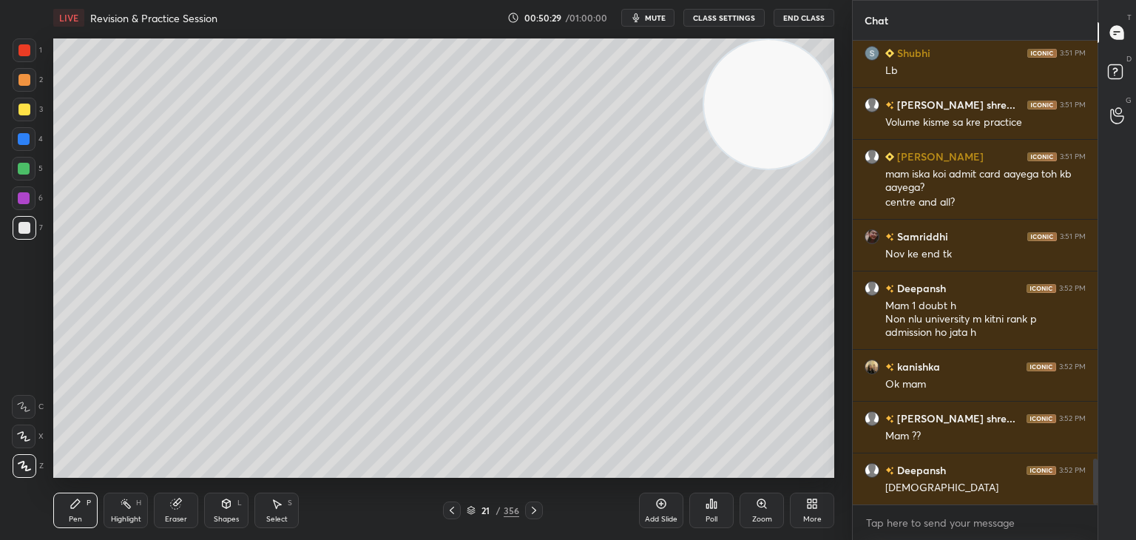
scroll to position [4272, 0]
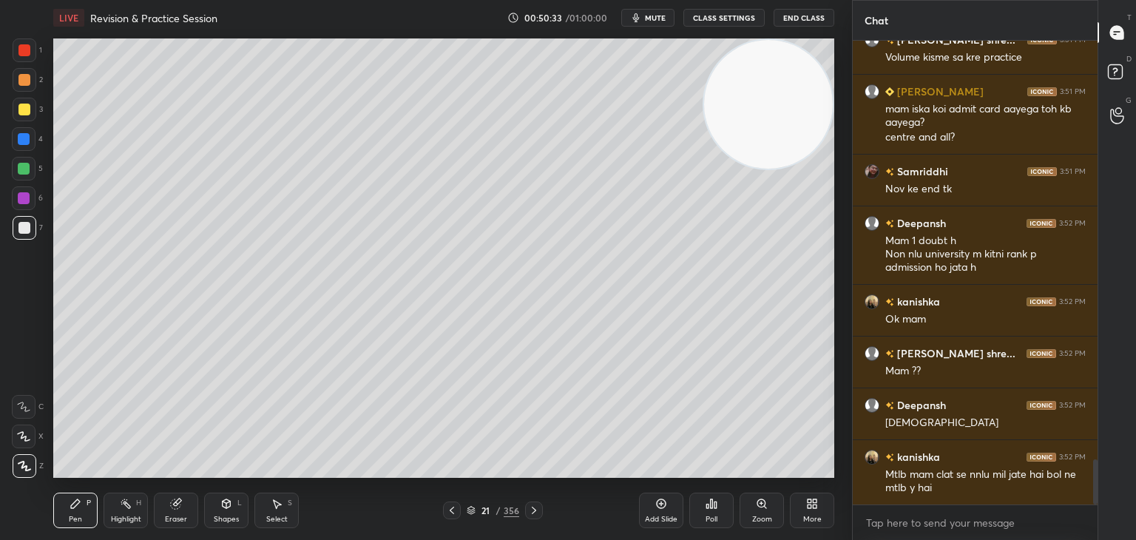
click at [661, 501] on icon at bounding box center [662, 504] width 12 height 12
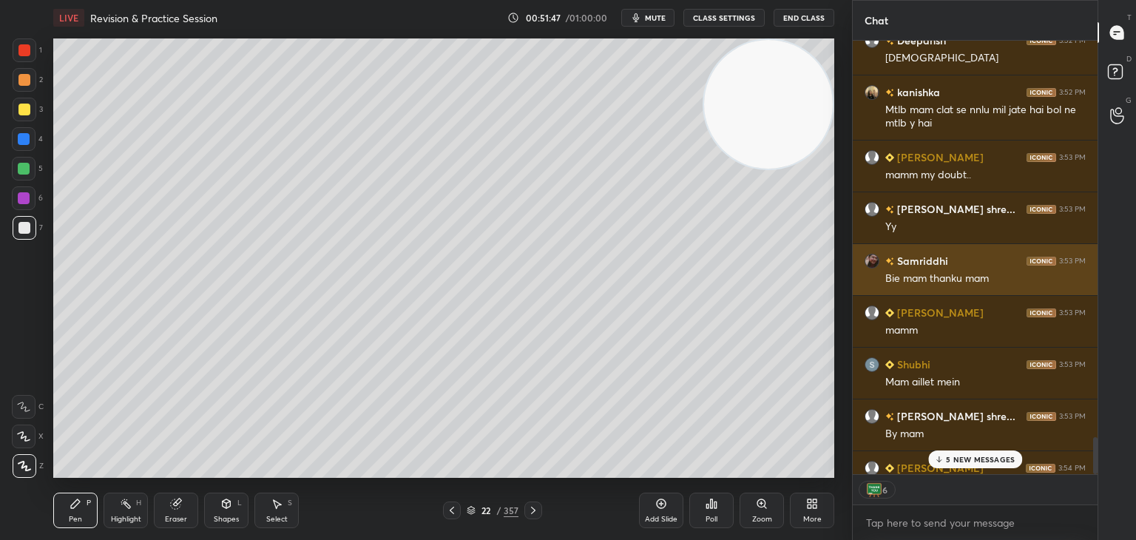
scroll to position [4664, 0]
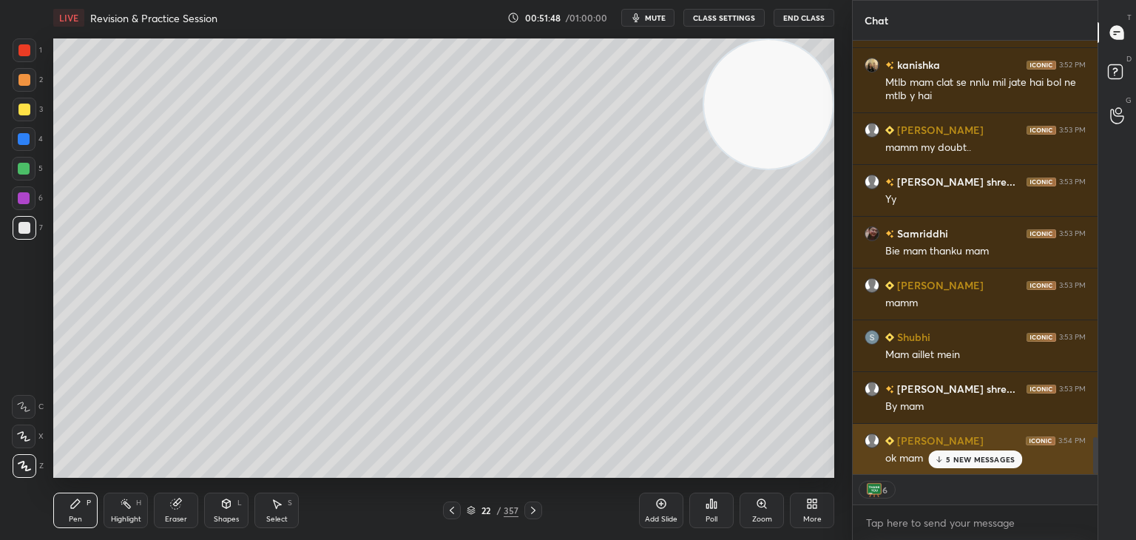
click at [970, 465] on div "5 NEW MESSAGES" at bounding box center [976, 460] width 94 height 18
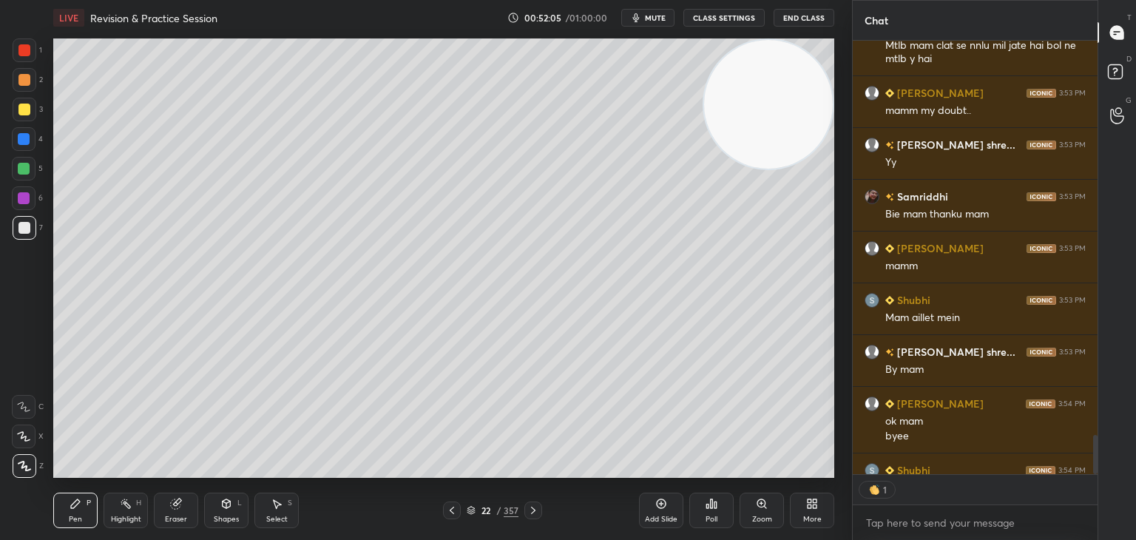
scroll to position [430, 240]
click at [813, 13] on button "End Class" at bounding box center [804, 18] width 61 height 18
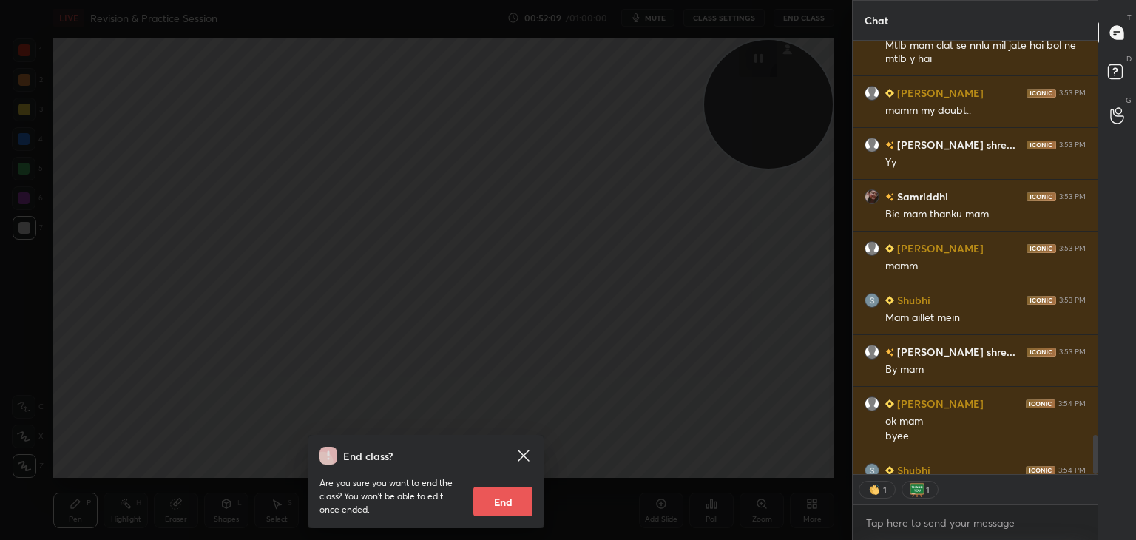
click at [514, 502] on button "End" at bounding box center [503, 502] width 59 height 30
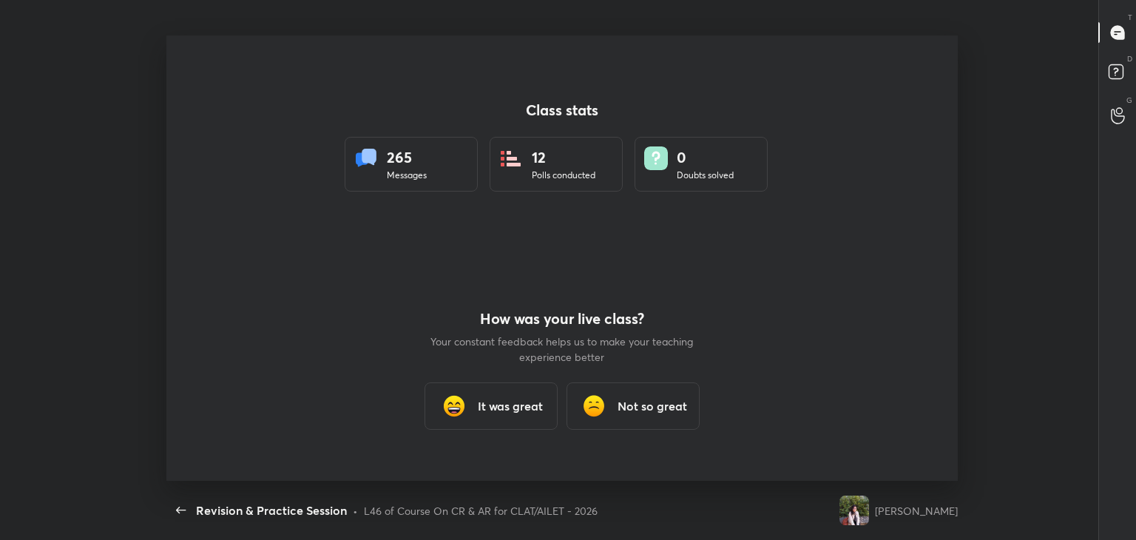
scroll to position [73539, 72861]
type textarea "x"
